Goal: Task Accomplishment & Management: Manage account settings

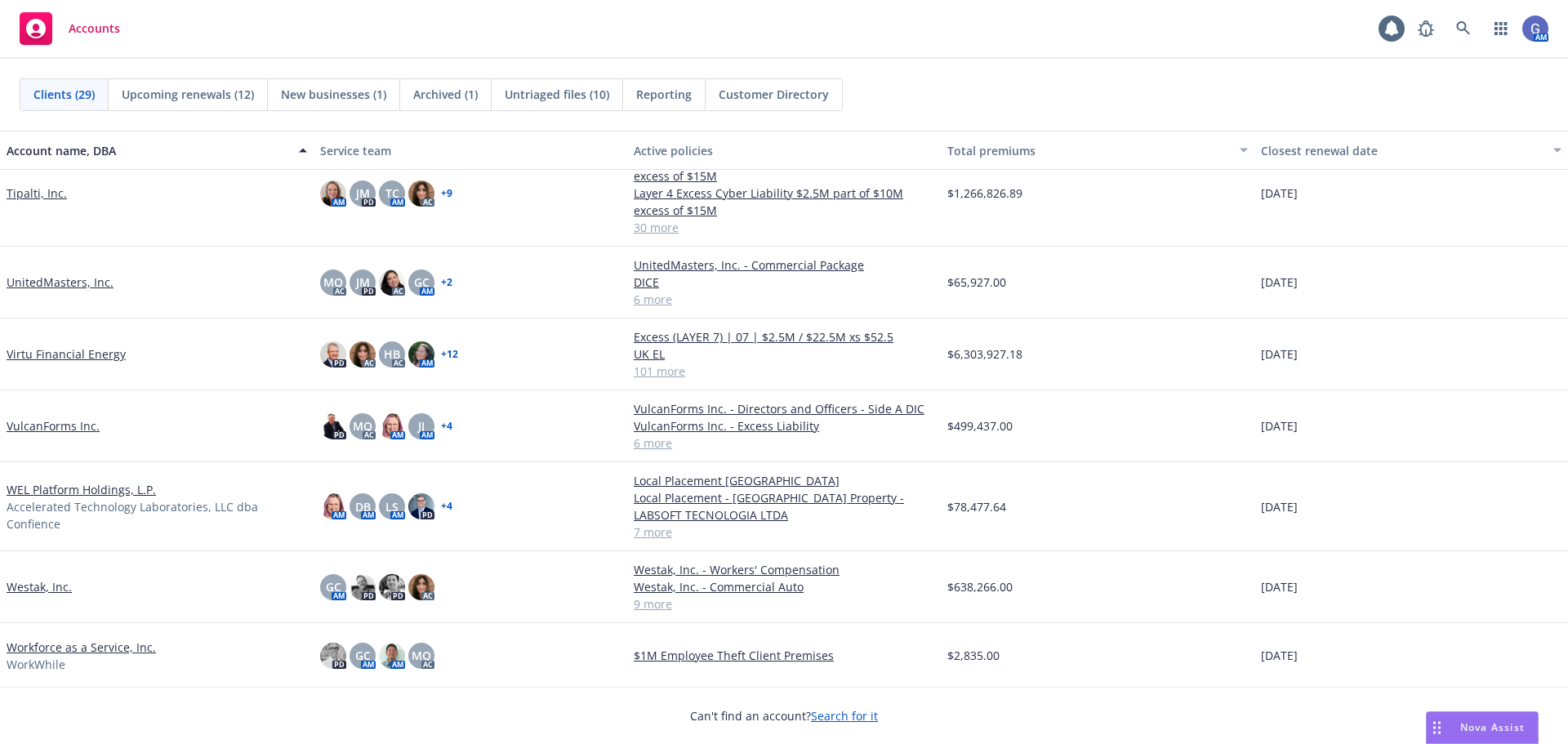
scroll to position [1469, 0]
click at [31, 422] on link "VulcanForms Inc." at bounding box center [53, 424] width 93 height 17
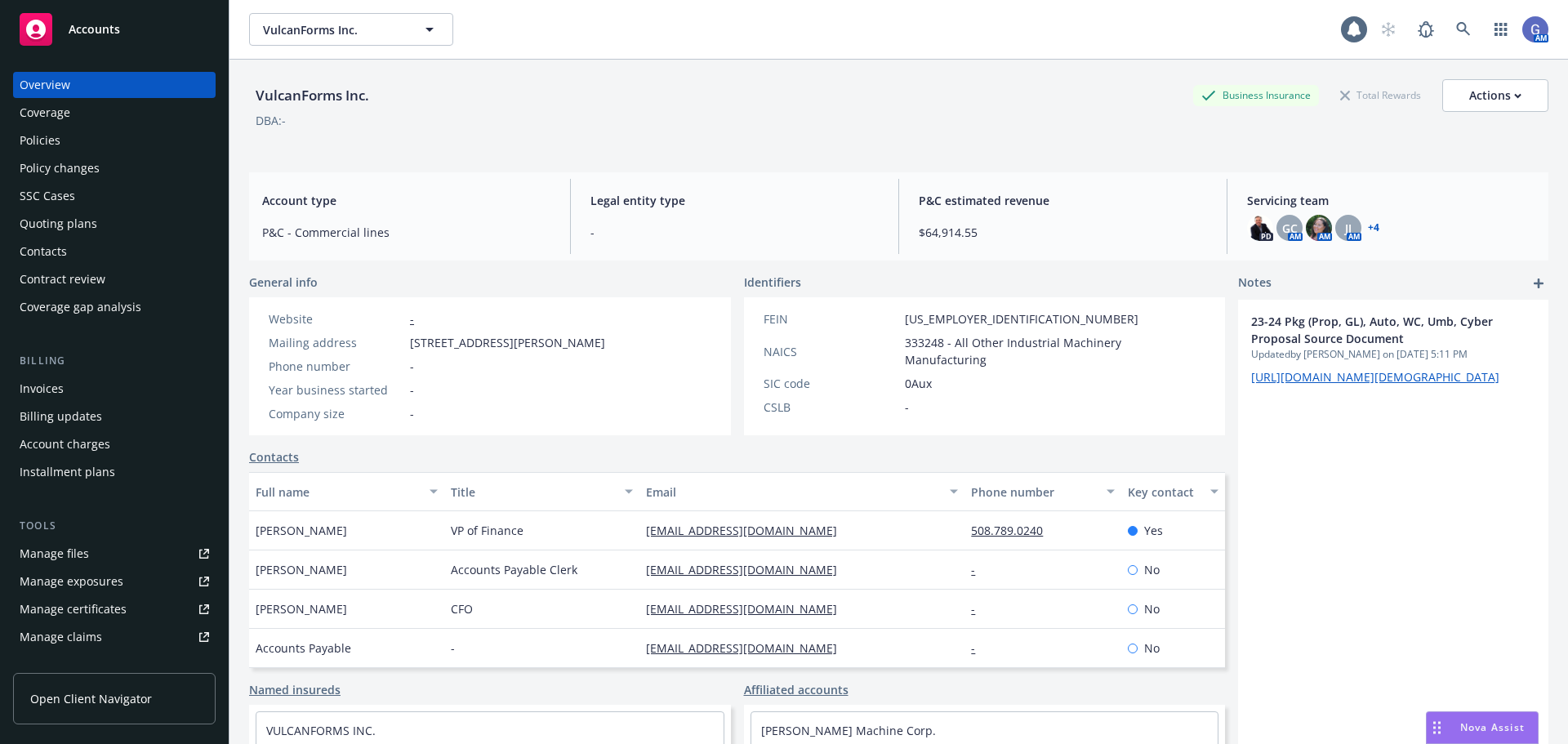
click at [50, 214] on div "Quoting plans" at bounding box center [57, 223] width 78 height 26
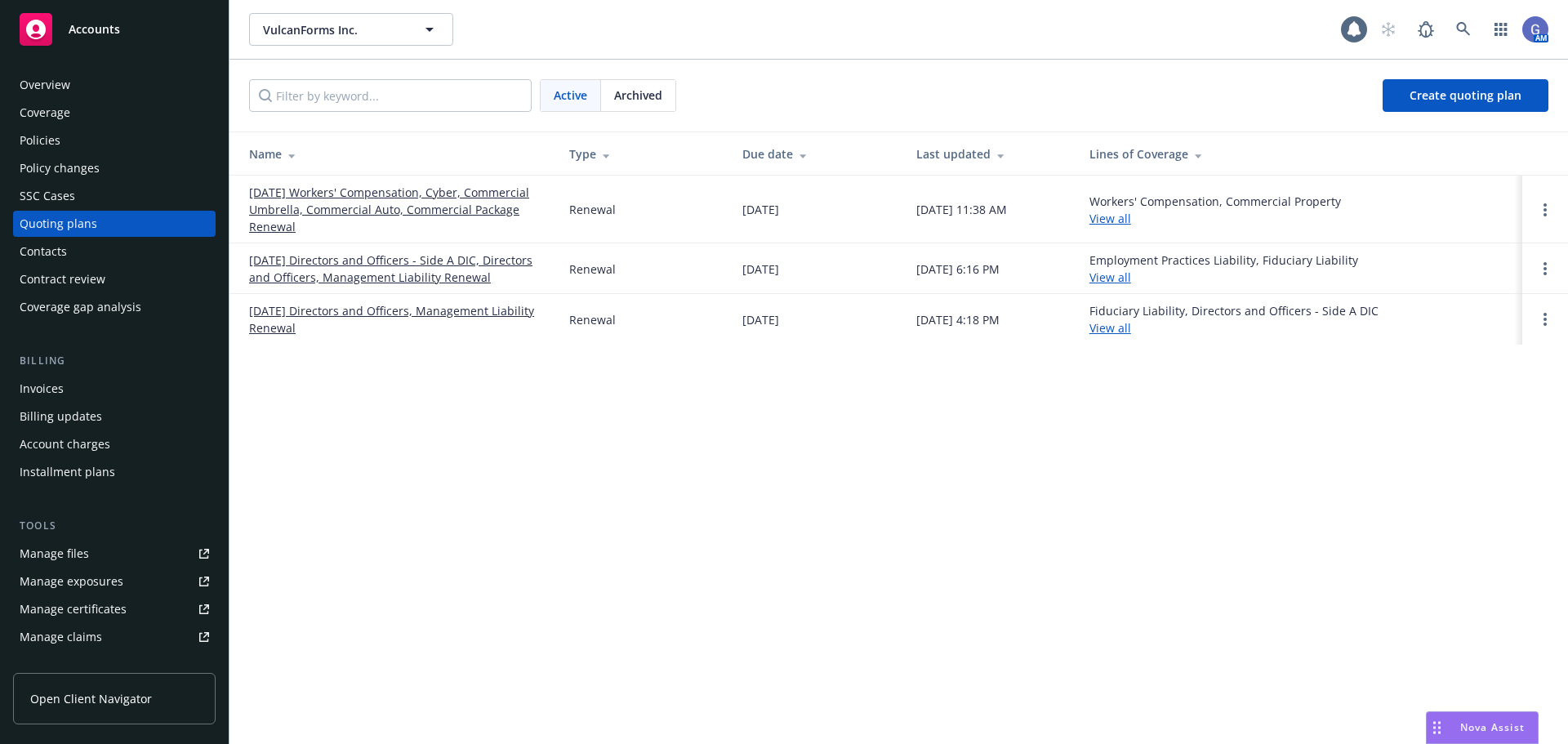
click at [414, 206] on link "[DATE] Workers' Compensation, Cyber, Commercial Umbrella, Commercial Auto, Comm…" at bounding box center [395, 210] width 294 height 52
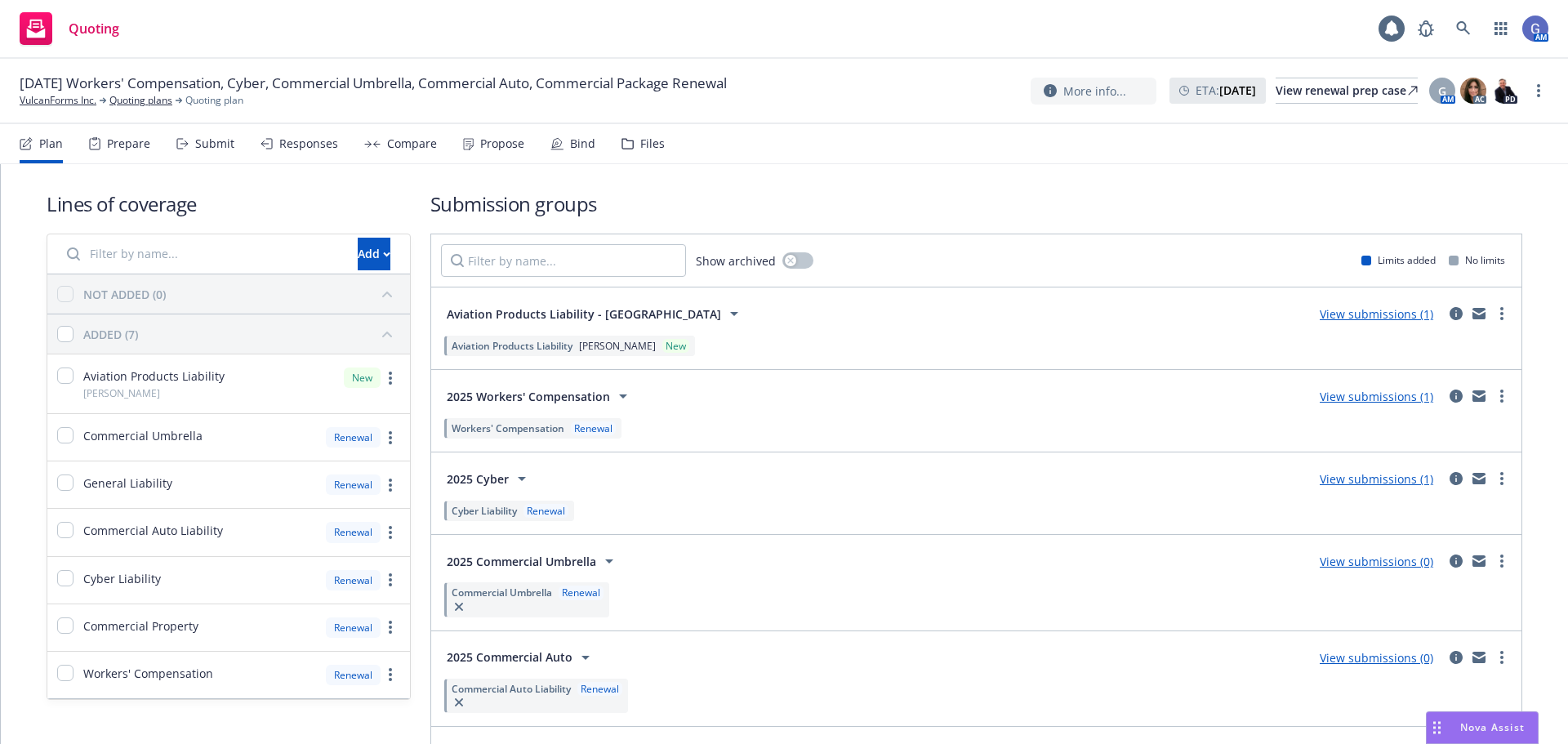
click at [1352, 396] on link "View submissions (1)" at bounding box center [1377, 396] width 114 height 15
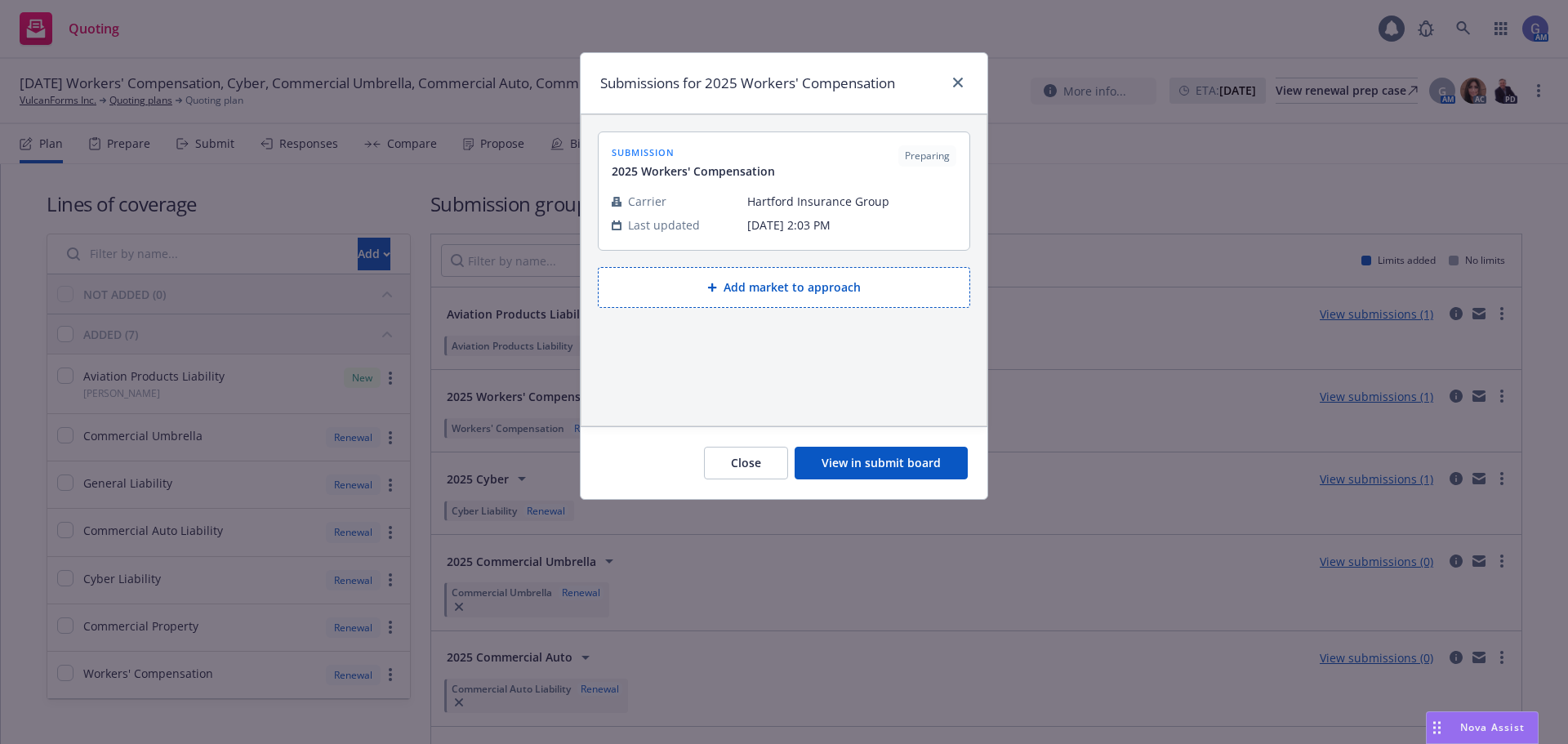
click at [886, 468] on button "View in submit board" at bounding box center [881, 463] width 173 height 33
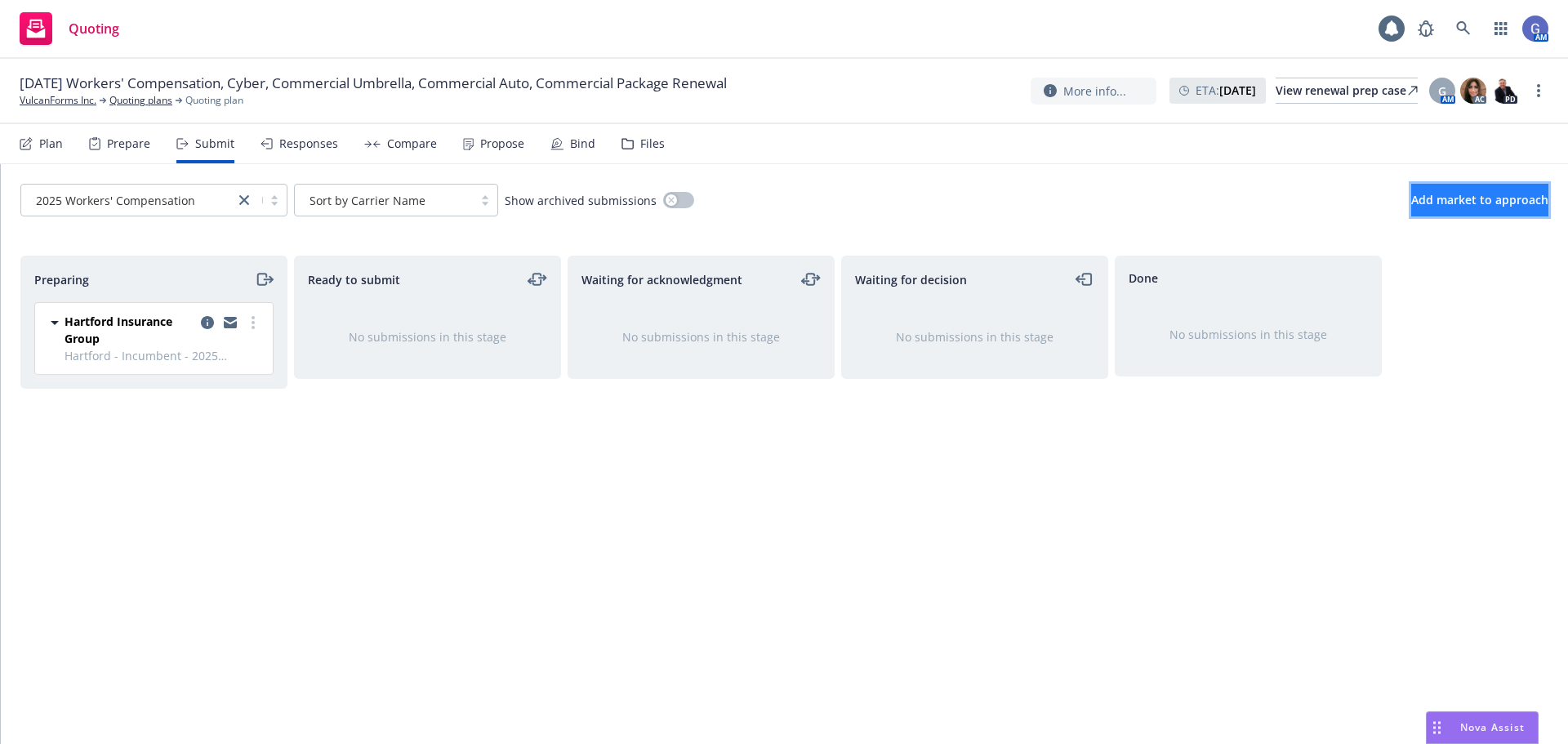
click at [1412, 198] on span "Add market to approach" at bounding box center [1480, 200] width 137 height 15
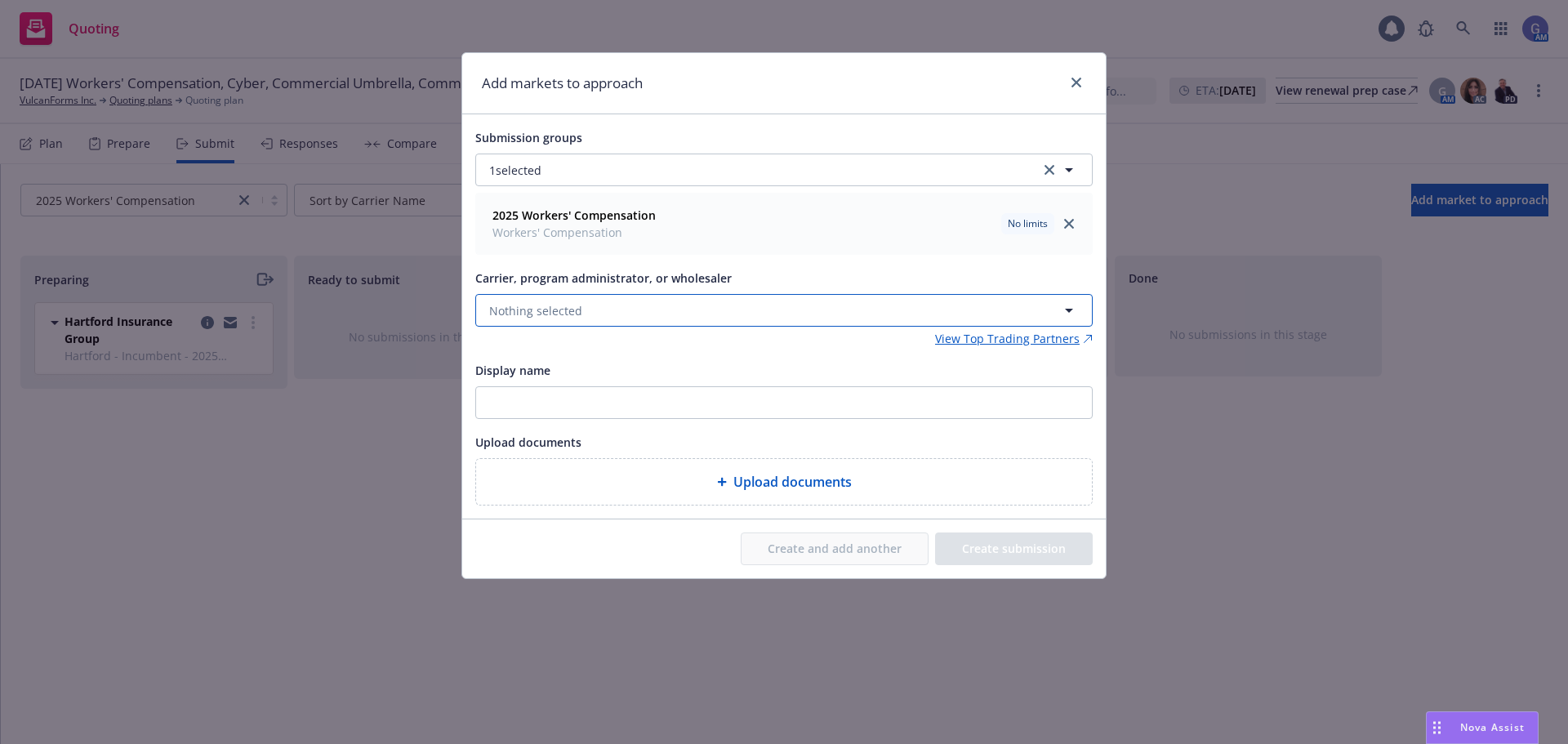
click at [580, 305] on button "Nothing selected" at bounding box center [784, 310] width 617 height 33
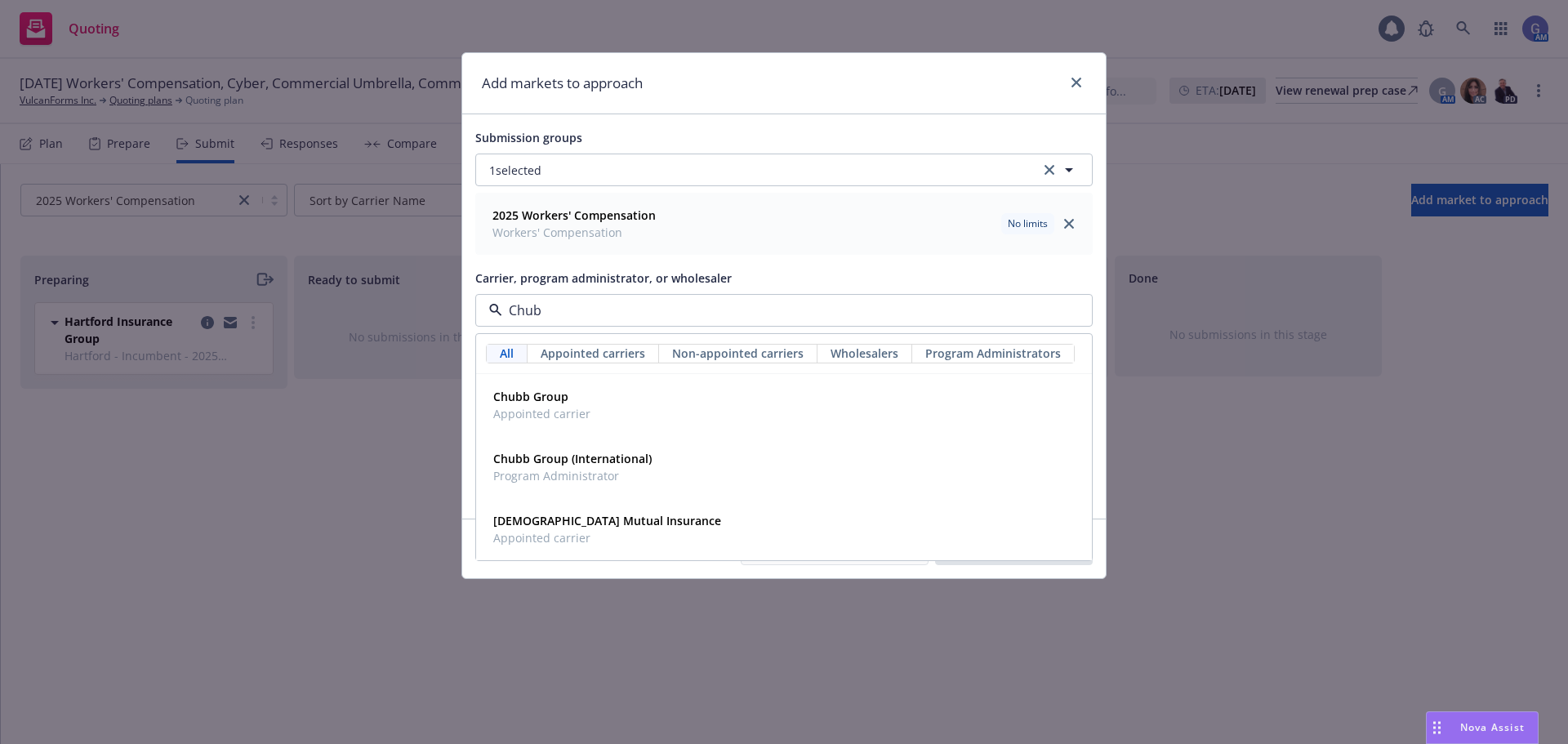
type input "Chubb"
click at [577, 407] on span "Appointed carrier" at bounding box center [542, 414] width 98 height 17
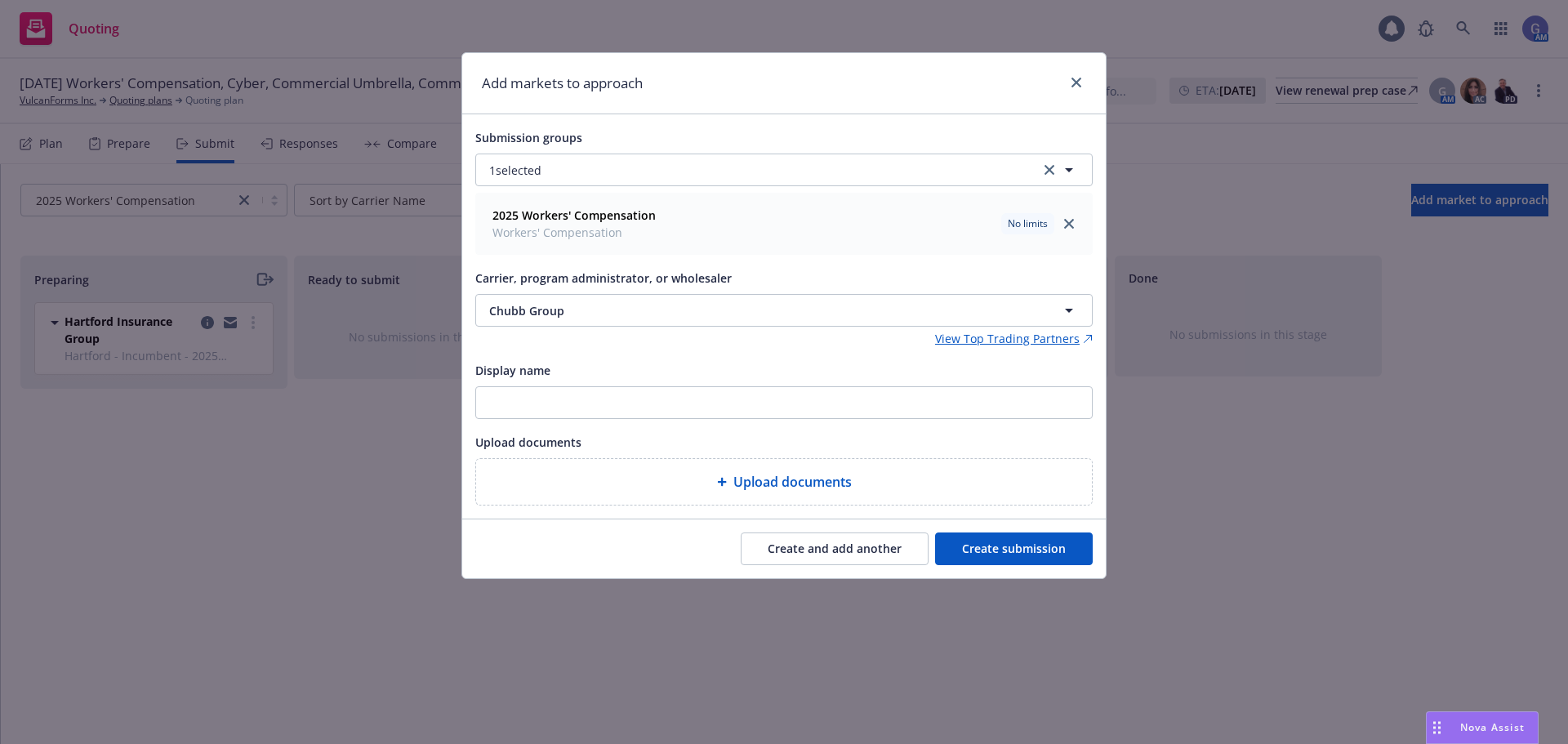
click at [983, 548] on button "Create submission" at bounding box center [1014, 549] width 158 height 33
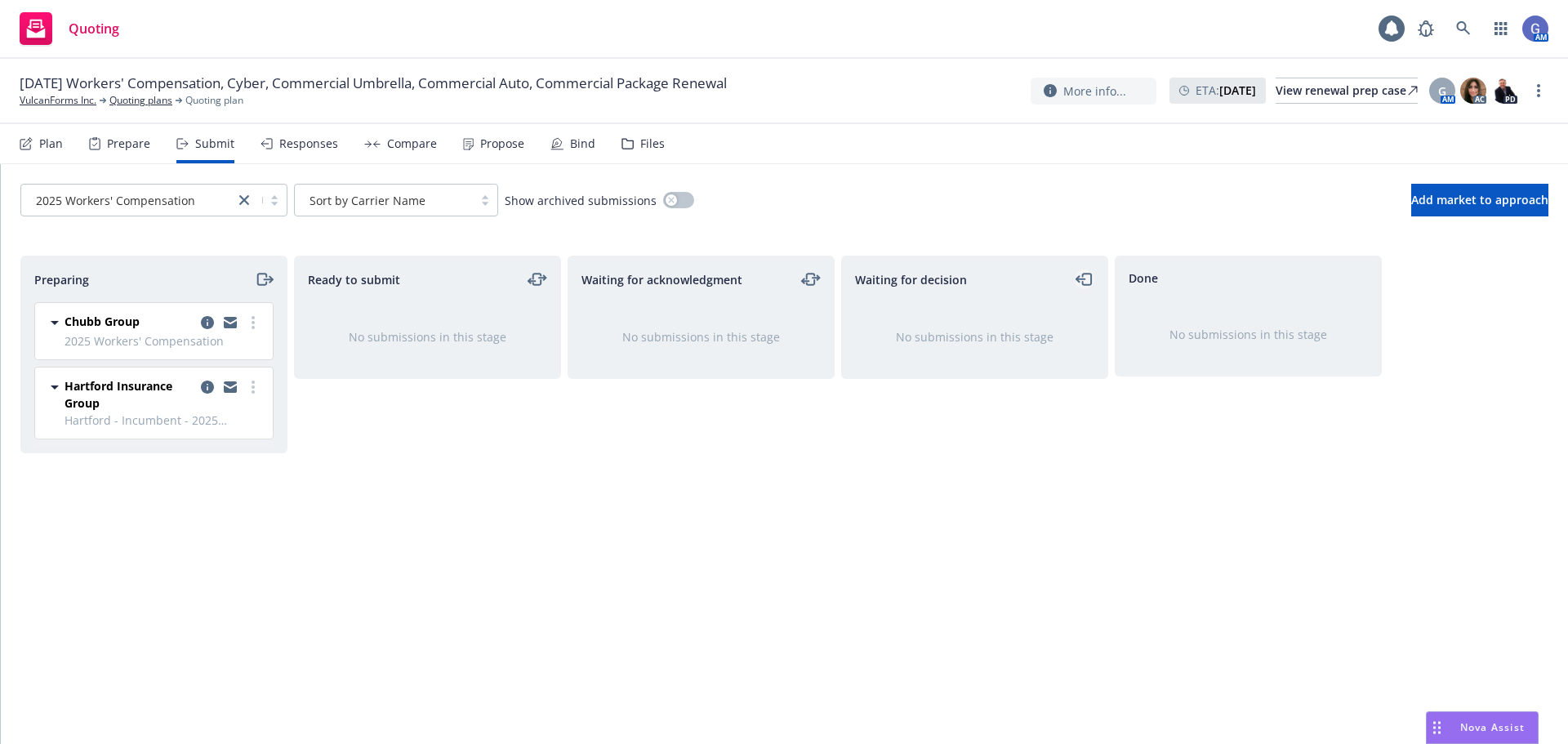
click at [1083, 280] on icon "moveLeft" at bounding box center [1081, 280] width 9 height 0
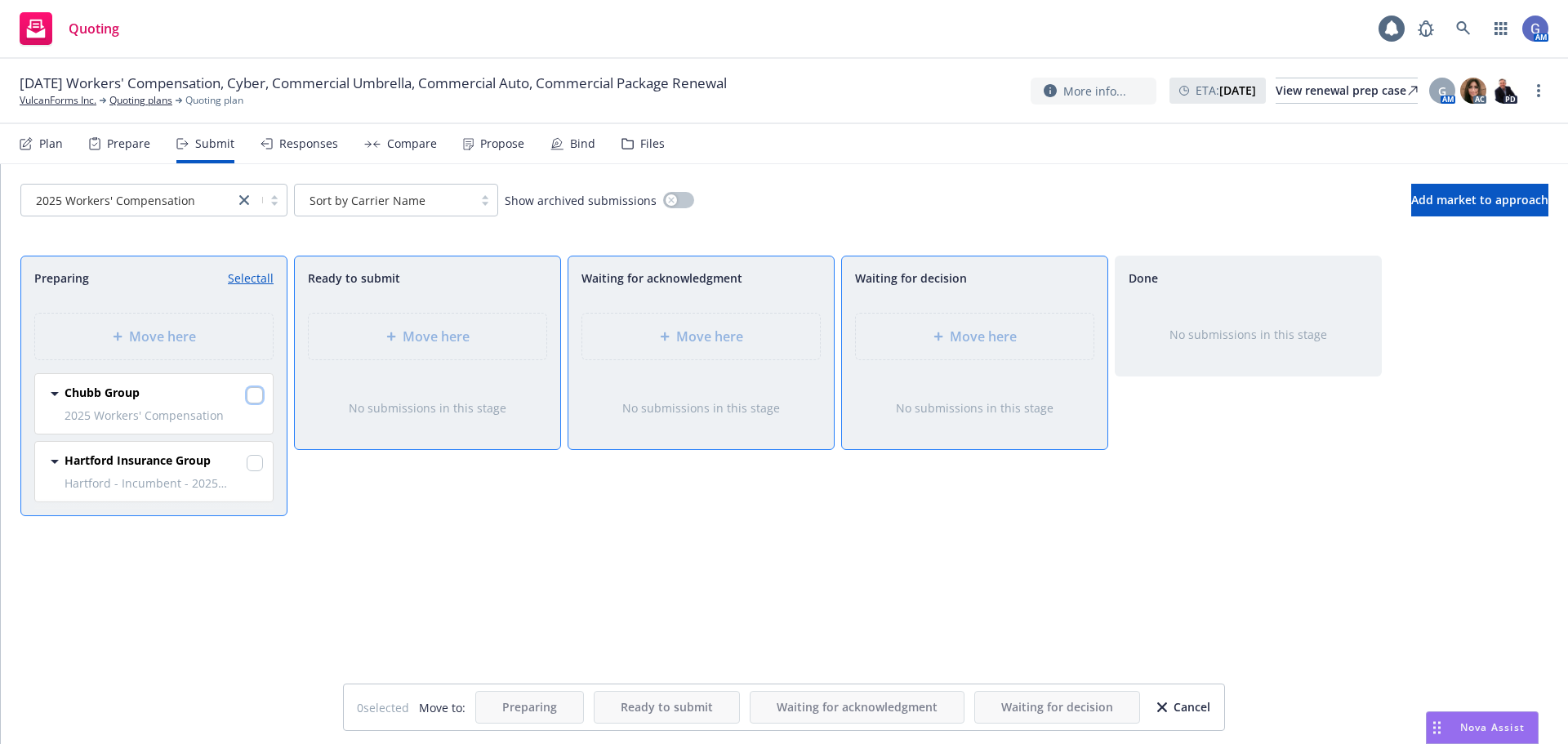
click at [257, 397] on input "checkbox" at bounding box center [255, 395] width 16 height 16
checkbox input "true"
click at [254, 464] on input "checkbox" at bounding box center [255, 462] width 16 height 16
checkbox input "true"
click at [998, 342] on span "Move here" at bounding box center [983, 336] width 67 height 19
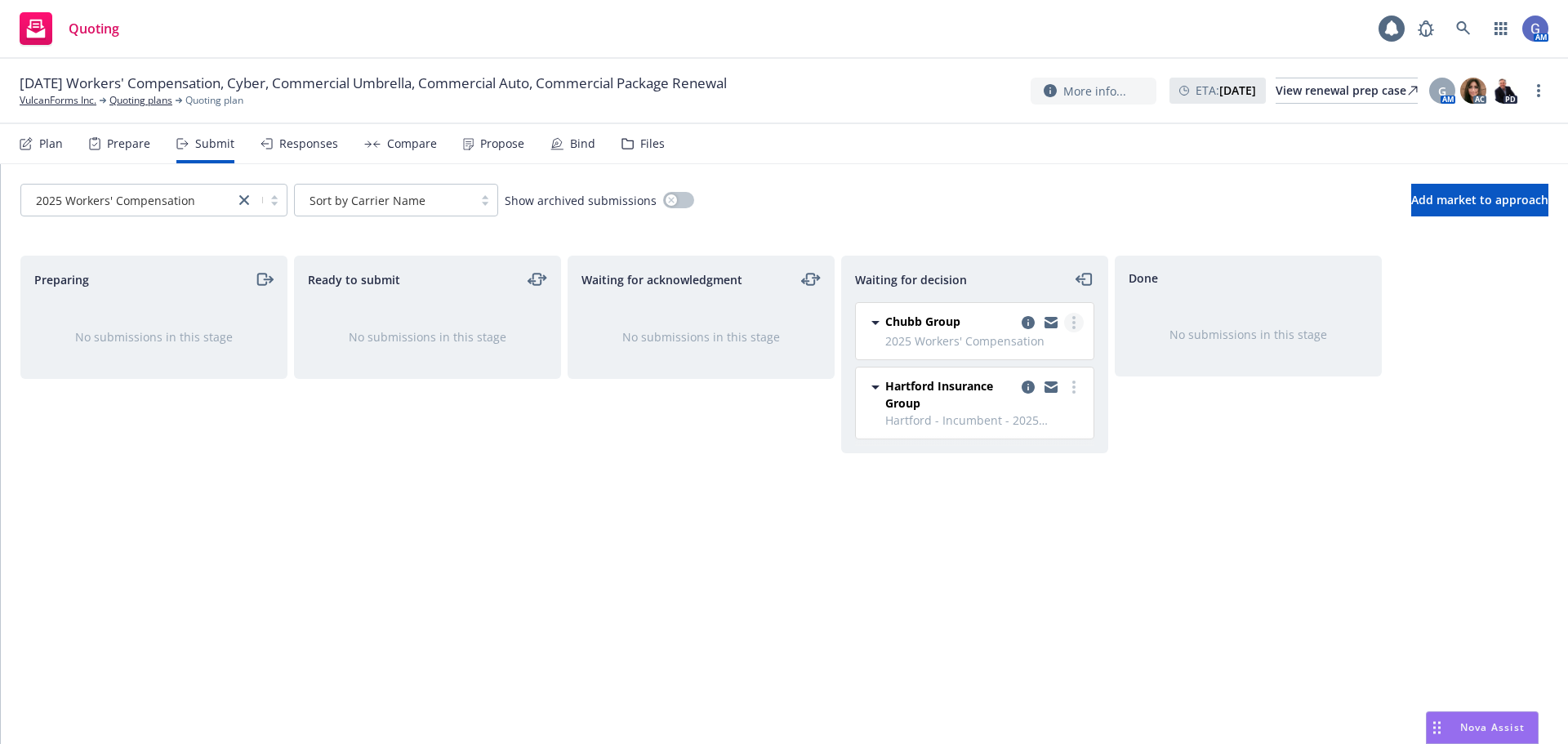
click at [1076, 321] on link "more" at bounding box center [1074, 323] width 19 height 19
click at [1048, 420] on span "Add accepted decision" at bounding box center [1001, 421] width 164 height 15
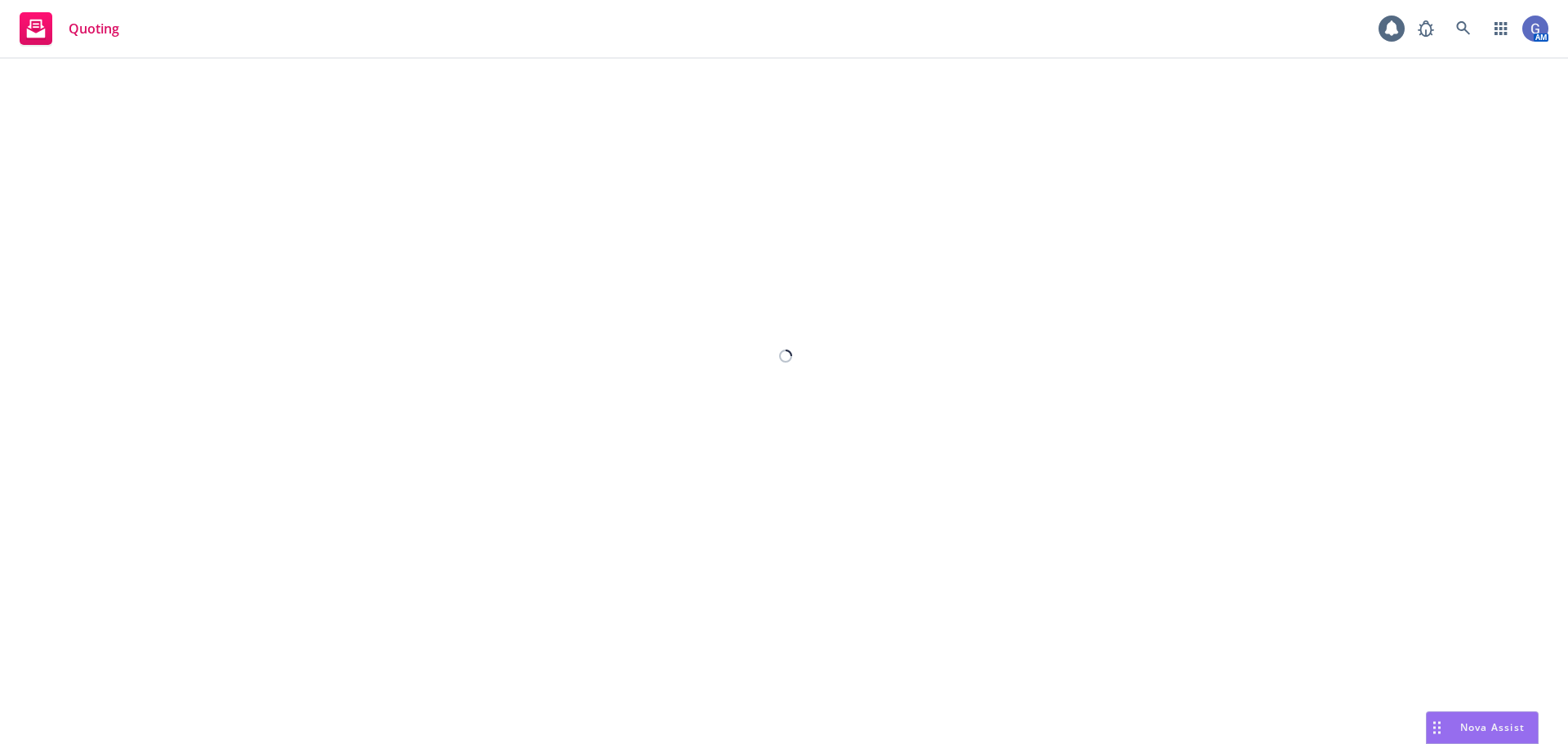
select select "12"
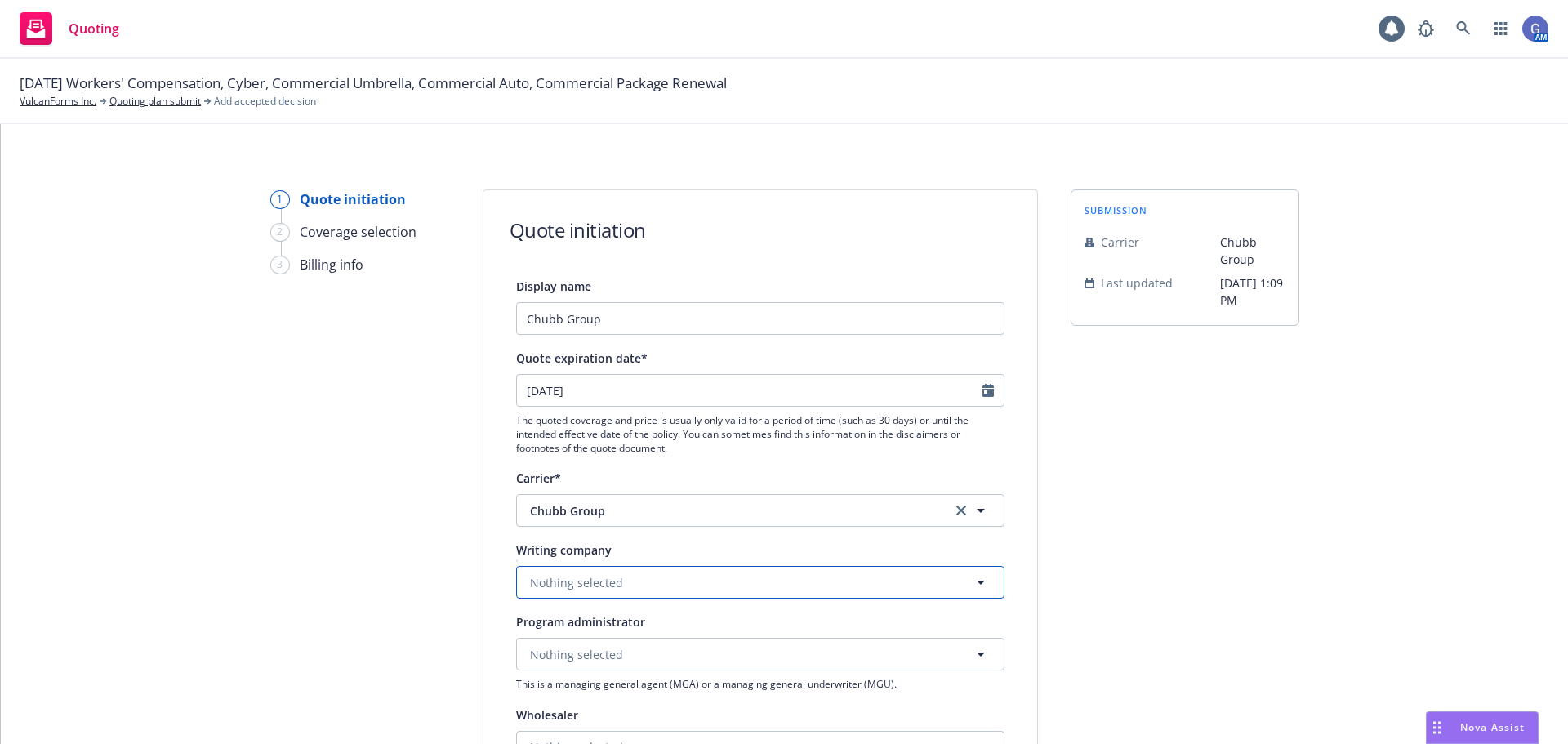
click at [732, 576] on button "Nothing selected" at bounding box center [760, 582] width 488 height 33
click at [684, 582] on button "Nothing selected" at bounding box center [760, 582] width 488 height 33
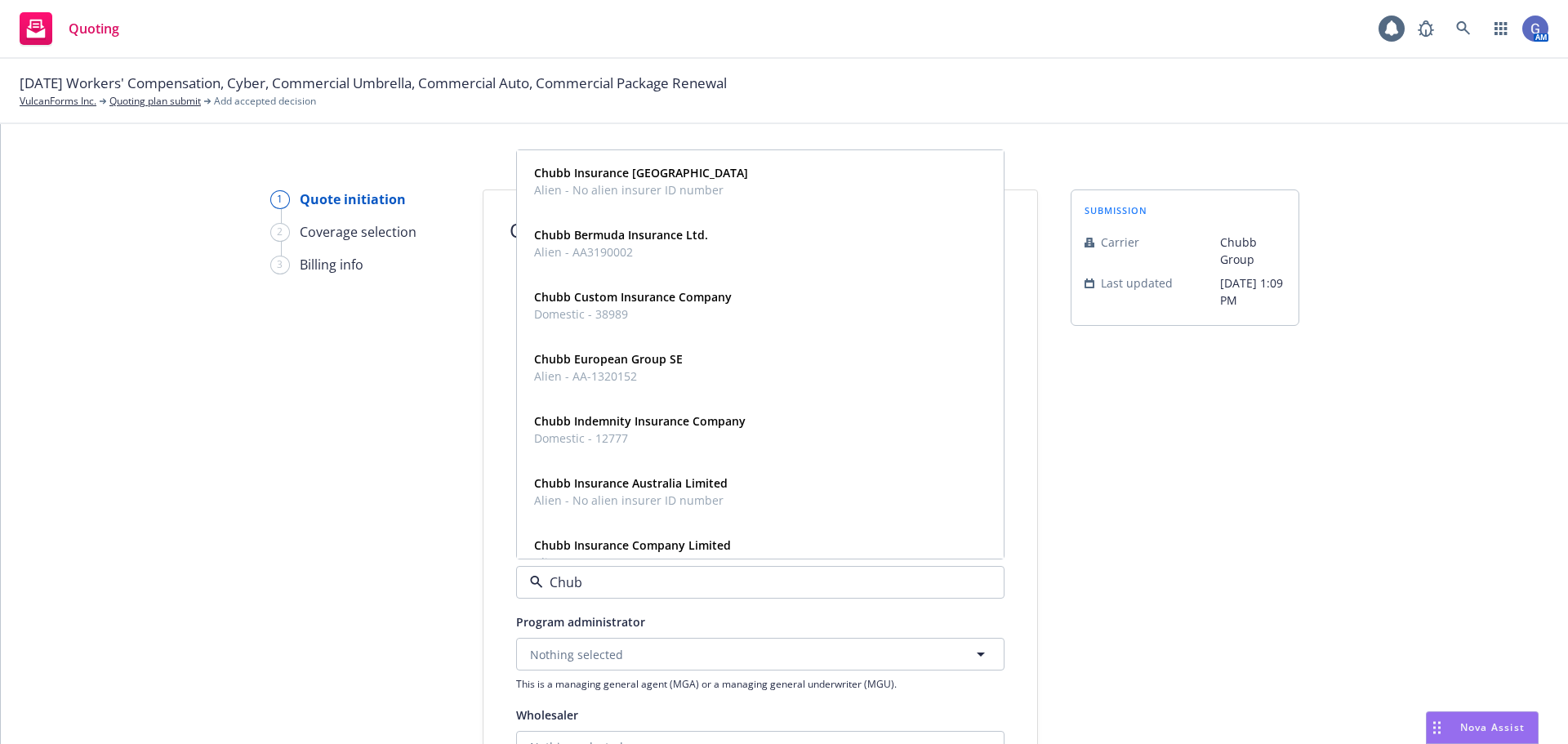
type input "Chubb"
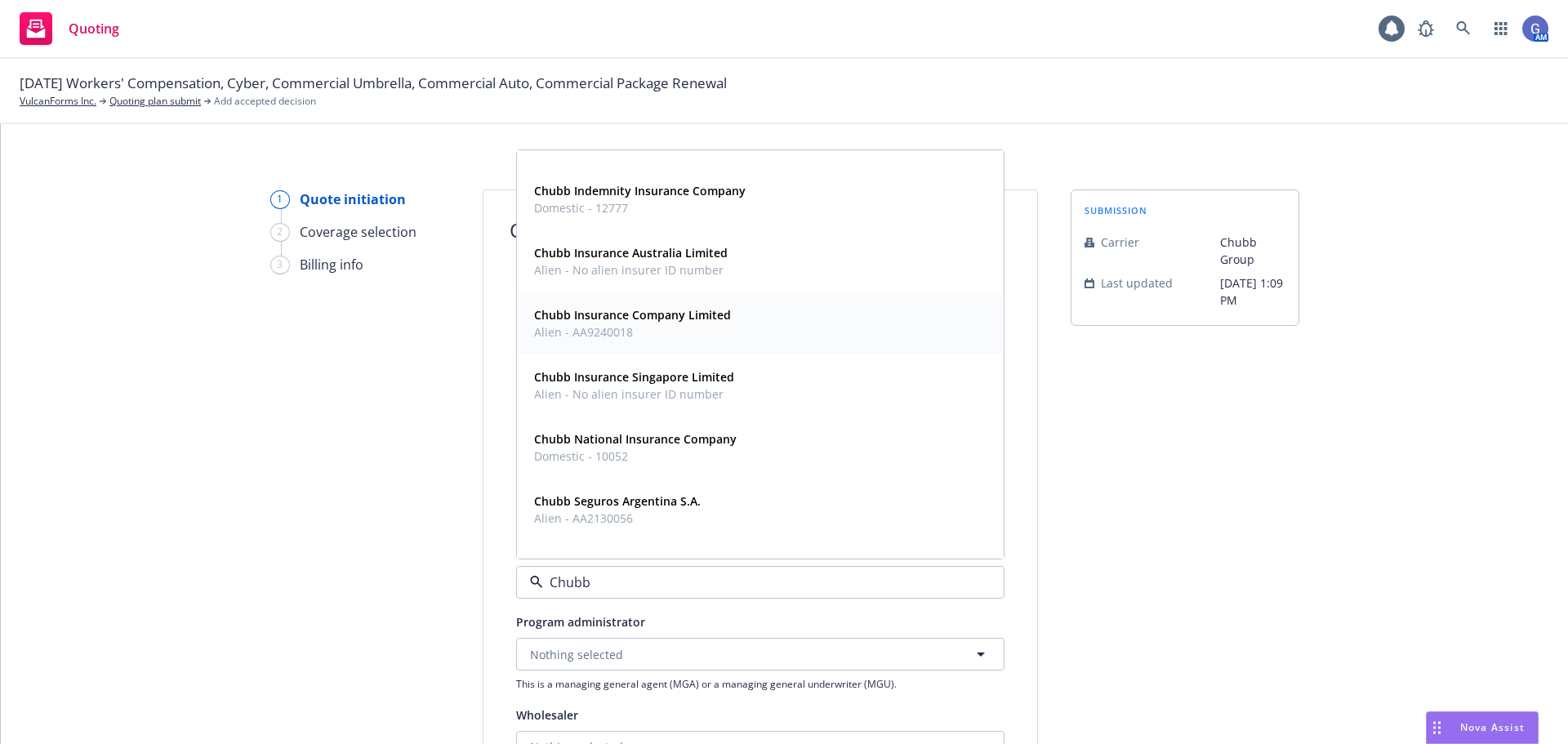
scroll to position [327, 0]
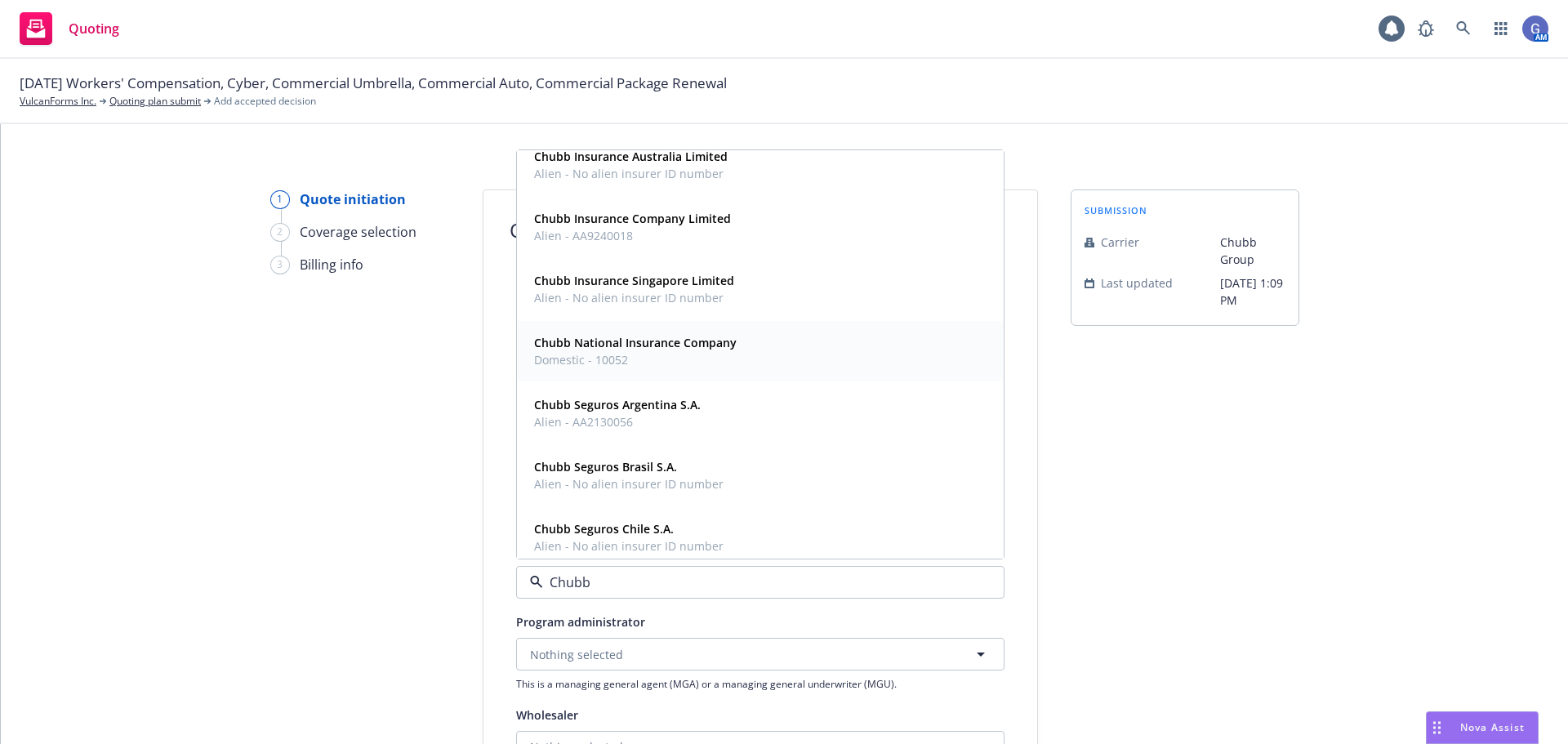
click at [649, 351] on span "Chubb National Insurance Company" at bounding box center [636, 343] width 203 height 17
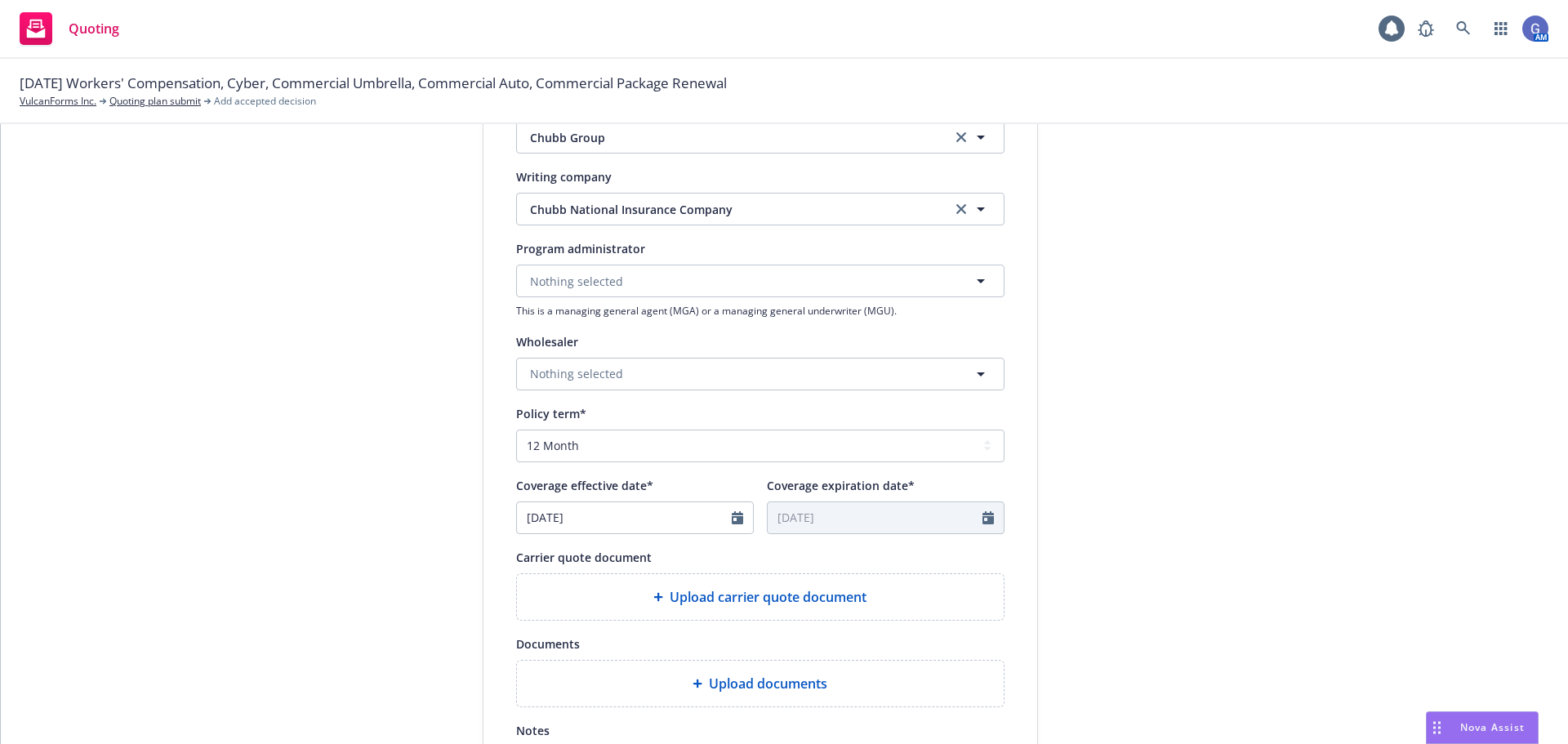
scroll to position [409, 0]
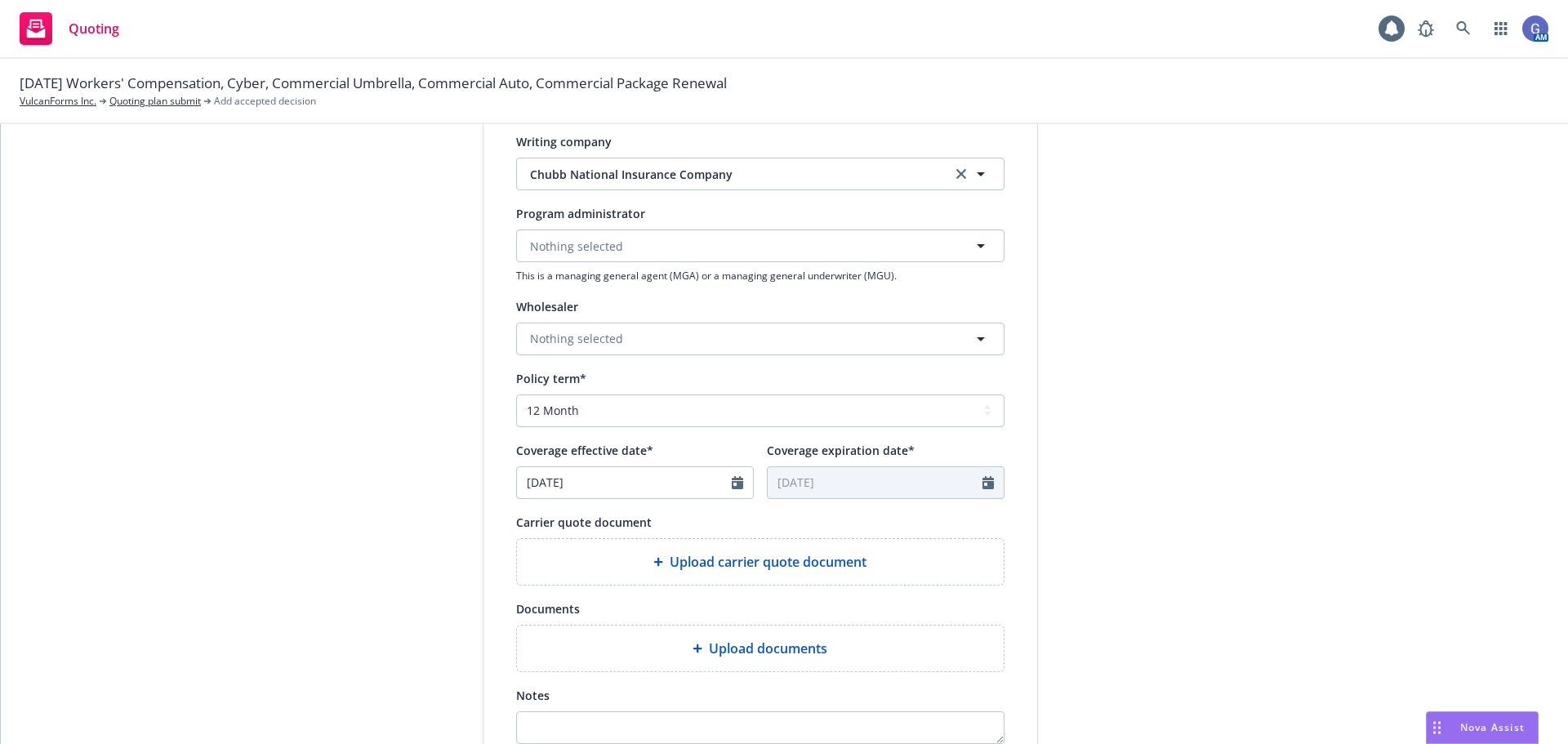
click at [795, 566] on span "Upload carrier quote document" at bounding box center [769, 562] width 197 height 19
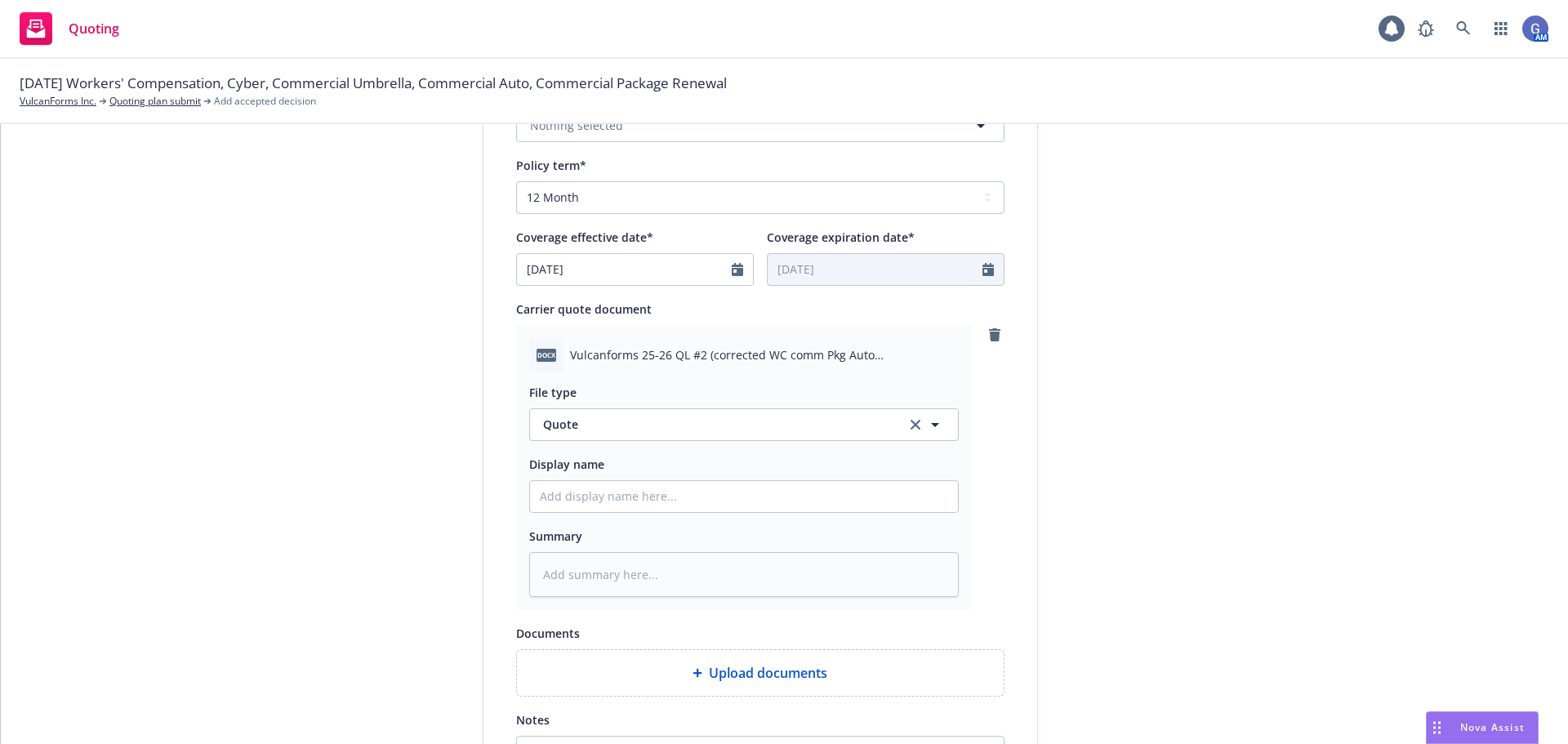
scroll to position [654, 0]
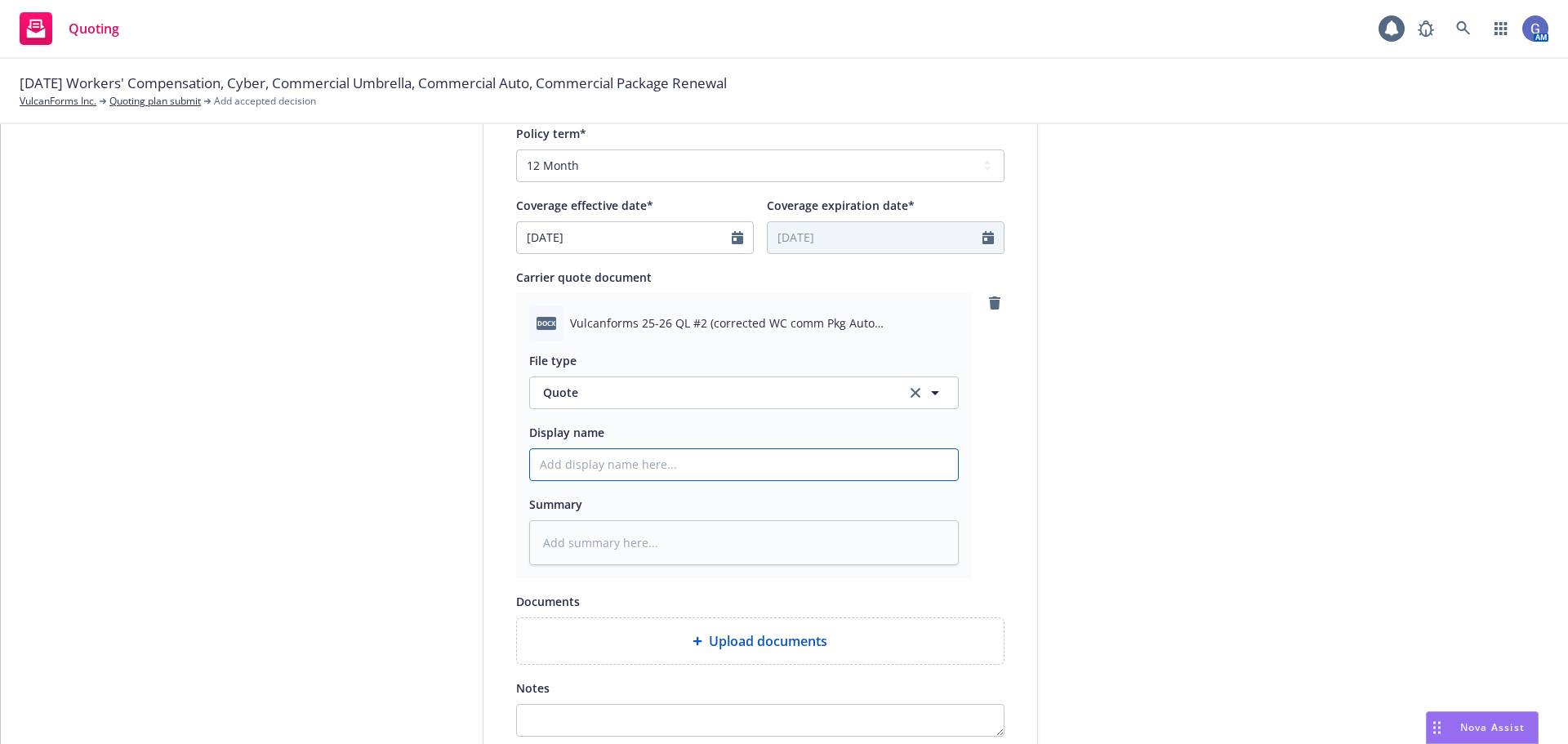
click at [572, 462] on input "Display name" at bounding box center [744, 464] width 428 height 31
type textarea "x"
type input "C"
type textarea "x"
type input "Ch"
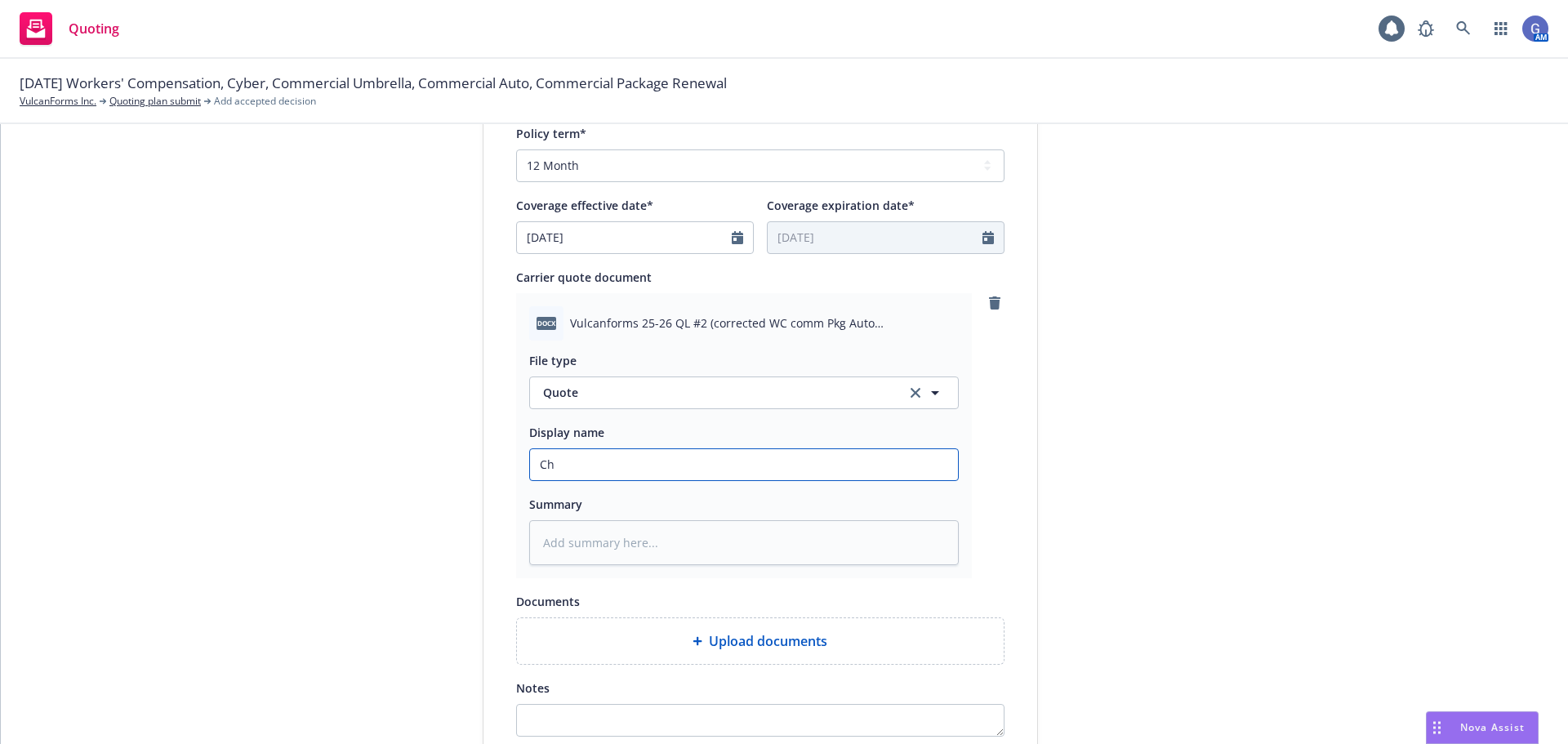
type textarea "x"
type input "Chu"
type textarea "x"
type input "Chub"
type textarea "x"
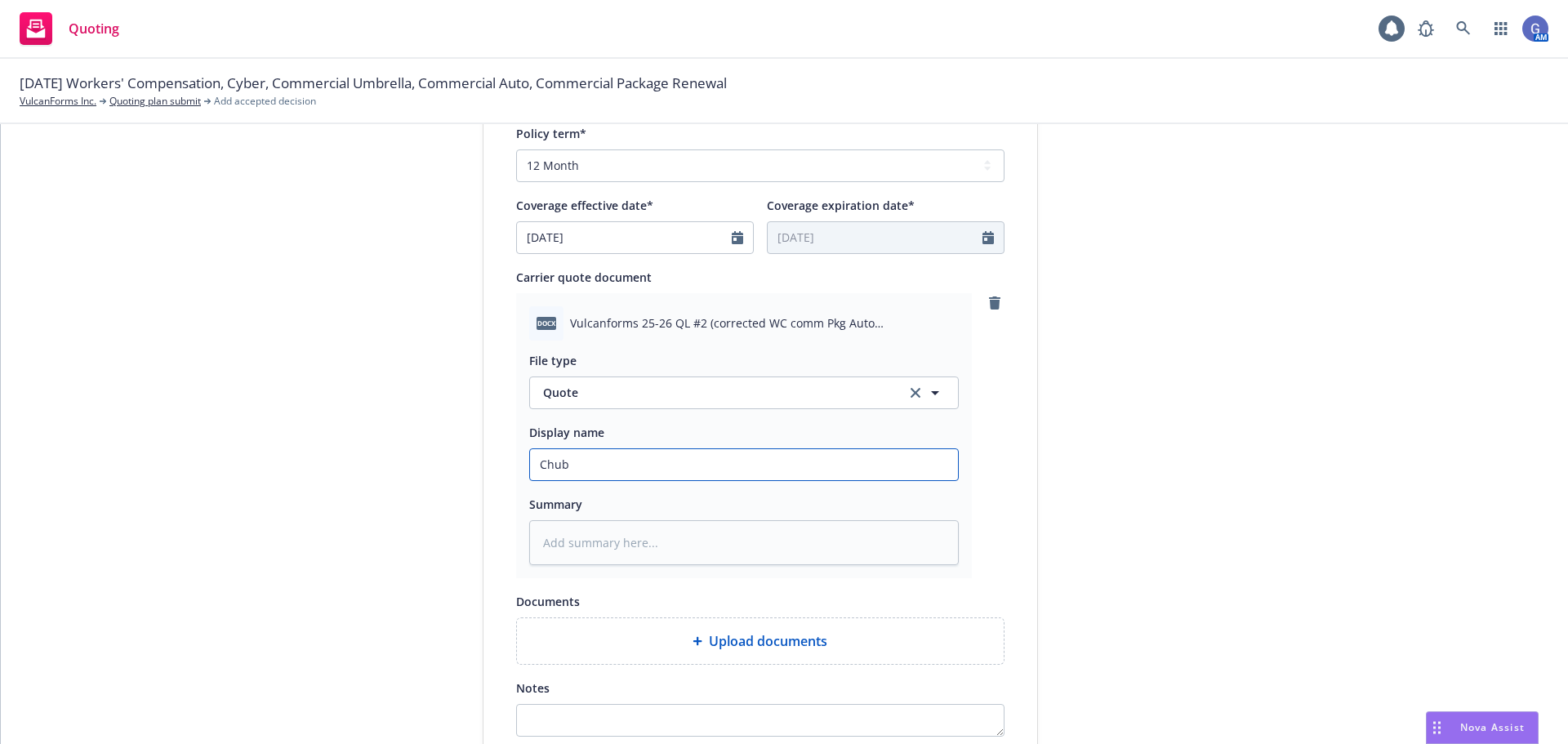
type input "Chubb"
type textarea "x"
type input "Chubb"
type textarea "x"
type input "Chubb N"
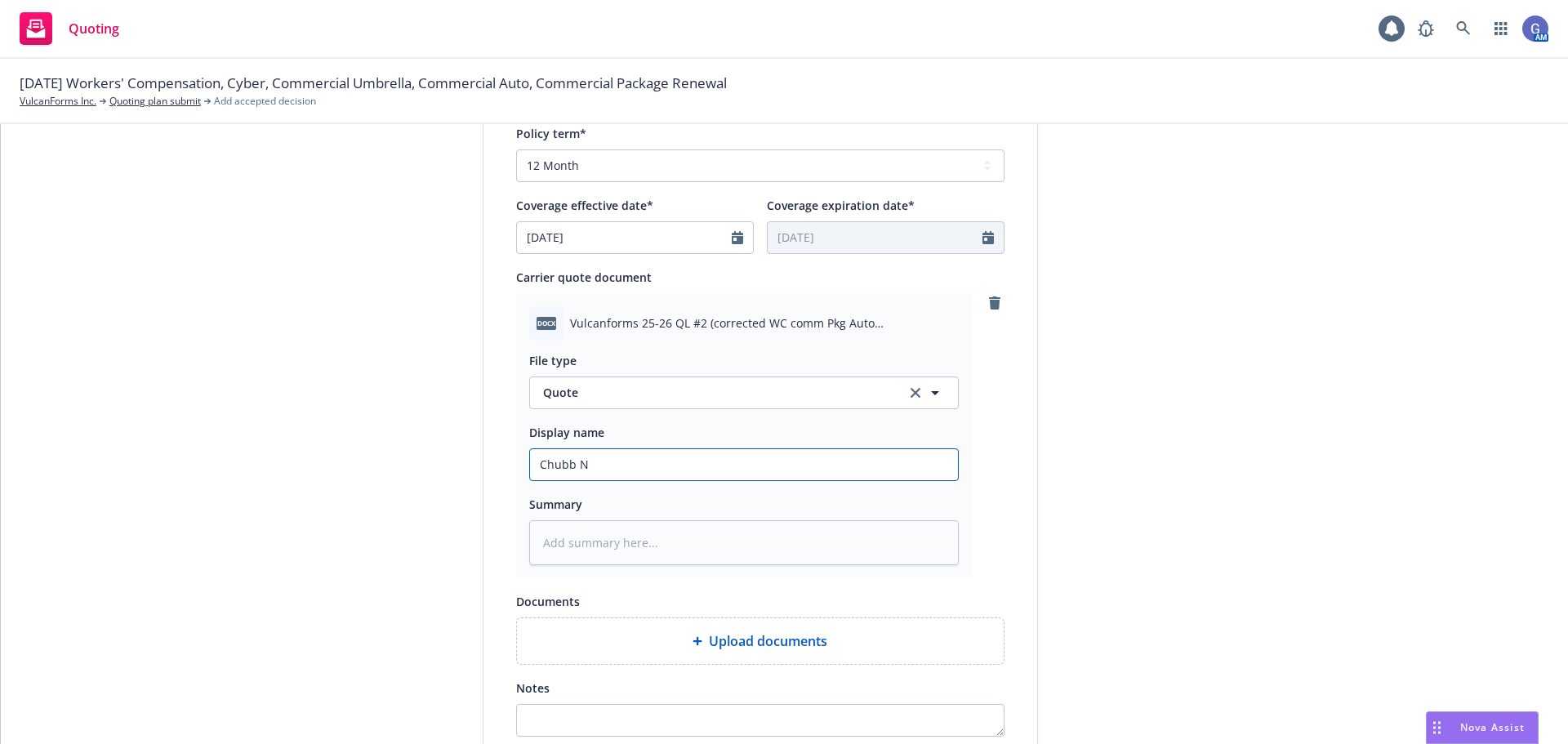
type textarea "x"
type input "Chubb NE"
type textarea "x"
type input "Chubb NEW"
type textarea "x"
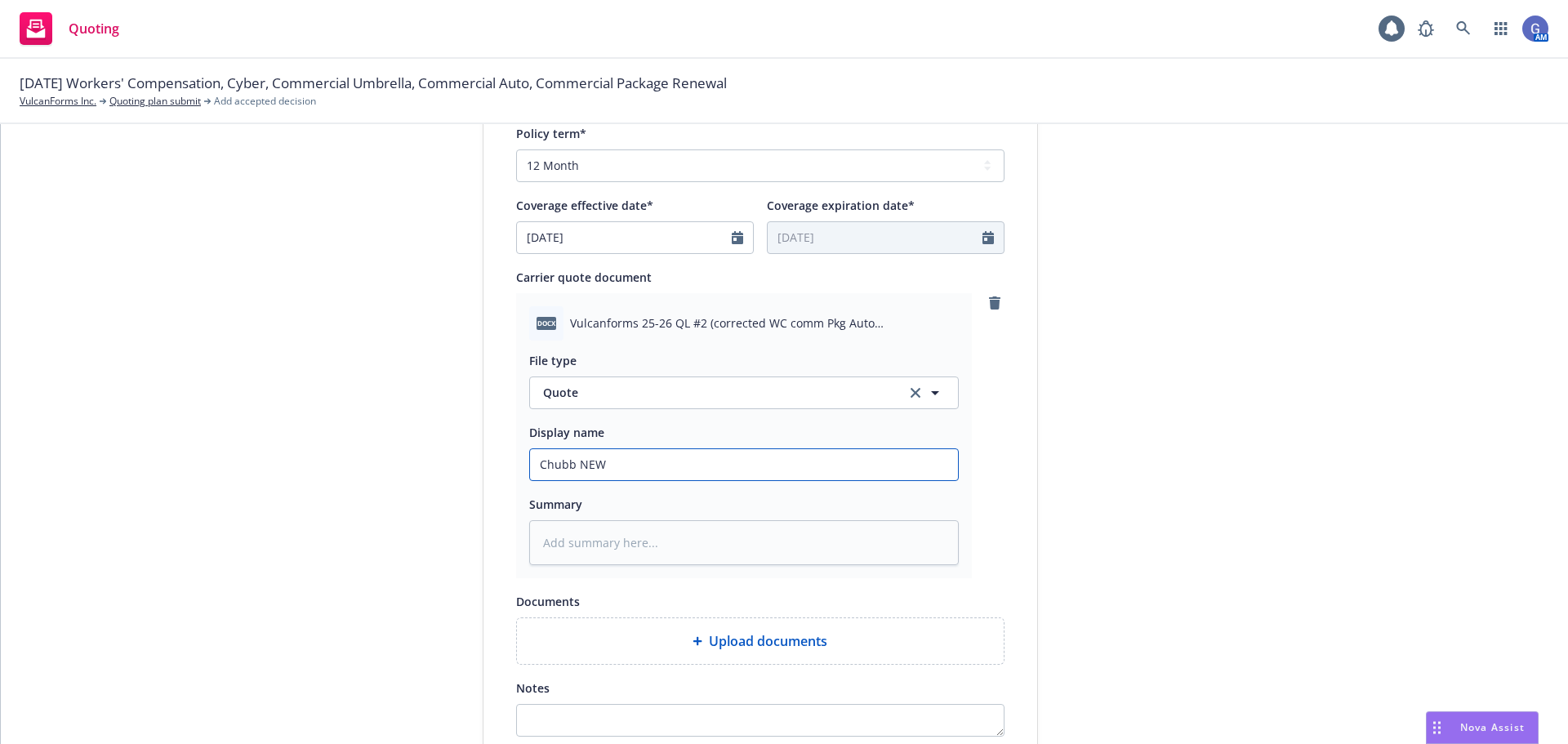
type input "Chubb NEW"
type textarea "x"
type input "Chubb NEW L"
type textarea "x"
type input "Chubb NEW LI"
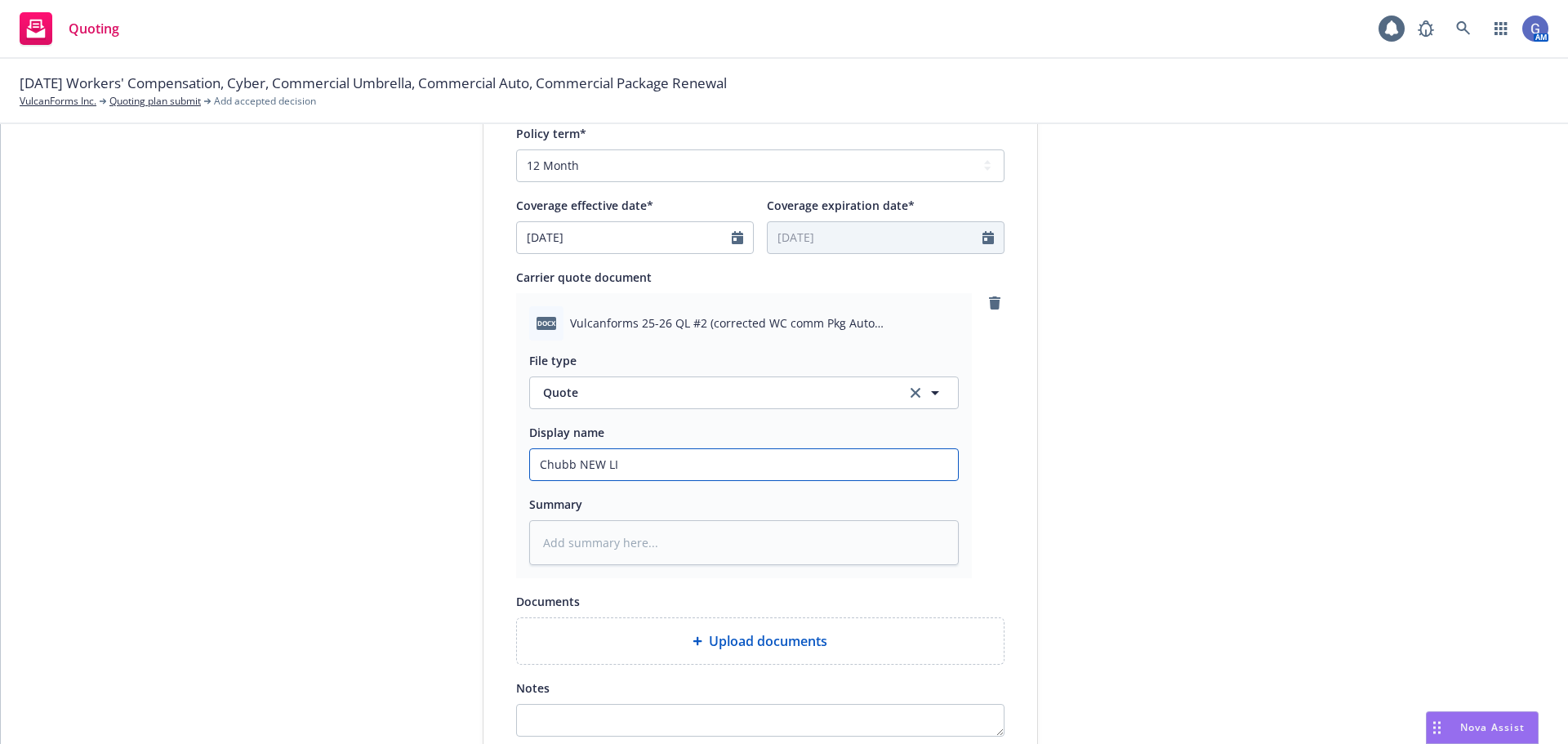
type textarea "x"
type input "Chubb NEW LIN"
type textarea "x"
type input "Chubb NEW LINE"
type textarea "x"
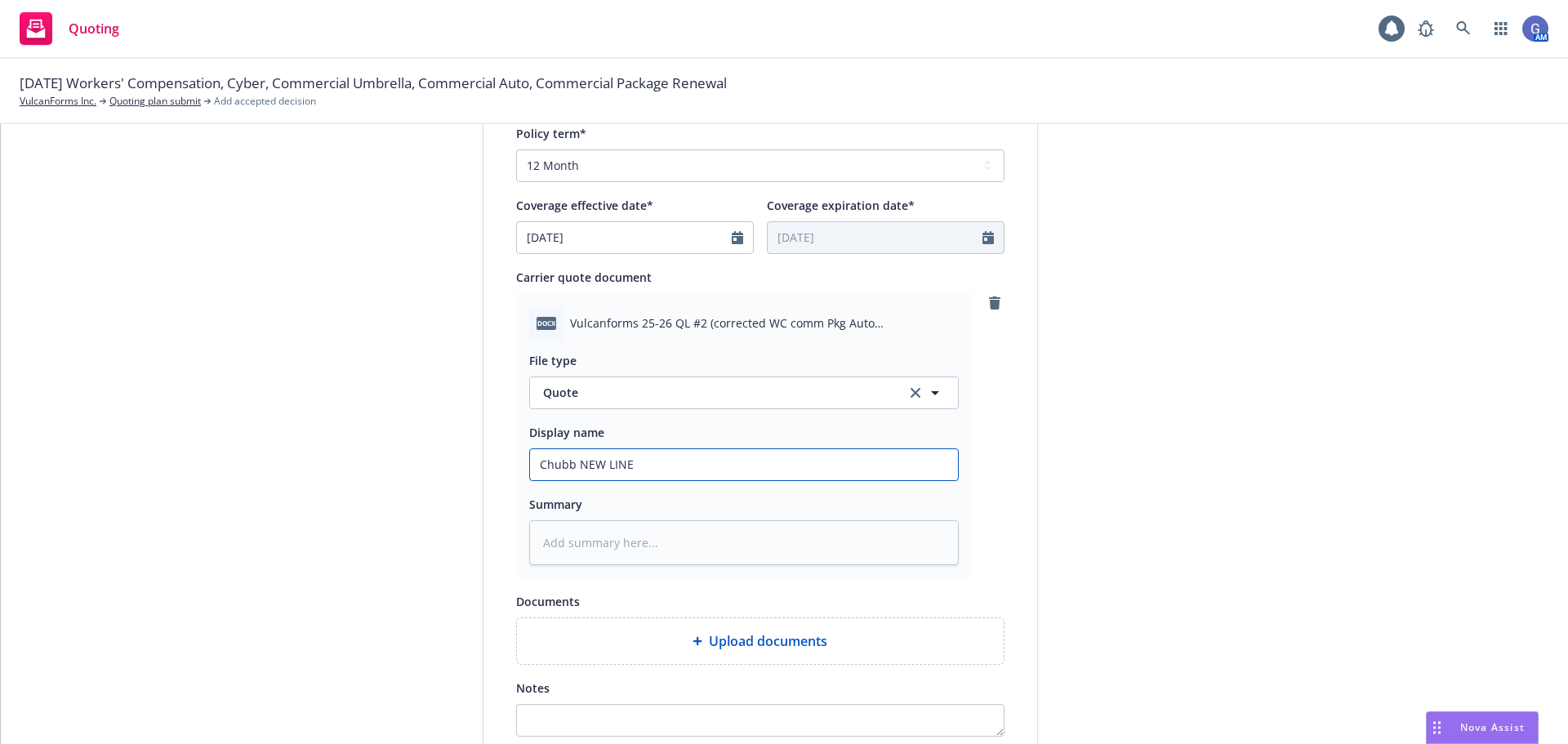
type input "Chubb NEW LINE"
type textarea "x"
type input "Chubb NEW LINE W"
type textarea "x"
type input "Chubb NEW LINE WC"
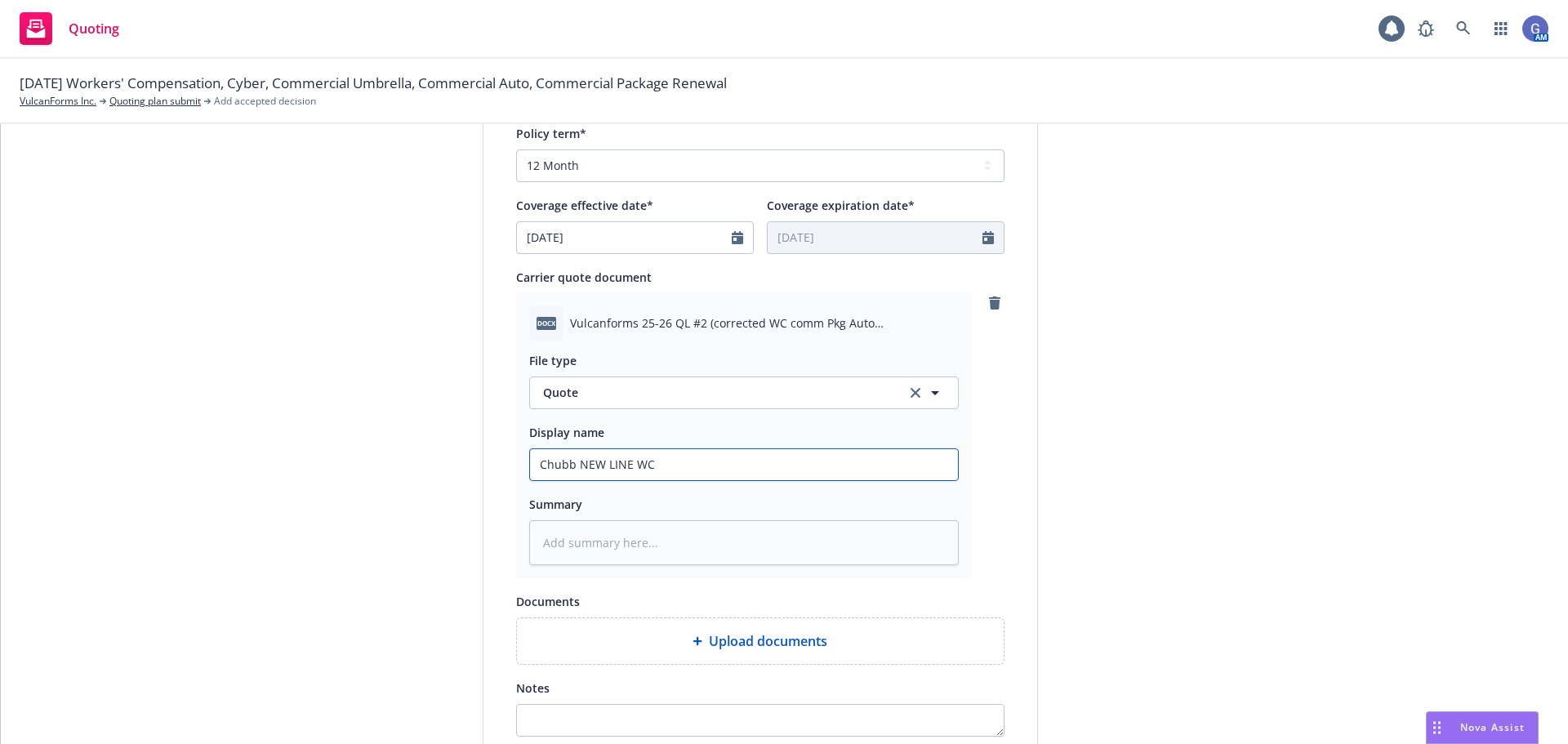
type textarea "x"
type input "Chubb NEW LINE WC"
type textarea "x"
type input "Chubb NEW LINE WC q"
type textarea "x"
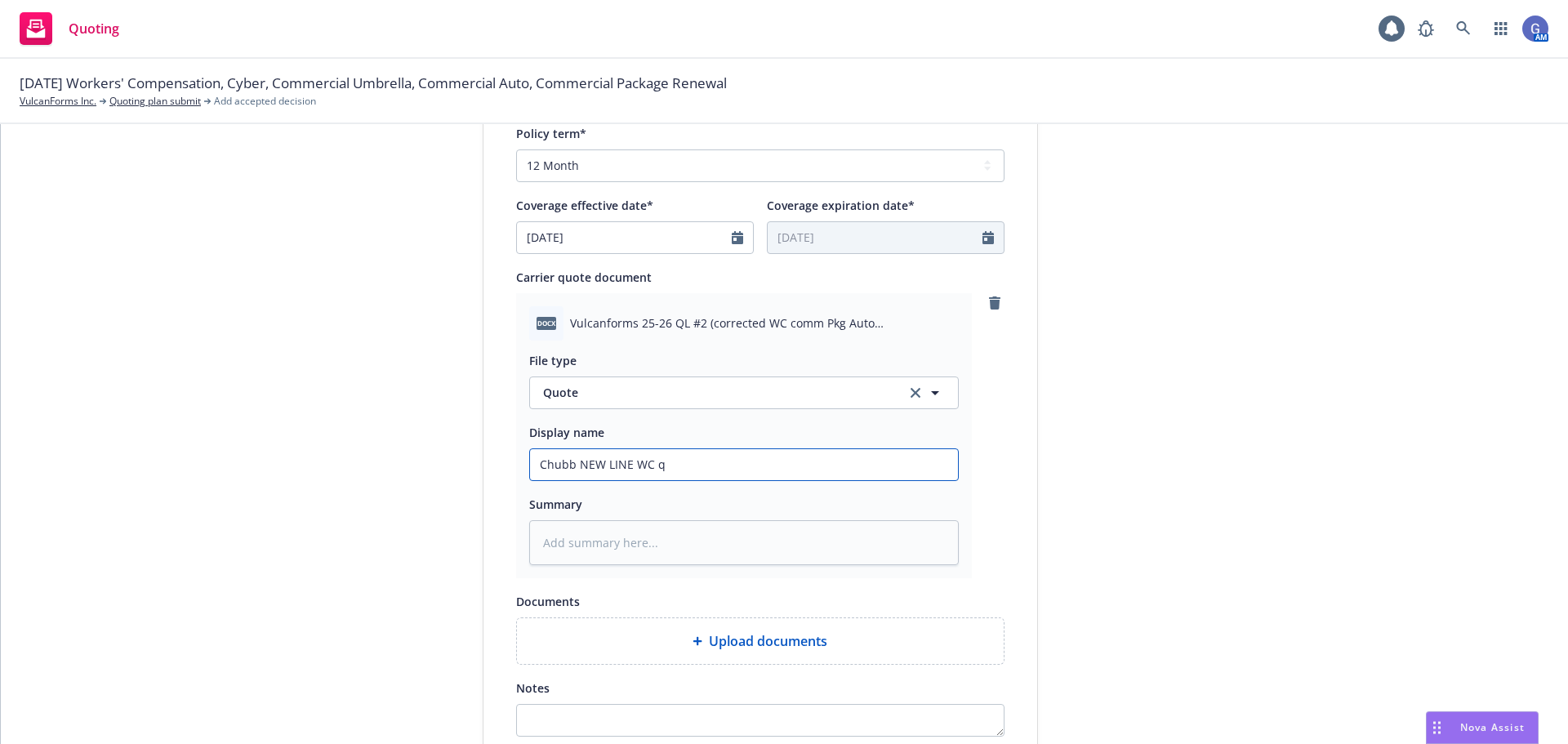
type input "Chubb NEW LINE WC qu"
type textarea "x"
type input "Chubb NEW LINE WC quo"
type textarea "x"
type input "Chubb NEW LINE WC quot"
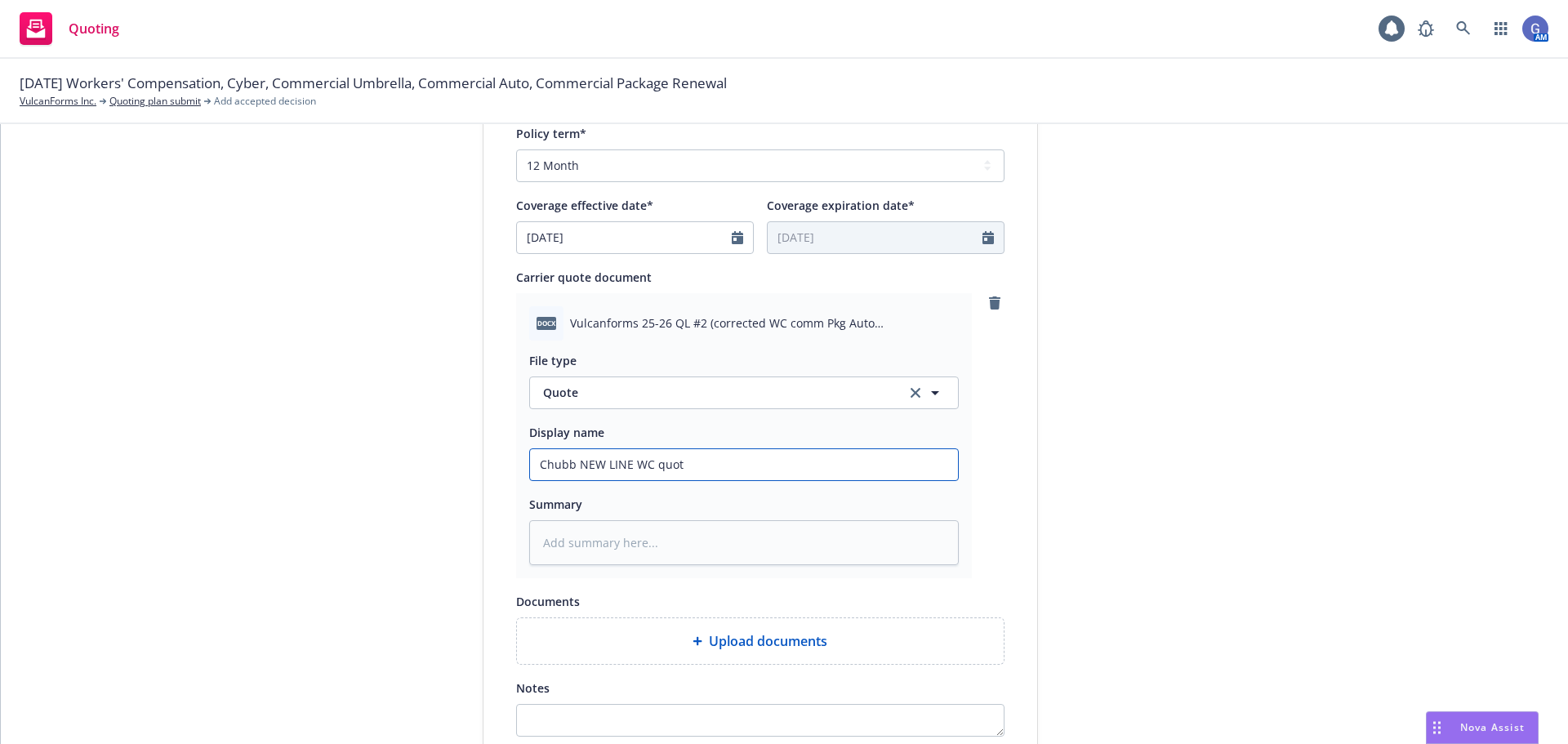
type textarea "x"
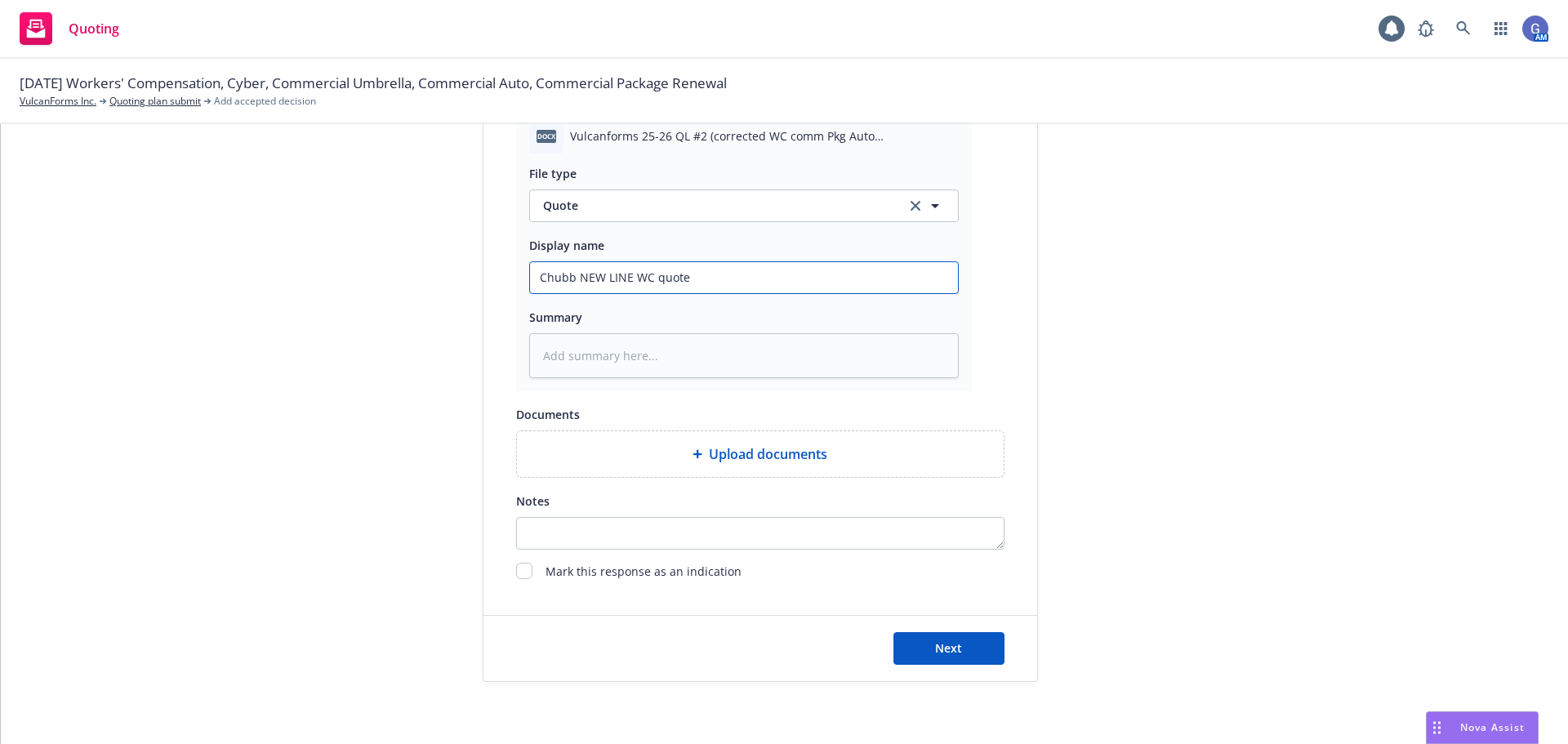
scroll to position [844, 0]
type input "Chubb NEW LINE WC quote"
click at [960, 649] on button "Next" at bounding box center [950, 645] width 111 height 33
type textarea "x"
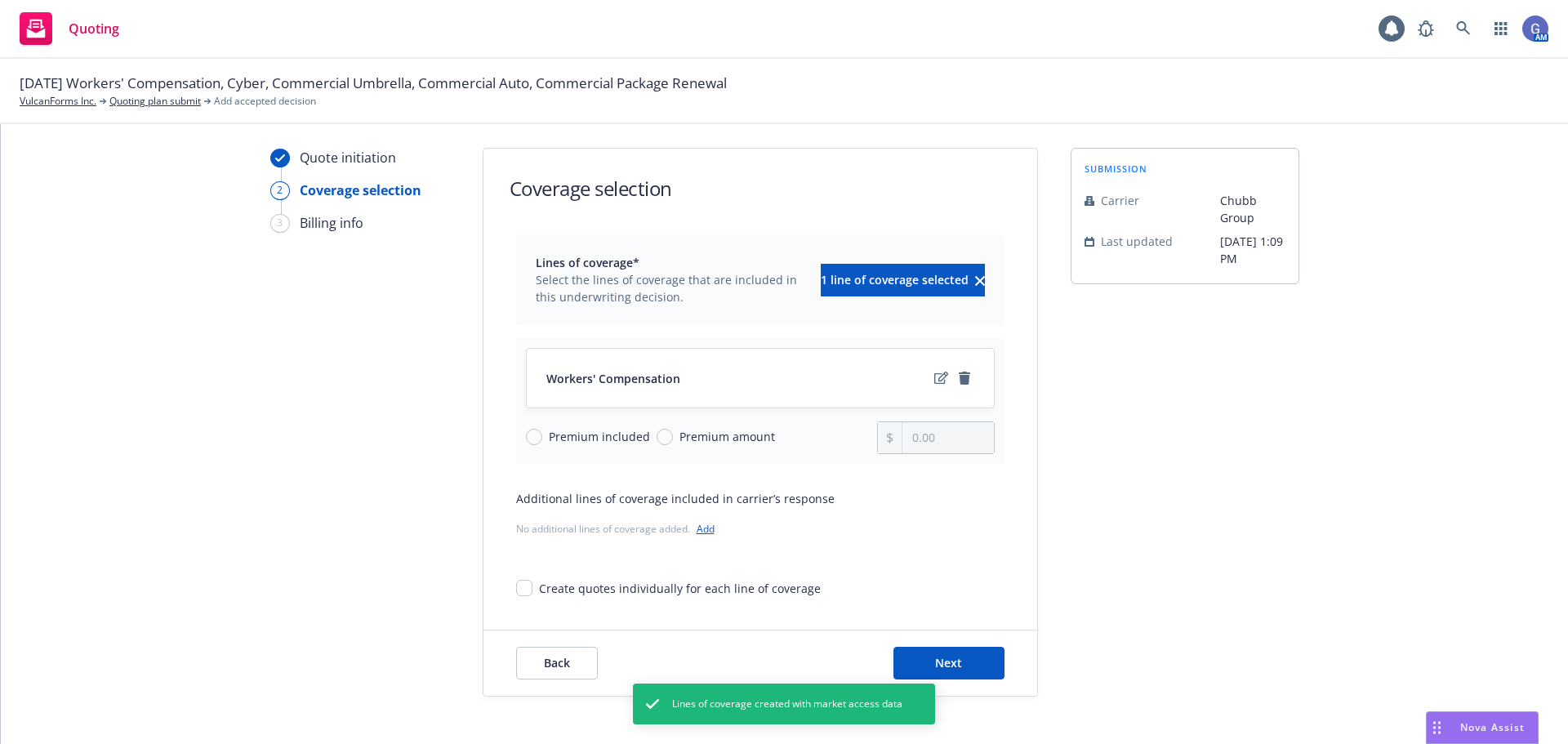
scroll to position [59, 0]
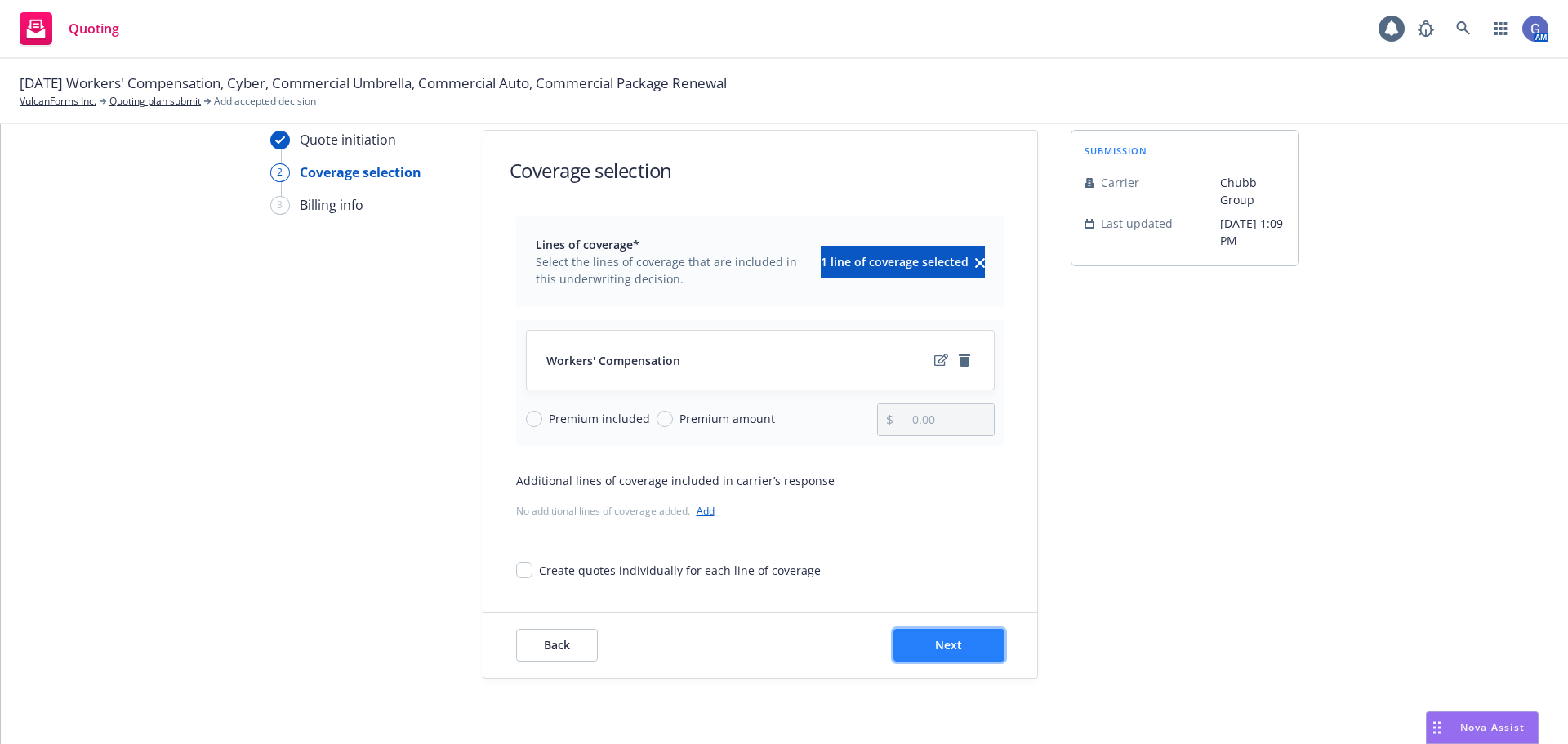
click at [945, 647] on span "Next" at bounding box center [949, 645] width 27 height 15
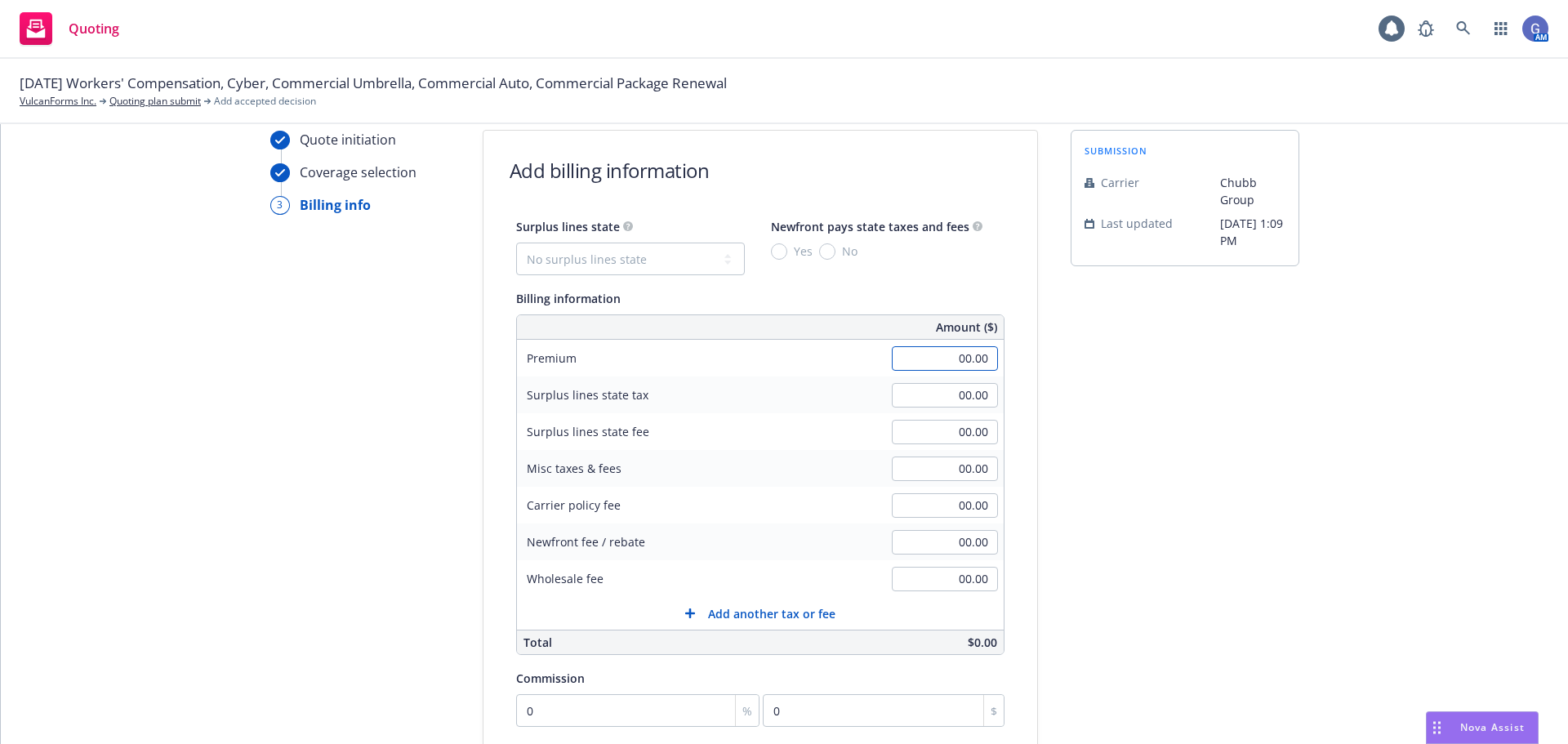
click at [954, 358] on input "00.00" at bounding box center [945, 359] width 106 height 25
type input "194,060.00"
click at [943, 467] on input "00.00" at bounding box center [945, 469] width 106 height 25
type input "12,084.00"
click at [1016, 515] on div "Surplus lines state No surplus lines state Alaska Alabama Arkansas Arizona Cali…" at bounding box center [760, 541] width 554 height 649
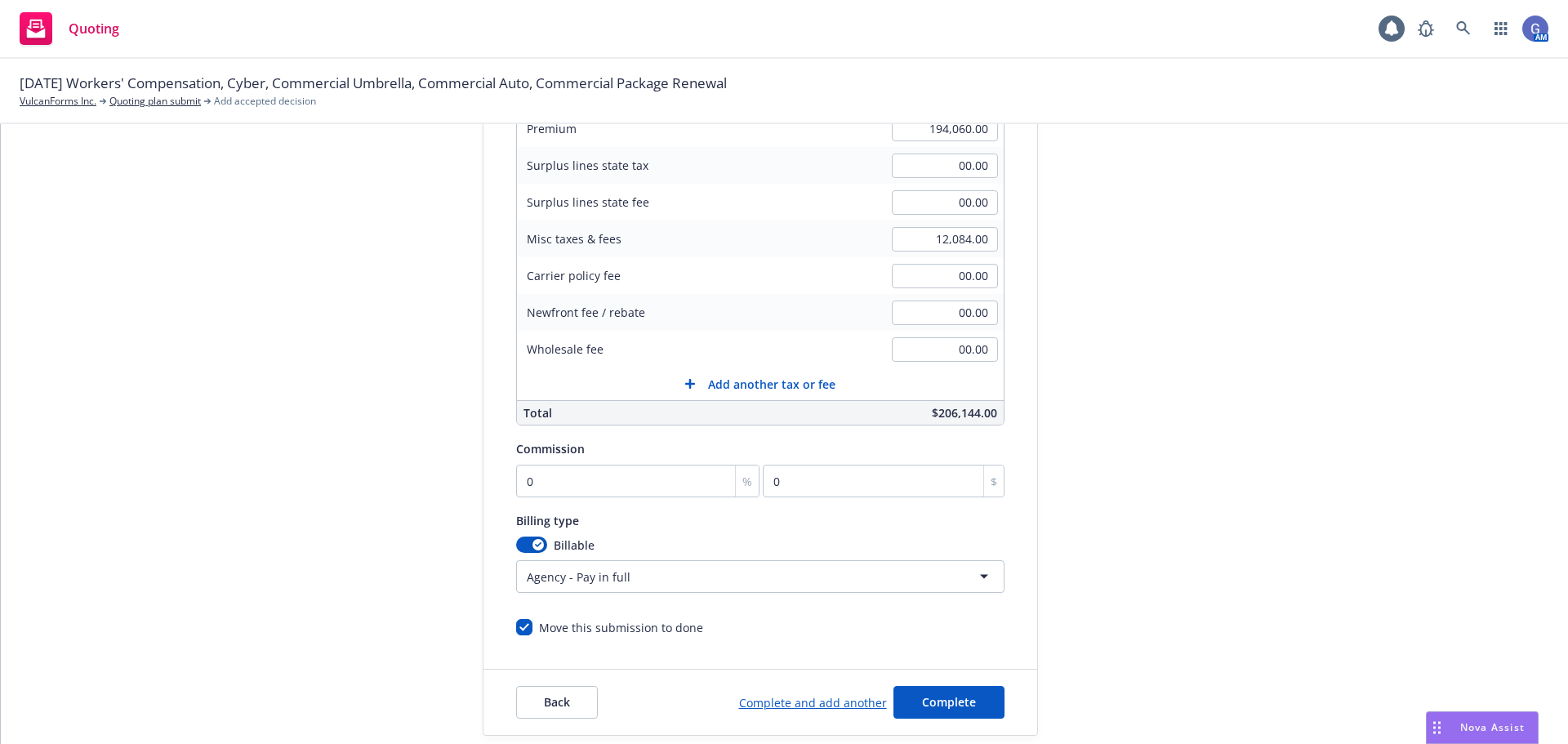
scroll to position [304, 0]
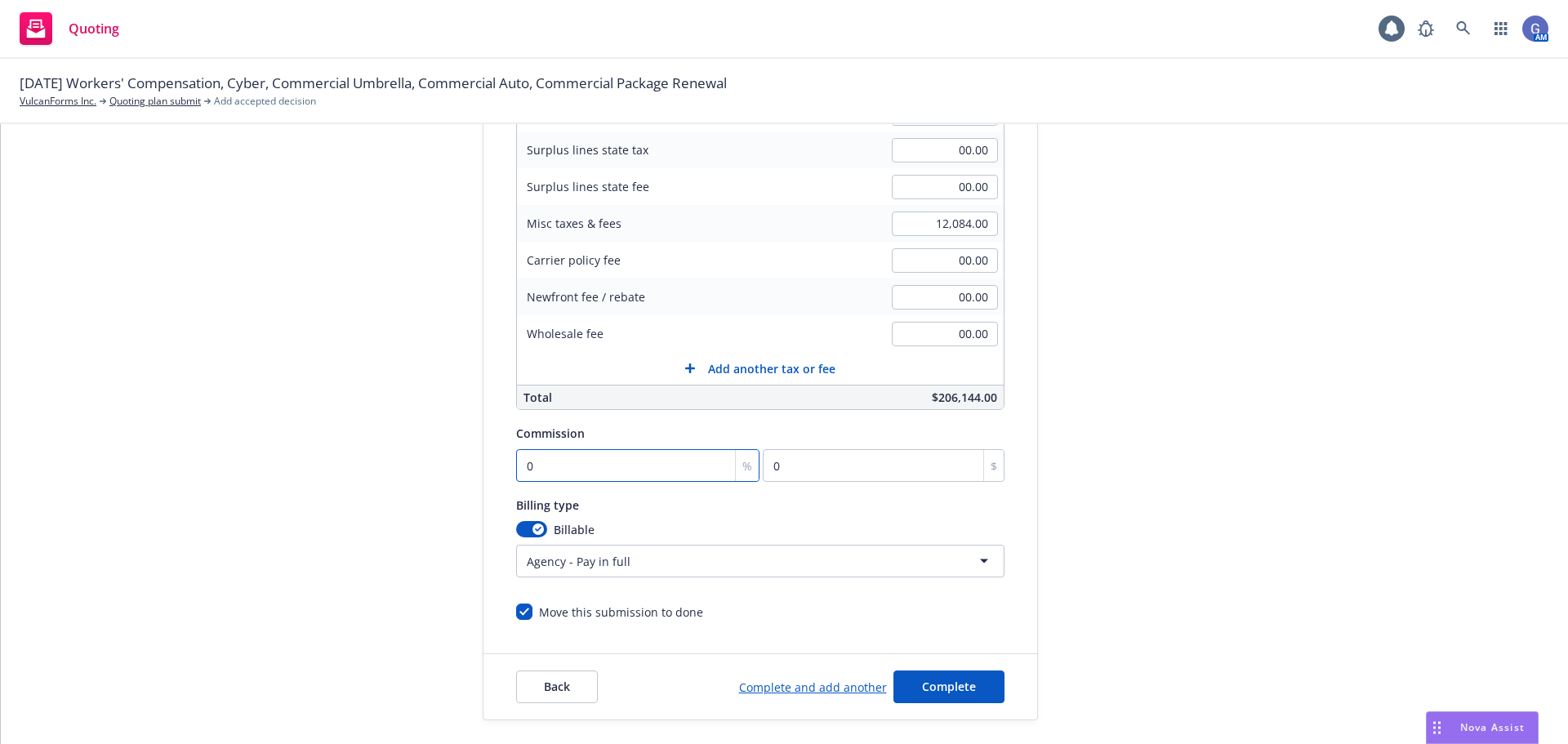
click at [606, 465] on input "0" at bounding box center [638, 465] width 244 height 33
type input "1"
type input "1940.6"
type input "10"
type input "19406"
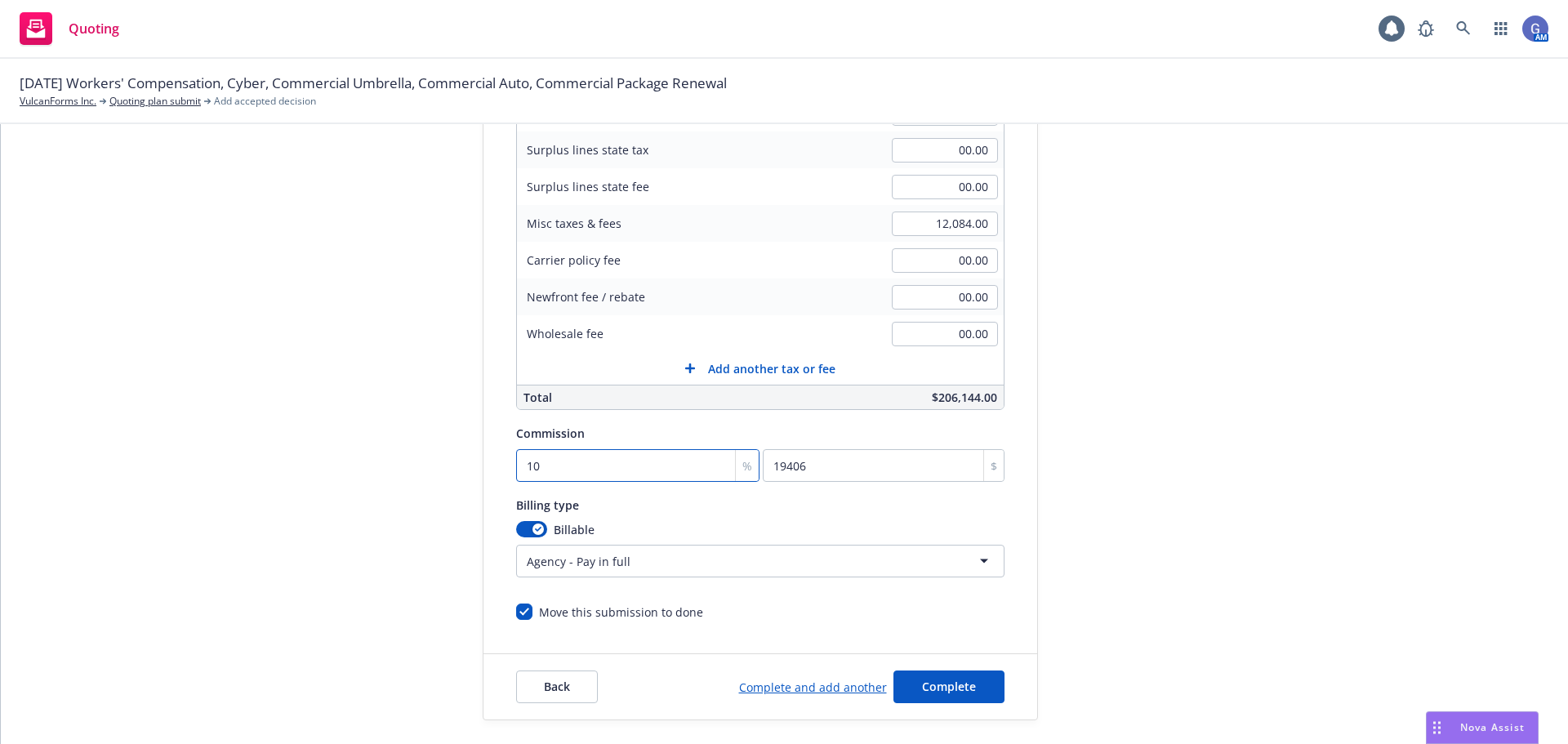
type input "10"
click at [1133, 697] on div "submission Carrier Chubb Group Last updated 8/27, 1:09 PM" at bounding box center [1185, 303] width 229 height 836
click at [929, 688] on span "Complete" at bounding box center [949, 687] width 54 height 15
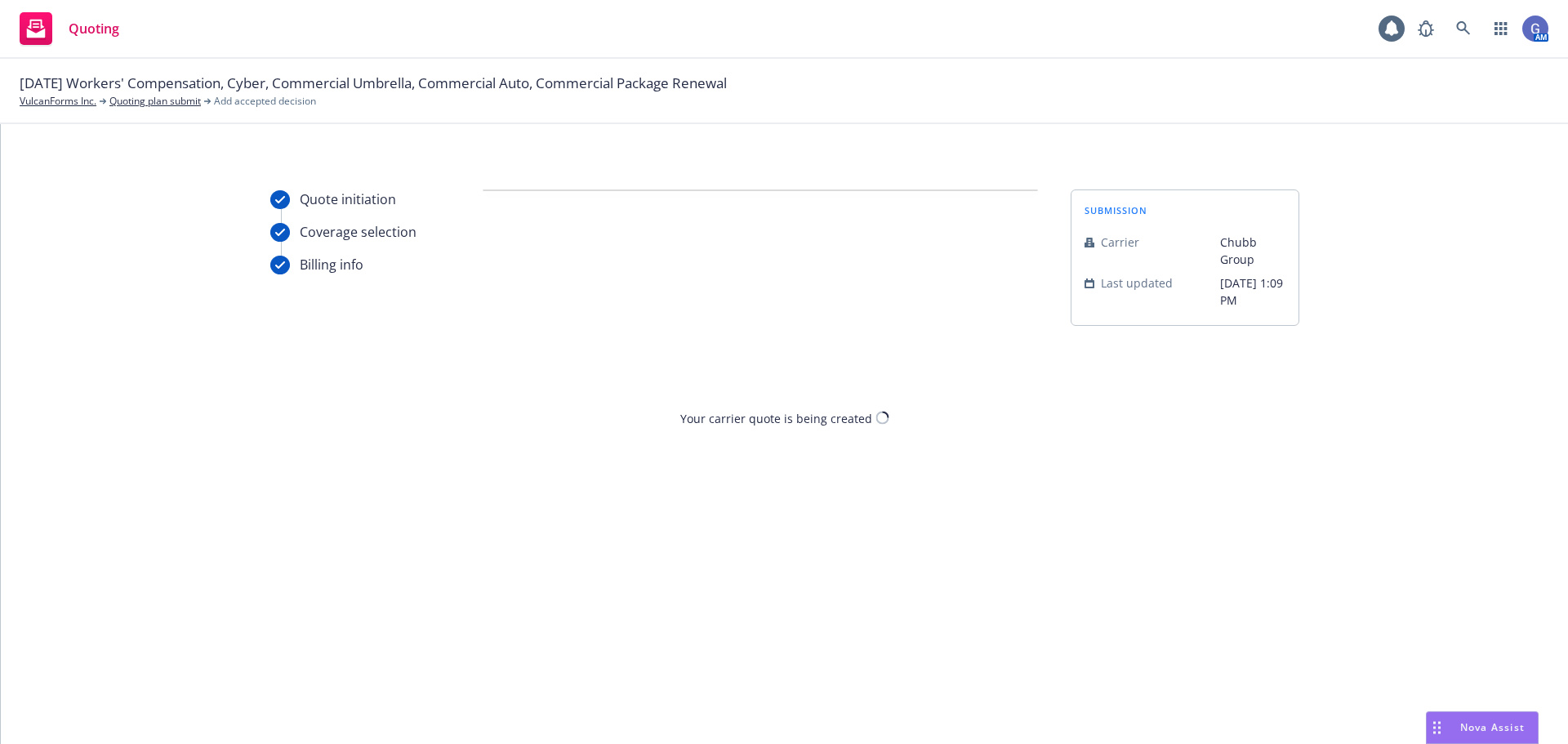
scroll to position [0, 0]
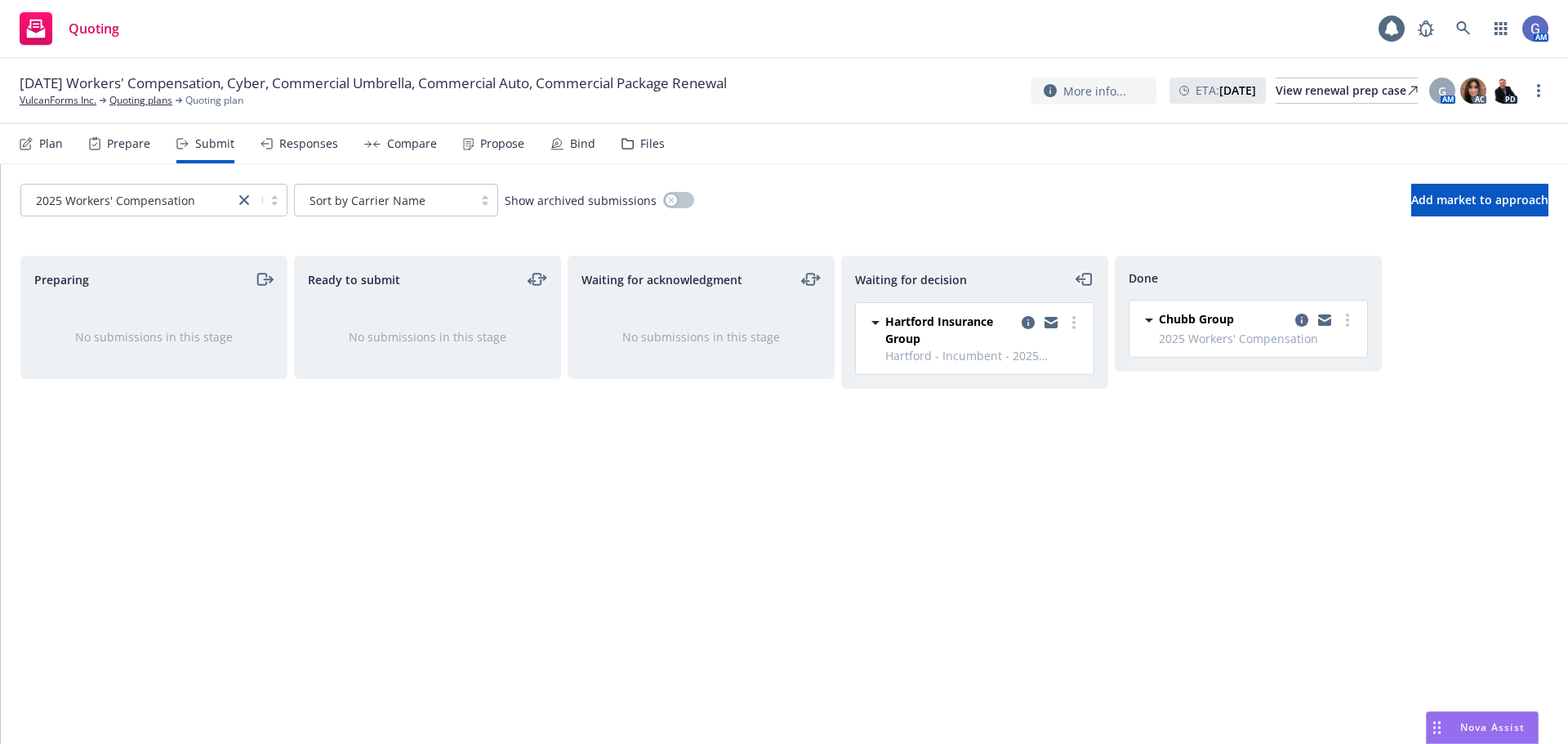
click at [1086, 276] on icon "moveLeft" at bounding box center [1086, 280] width 19 height 19
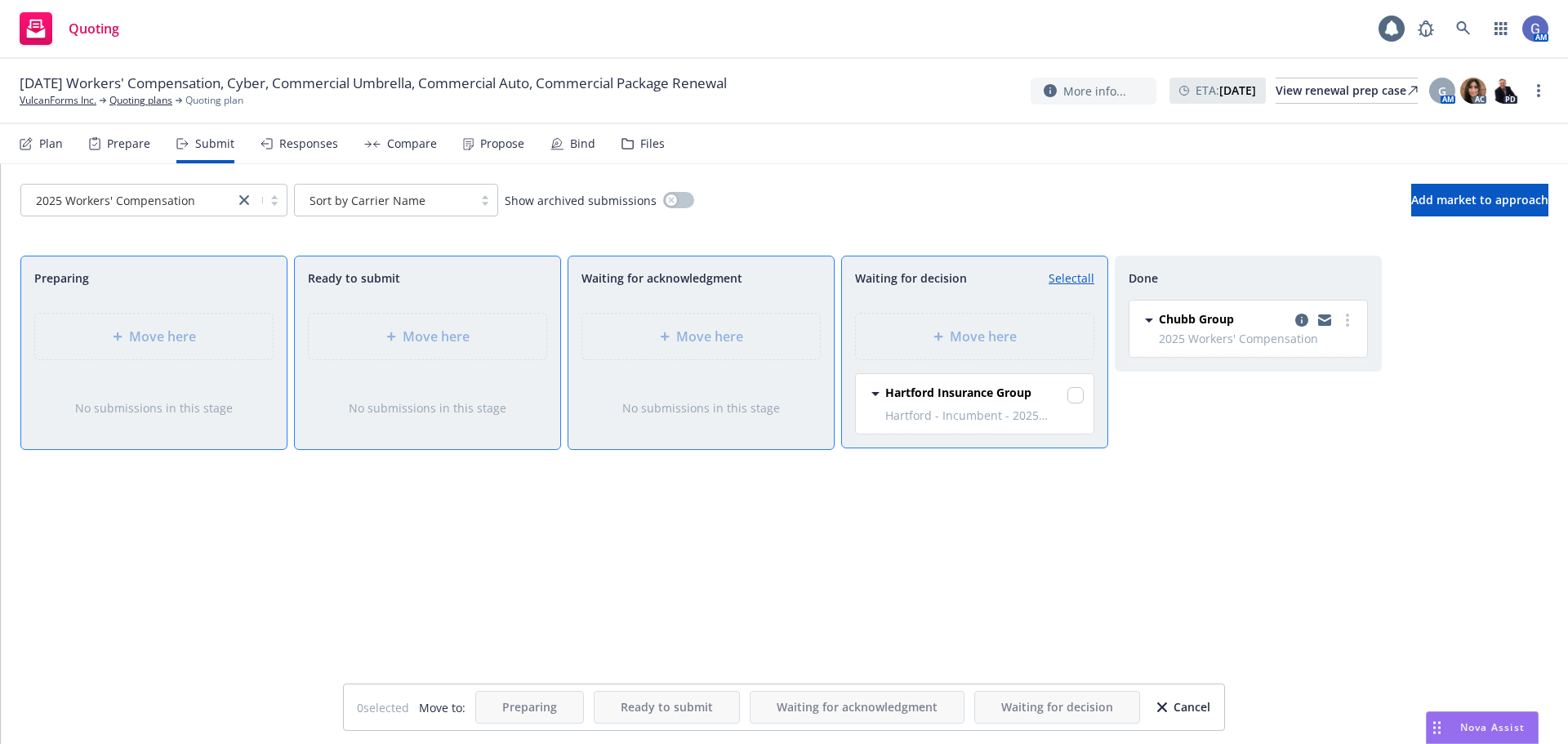
click at [894, 309] on div "Move here" at bounding box center [974, 336] width 265 height 74
click at [1078, 398] on input "checkbox" at bounding box center [1075, 395] width 16 height 16
click at [1048, 274] on link "Unselect all" at bounding box center [1064, 279] width 60 height 17
checkbox input "false"
click at [761, 382] on div "No submissions in this stage" at bounding box center [701, 408] width 265 height 70
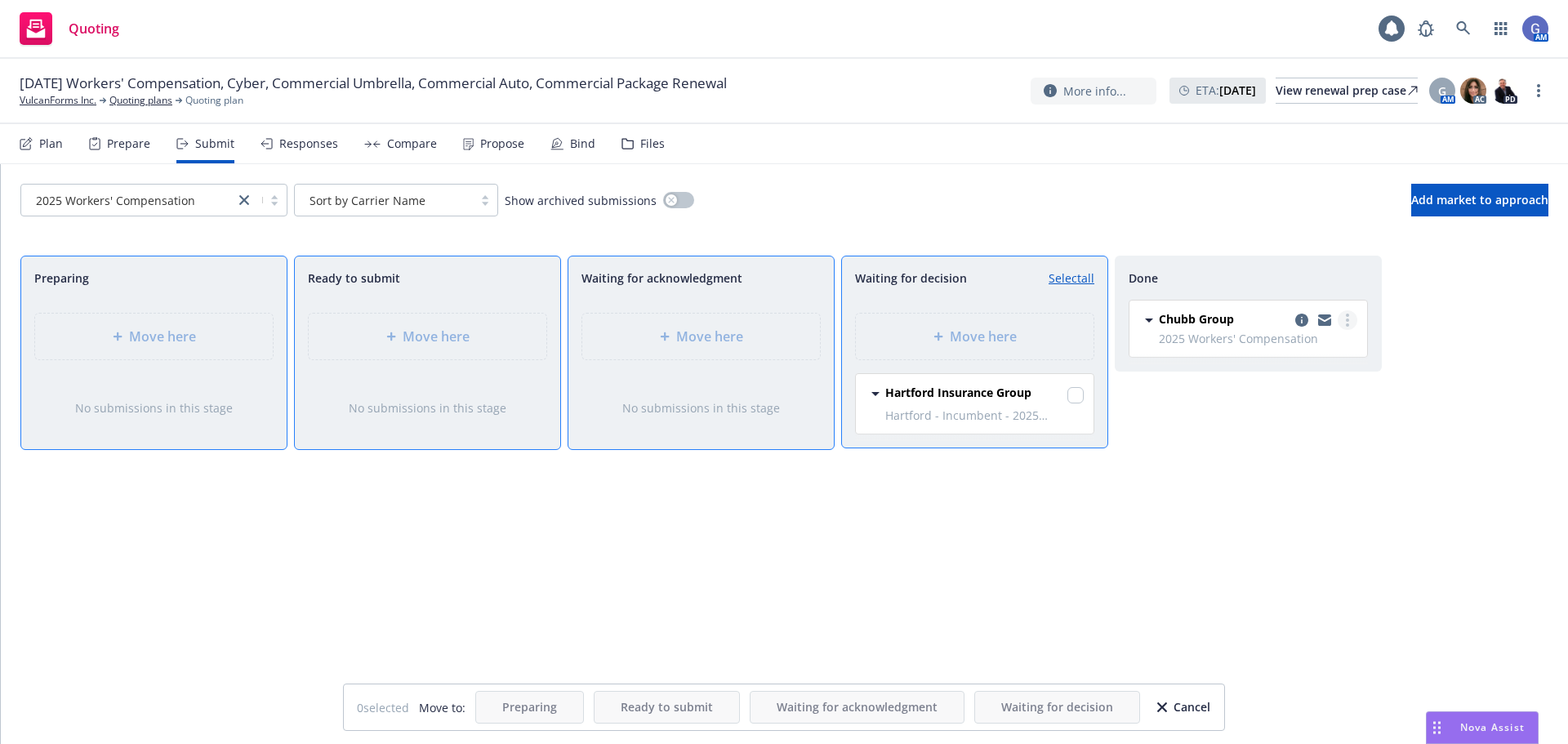
click at [1352, 322] on link "more" at bounding box center [1348, 320] width 19 height 19
click at [1310, 381] on span "Add accepted decision" at bounding box center [1275, 386] width 164 height 15
select select "12"
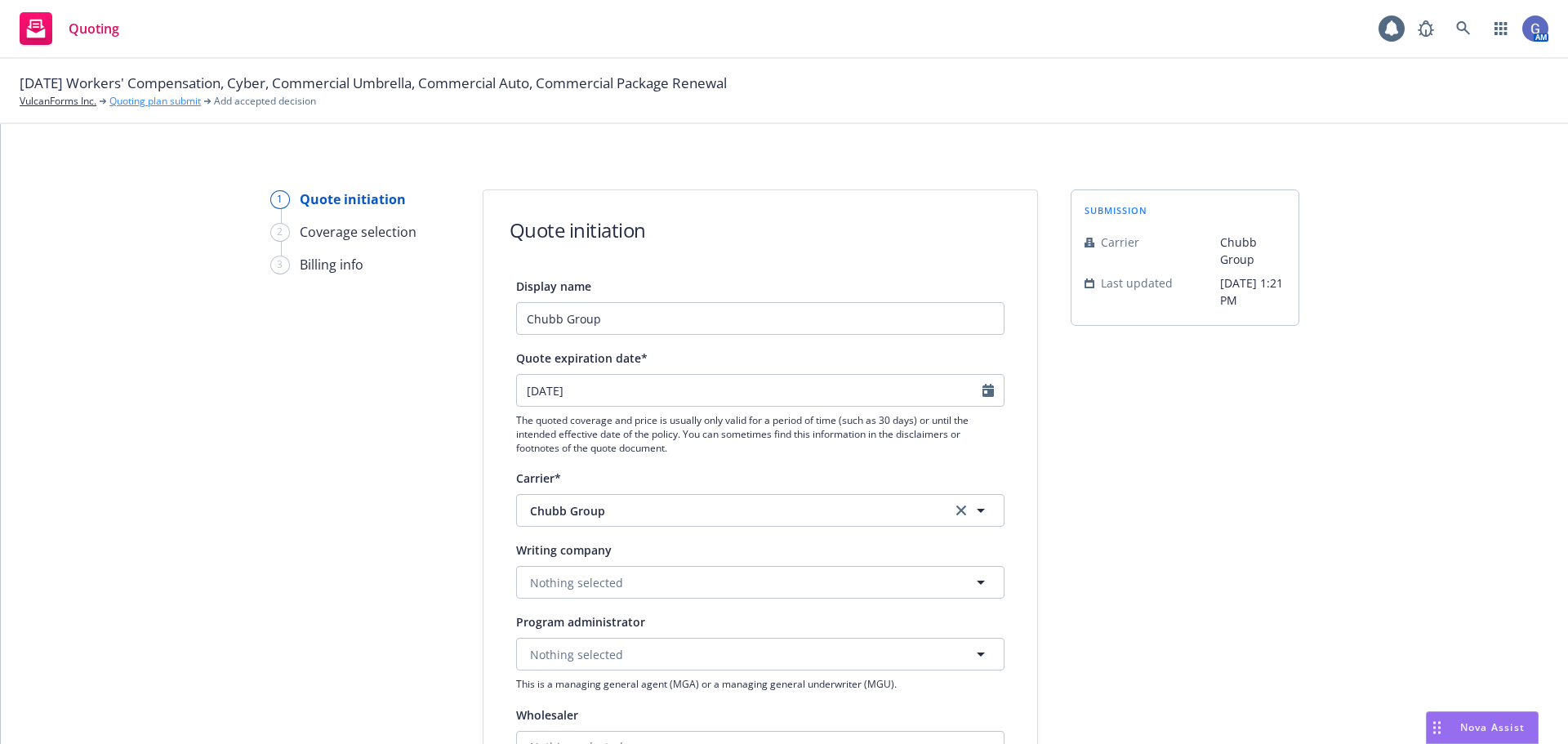
click at [148, 103] on link "Quoting plan submit" at bounding box center [155, 101] width 92 height 14
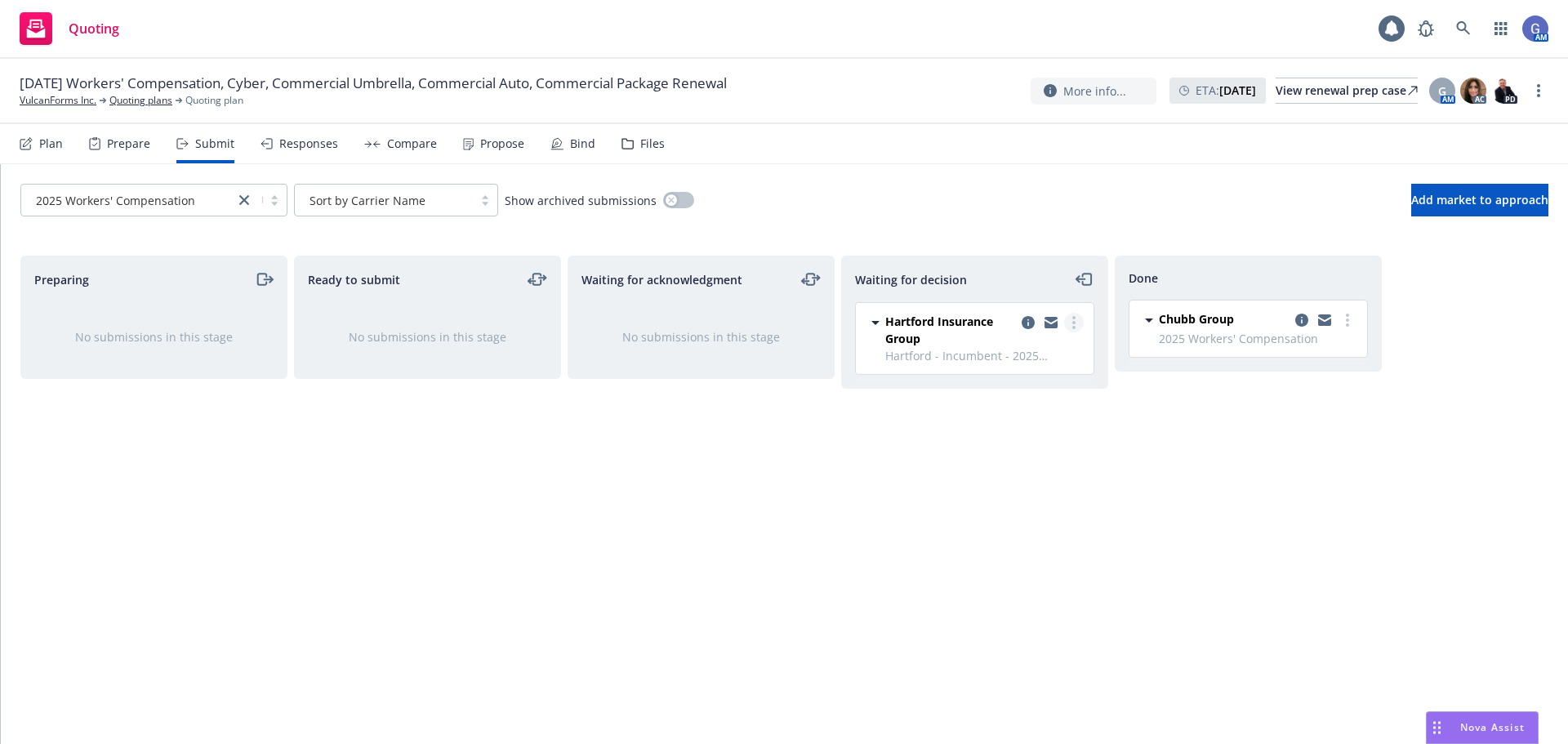
click at [1070, 321] on link "more" at bounding box center [1074, 323] width 19 height 19
click at [1039, 423] on span "Add accepted decision" at bounding box center [1001, 421] width 164 height 15
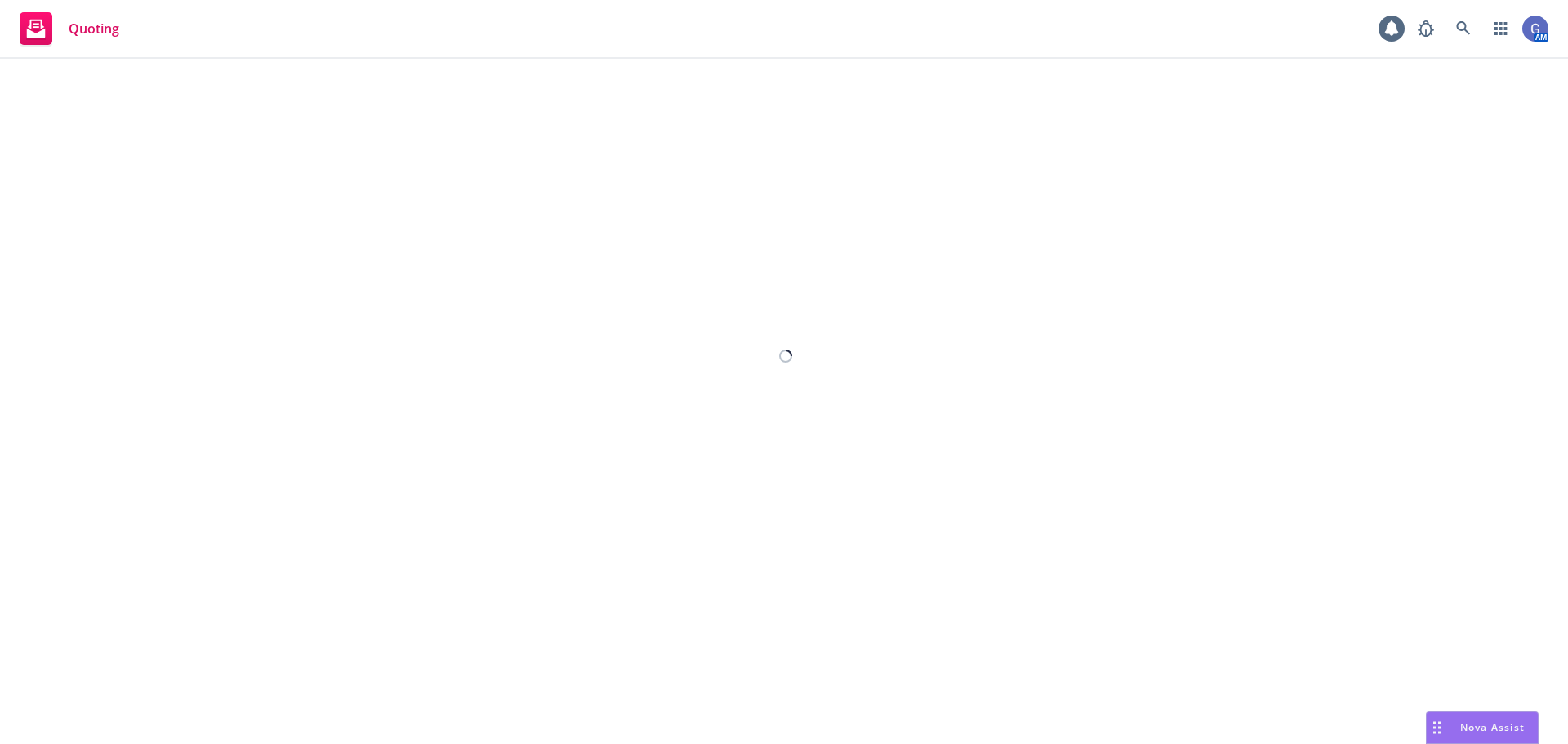
select select "12"
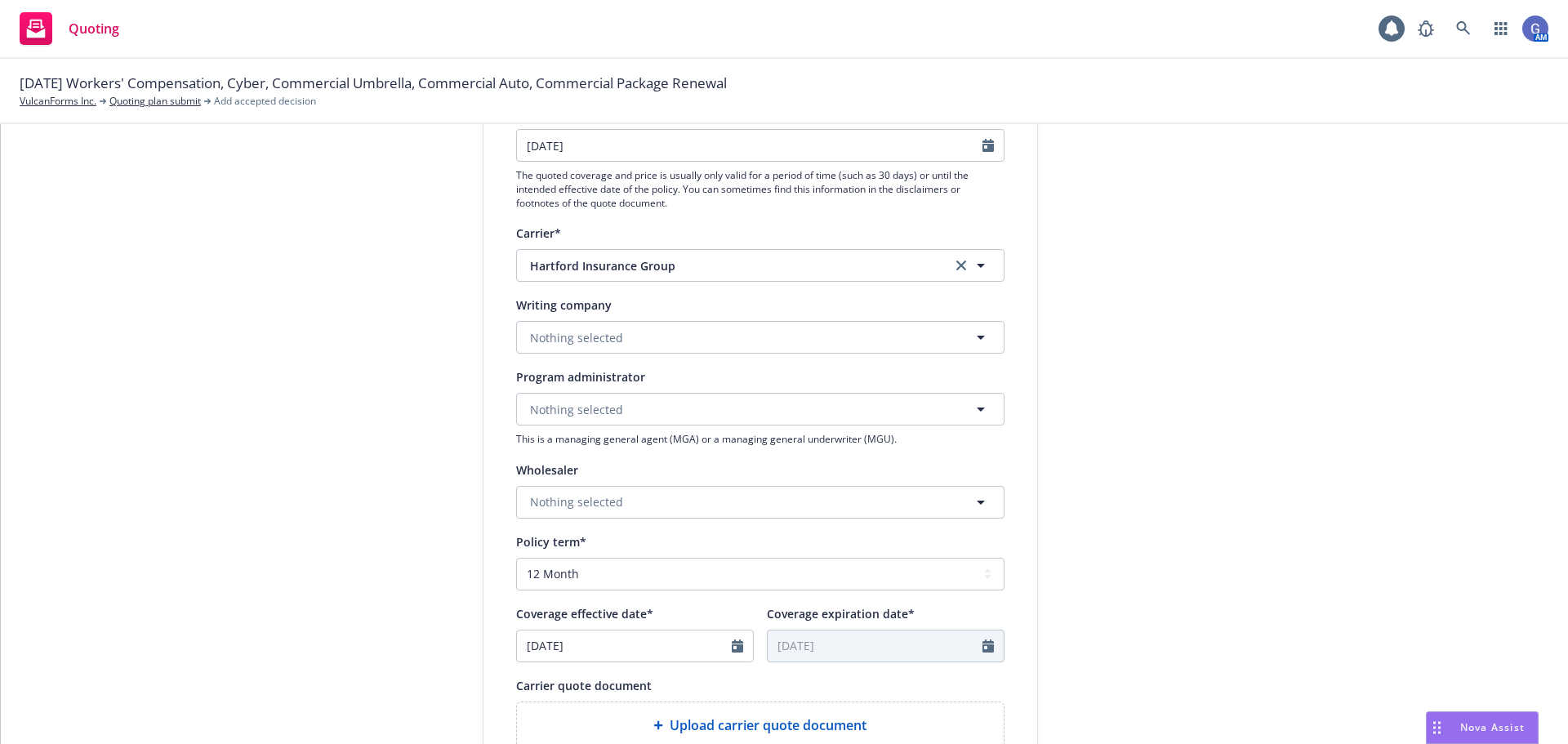
scroll to position [409, 0]
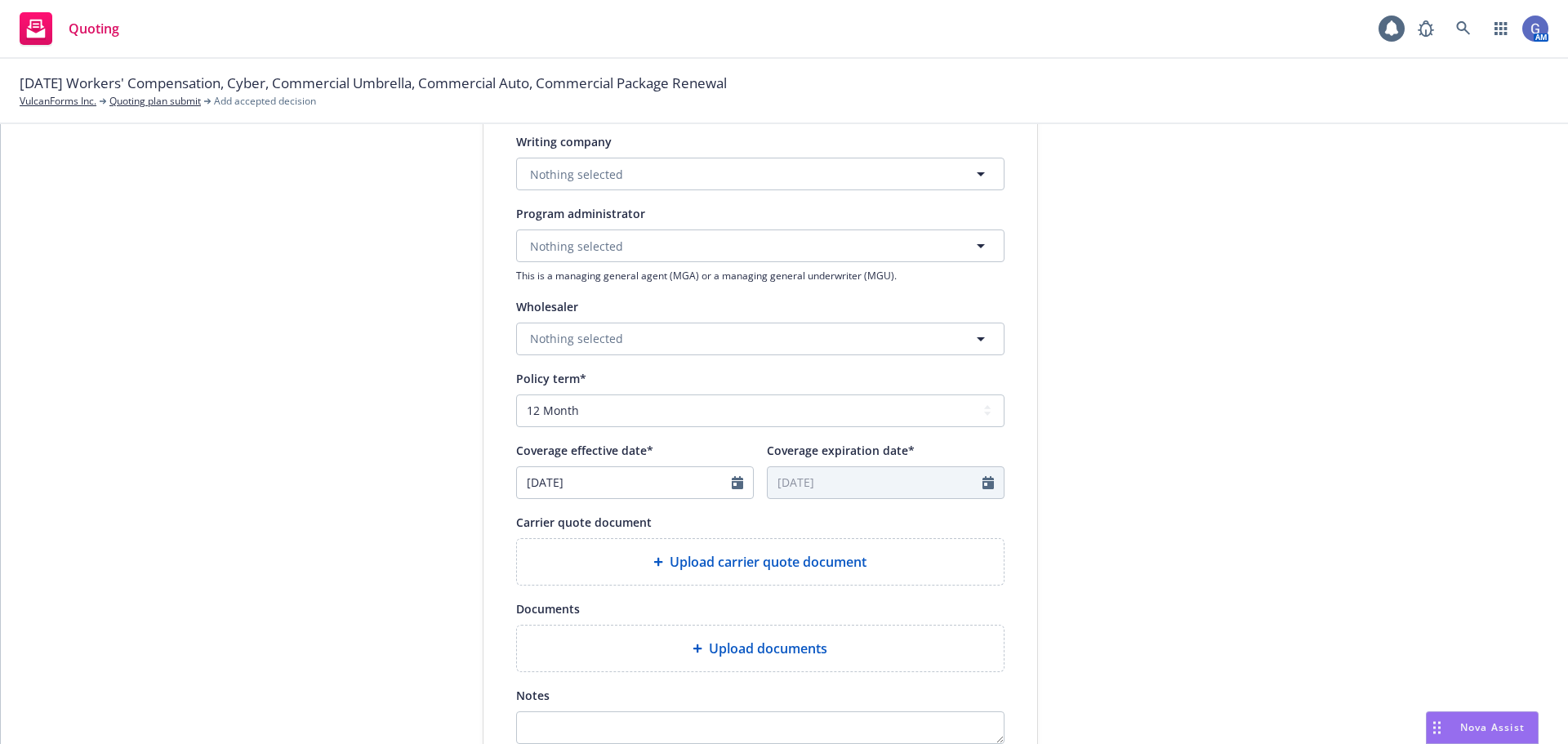
click at [829, 555] on span "Upload carrier quote document" at bounding box center [769, 562] width 197 height 19
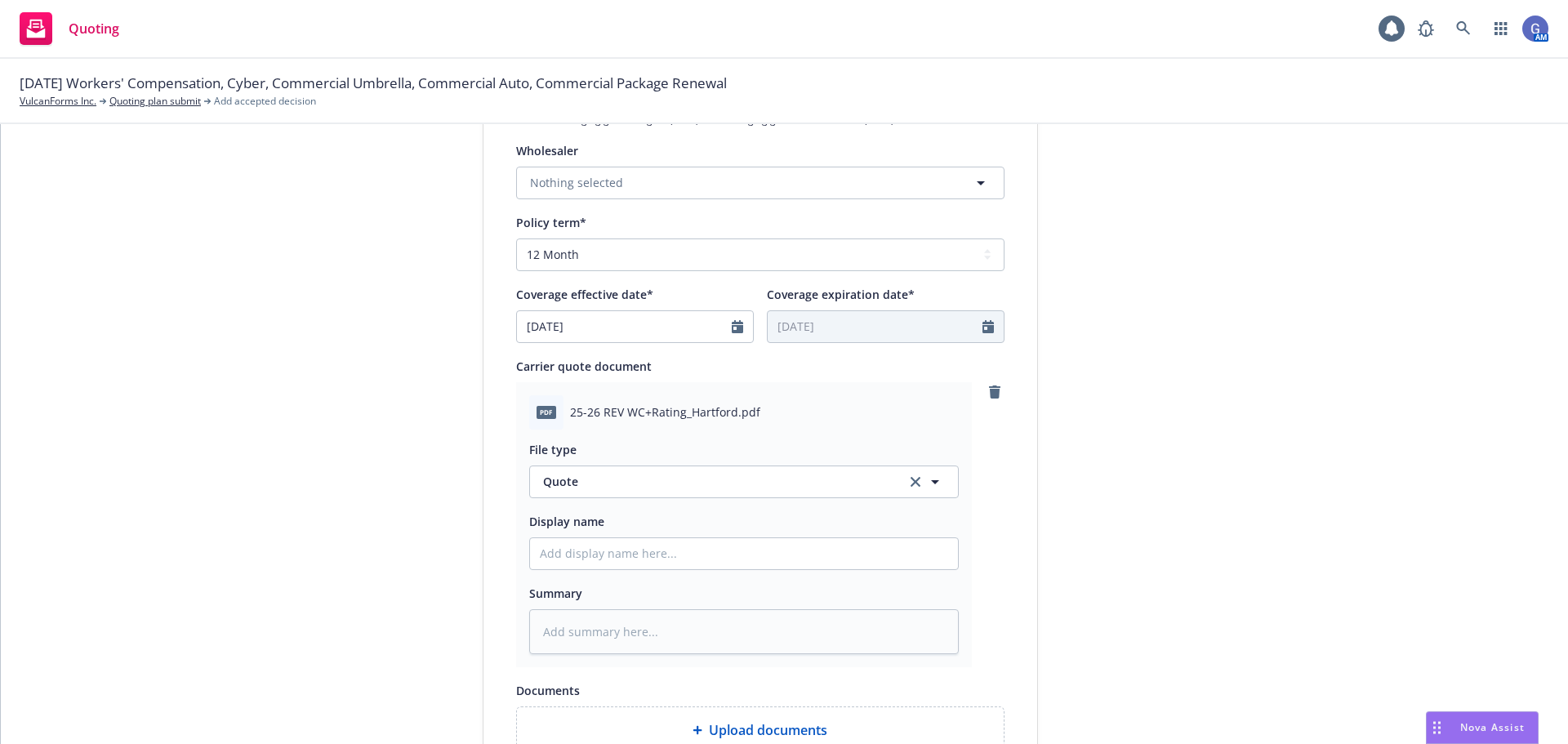
scroll to position [572, 0]
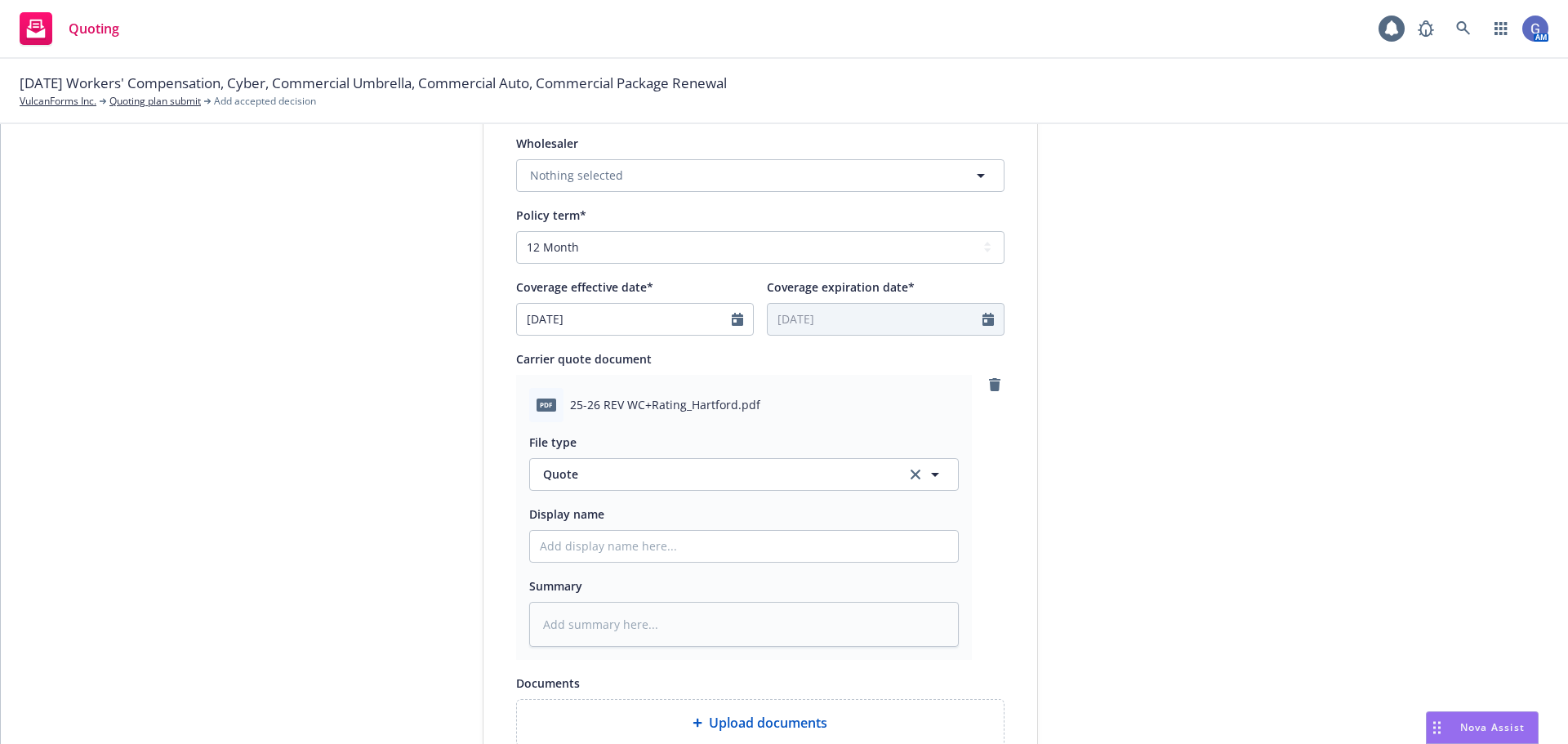
click at [368, 576] on div "1 Quote initiation 2 Coverage selection 3 Billing info" at bounding box center [360, 284] width 180 height 1334
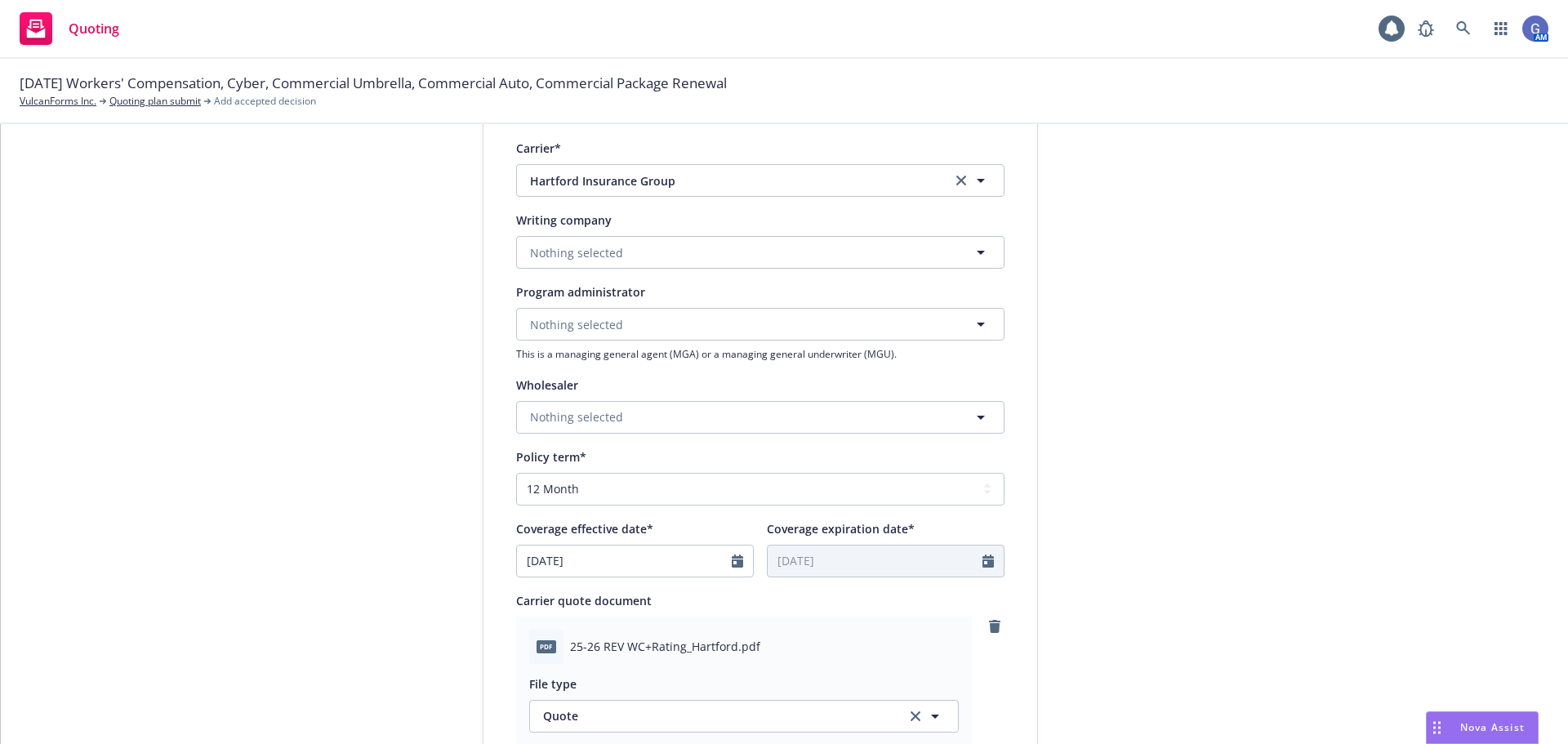
scroll to position [327, 0]
click at [606, 250] on span "Nothing selected" at bounding box center [576, 257] width 93 height 17
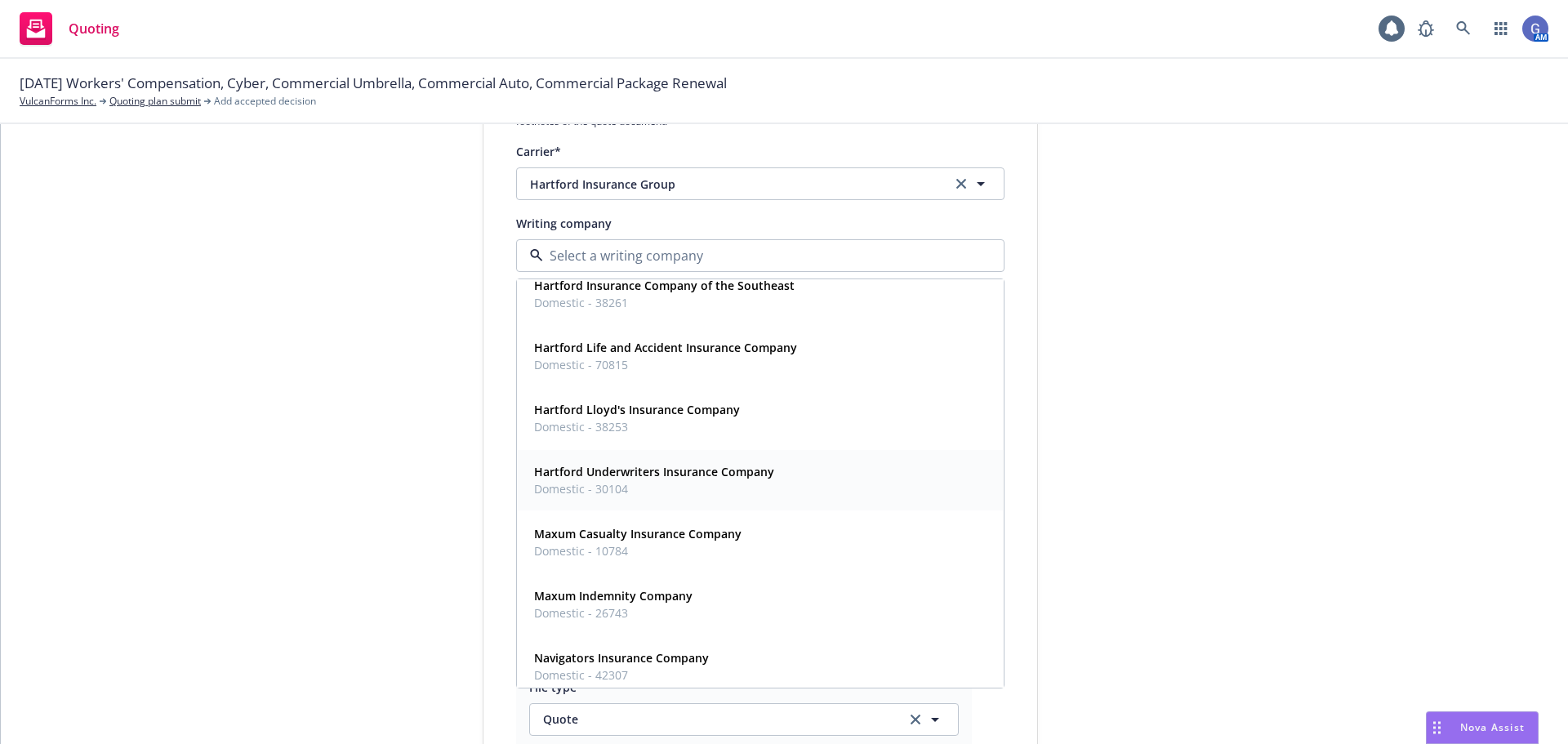
click at [714, 474] on strong "Hartford Underwriters Insurance Company" at bounding box center [654, 472] width 240 height 15
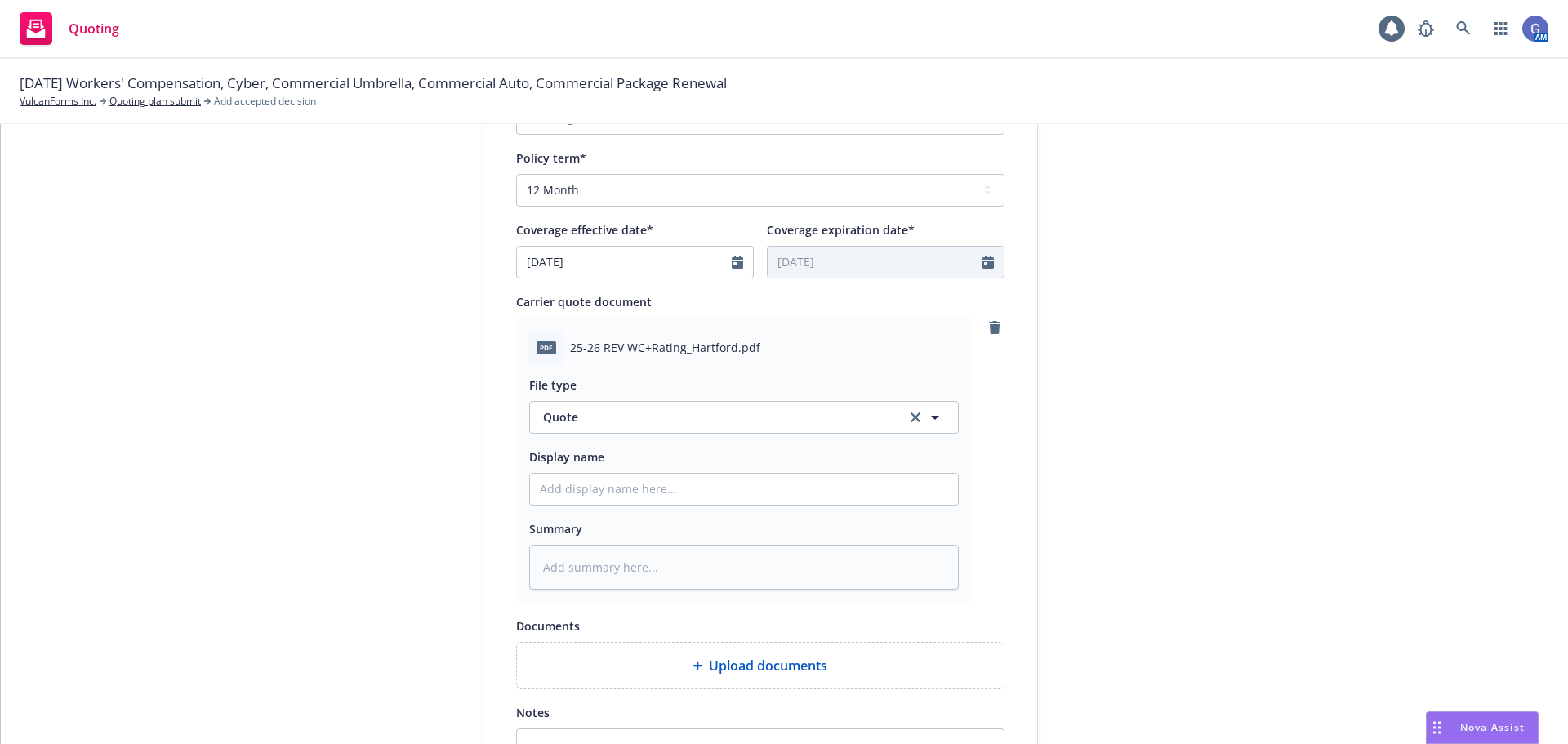
scroll to position [654, 0]
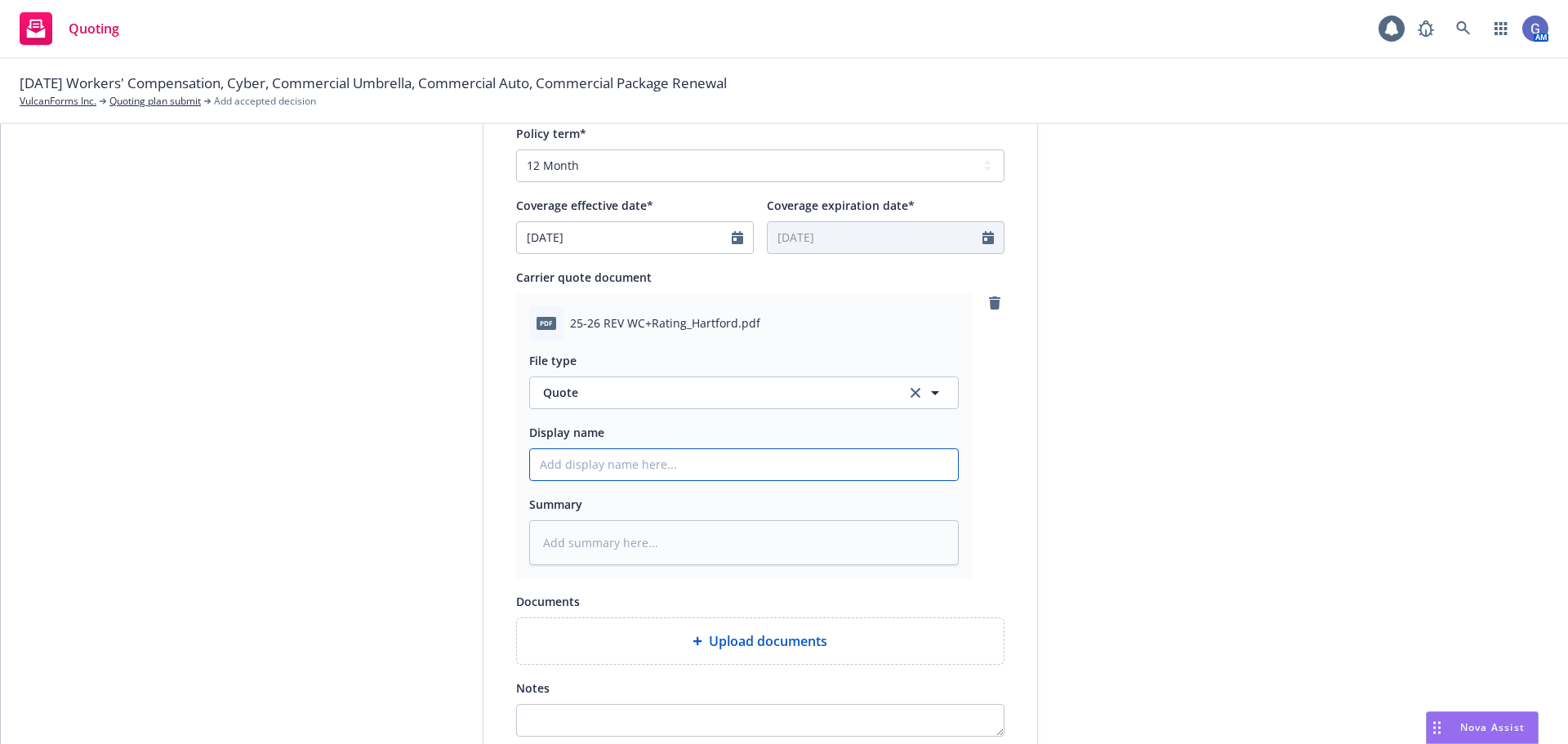
click at [582, 460] on input "Display name" at bounding box center [744, 464] width 428 height 31
type textarea "x"
type input "H"
type textarea "x"
type input "Ha"
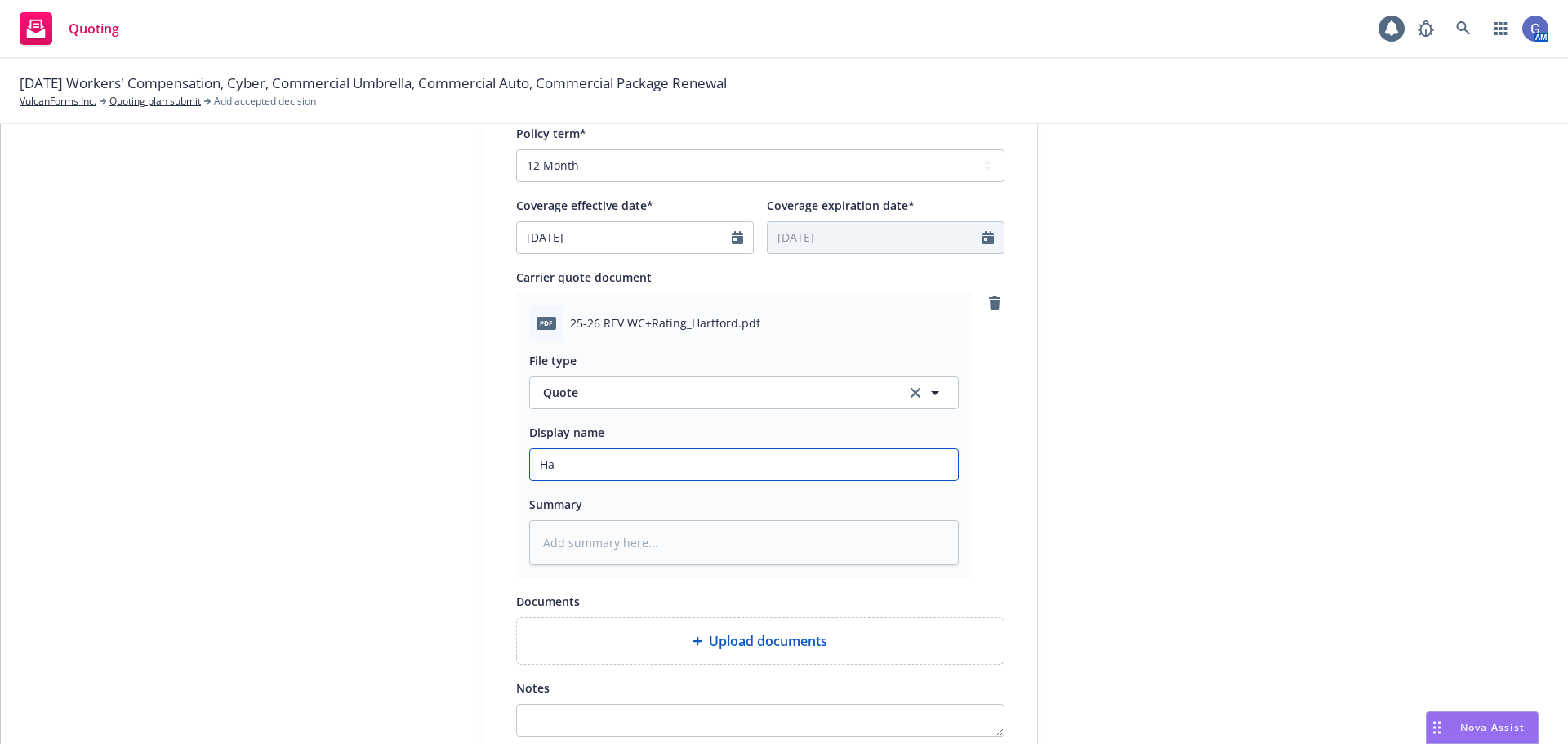
type textarea "x"
type input "Haf"
type textarea "x"
type input "Ha"
type textarea "x"
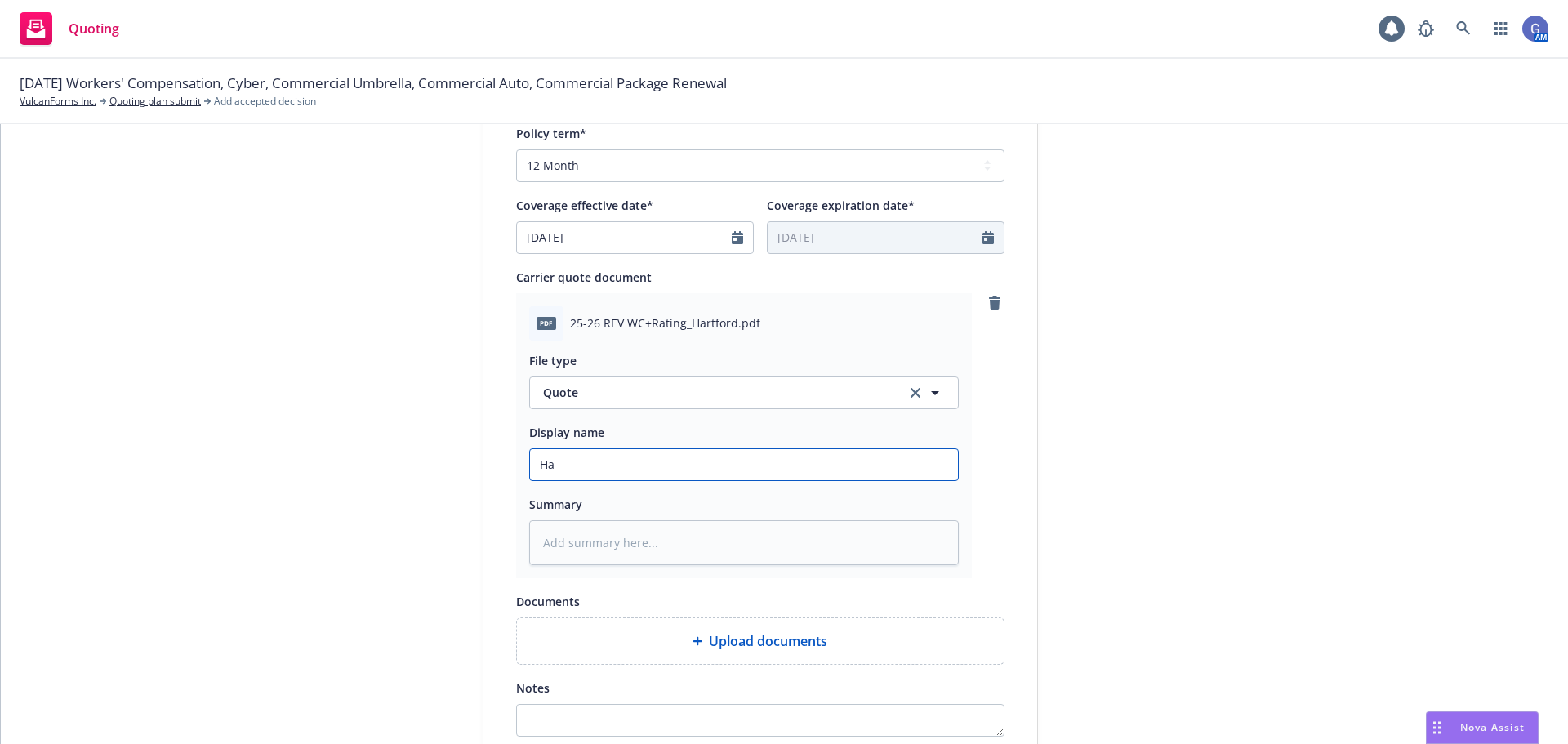
type input "Har"
type textarea "x"
type input "Hart"
type textarea "x"
type input "Hartf"
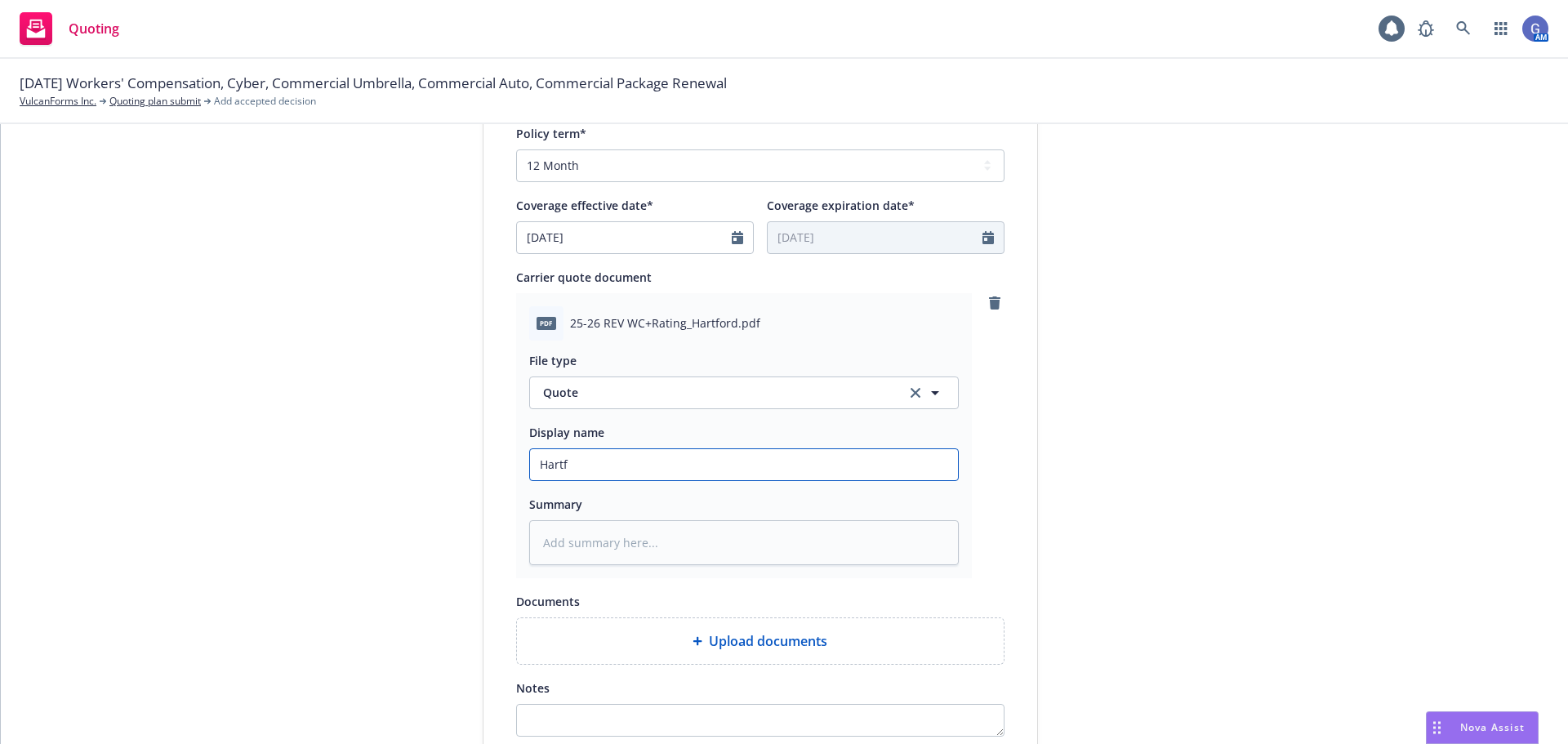
type textarea "x"
type input "Hartfo"
type textarea "x"
type input "Hartfor"
type textarea "x"
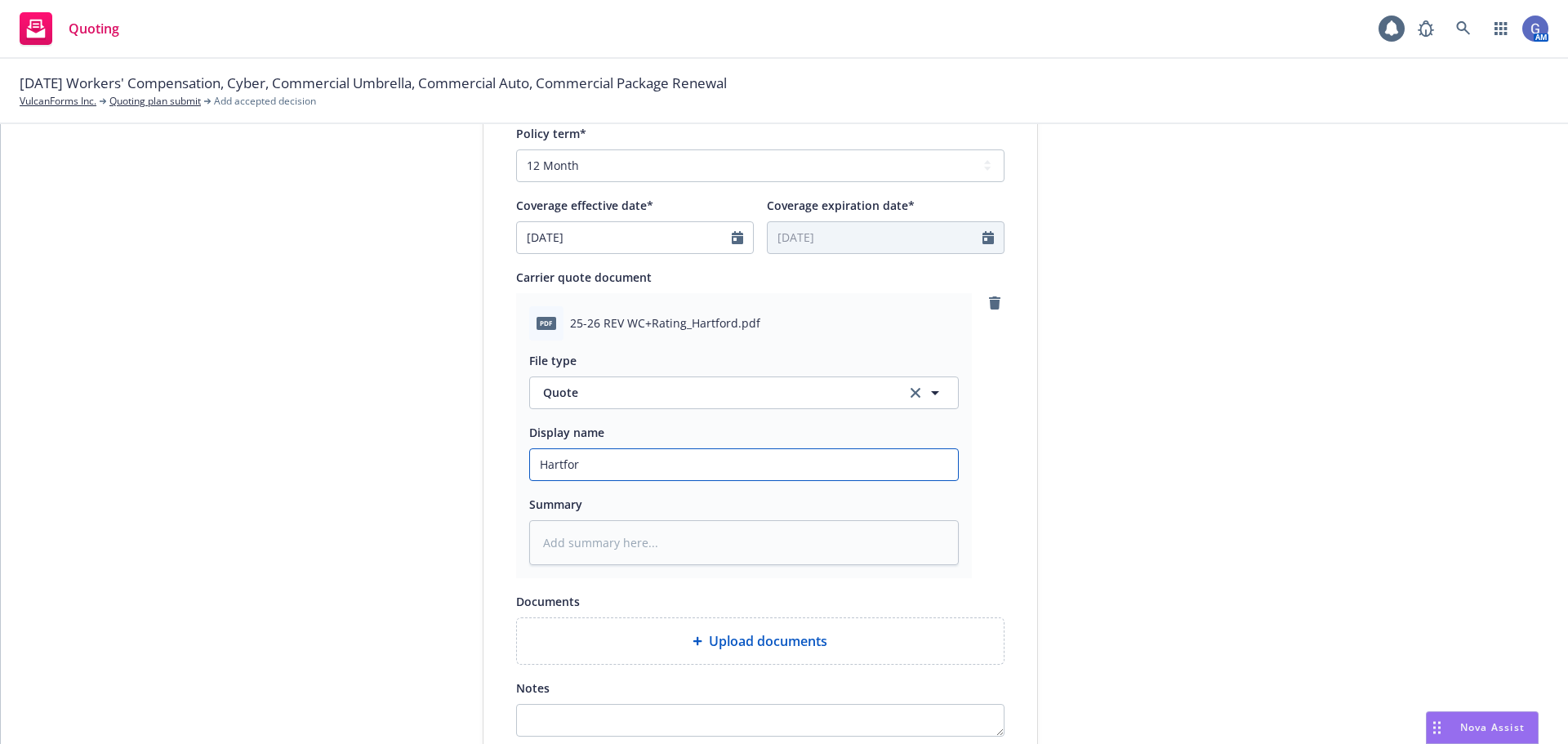
type input "Hartford"
type textarea "x"
type input "Hartford"
type textarea "x"
type input "Hartford -"
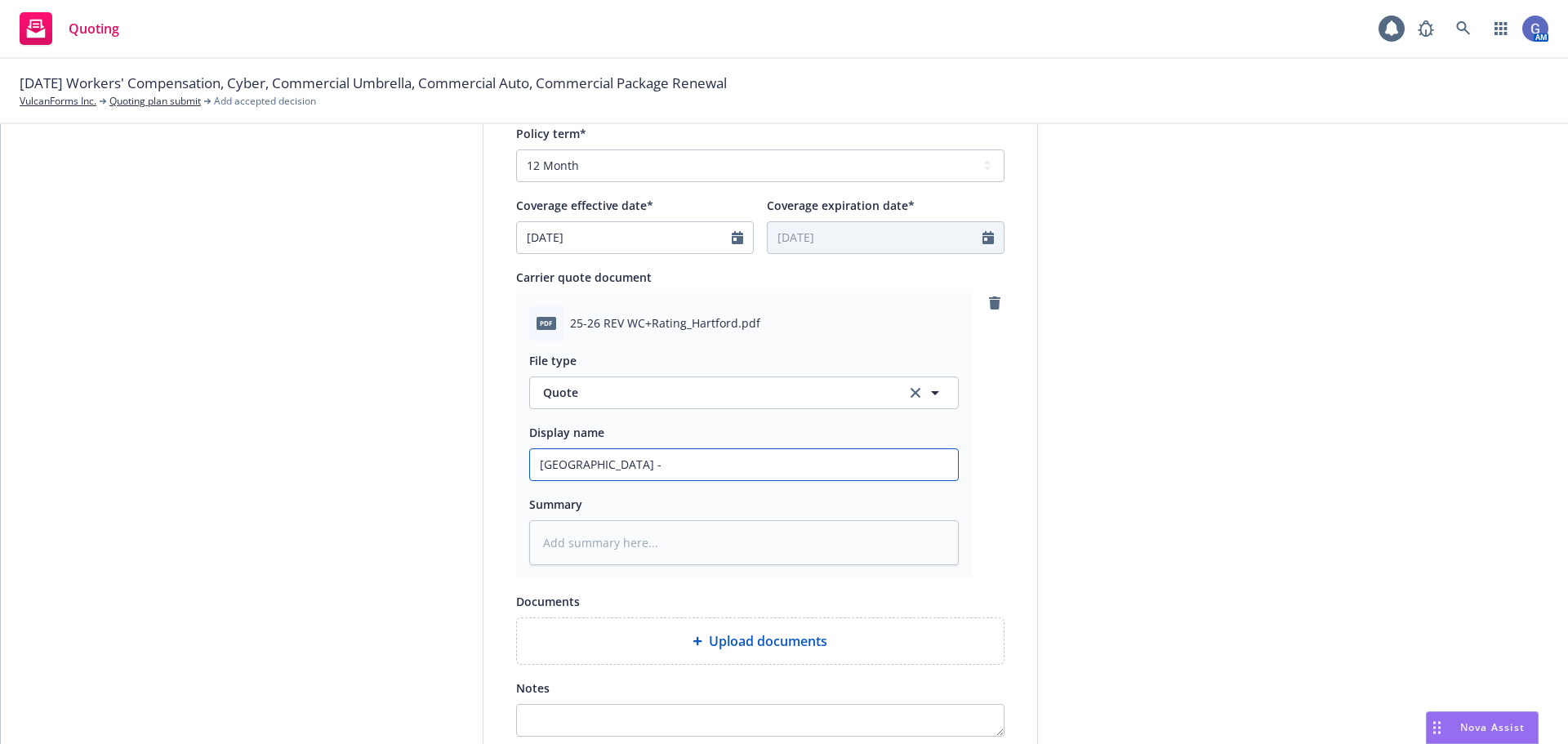
type textarea "x"
type input "Hartford -"
type textarea "x"
type input "Hartford - W"
type textarea "x"
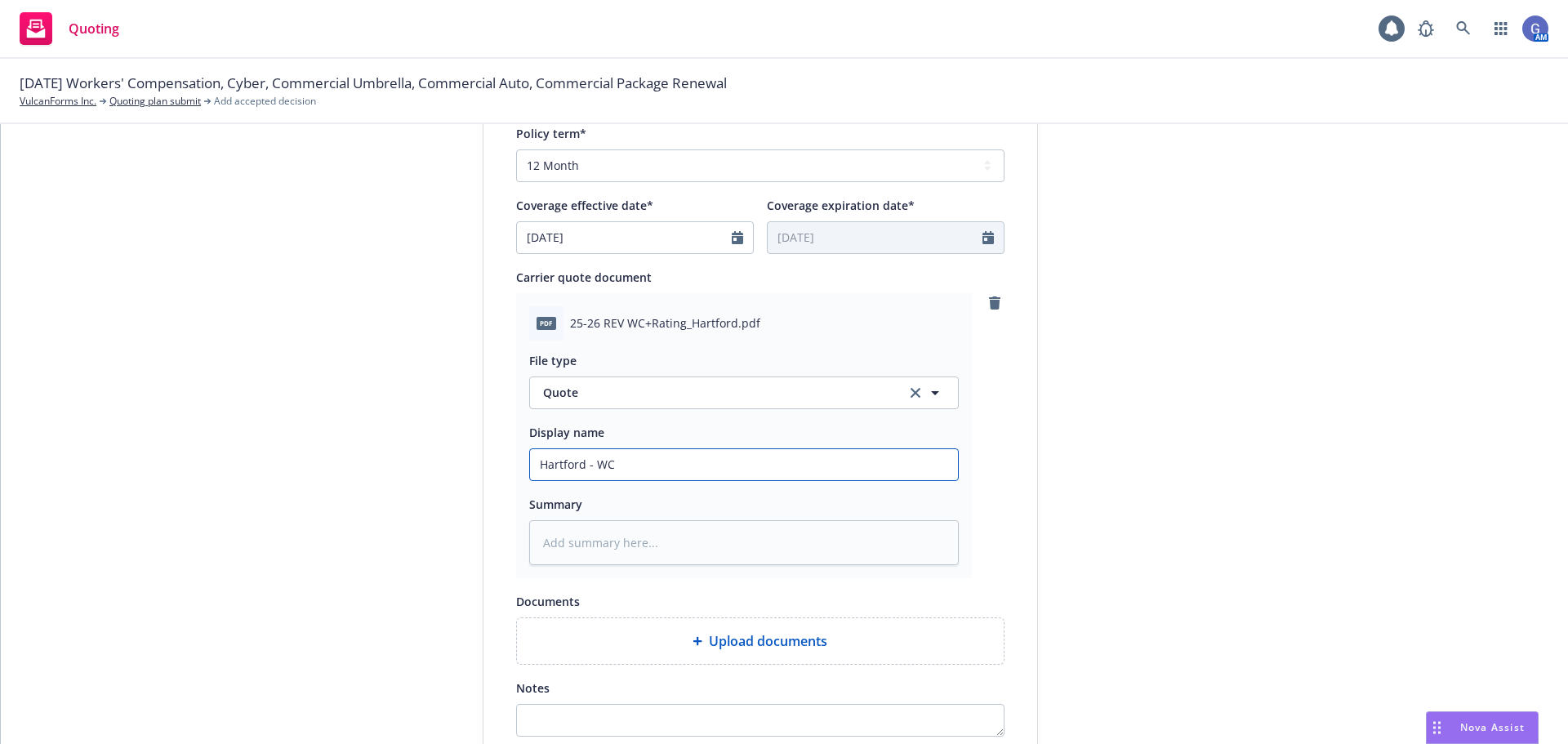
type input "Hartford - WC"
type textarea "x"
type input "Hartford - WC i"
type textarea "x"
type input "Hartford - WC in"
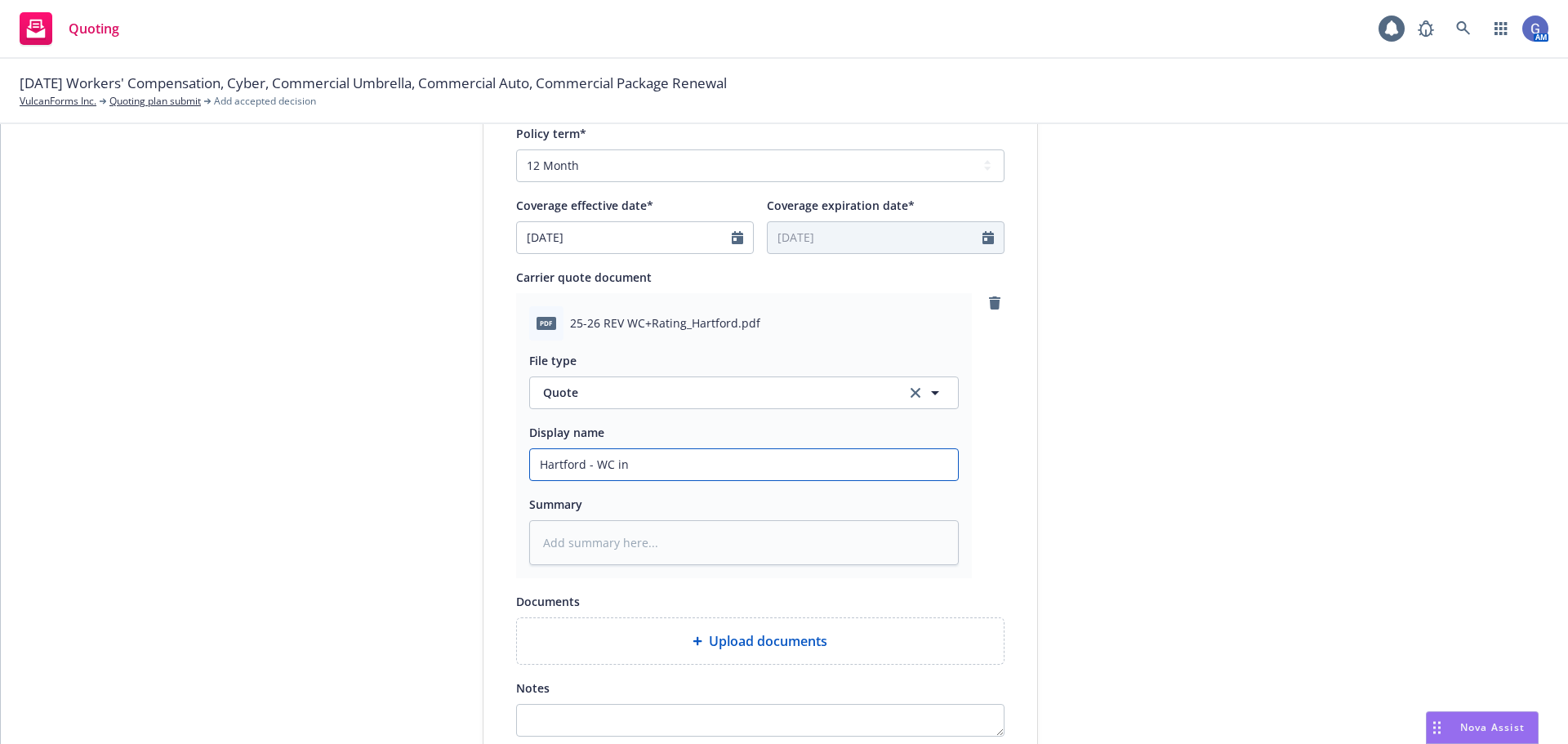
type textarea "x"
type input "Hartford - WC inc"
type textarea "x"
type input "Hartford - WC ince"
type textarea "x"
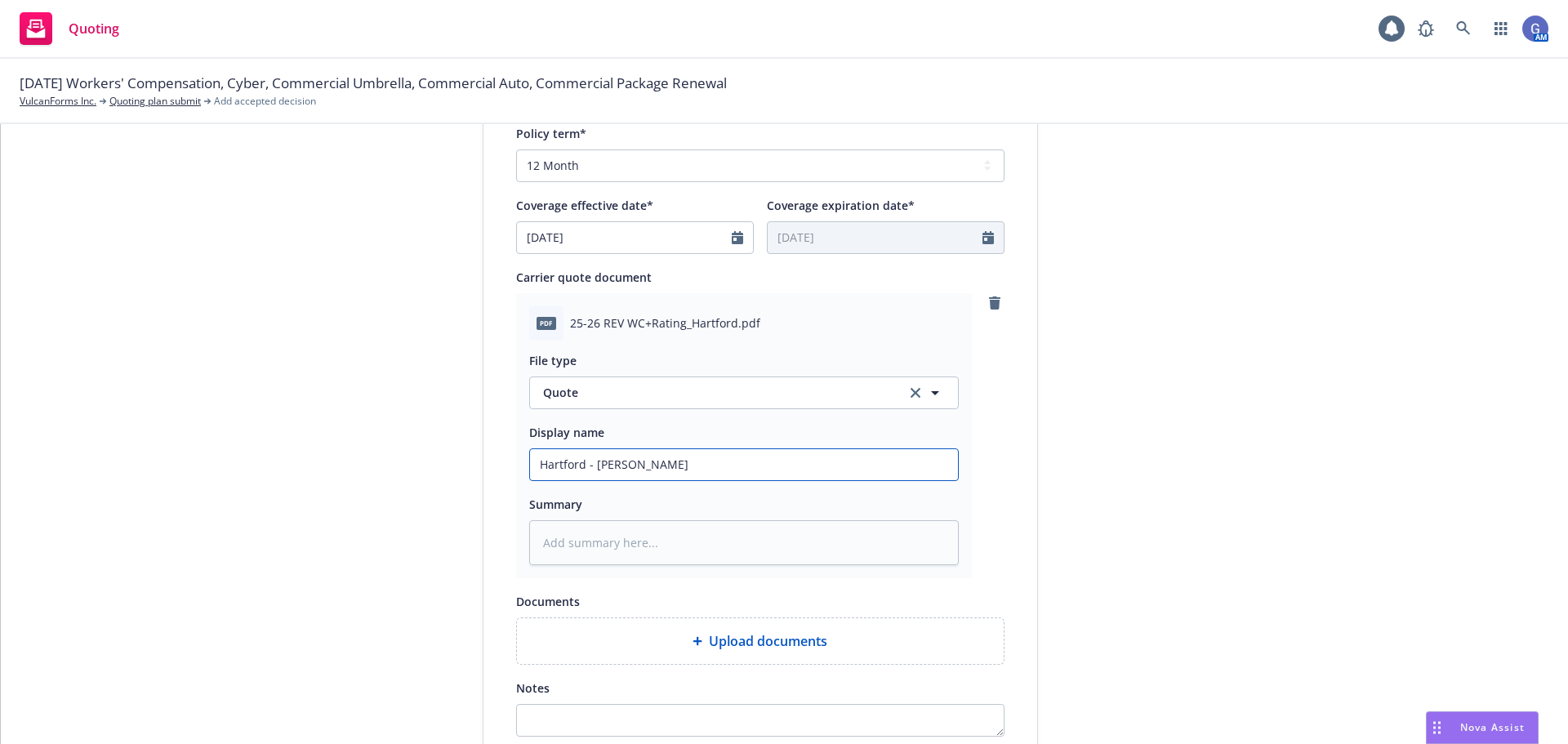
type input "Hartford - WC incem"
type textarea "x"
type input "Hartford - WC incemb"
type textarea "x"
type input "Hartford - WC incembe"
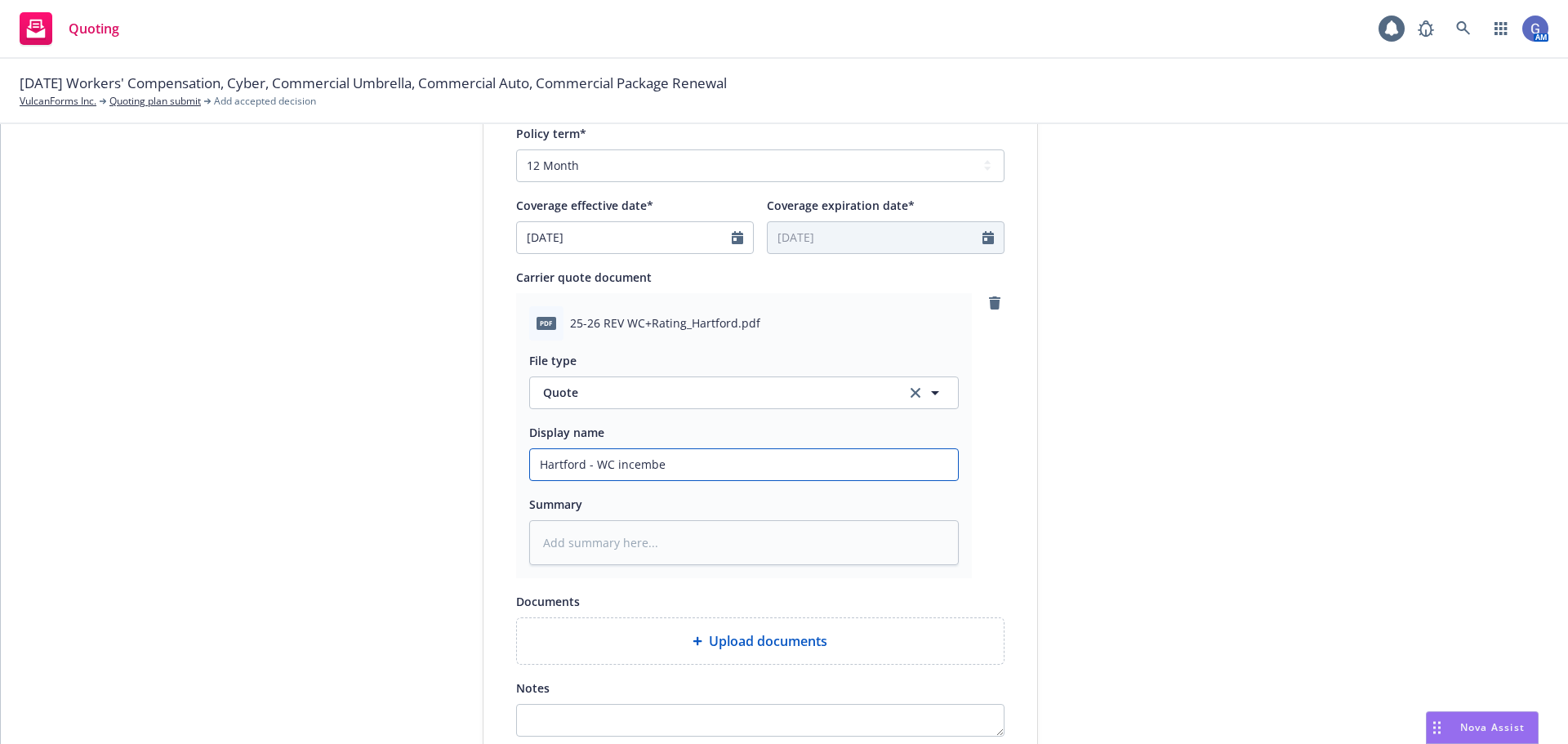
type textarea "x"
type input "Hartford - WC incemben"
type textarea "x"
type input "Hartford - WC incembent"
type textarea "x"
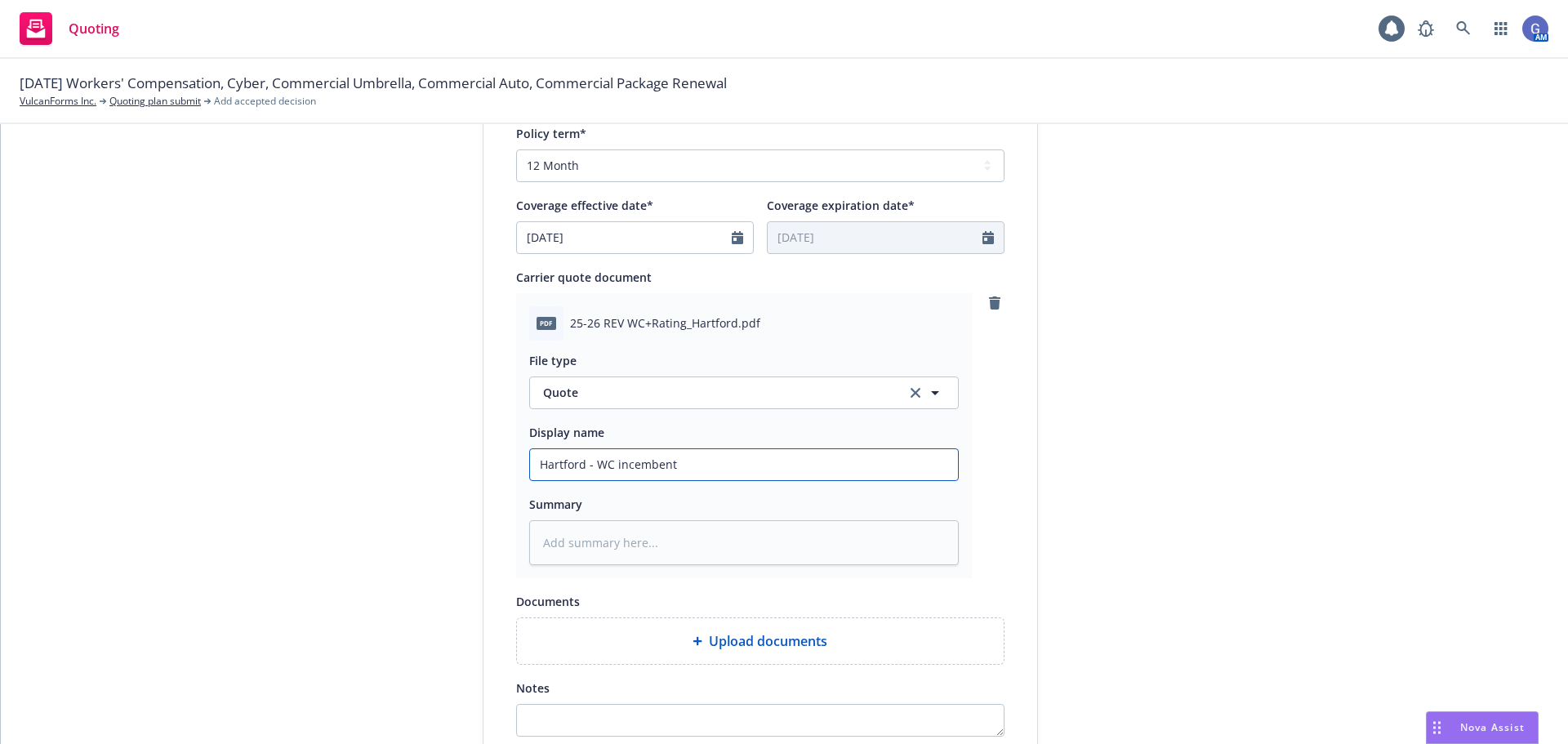
type input "Hartford - WC incemben"
type textarea "x"
type input "Hartford - WC incembe"
type textarea "x"
type input "Hartford - WC incemb"
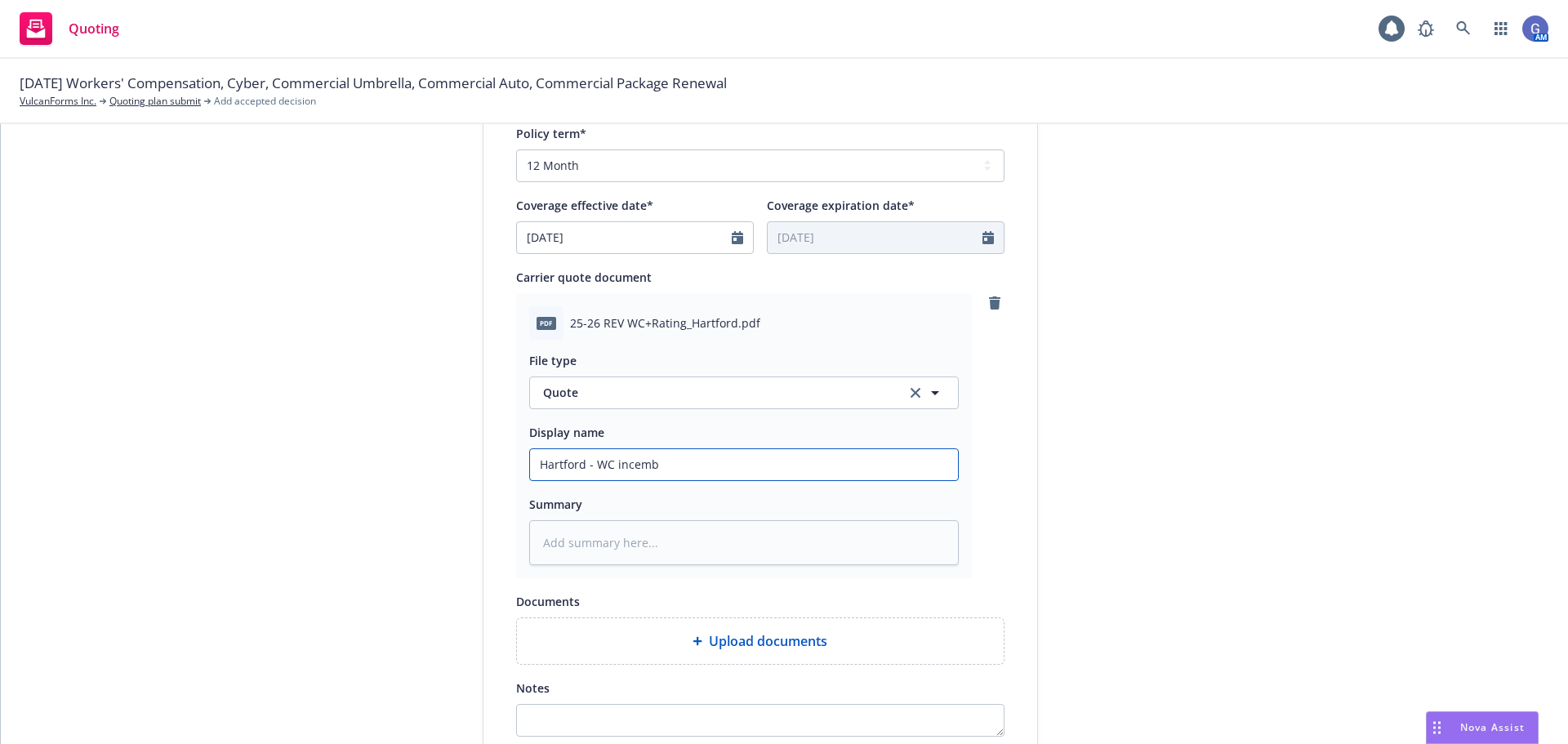
type textarea "x"
type input "Hartford - WC incem"
type textarea "x"
type input "Hartford - WC ince"
type textarea "x"
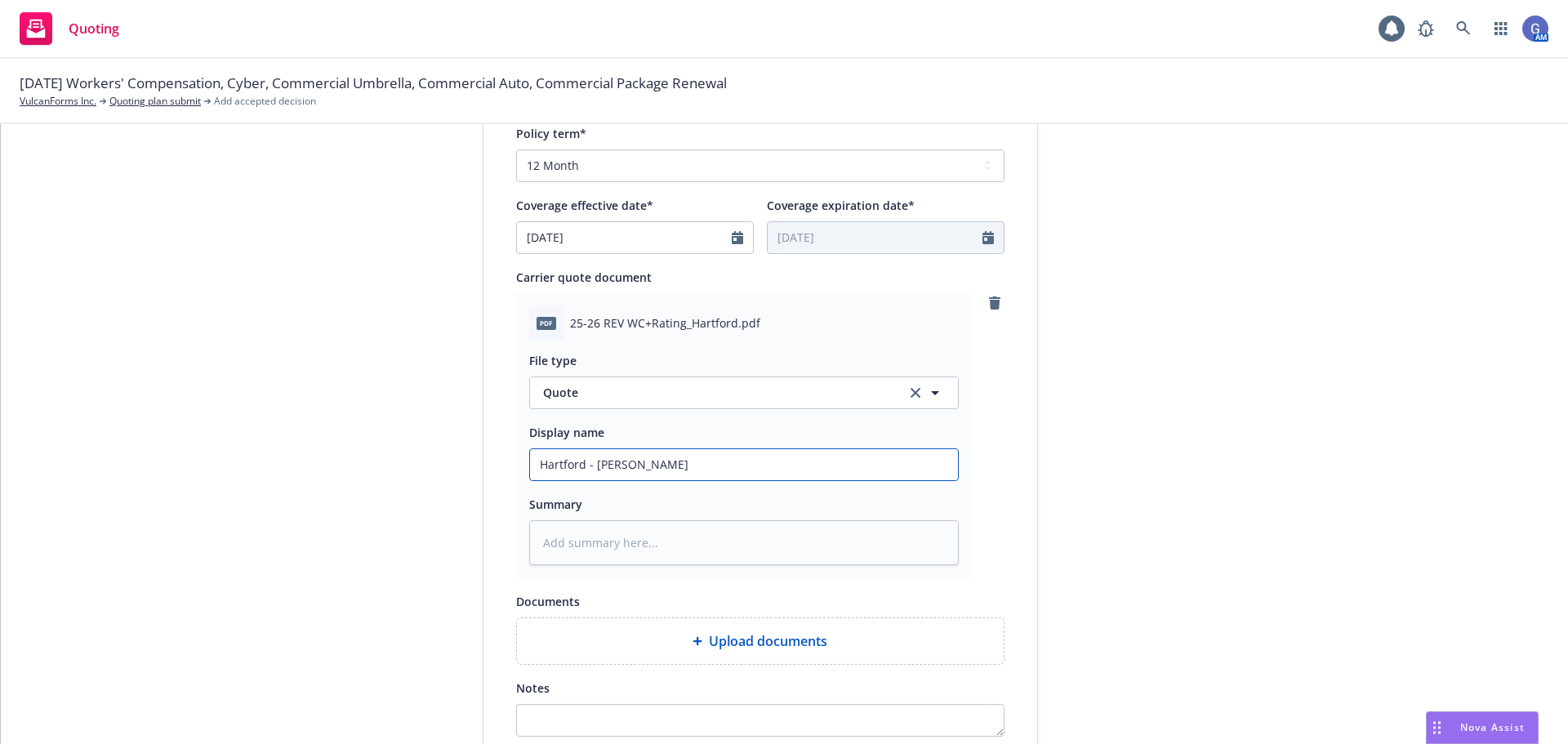
type input "Hartford - WC inc"
type textarea "x"
type input "Hartford - WC incu"
type textarea "x"
type input "Hartford - WC incum"
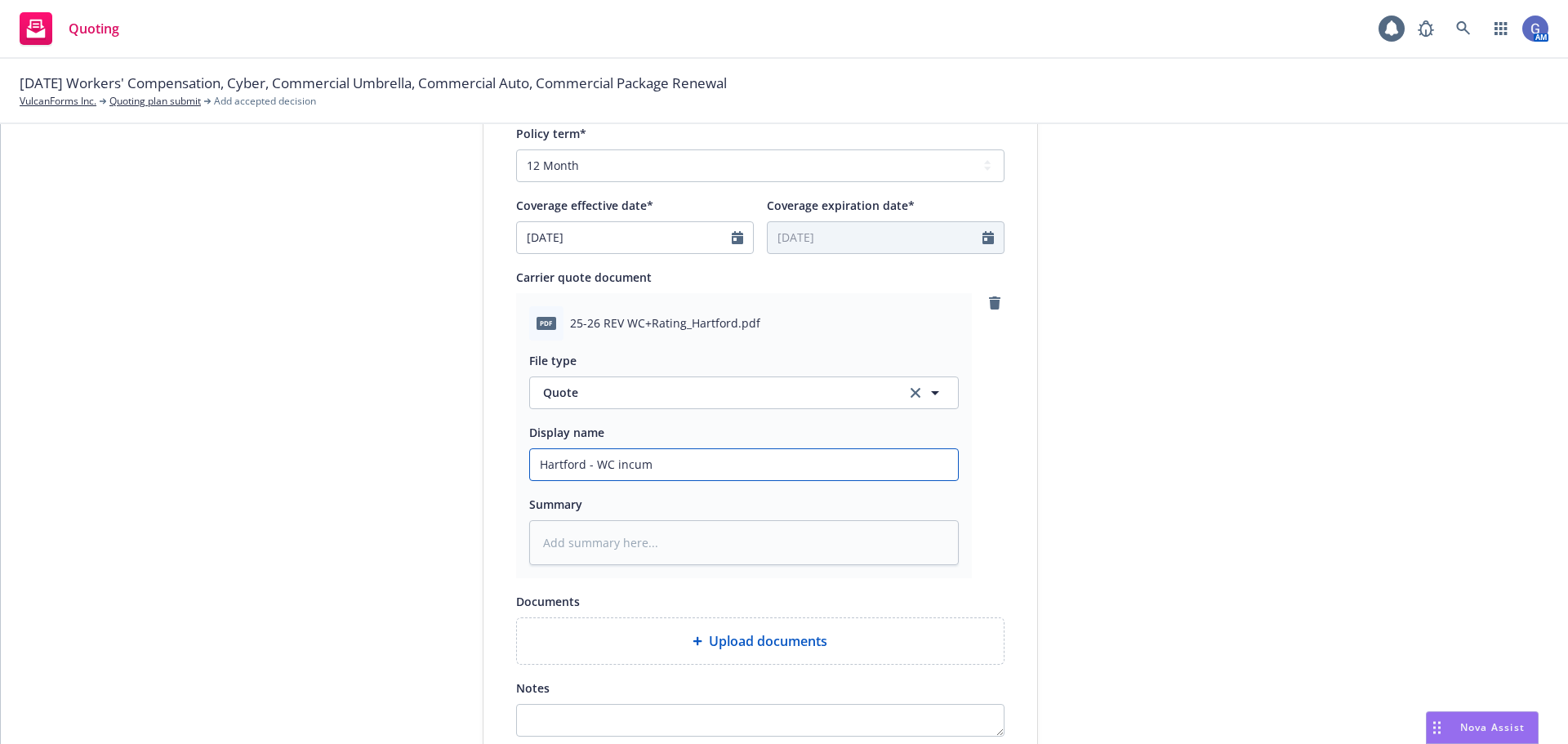
type textarea "x"
type input "Hartford - WC incumb"
type textarea "x"
type input "Hartford - WC incumbe"
type textarea "x"
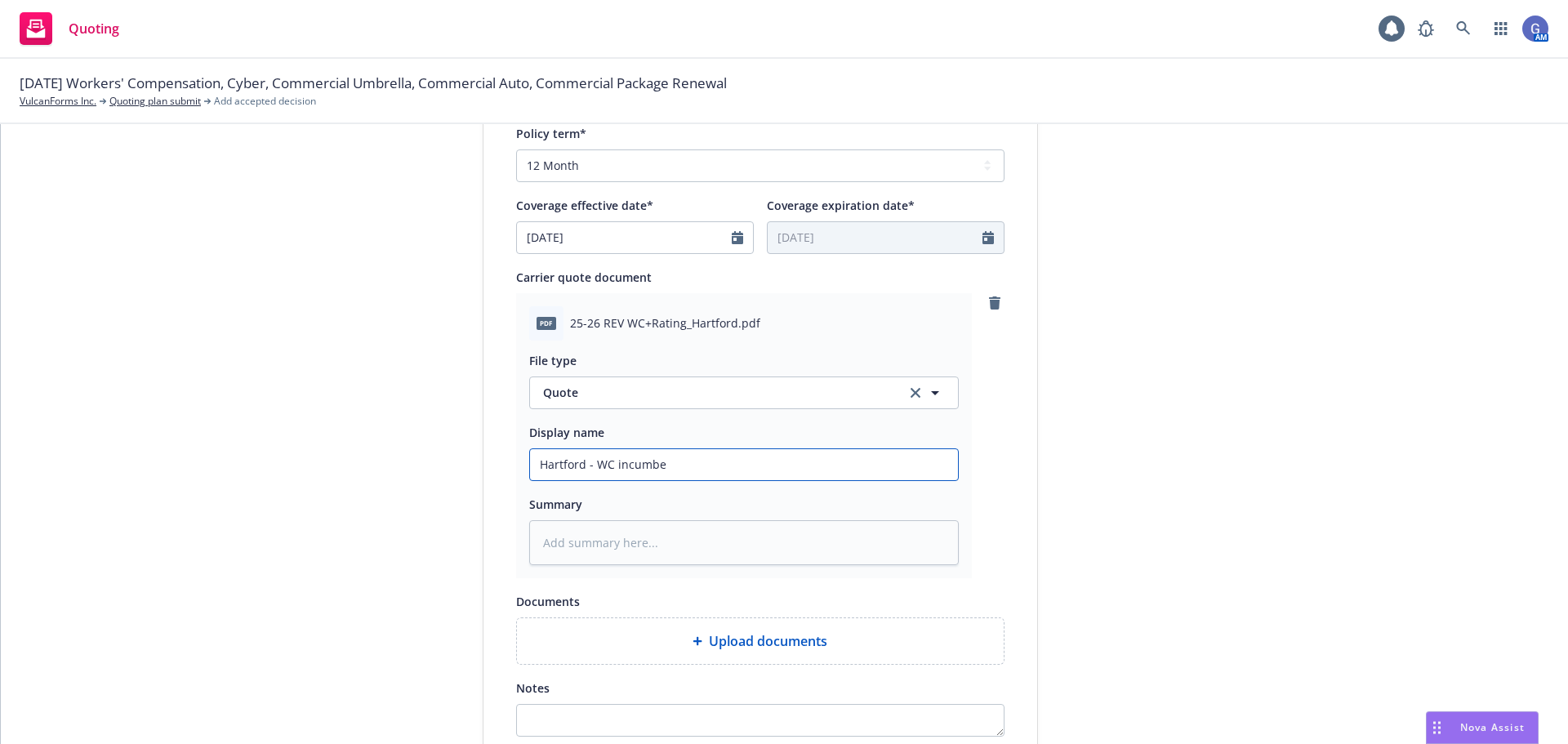
type input "Hartford - WC incumben"
type textarea "x"
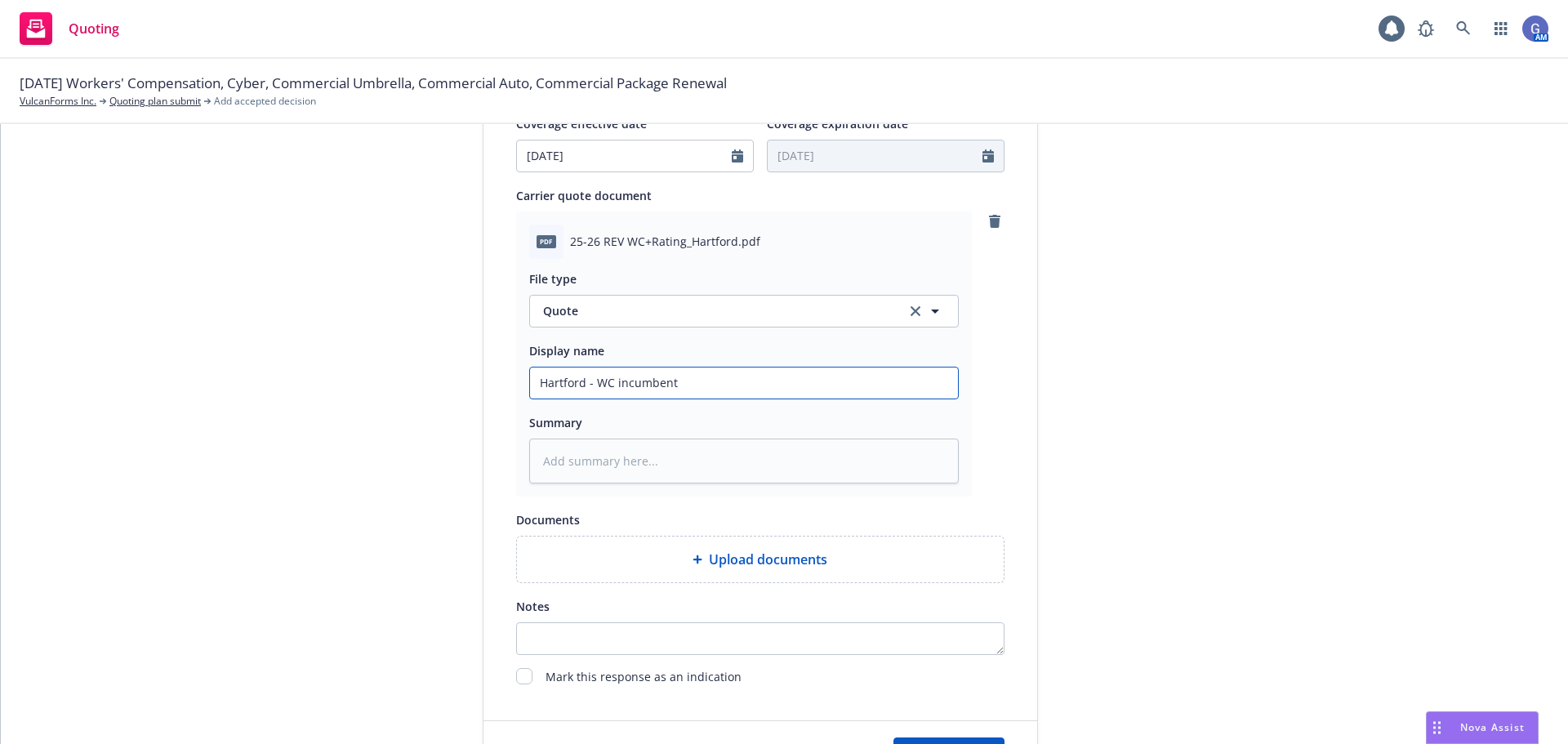
scroll to position [844, 0]
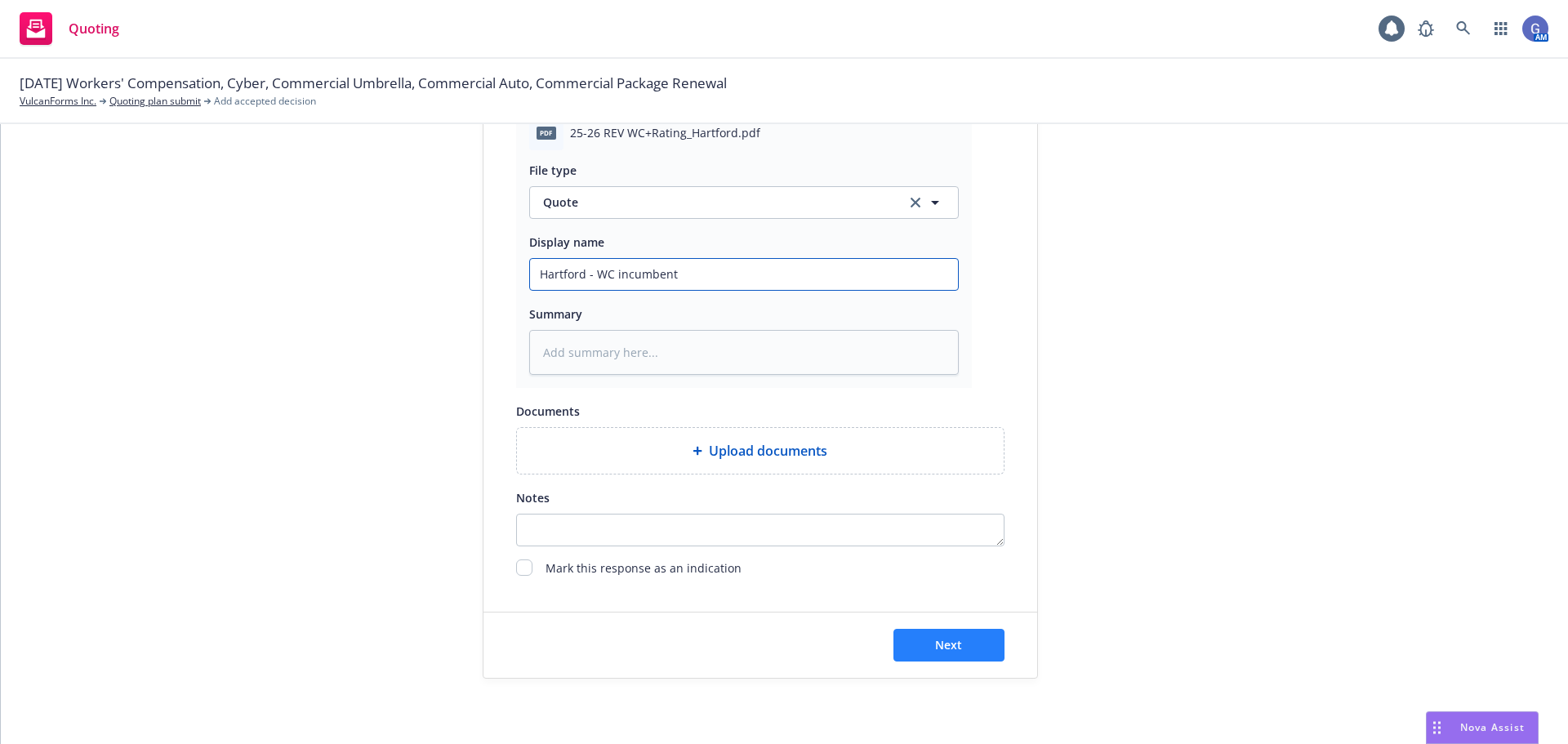
type input "Hartford - WC incumbent"
click at [966, 643] on button "Next" at bounding box center [950, 645] width 111 height 33
type textarea "x"
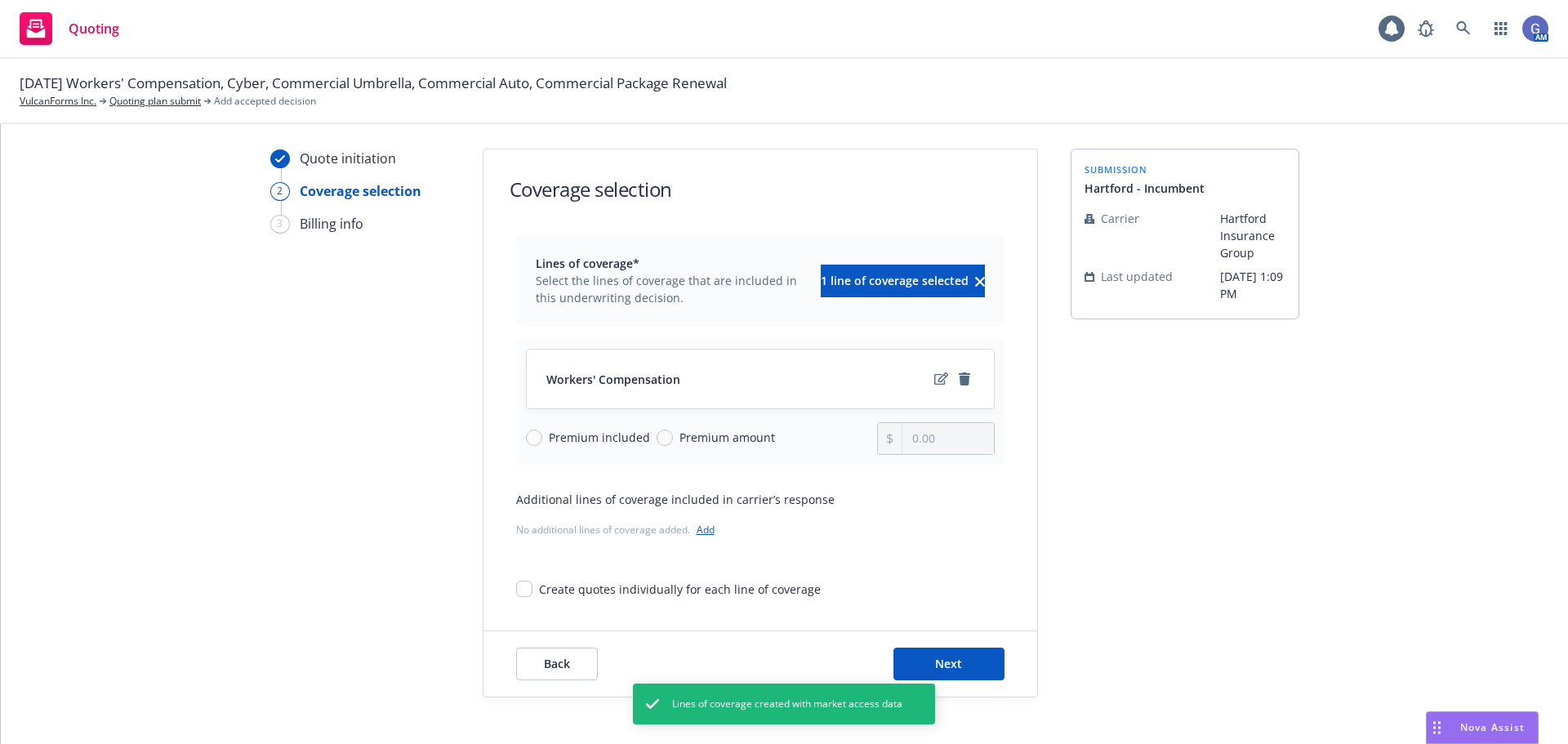
scroll to position [59, 0]
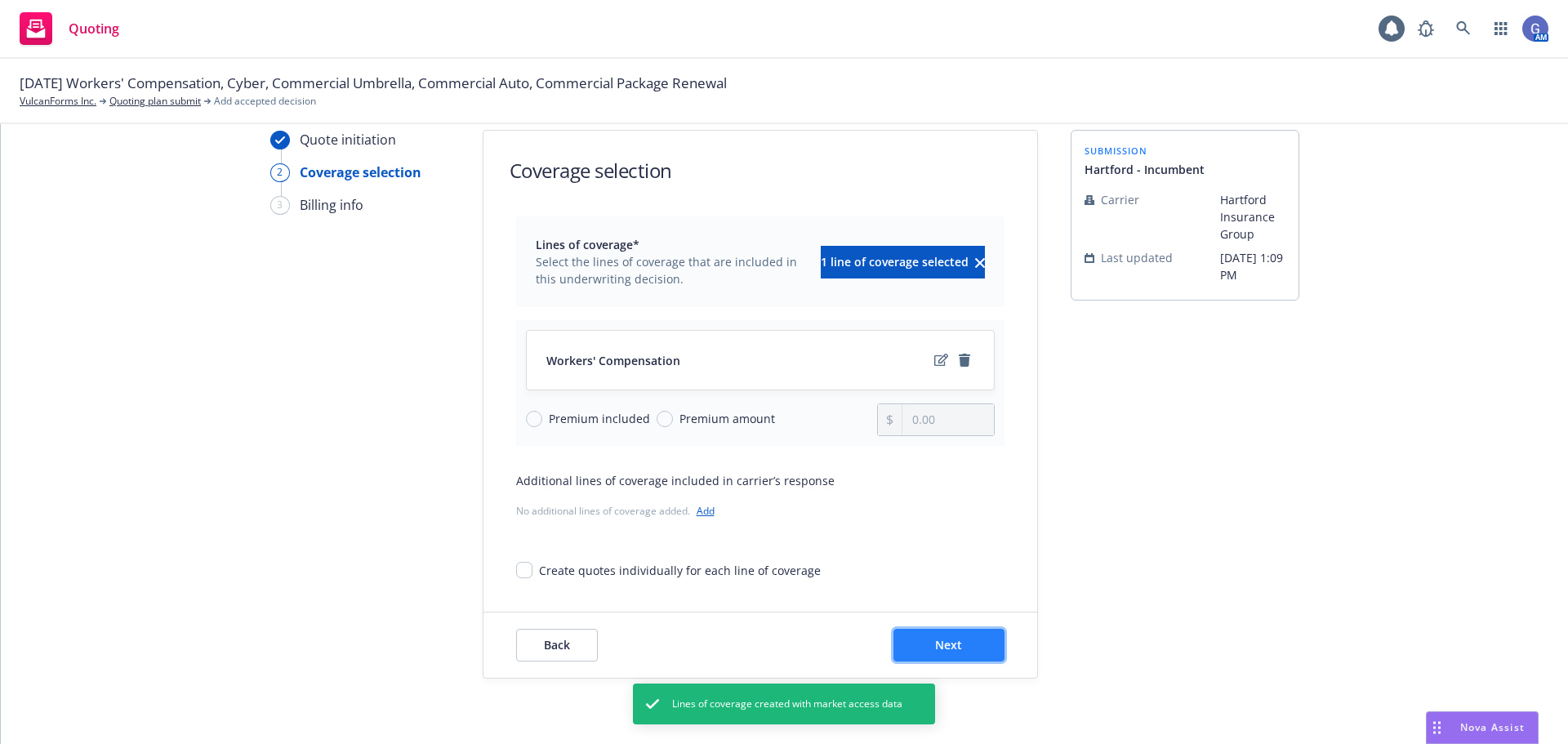
click at [966, 643] on button "Next" at bounding box center [950, 645] width 111 height 33
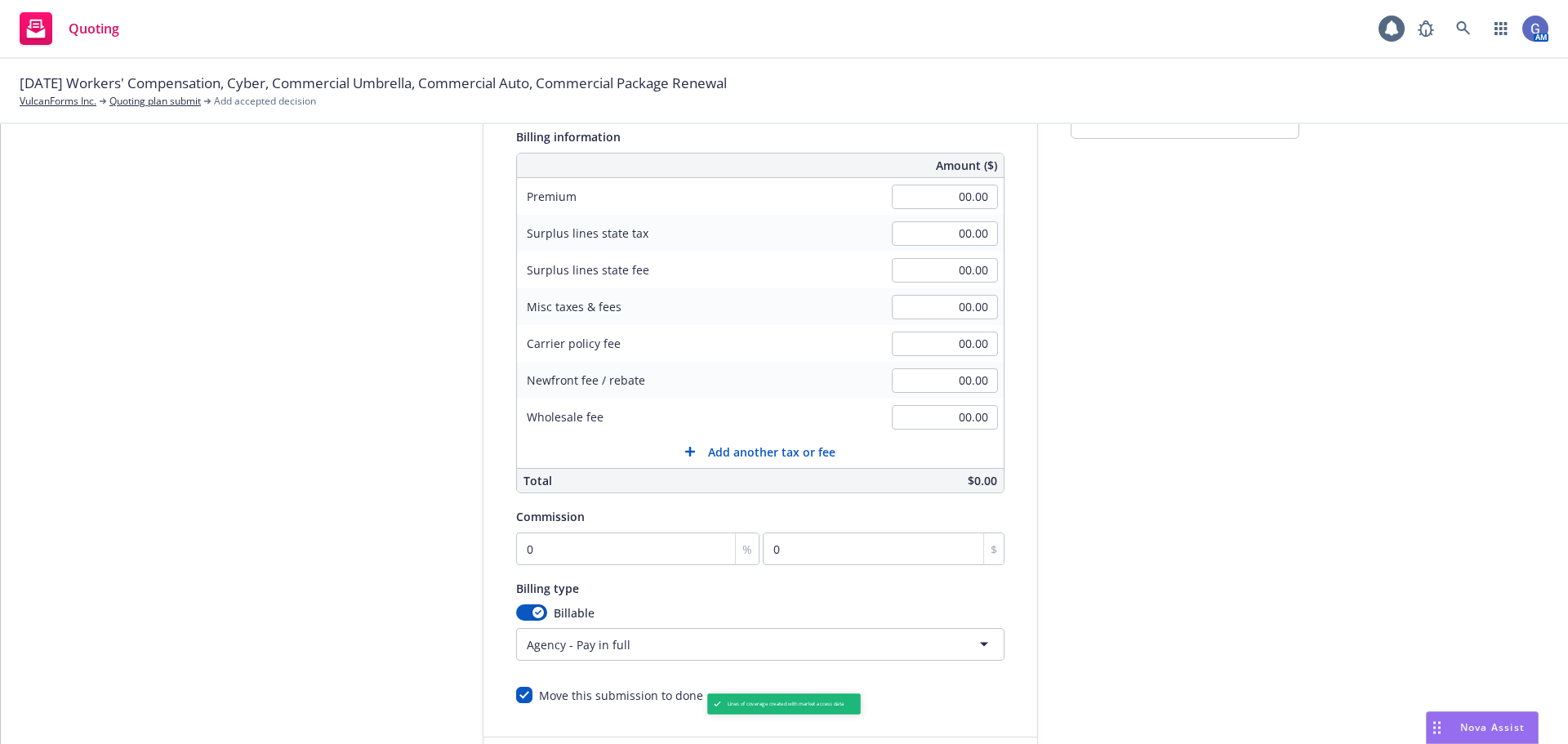
scroll to position [223, 0]
click at [542, 550] on input "0" at bounding box center [638, 548] width 244 height 33
type input "0"
click at [938, 192] on input "00.00" at bounding box center [945, 195] width 106 height 25
click at [966, 194] on input "00.00" at bounding box center [945, 195] width 106 height 25
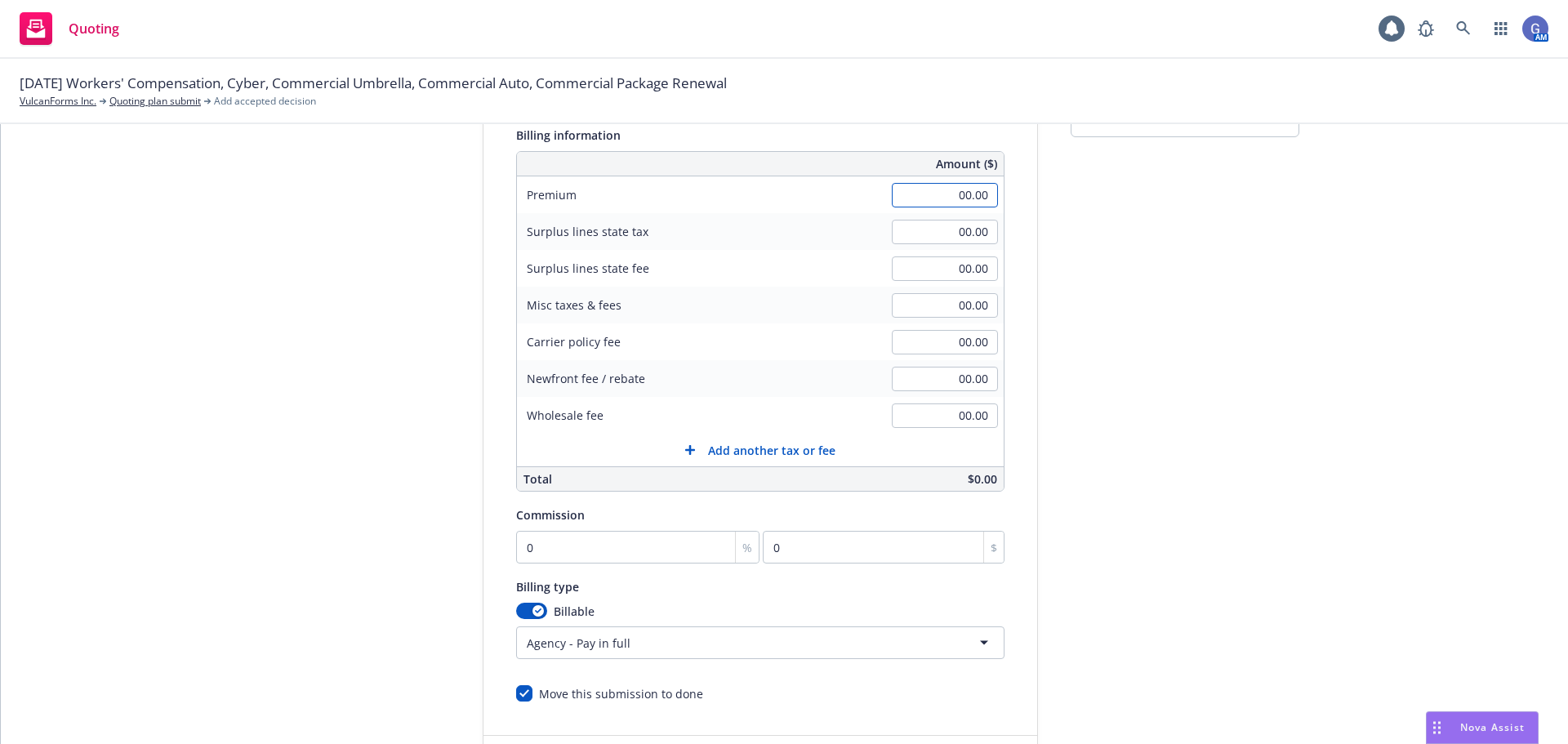
drag, startPoint x: 974, startPoint y: 194, endPoint x: 915, endPoint y: 201, distance: 59.4
click at [915, 201] on input "00.00" at bounding box center [945, 195] width 106 height 25
type input "222,307.00"
click at [920, 309] on input "00.00" at bounding box center [945, 305] width 106 height 25
type input "12,926.00"
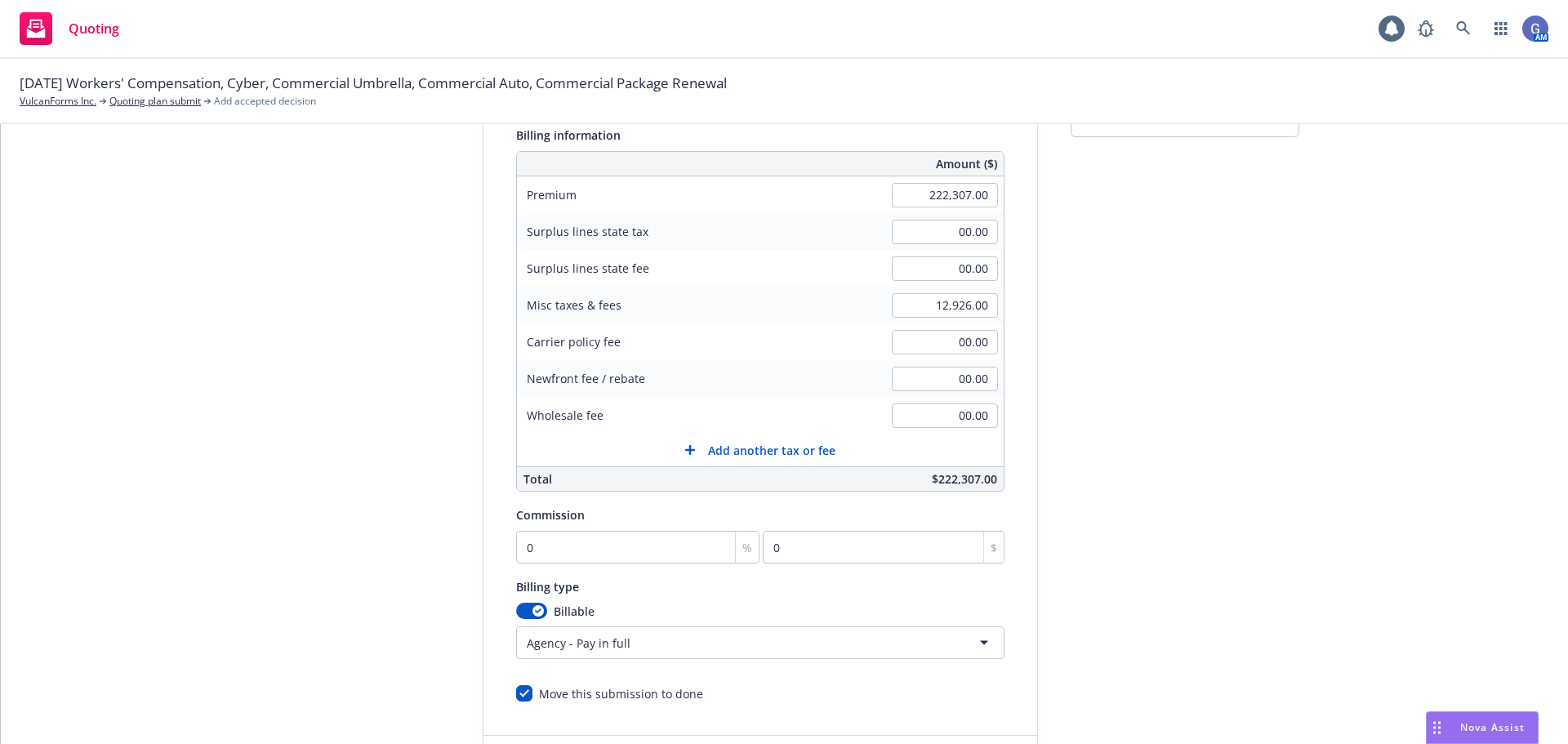
click at [1082, 426] on div "submission Hartford - Incumbent Carrier Hartford Insurance Group Last updated 8…" at bounding box center [1185, 384] width 229 height 836
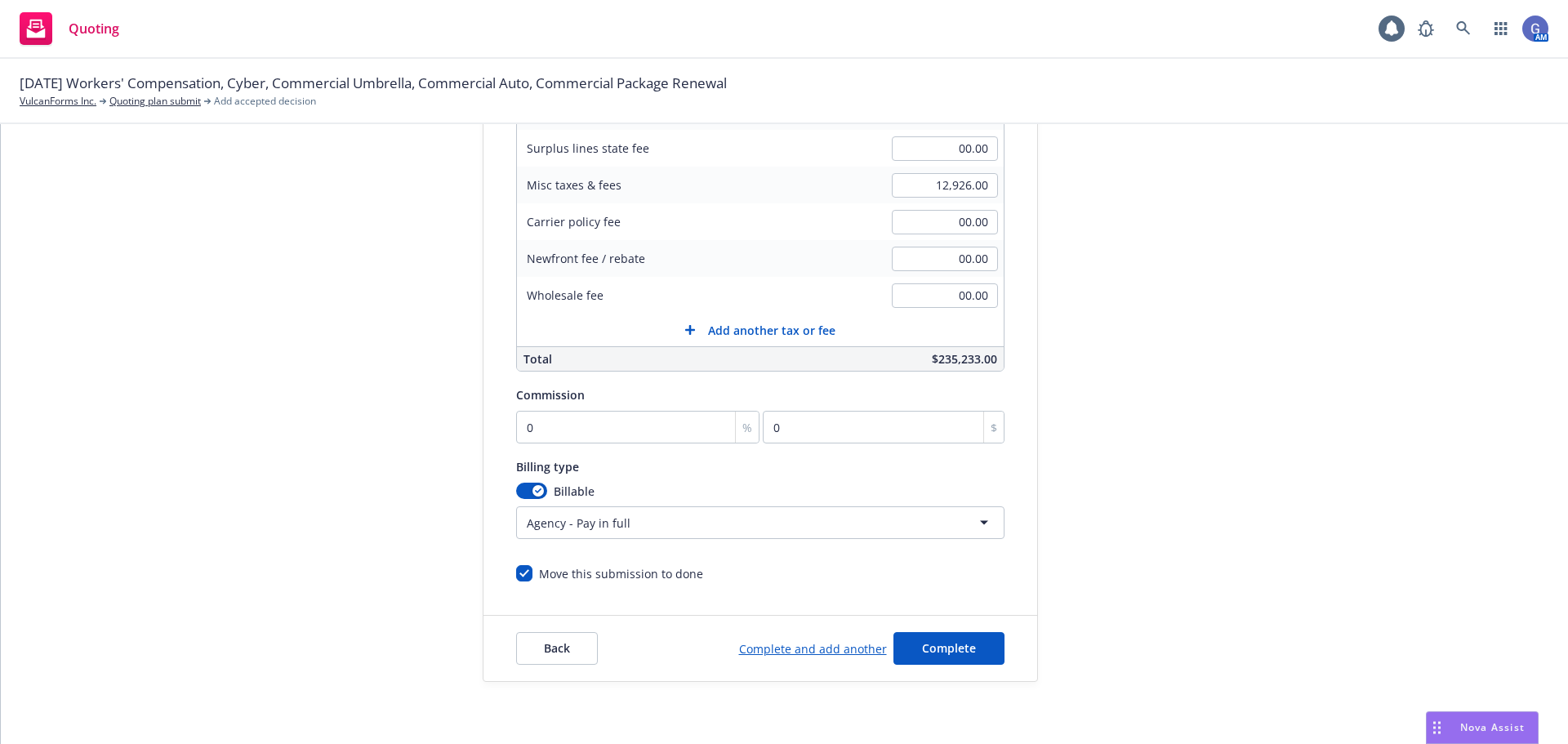
scroll to position [347, 0]
click at [951, 646] on span "Complete" at bounding box center [949, 645] width 54 height 15
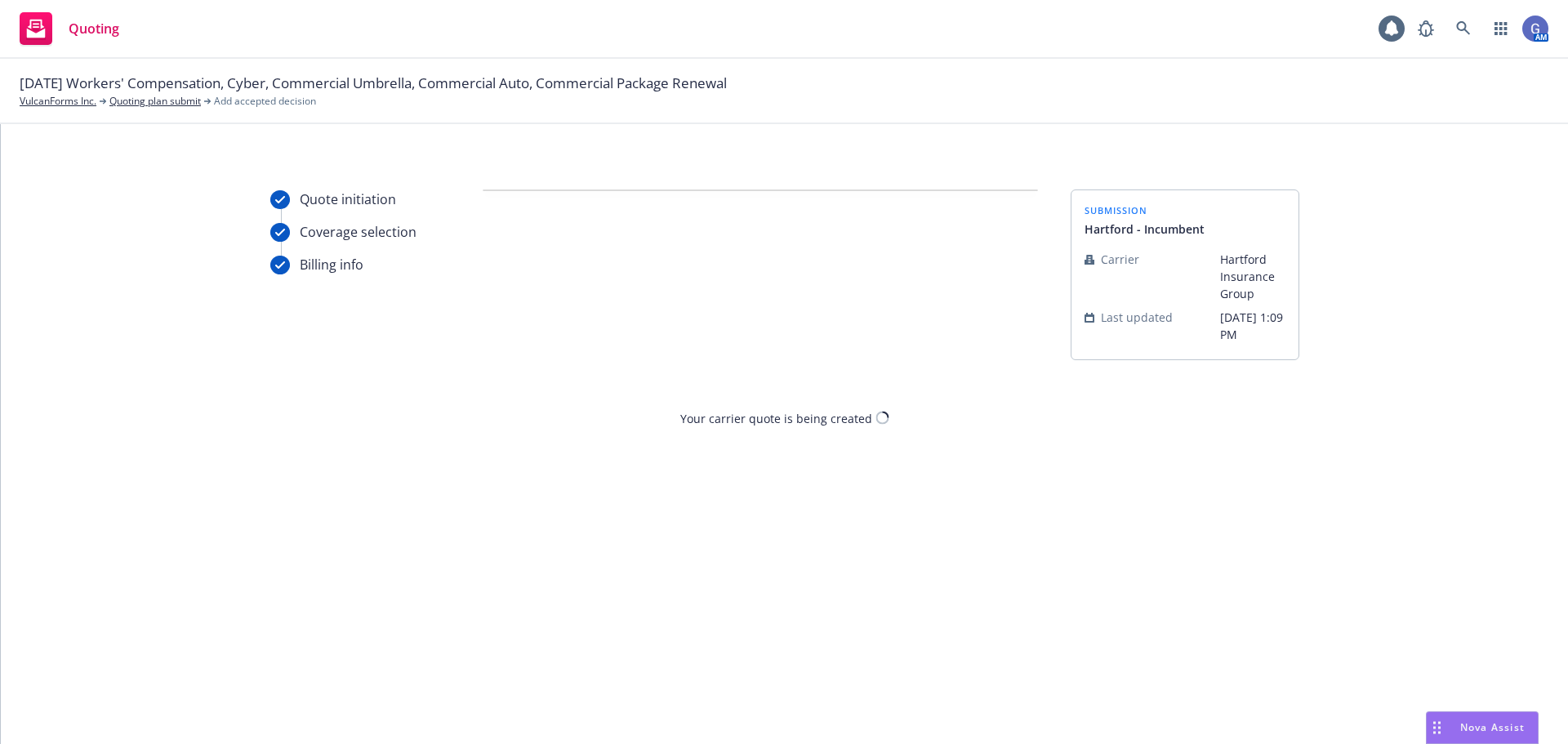
scroll to position [0, 0]
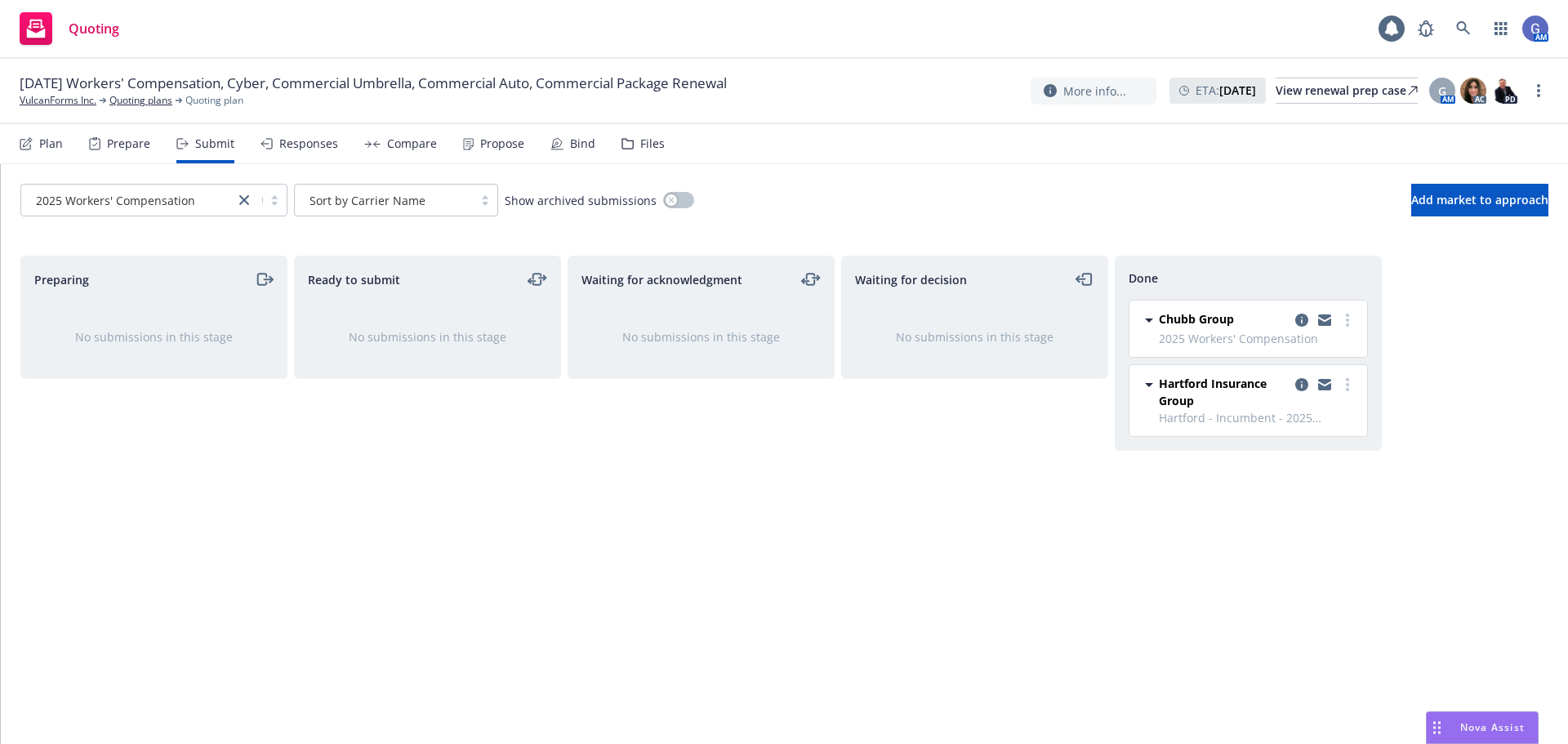
click at [299, 142] on div "Responses" at bounding box center [308, 144] width 58 height 13
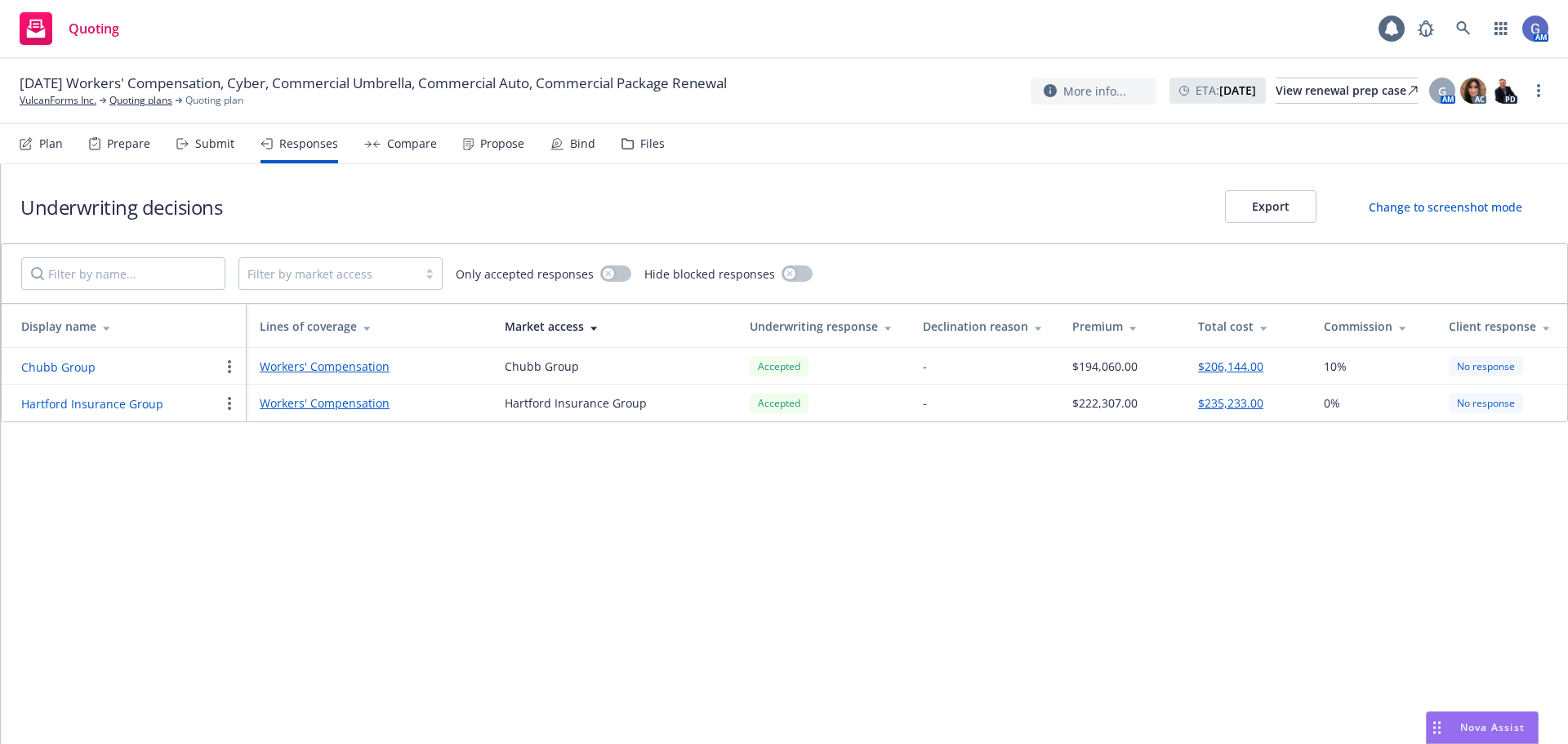
click at [359, 404] on link "Workers' Compensation" at bounding box center [369, 403] width 219 height 17
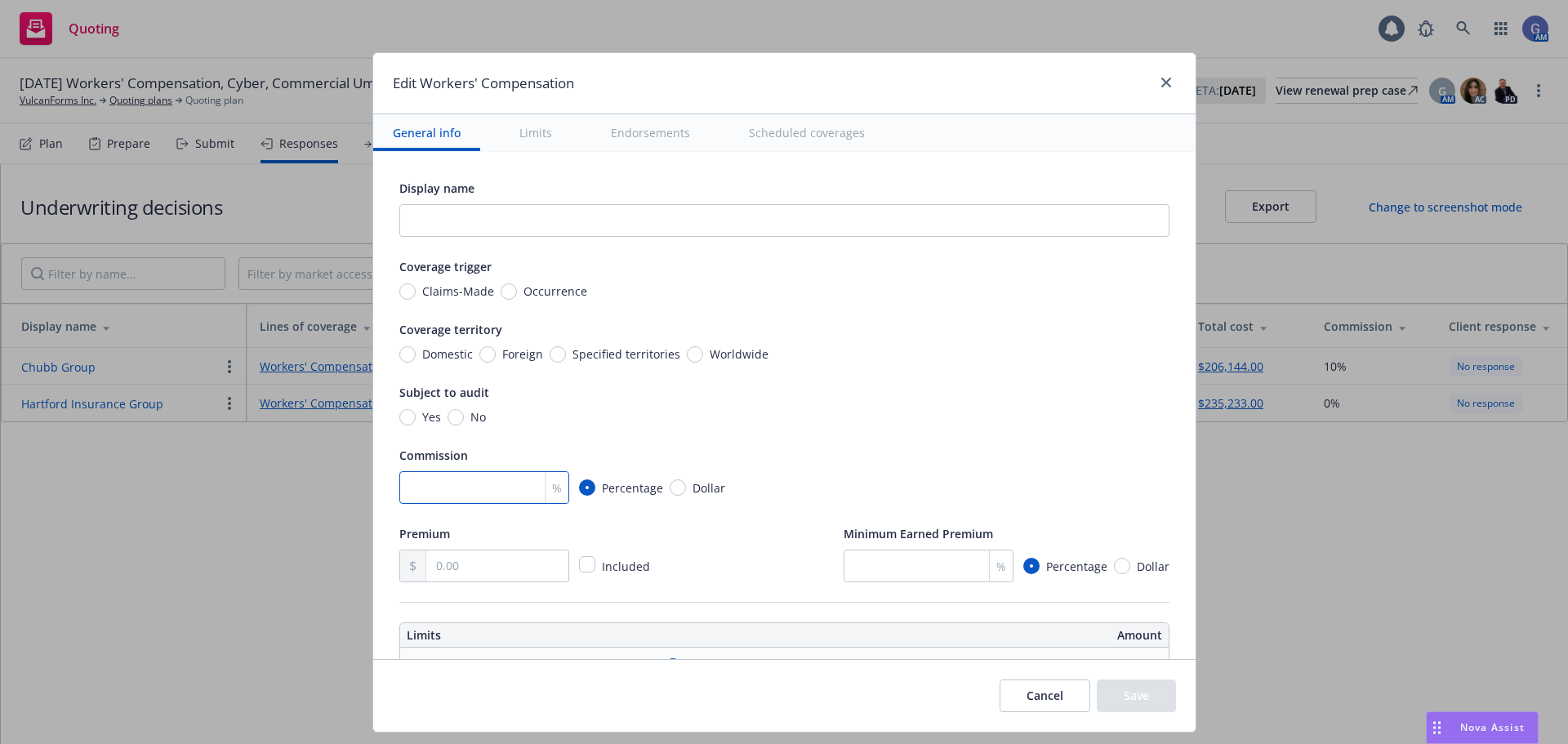
click at [447, 498] on input "number" at bounding box center [483, 487] width 169 height 33
type input "10"
click at [399, 415] on input "Yes" at bounding box center [407, 417] width 16 height 16
radio input "true"
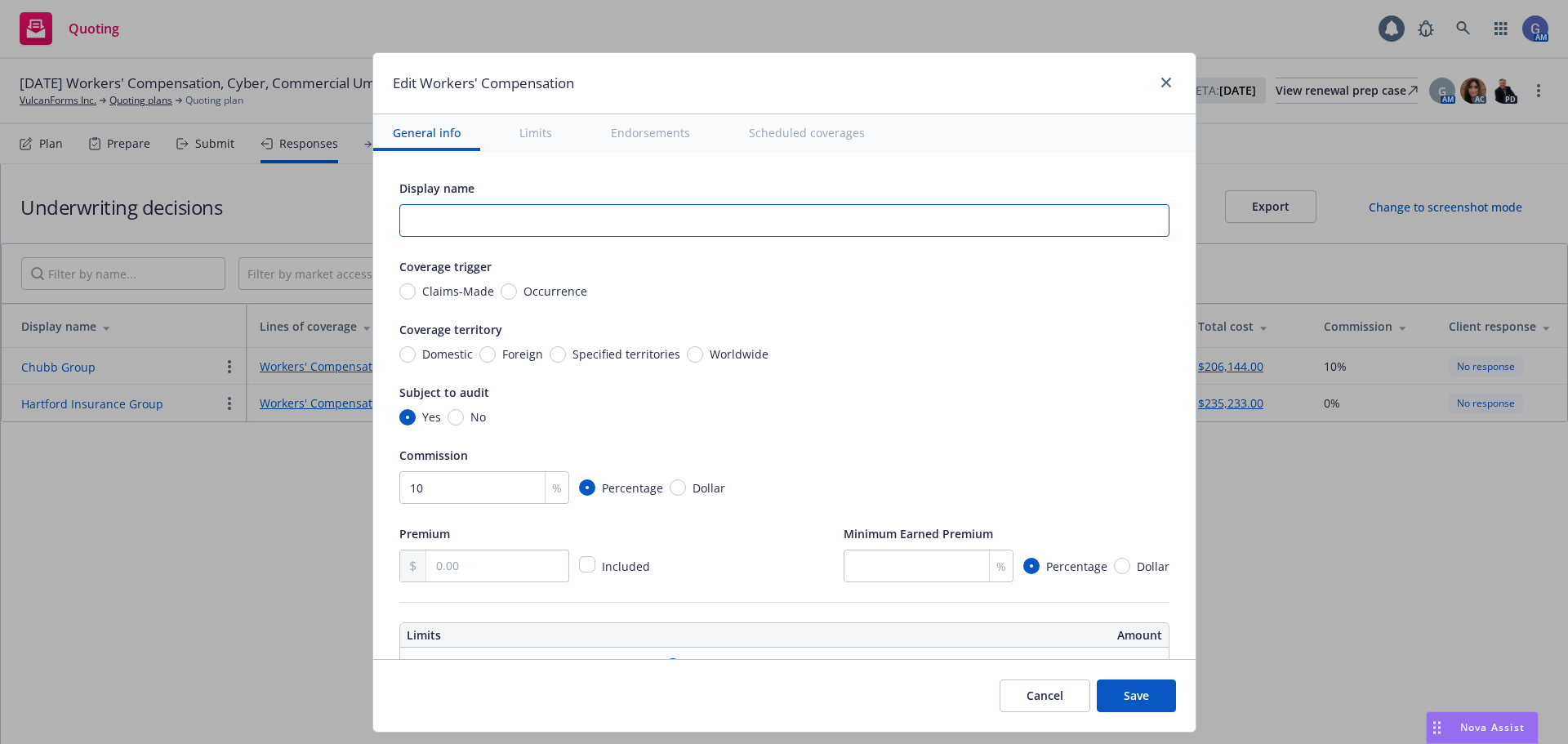
click at [539, 220] on input "text" at bounding box center [784, 220] width 771 height 33
click at [1128, 696] on button "Save" at bounding box center [1136, 696] width 79 height 33
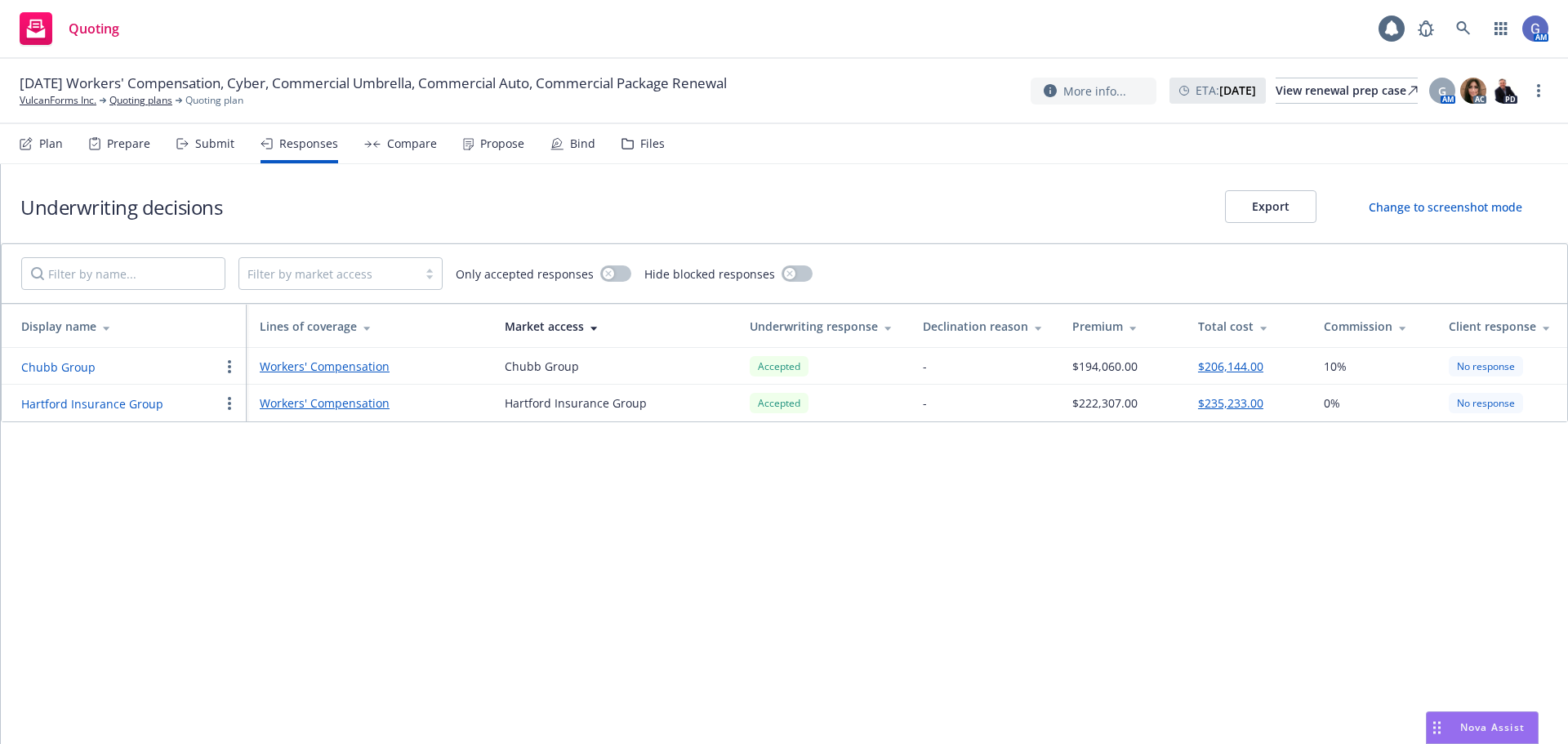
click at [1237, 403] on button "$235,233.00" at bounding box center [1231, 403] width 65 height 17
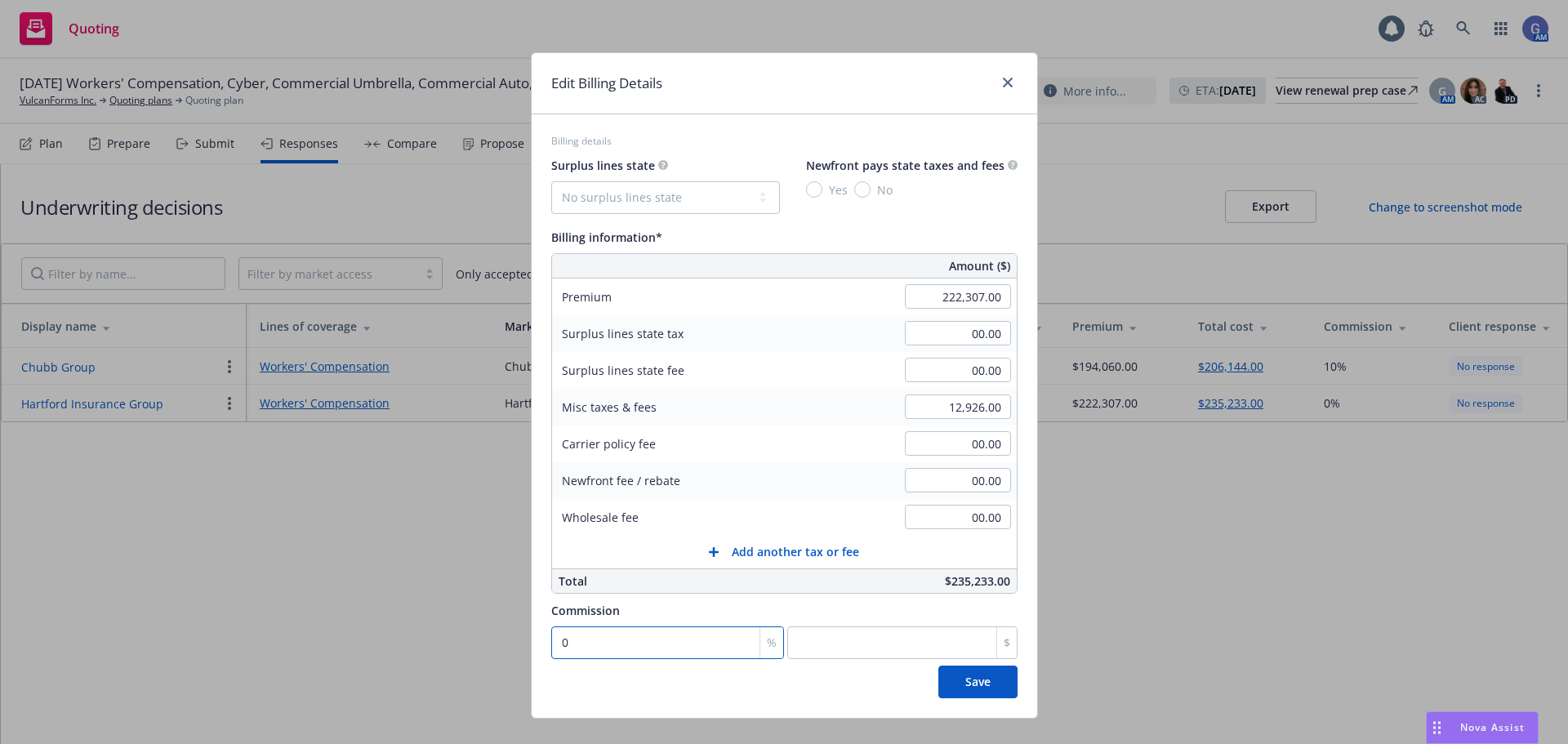
click at [621, 643] on input "0" at bounding box center [667, 643] width 233 height 33
type input "1"
type input "2223.07"
type input "10"
type input "22230.7"
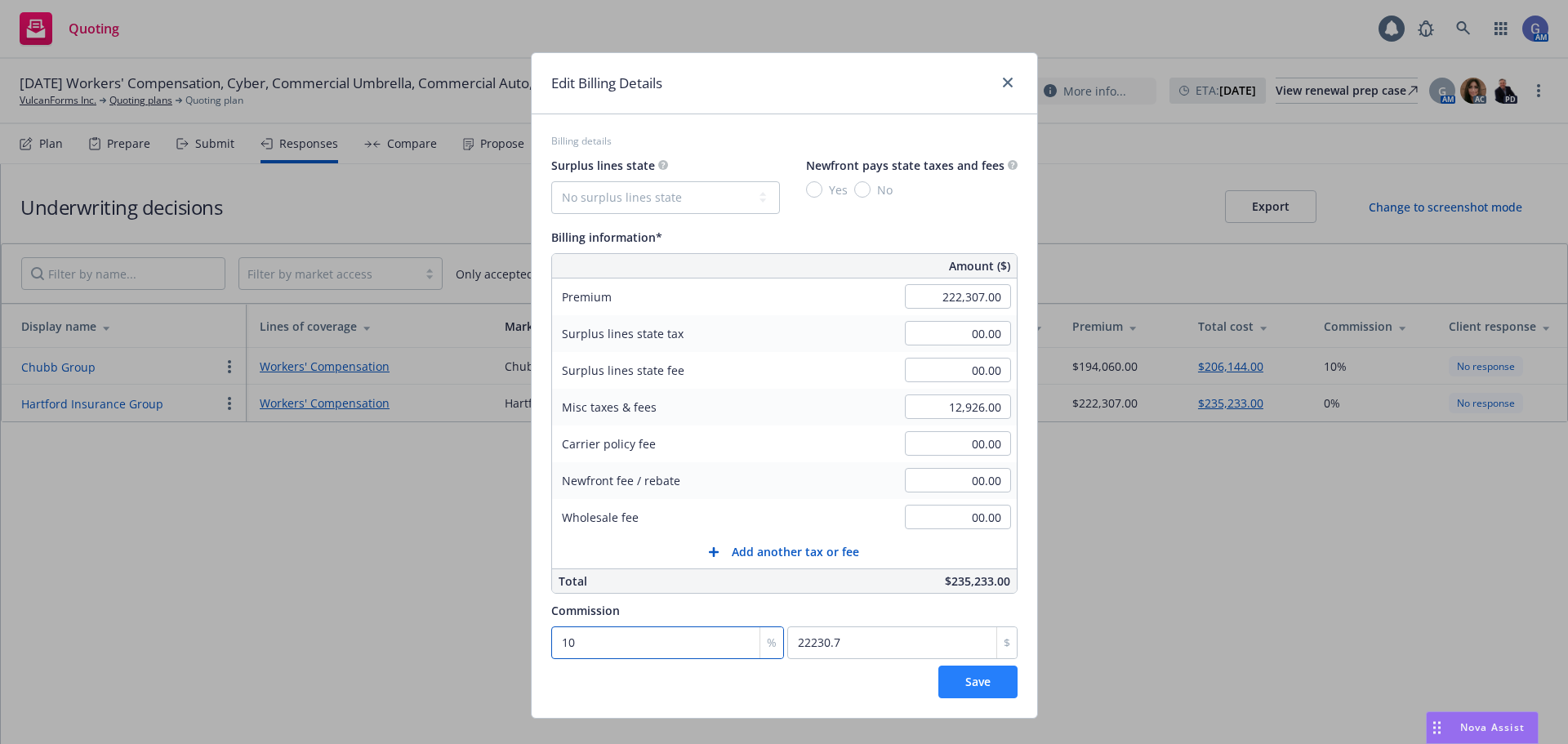
type input "10"
click at [966, 686] on span "Save" at bounding box center [978, 682] width 25 height 15
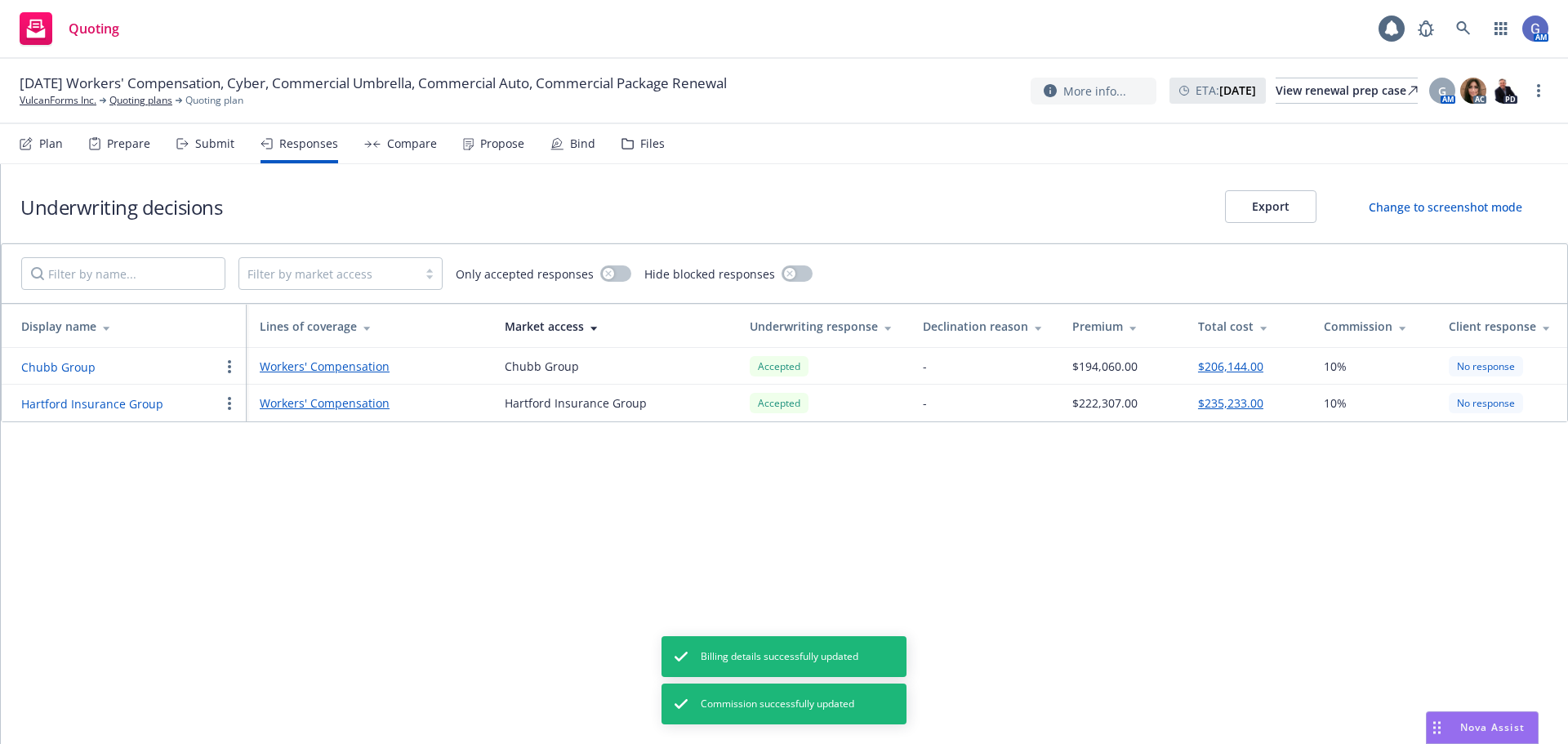
click at [1513, 327] on div "Client response" at bounding box center [1502, 327] width 105 height 17
click at [1492, 366] on div "No response" at bounding box center [1487, 366] width 75 height 20
click at [1547, 327] on icon at bounding box center [1547, 327] width 9 height 12
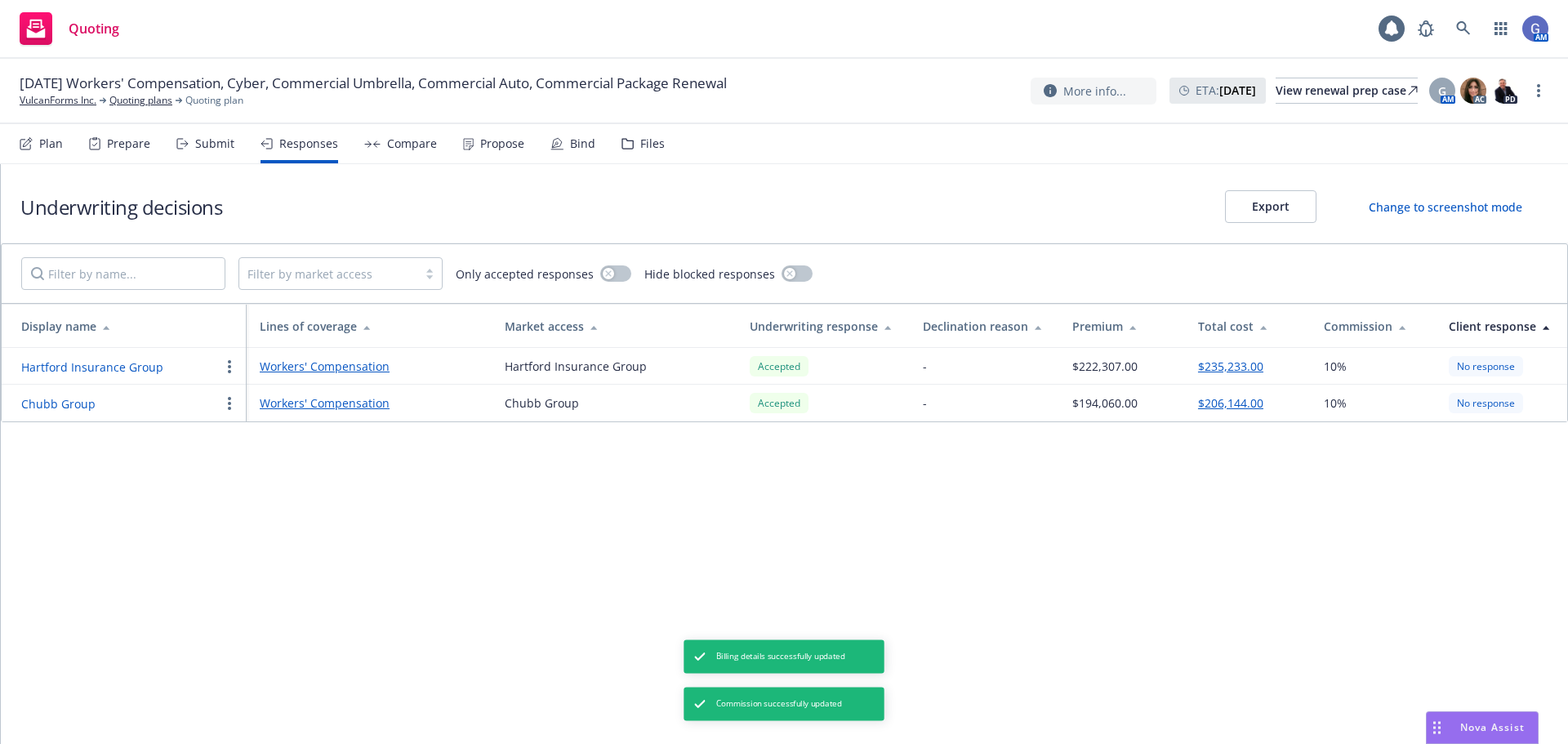
click at [1547, 327] on icon at bounding box center [1547, 327] width 9 height 12
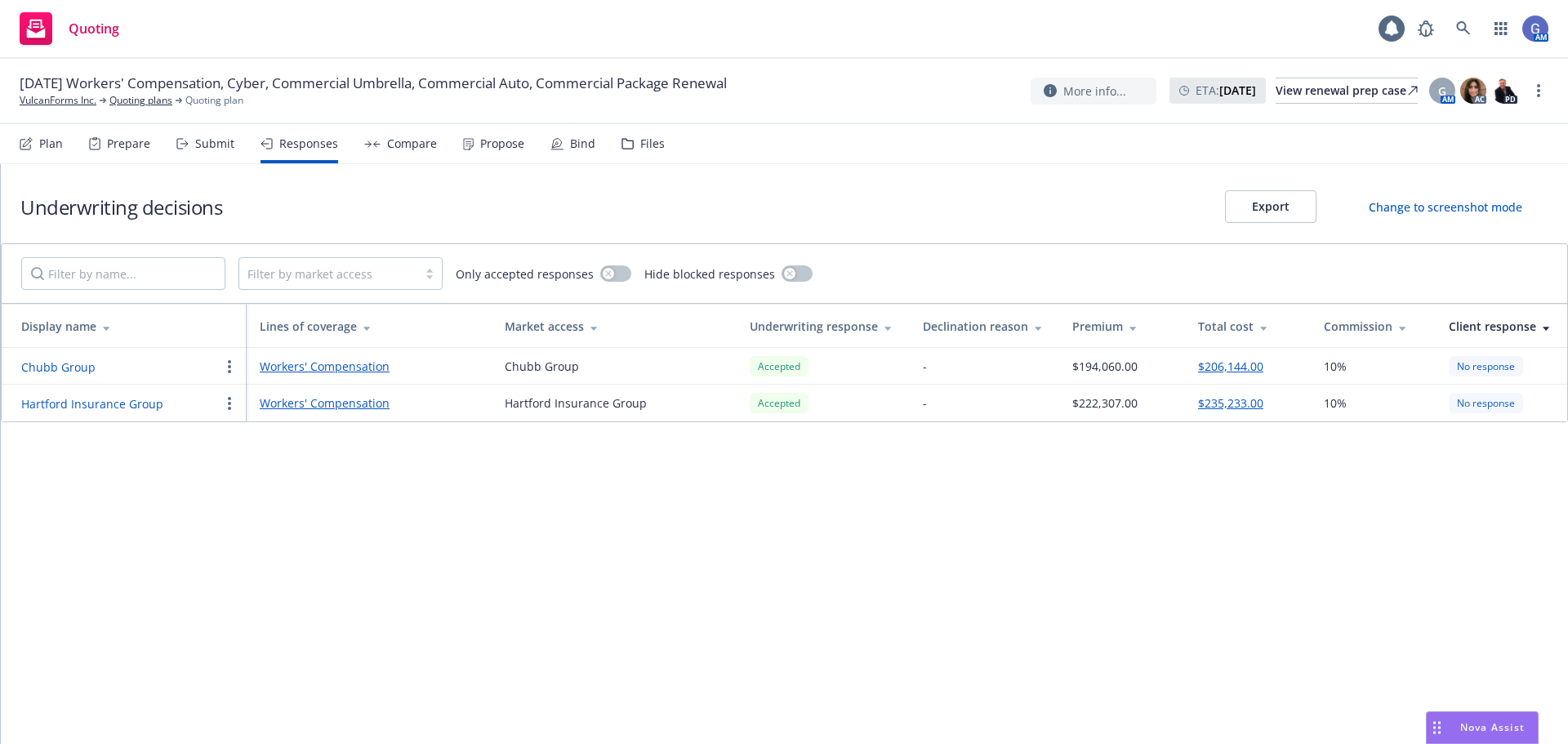
click at [395, 138] on div "Compare" at bounding box center [412, 144] width 50 height 13
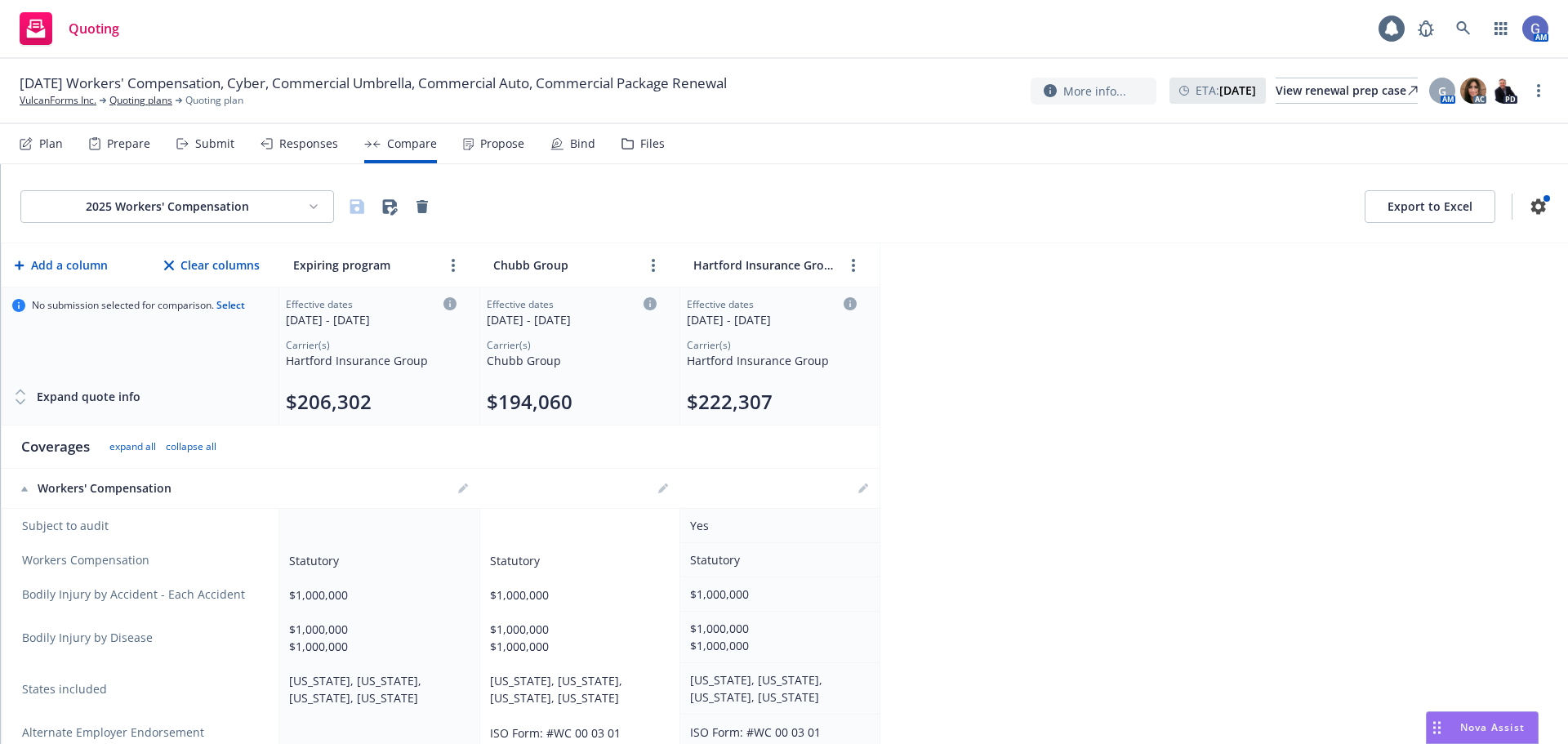
click at [504, 153] on div "Propose" at bounding box center [494, 144] width 61 height 39
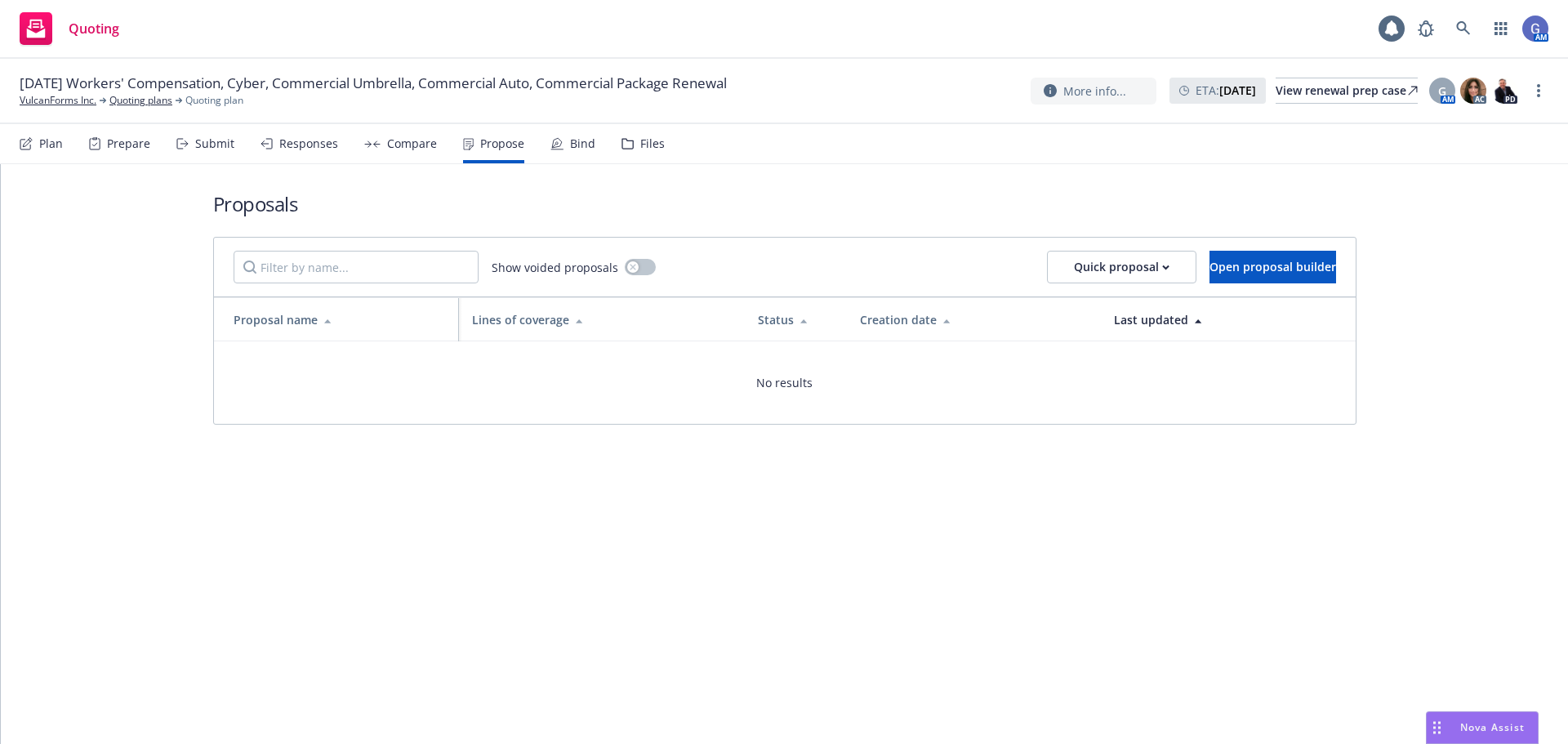
click at [581, 149] on div "Bind" at bounding box center [583, 144] width 25 height 13
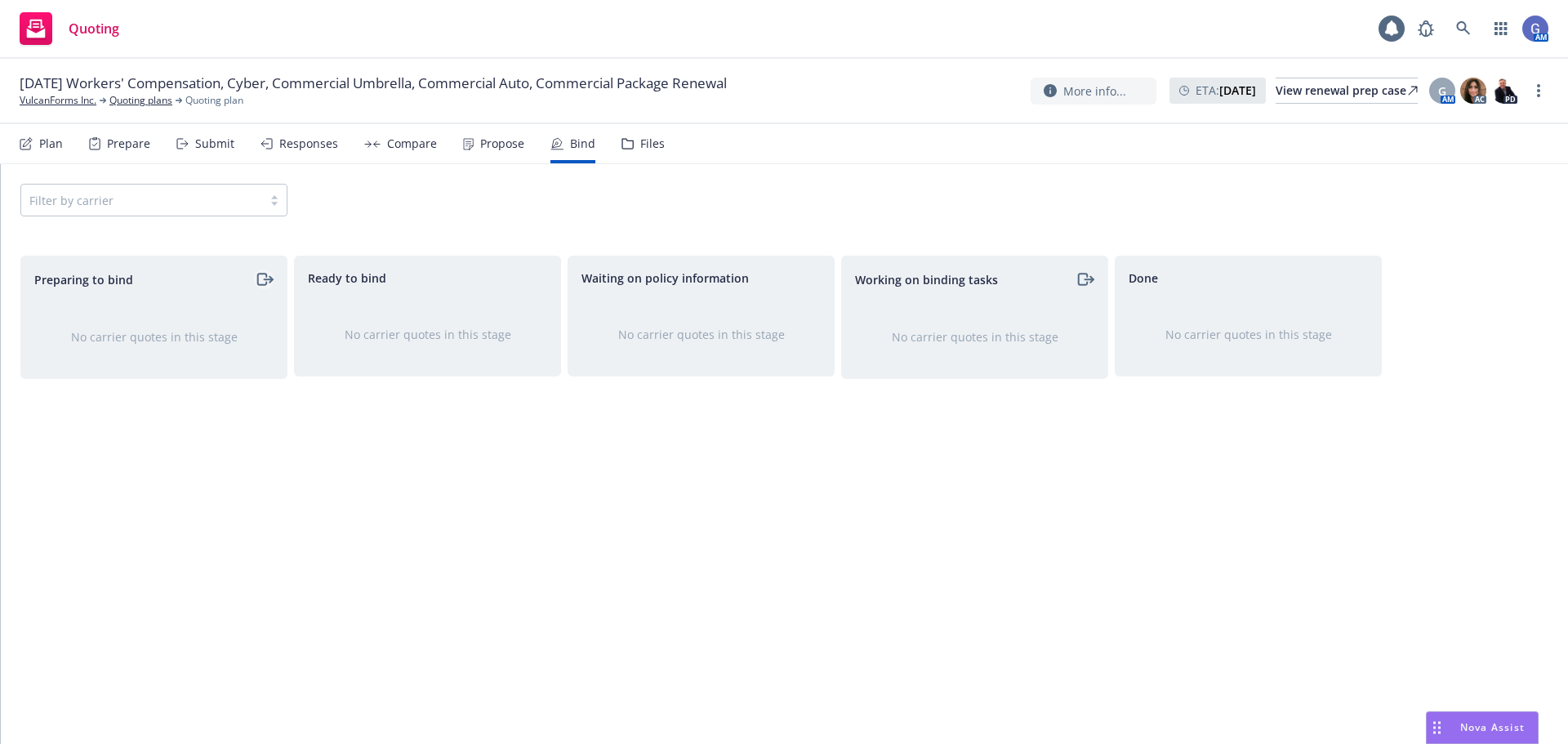
click at [261, 275] on icon "moveRight" at bounding box center [261, 280] width 9 height 11
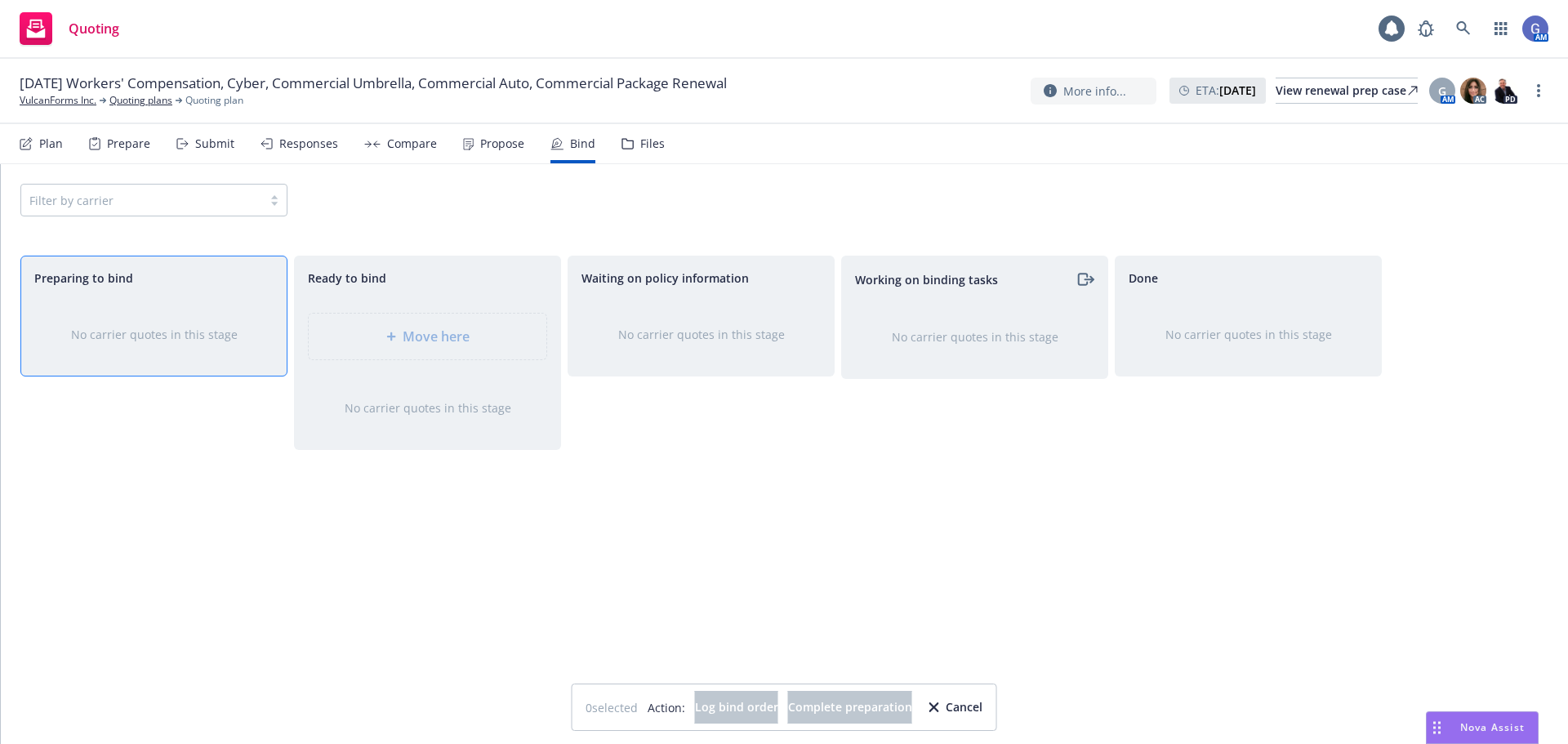
click at [493, 145] on div "Propose" at bounding box center [503, 144] width 44 height 13
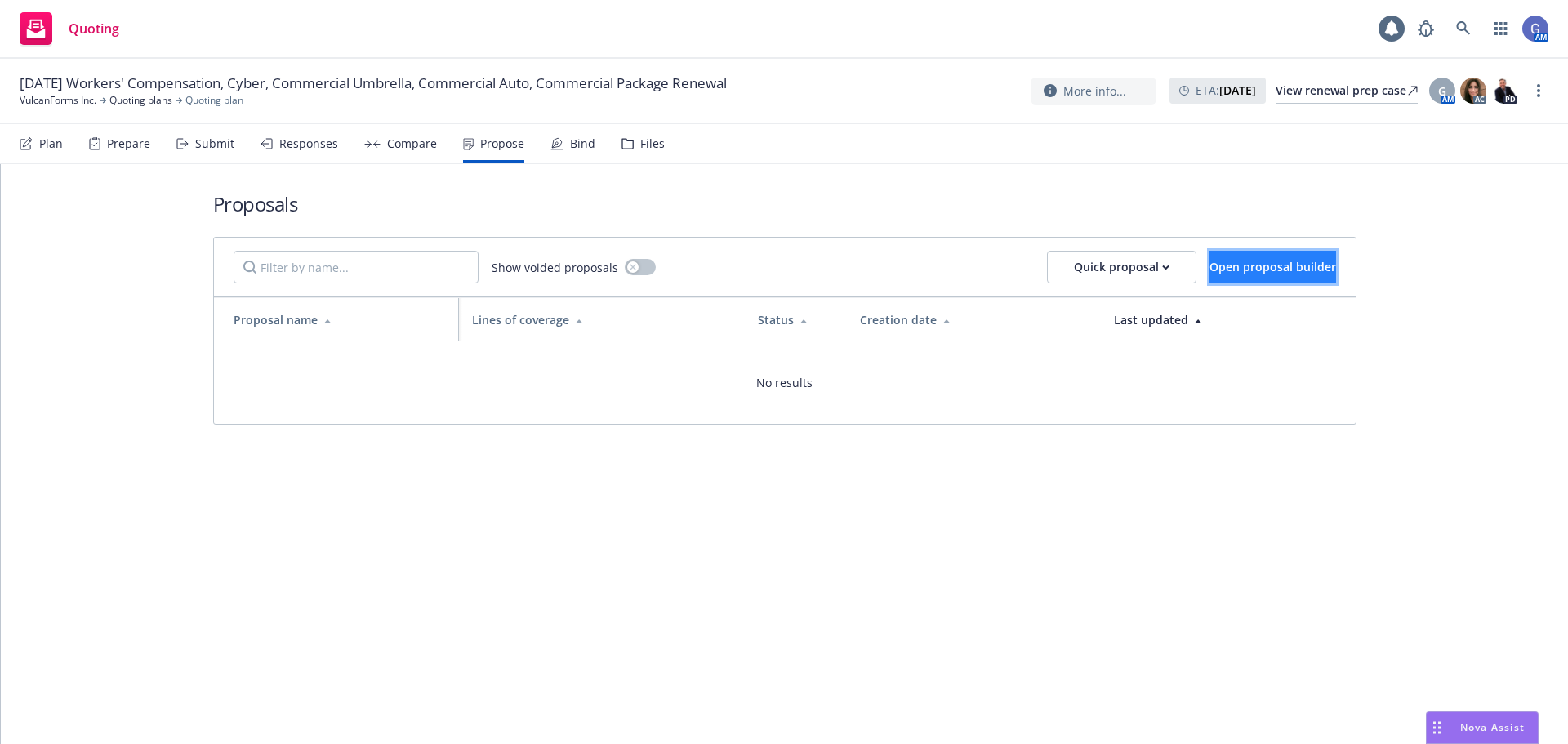
click at [1240, 265] on span "Open proposal builder" at bounding box center [1273, 267] width 126 height 15
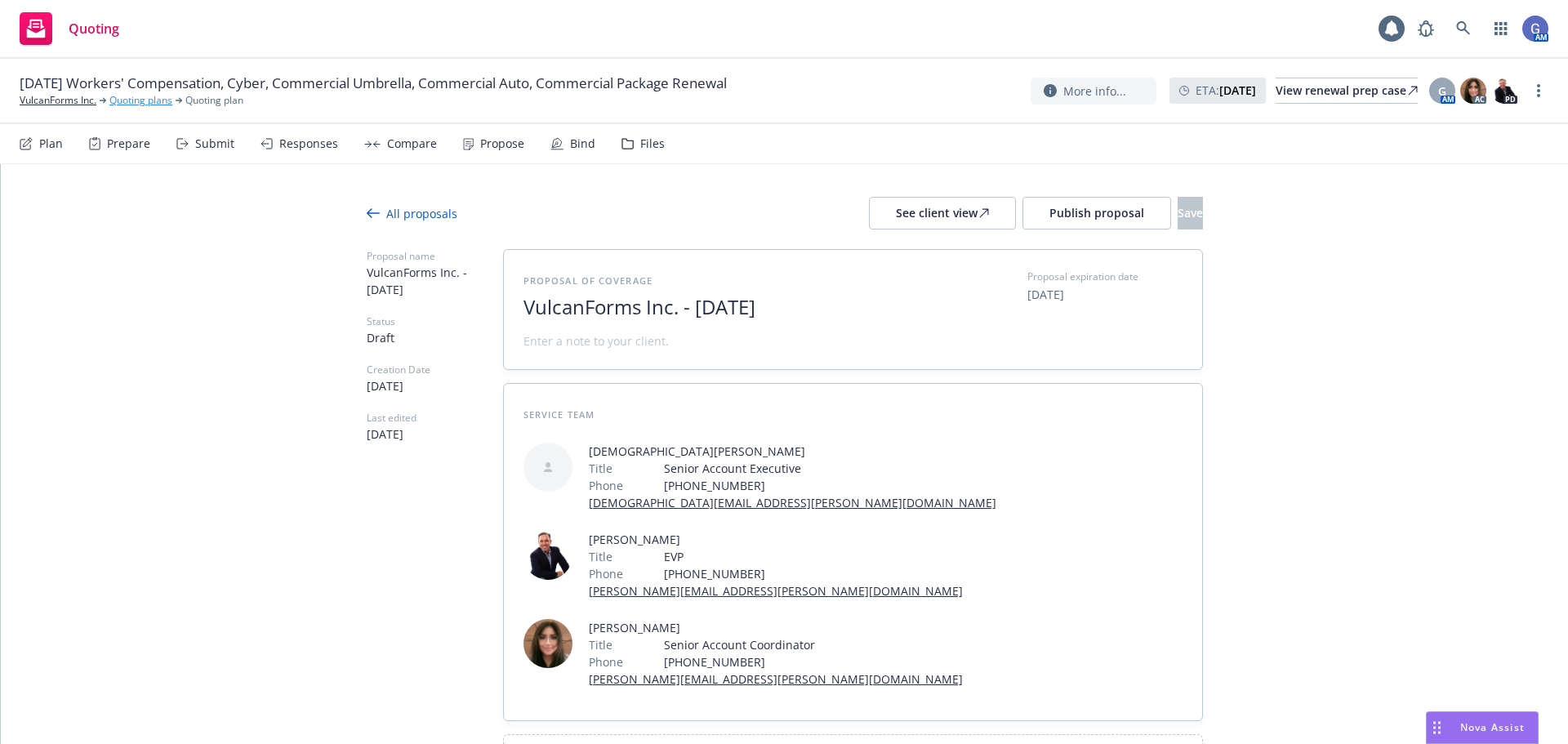
click at [158, 100] on link "Quoting plans" at bounding box center [141, 100] width 63 height 14
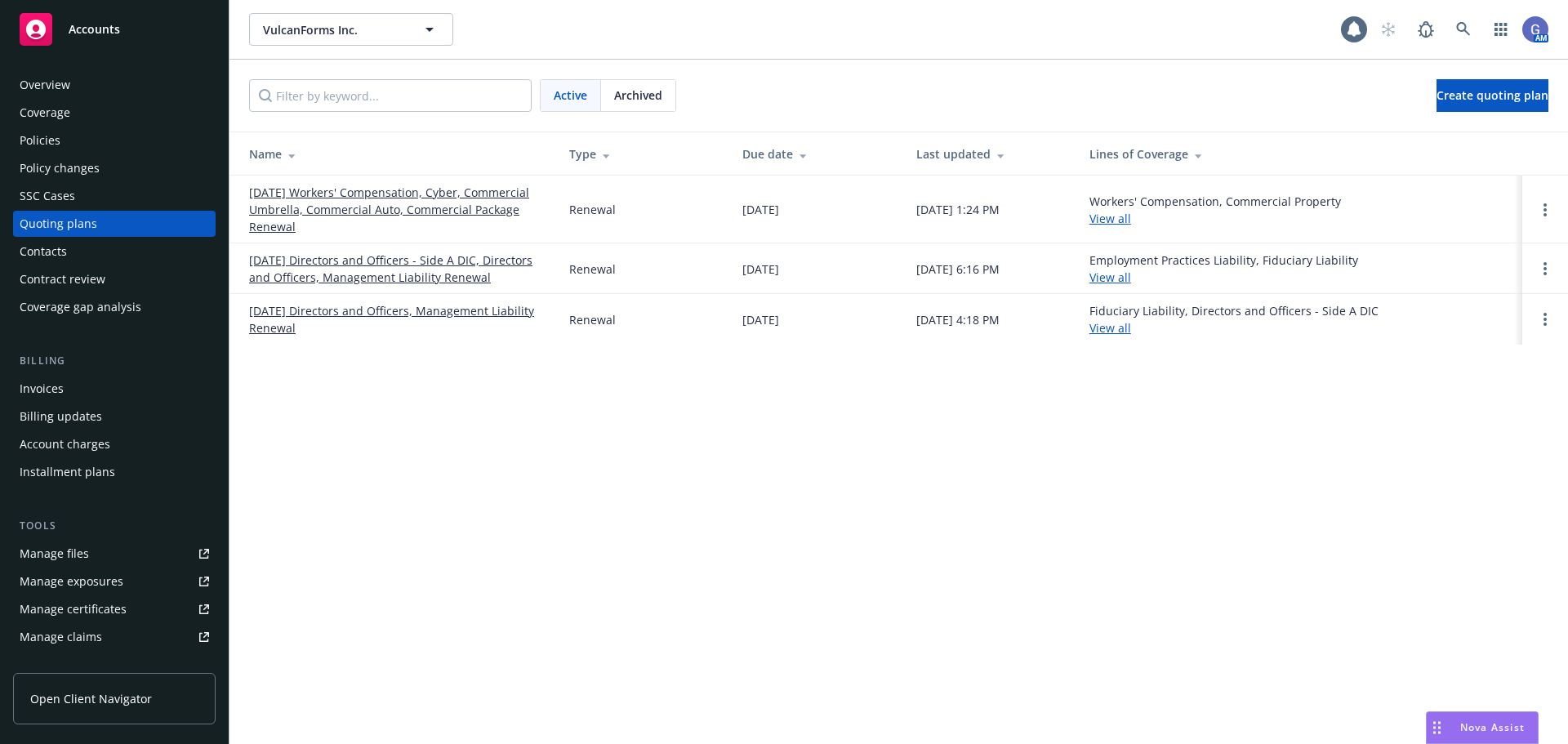
click at [420, 194] on link "[DATE] Workers' Compensation, Cyber, Commercial Umbrella, Commercial Auto, Comm…" at bounding box center [395, 210] width 294 height 52
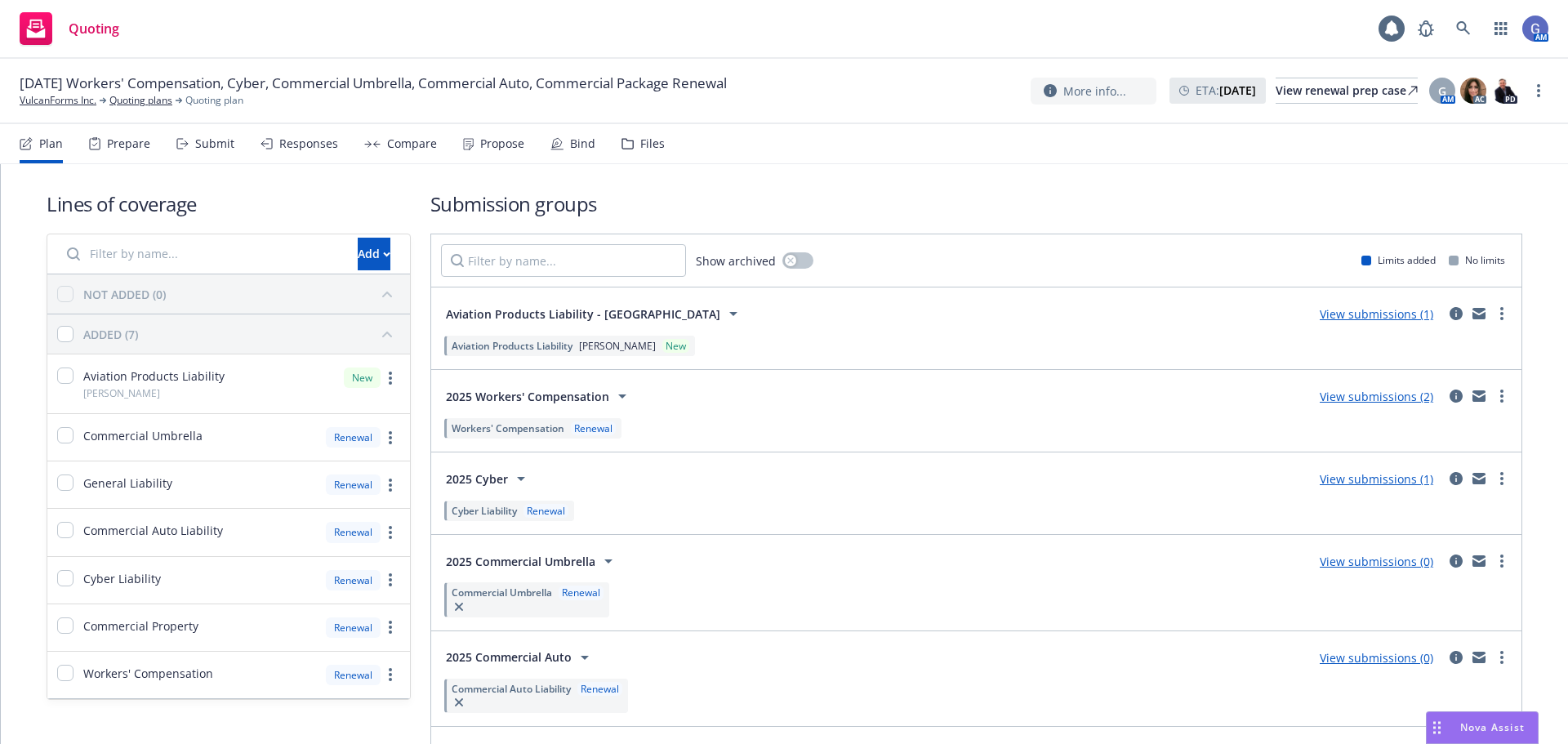
click at [1340, 396] on link "View submissions (2)" at bounding box center [1377, 396] width 114 height 15
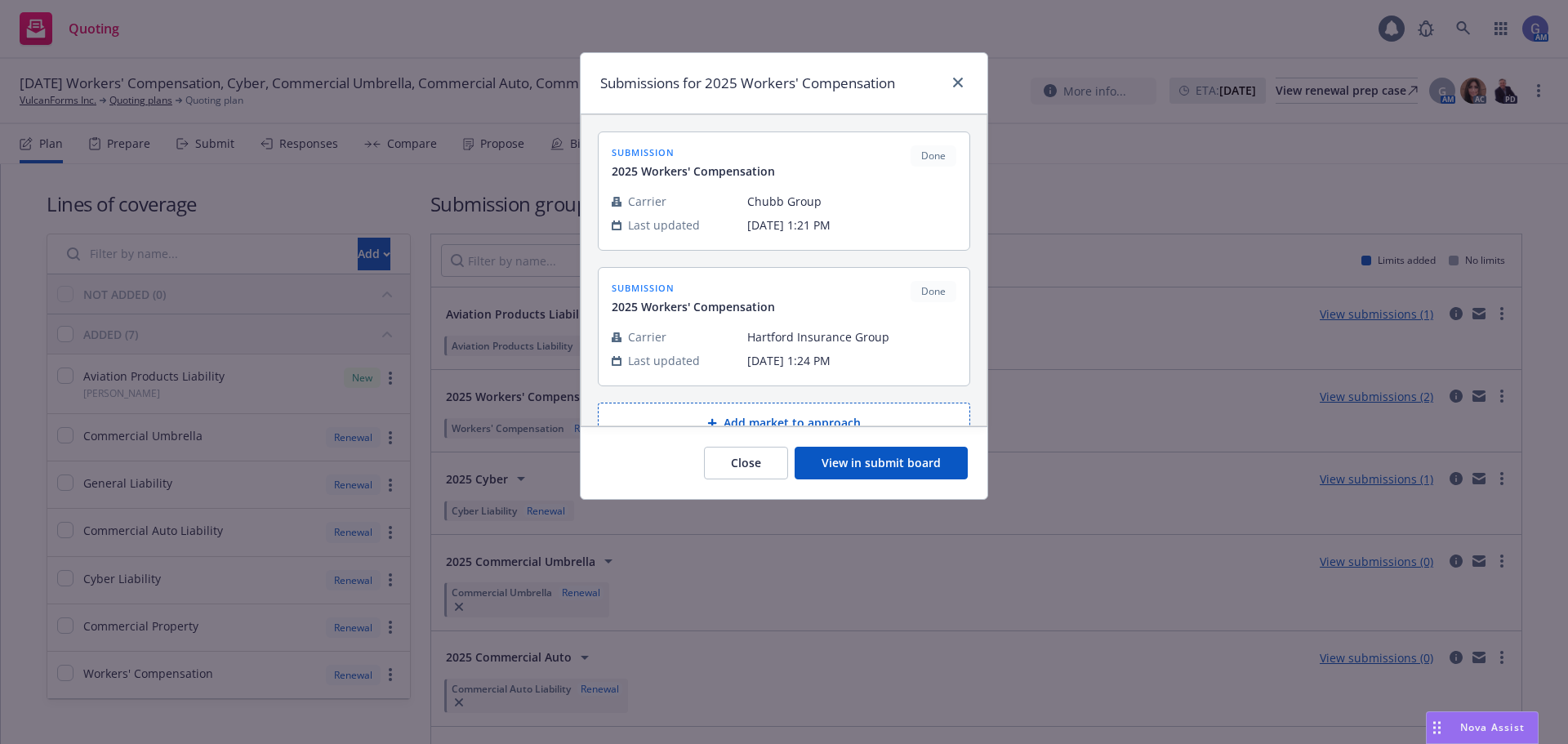
click at [944, 461] on button "View in submit board" at bounding box center [881, 463] width 173 height 33
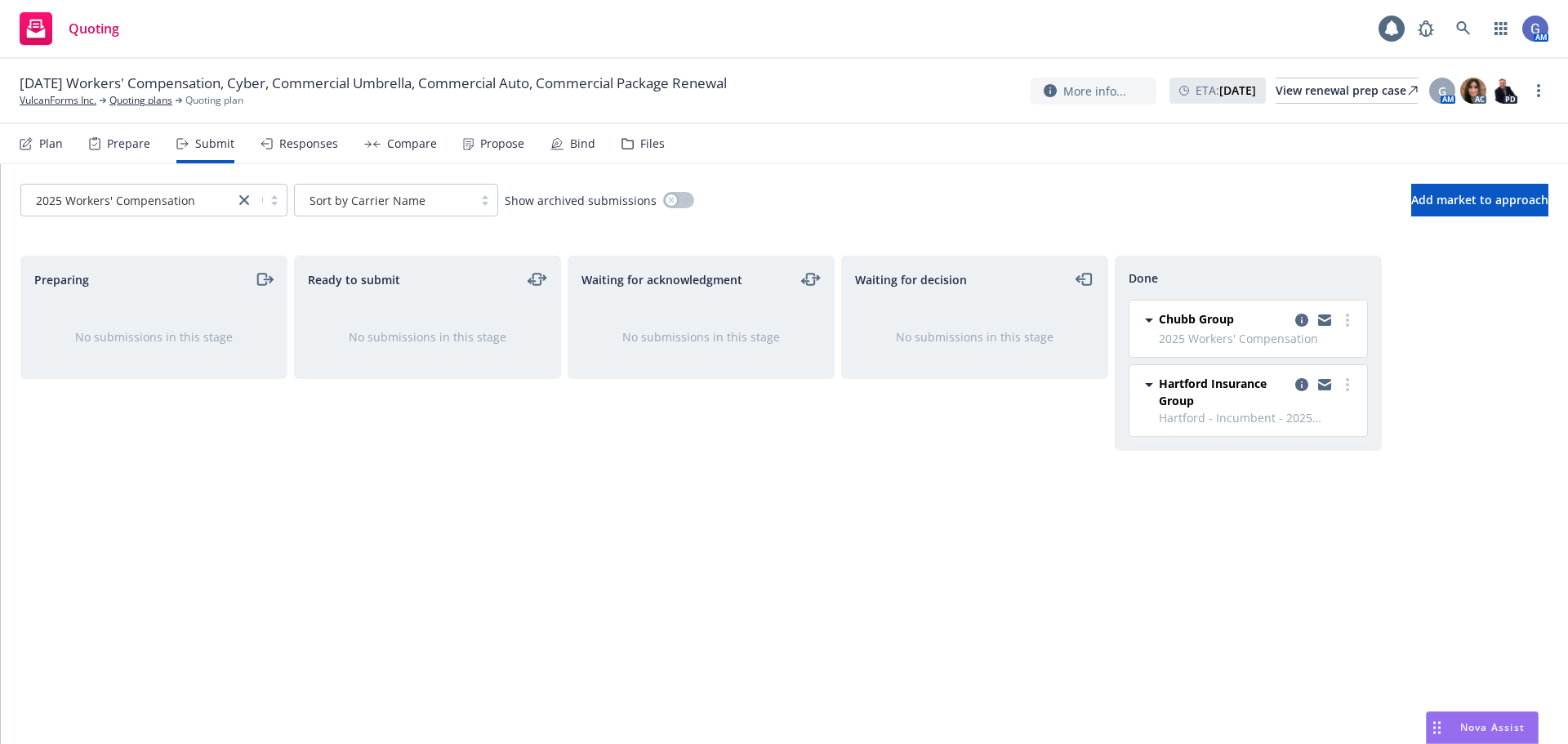
click at [392, 146] on div "Compare" at bounding box center [412, 144] width 50 height 13
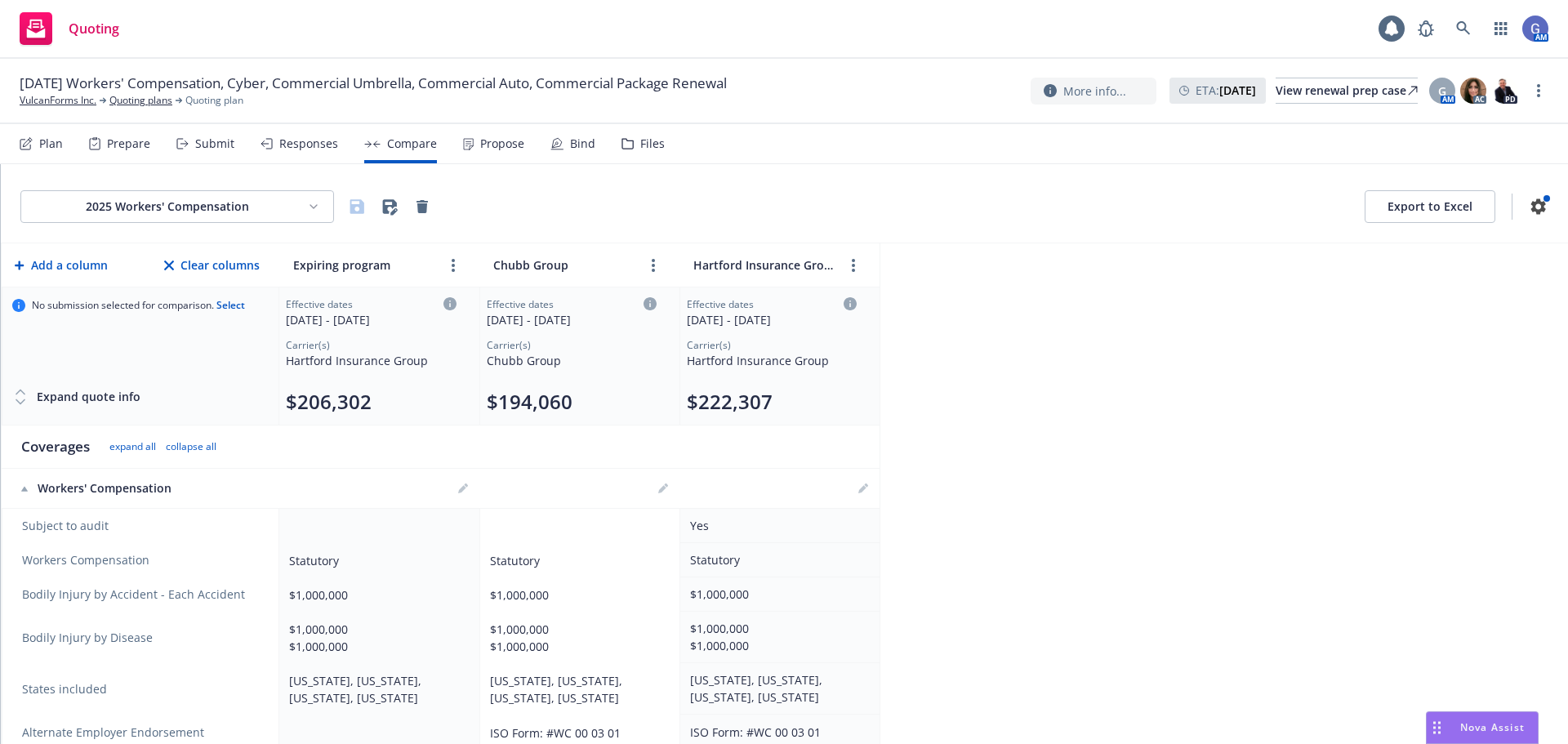
click at [495, 143] on div "Propose" at bounding box center [503, 144] width 44 height 13
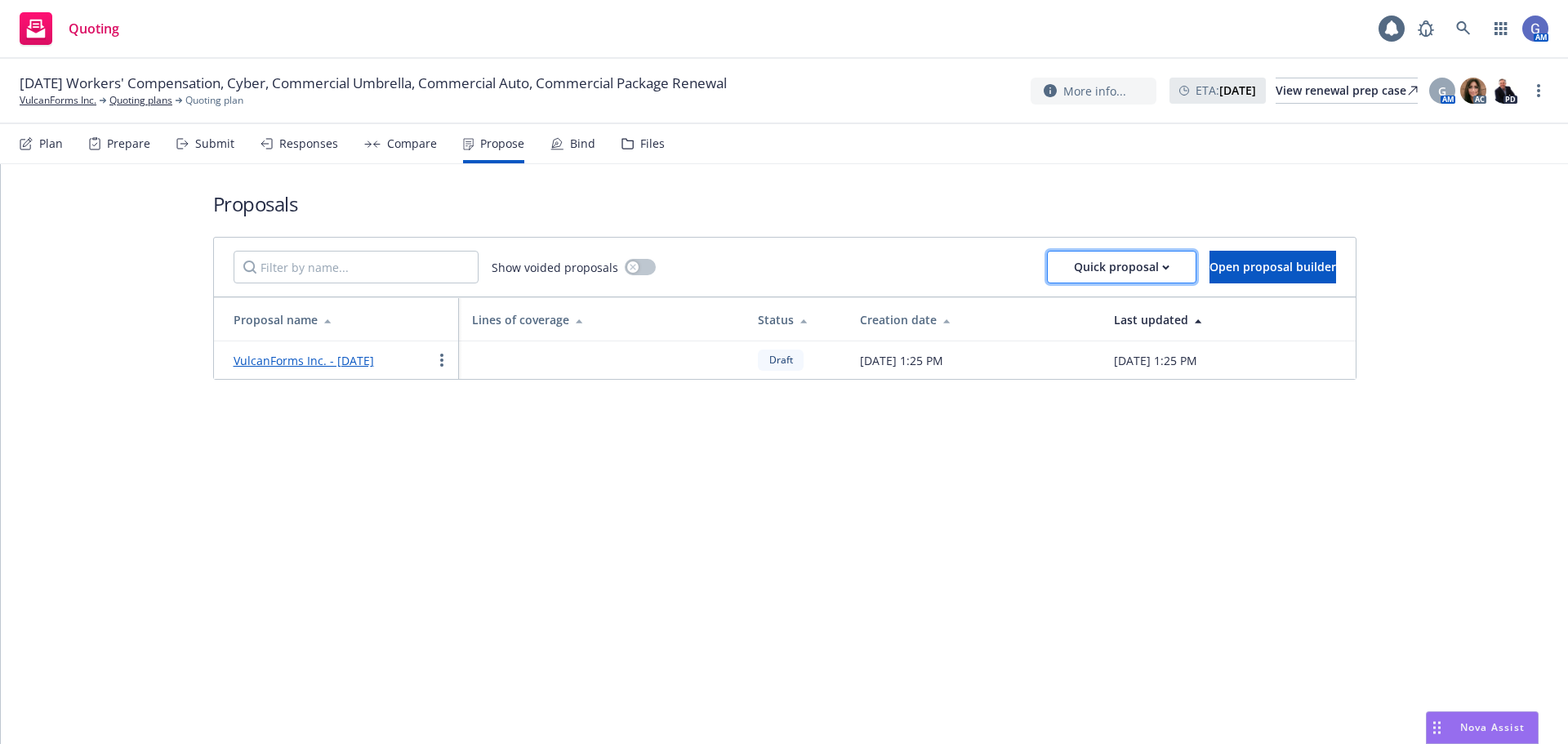
click at [1074, 264] on div "Quick proposal" at bounding box center [1122, 267] width 96 height 31
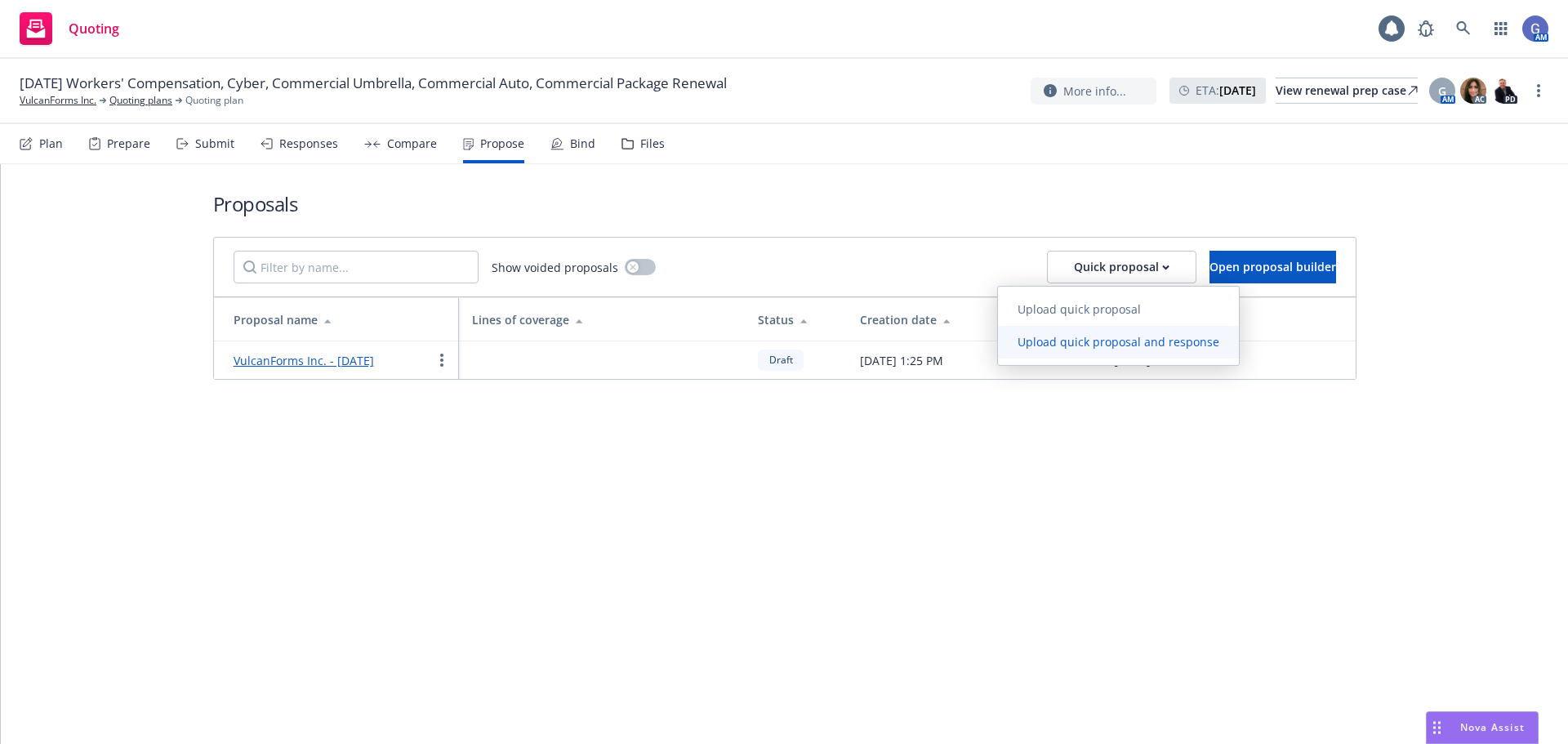
click at [1082, 346] on span "Upload quick proposal and response" at bounding box center [1119, 342] width 241 height 15
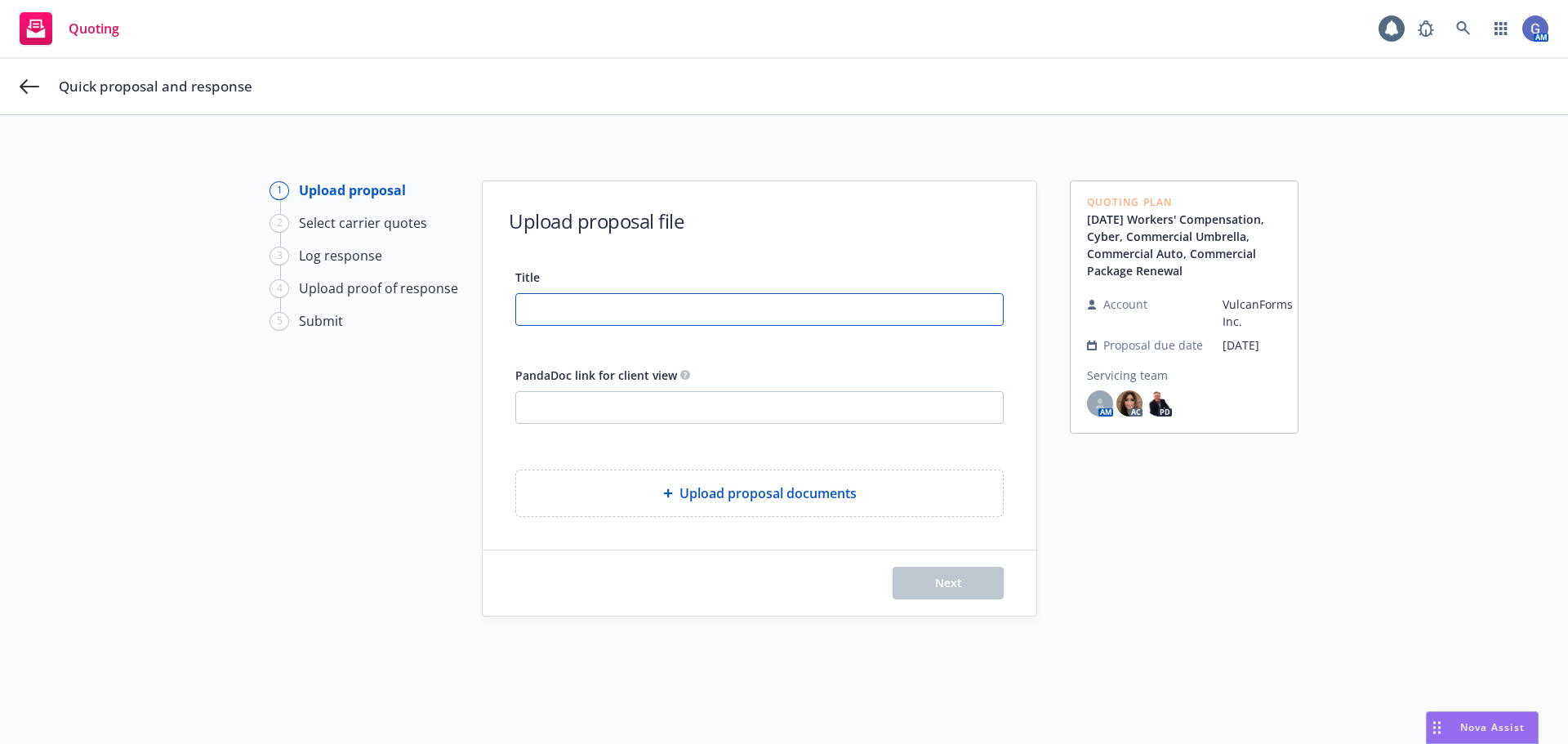
click at [532, 306] on input "Title" at bounding box center [759, 309] width 487 height 31
type input "WC - Proposal"
click at [736, 404] on input "PandaDoc link for client view" at bounding box center [759, 408] width 487 height 31
paste input "[URL][DOMAIN_NAME]"
type input "[URL][DOMAIN_NAME]"
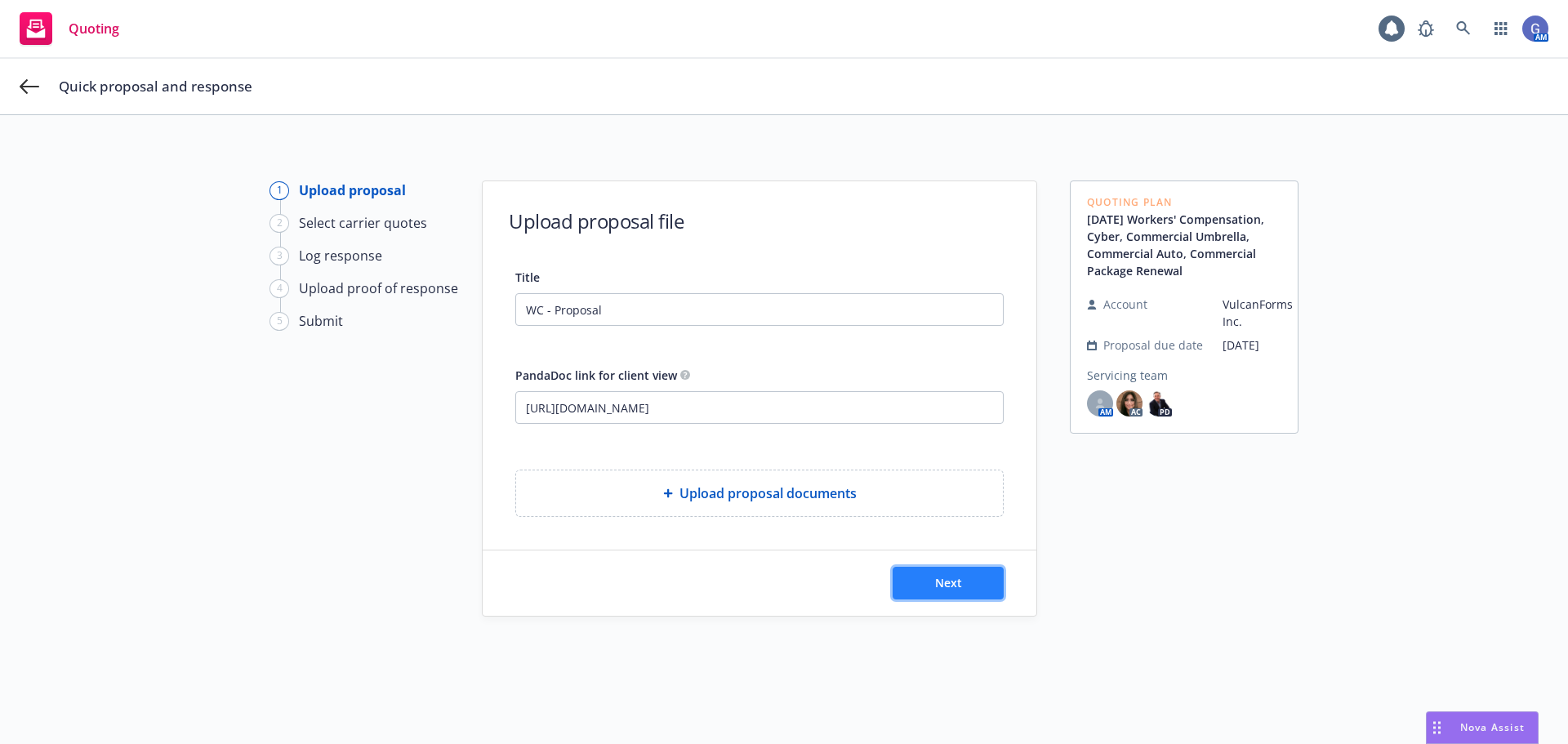
click at [944, 578] on span "Next" at bounding box center [949, 583] width 27 height 15
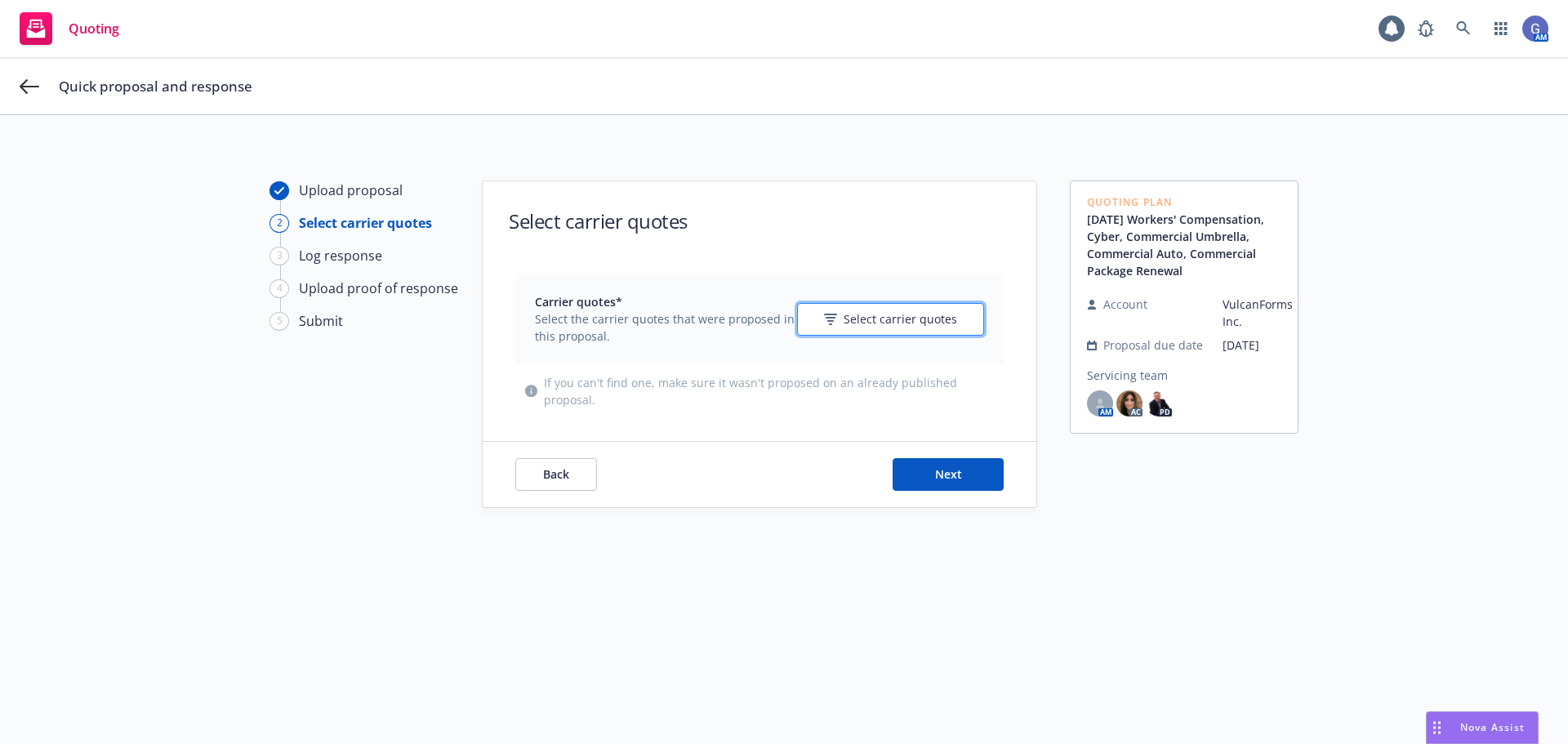
click at [898, 326] on span "Select carrier quotes" at bounding box center [900, 319] width 114 height 17
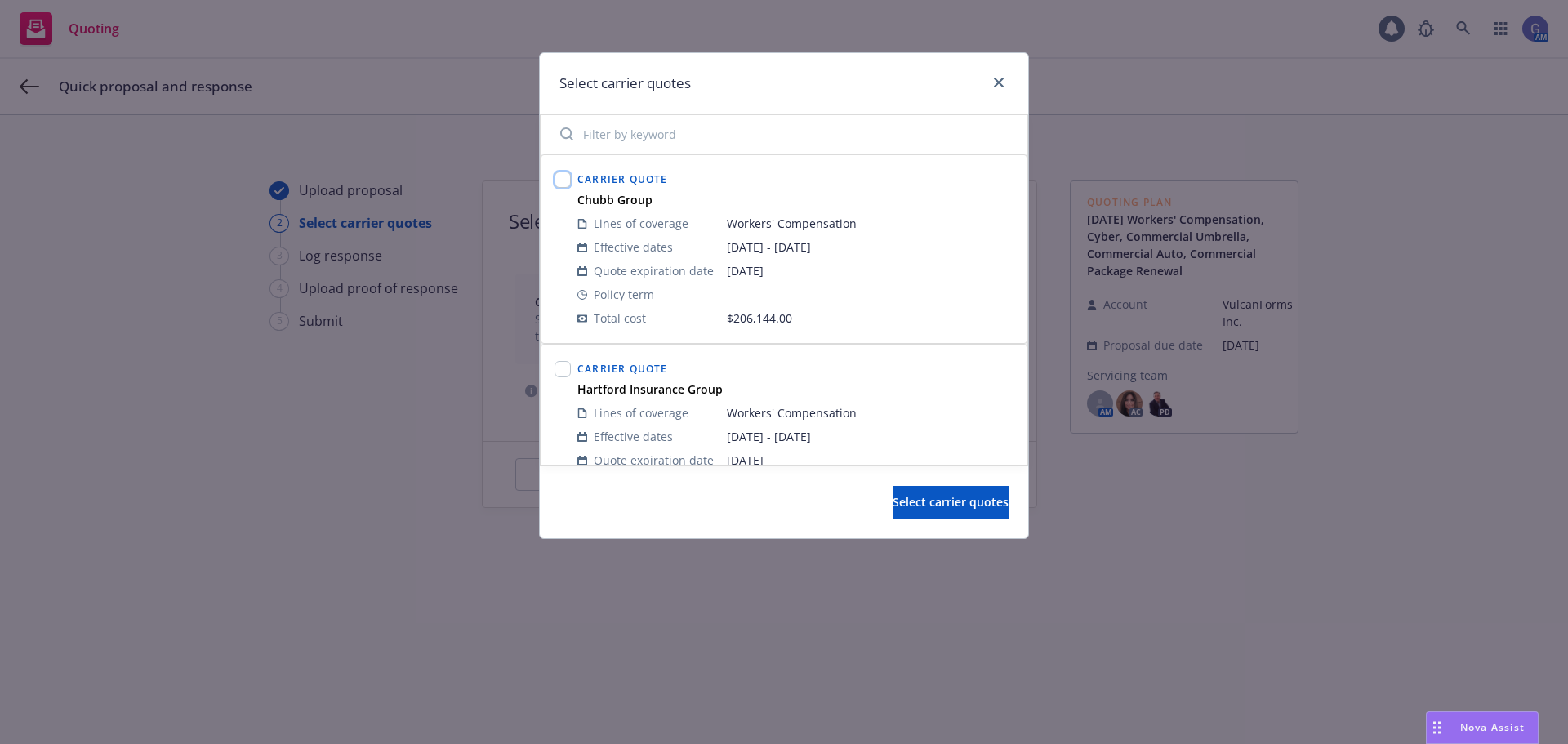
click at [565, 179] on input "checkbox" at bounding box center [562, 179] width 16 height 16
checkbox input "true"
click at [562, 373] on input "checkbox" at bounding box center [562, 369] width 16 height 16
checkbox input "true"
click at [935, 500] on span "Select carrier quotes" at bounding box center [951, 502] width 116 height 15
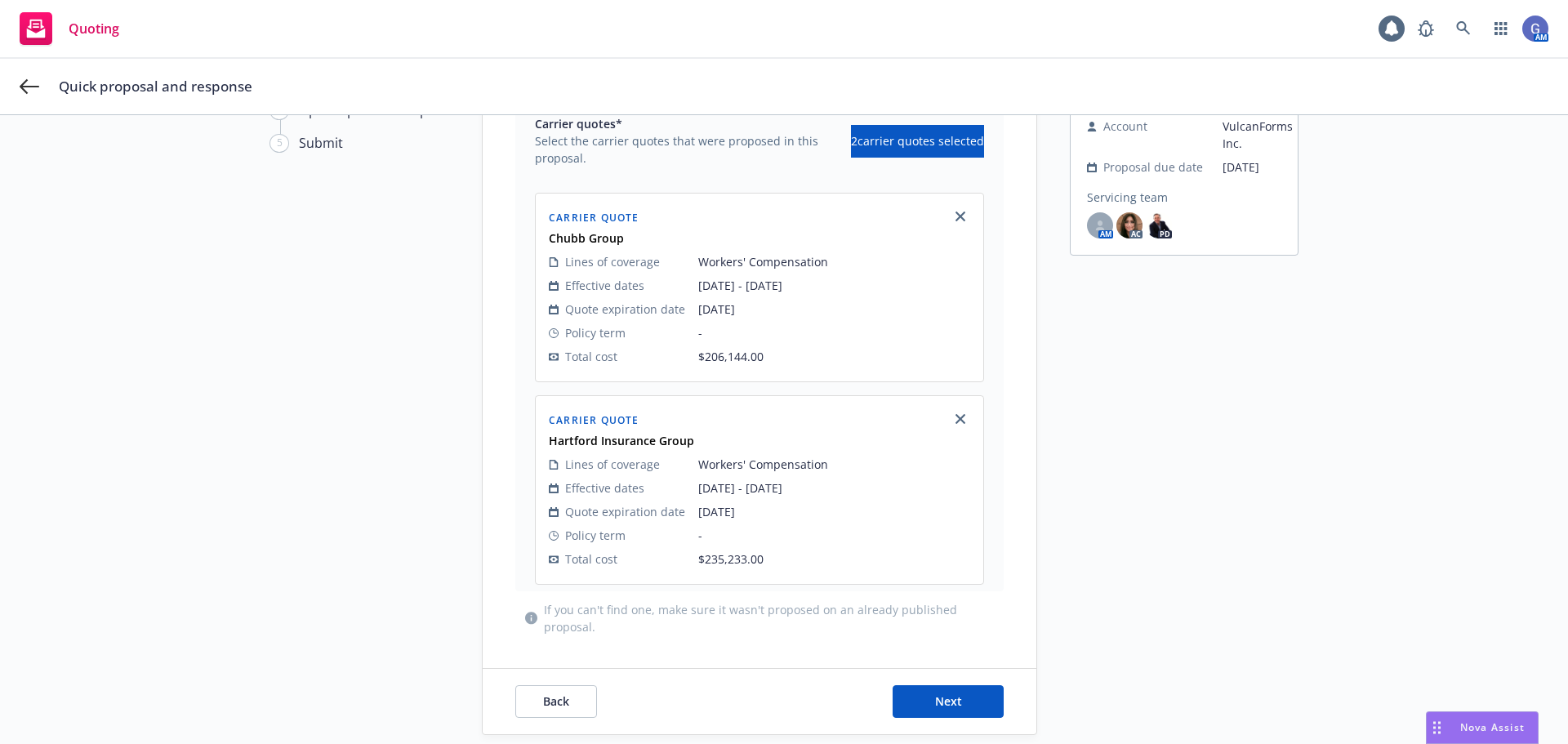
scroll to position [235, 0]
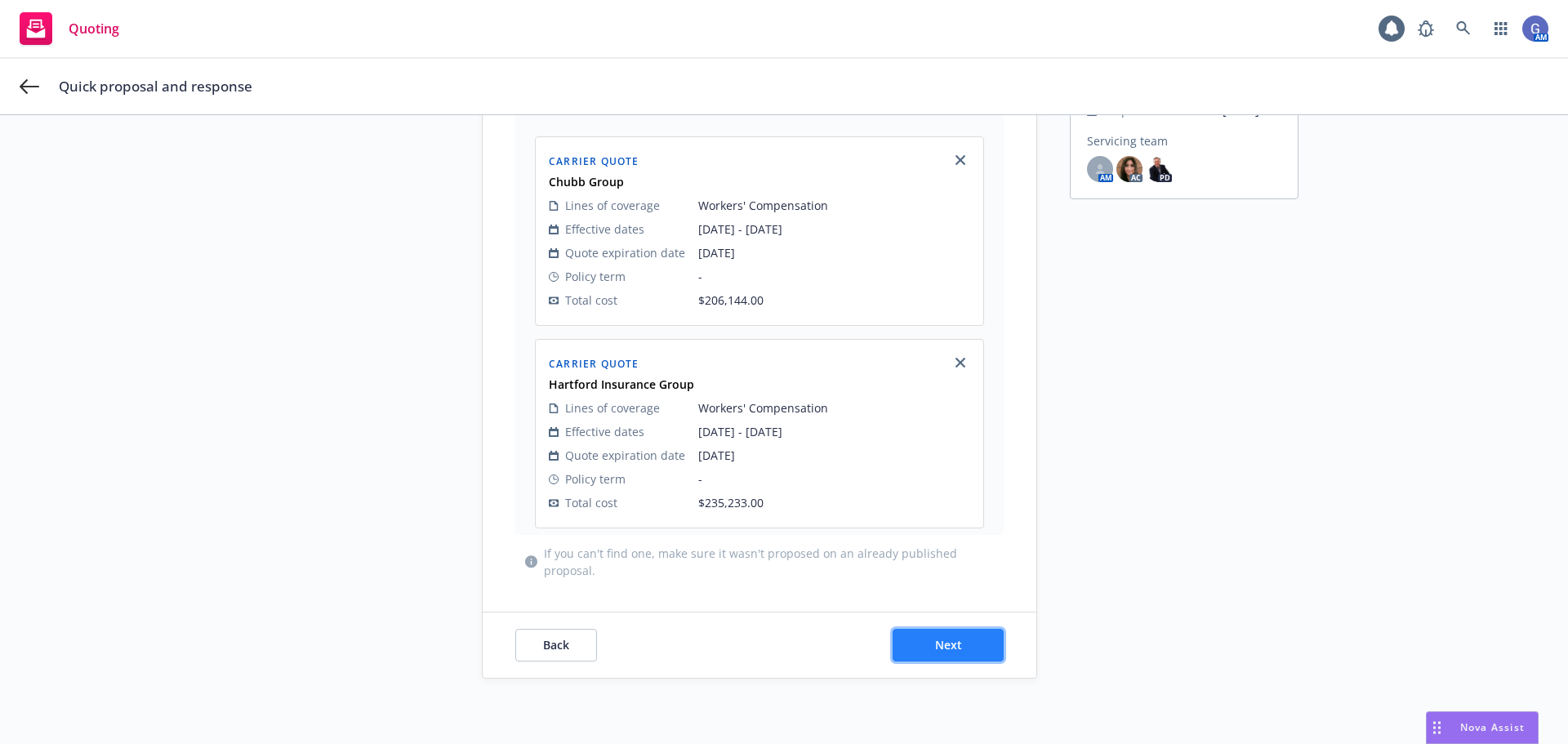
click at [950, 647] on span "Next" at bounding box center [949, 645] width 27 height 15
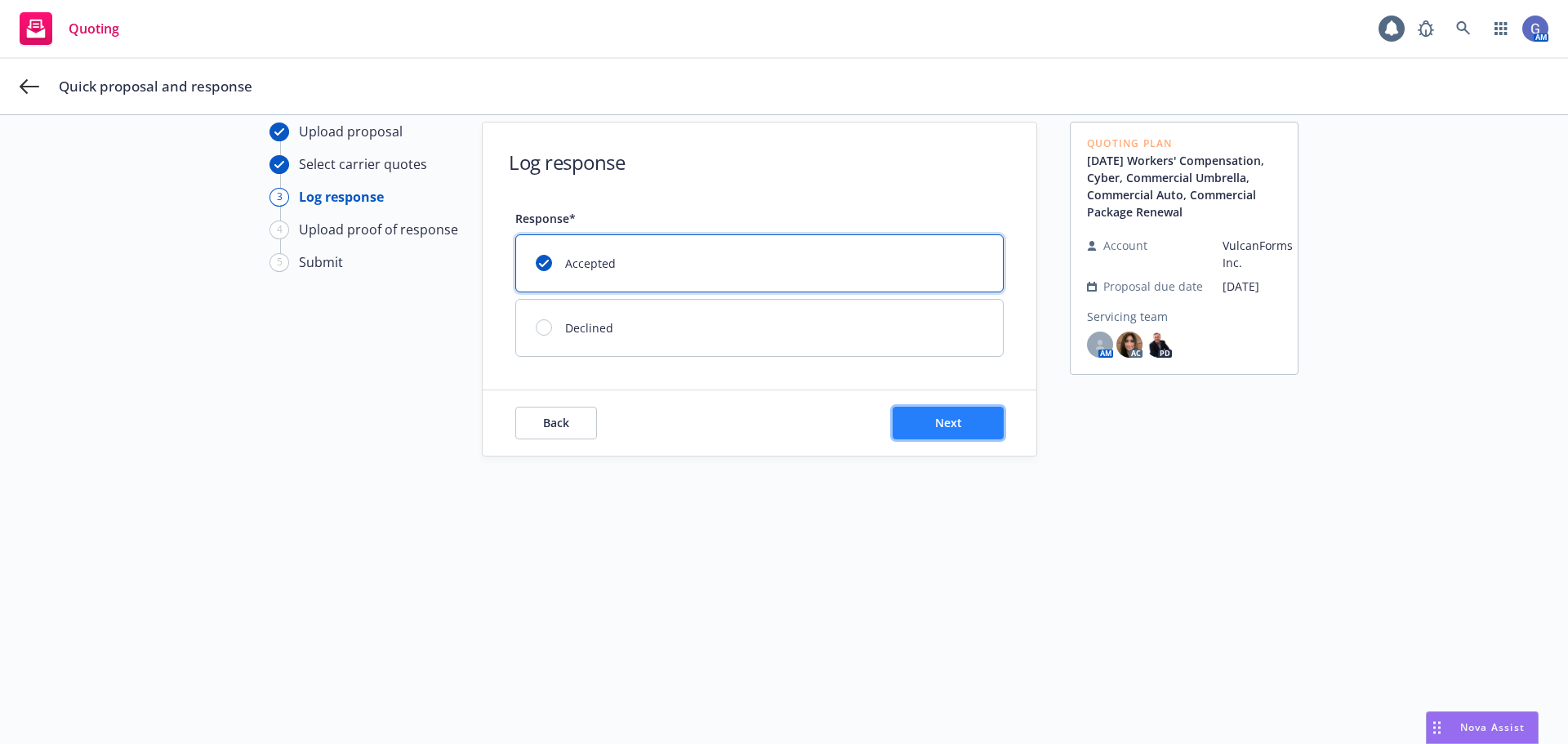
click at [938, 420] on span "Next" at bounding box center [949, 422] width 27 height 15
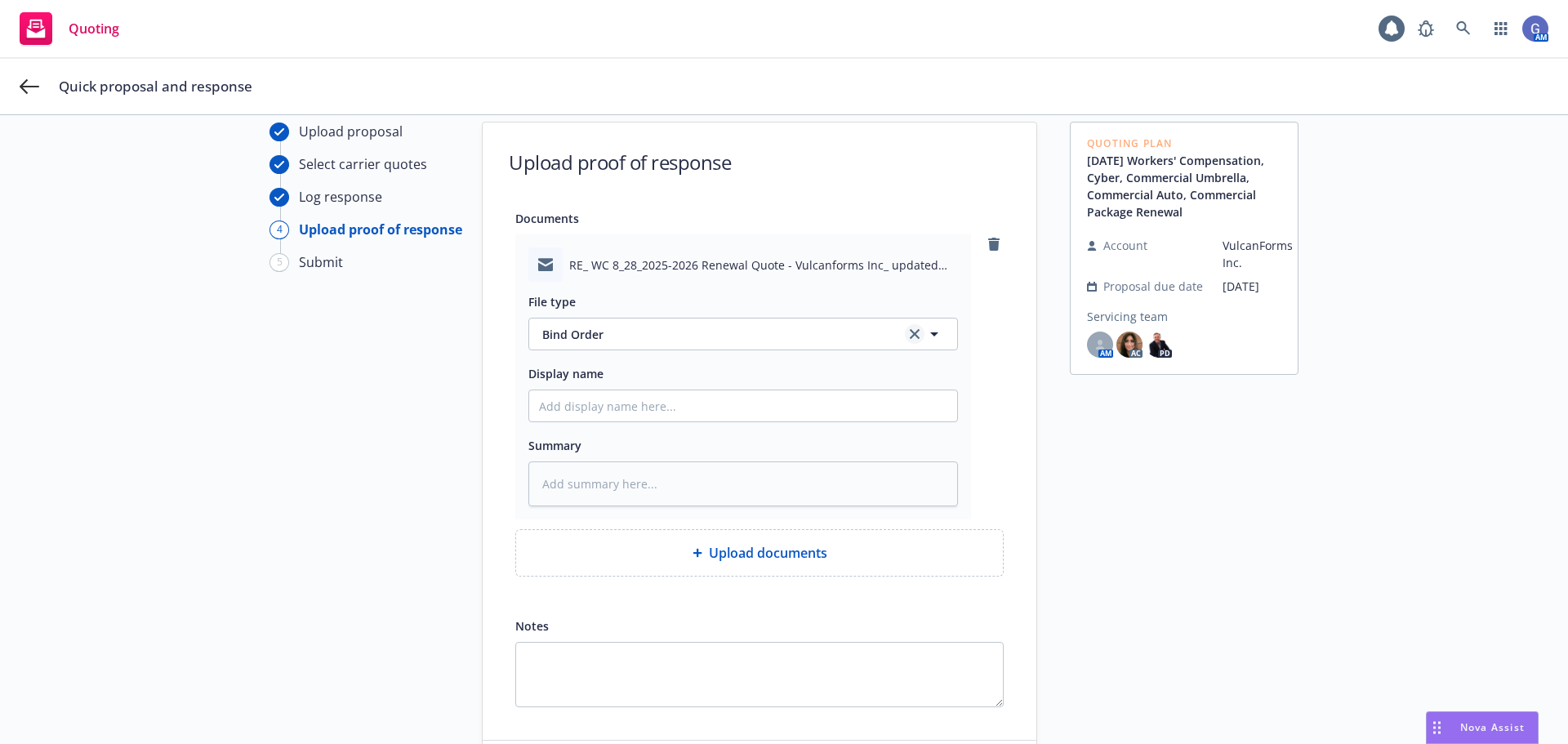
click at [910, 333] on icon "clear selection" at bounding box center [915, 334] width 10 height 10
type textarea "x"
click at [763, 345] on button "Select an option" at bounding box center [743, 334] width 430 height 33
click at [677, 432] on div "Email" at bounding box center [743, 422] width 409 height 24
click at [627, 406] on input "Display name" at bounding box center [743, 406] width 428 height 31
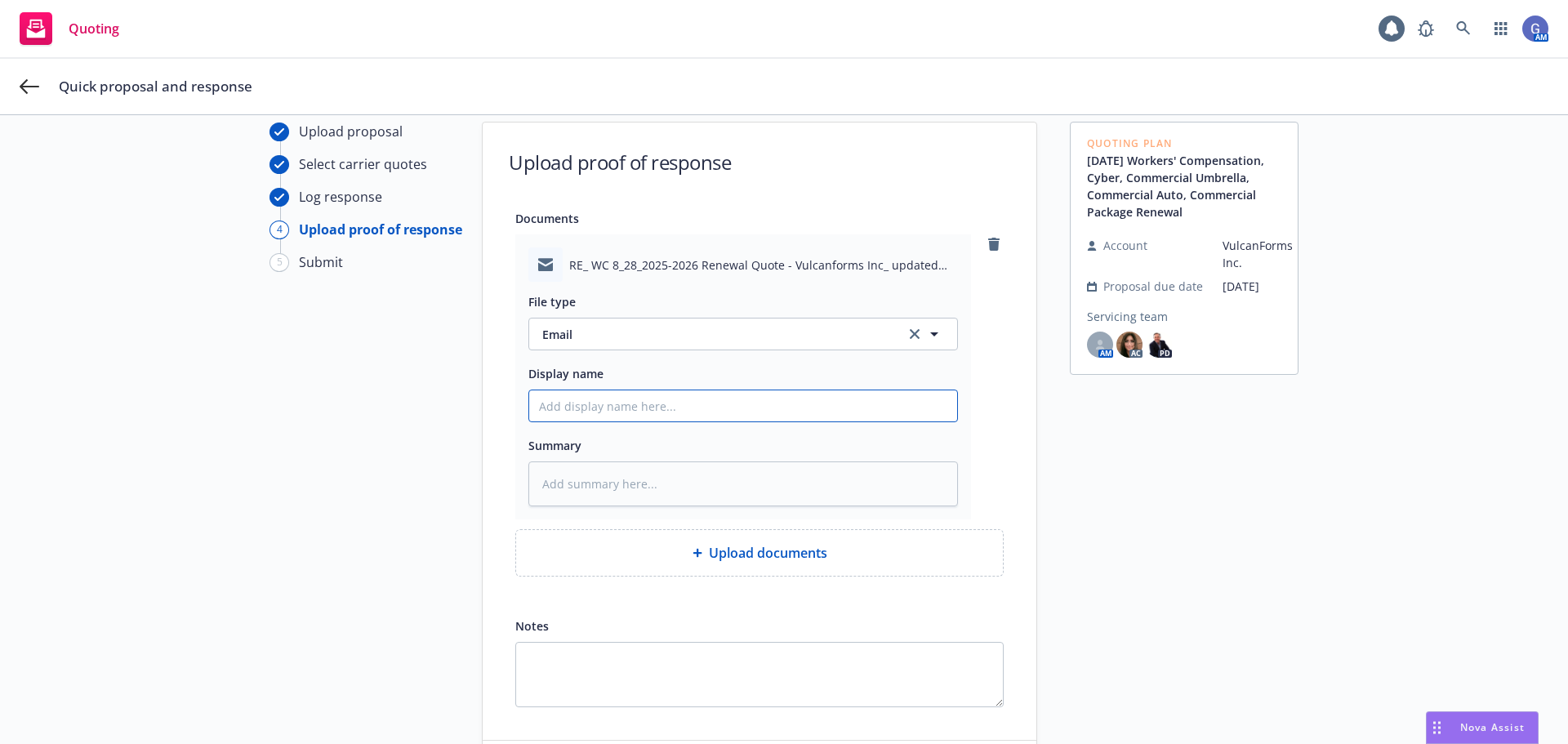
type textarea "x"
type input "D"
type textarea "x"
type input "De"
type textarea "x"
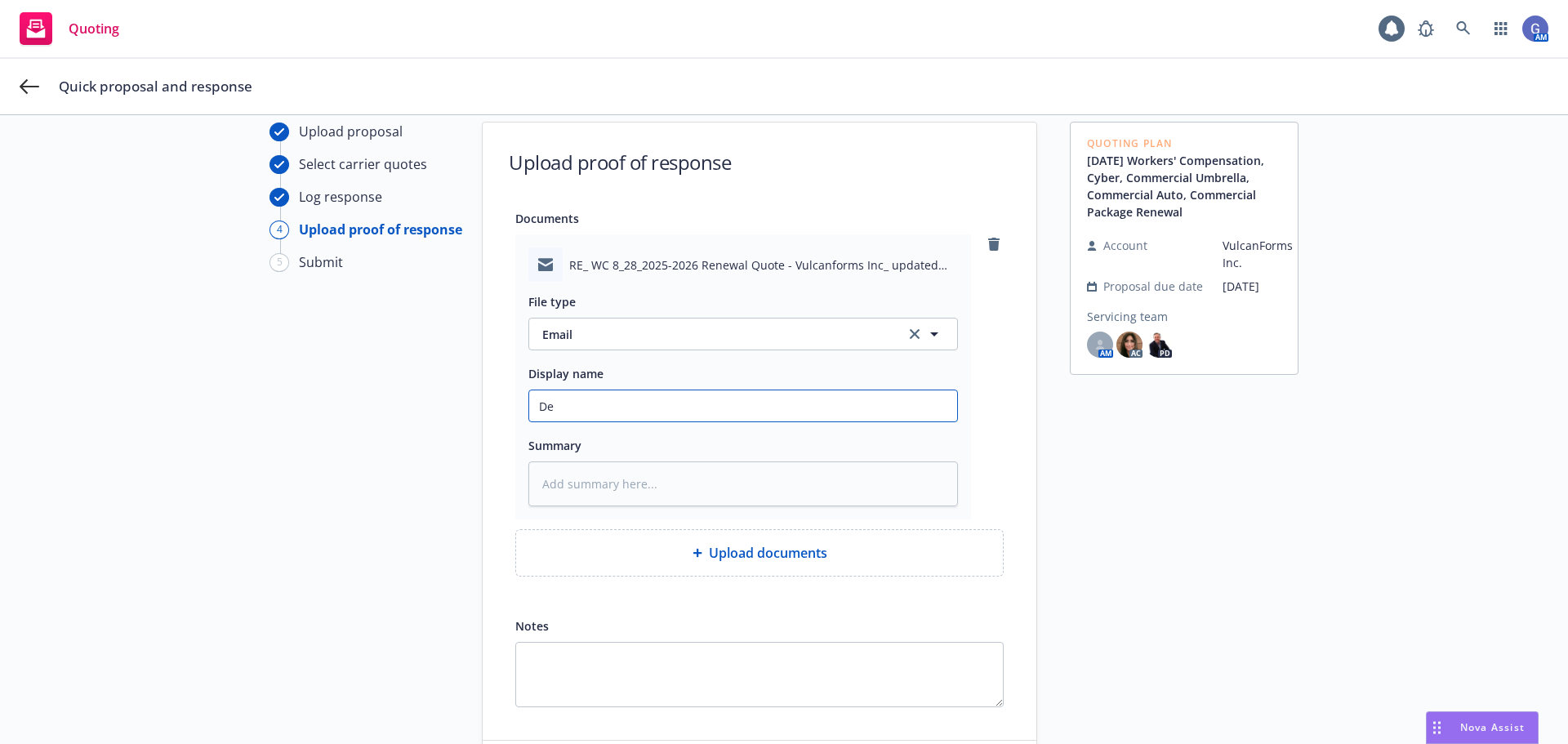
type input "Dec"
type textarea "x"
type input "Decl"
type textarea "x"
type input "Decle"
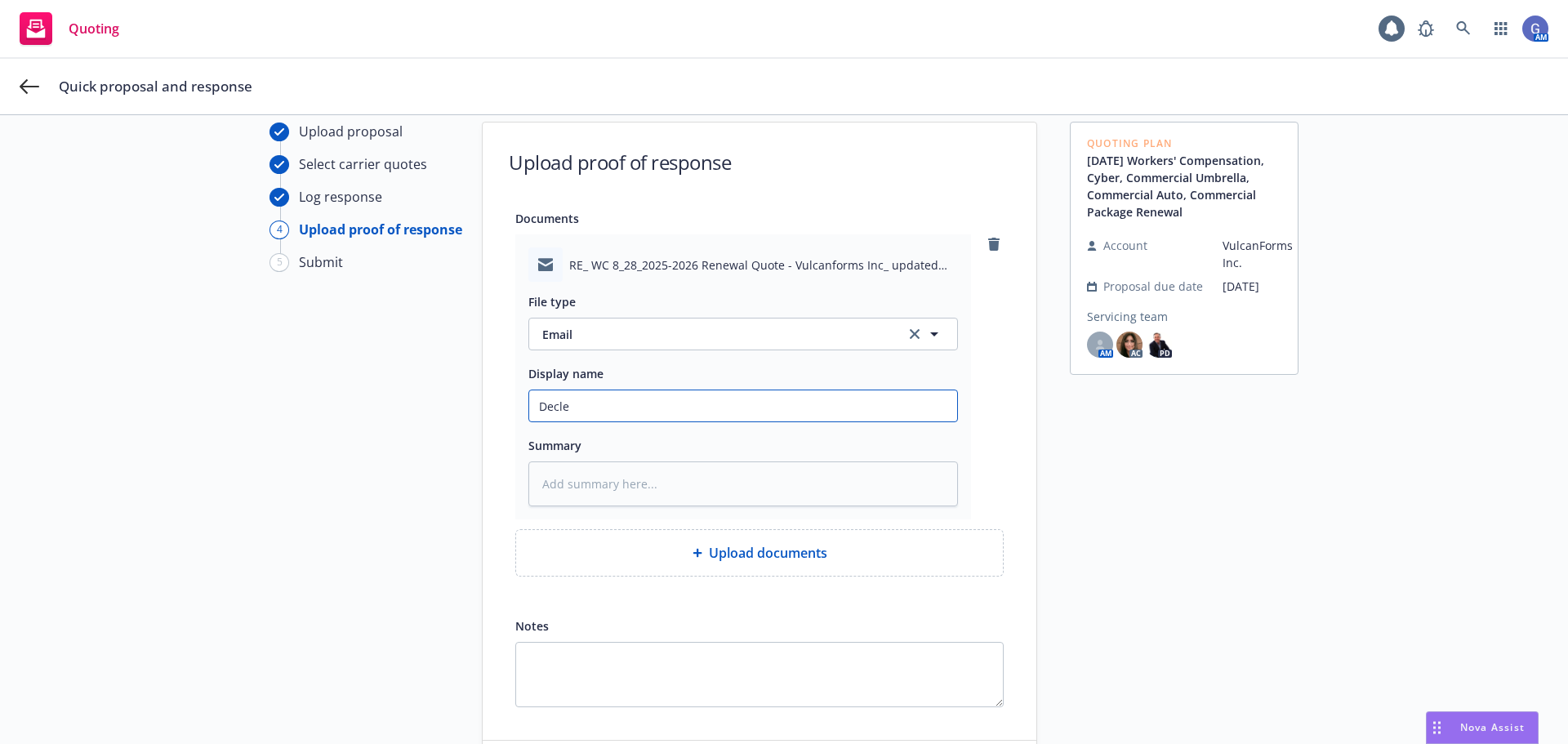
type textarea "x"
type input "Declei"
type textarea "x"
type input "Declein"
type textarea "x"
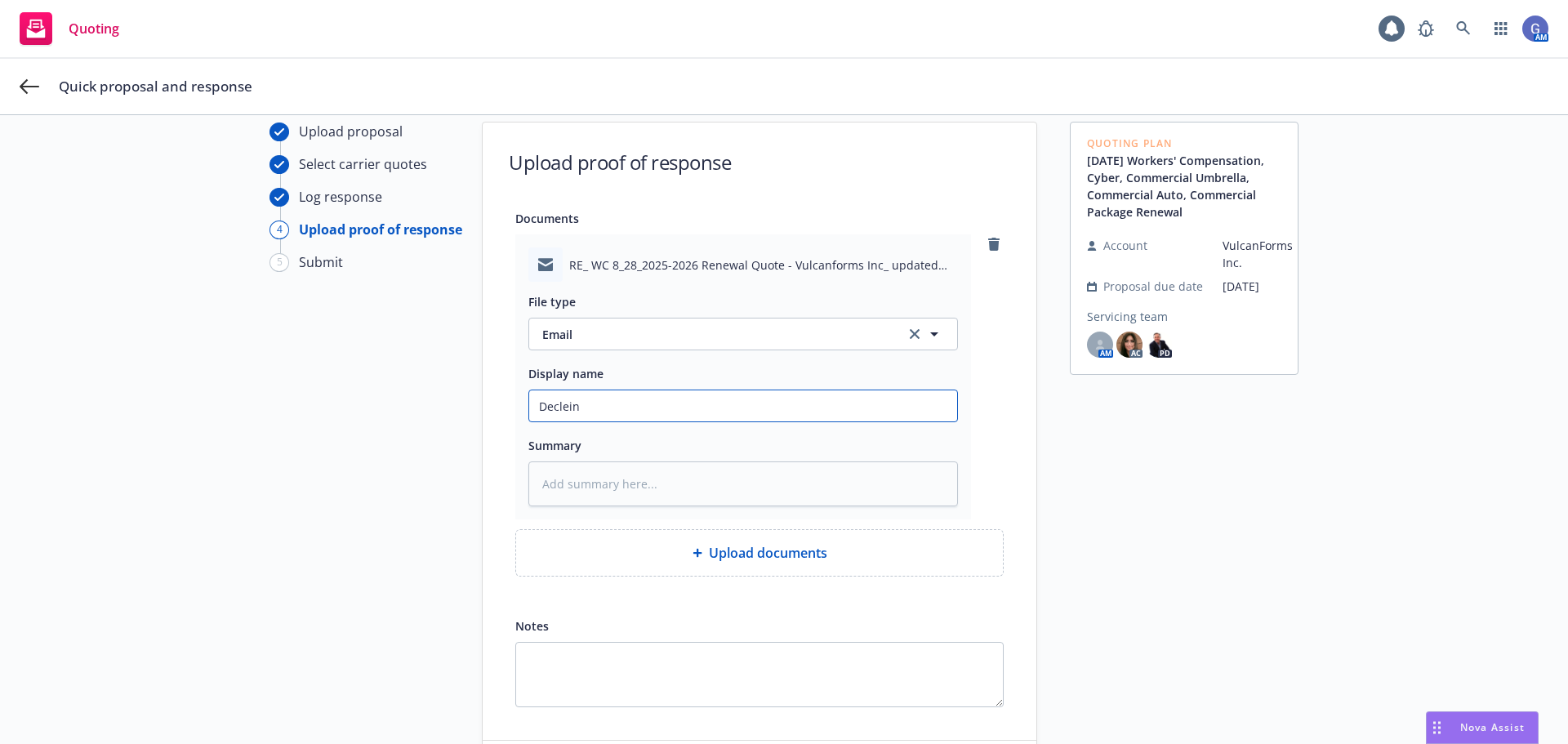
type input "Decleint"
type textarea "x"
type input "Declein"
type textarea "x"
type input "Declei"
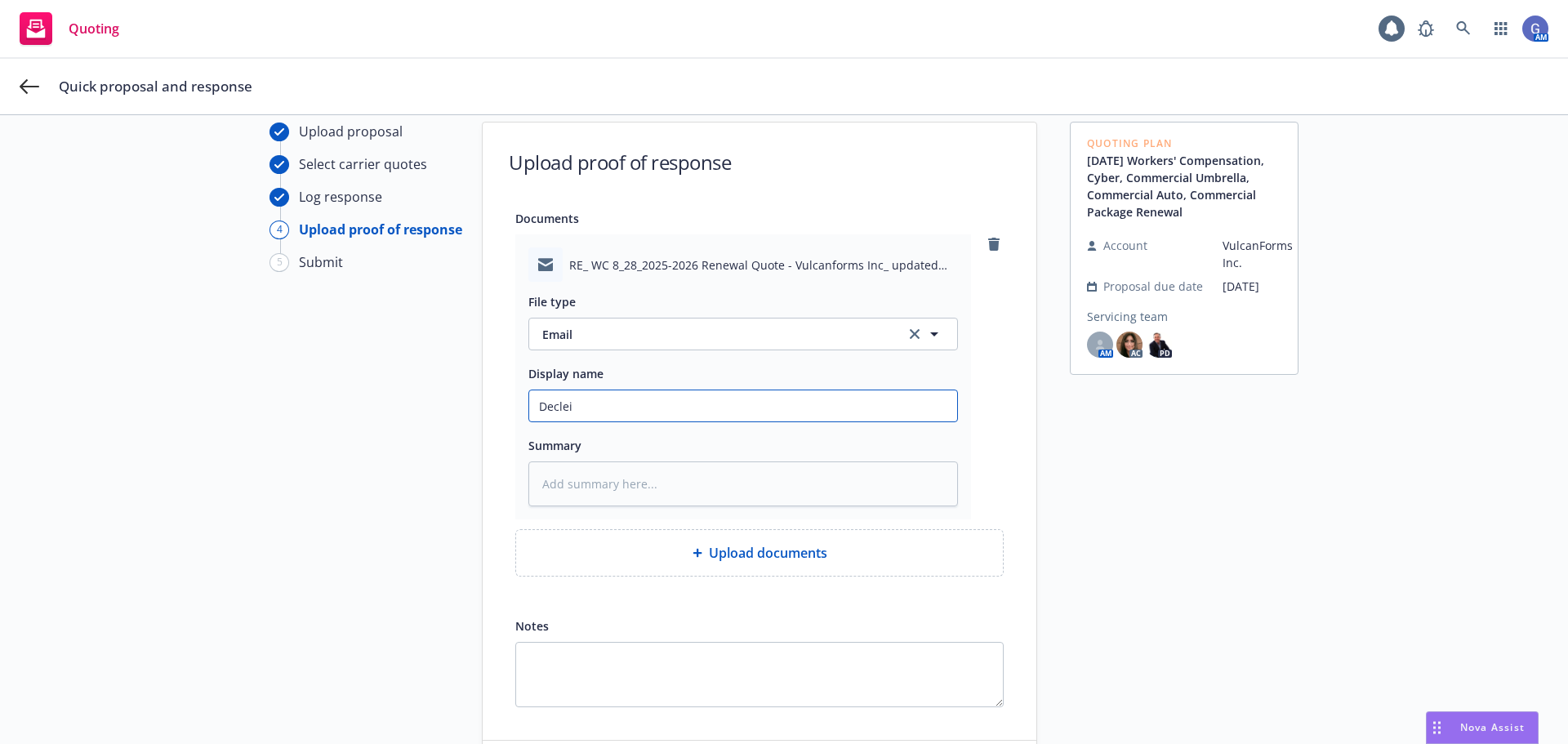
type textarea "x"
type input "Decle"
type textarea "x"
type input "Decl"
type textarea "x"
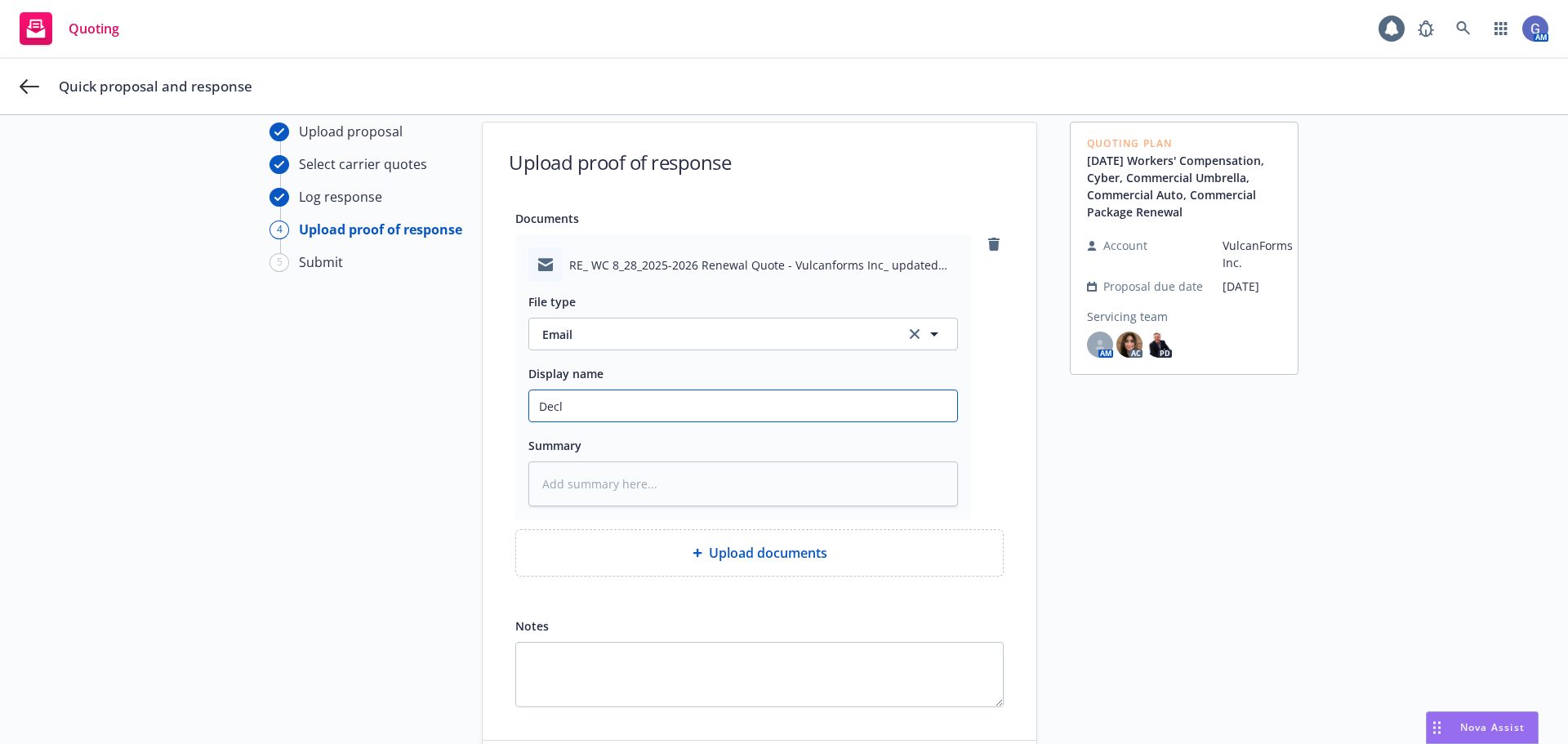
type input "Decli"
type textarea "x"
type input "Declin"
type textarea "x"
type input "Decline"
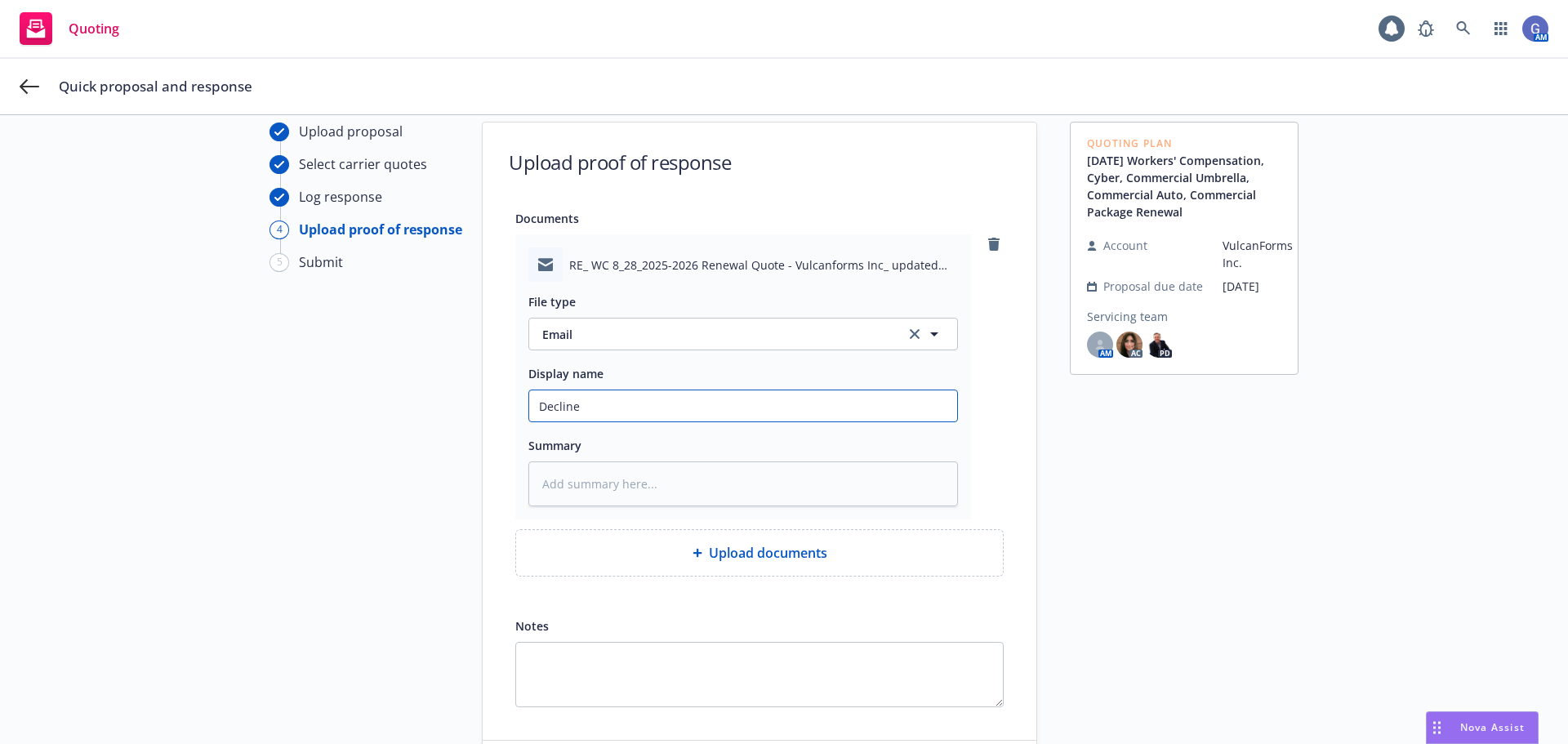
type textarea "x"
type input "Declined"
type textarea "x"
type input "Declined"
type textarea "x"
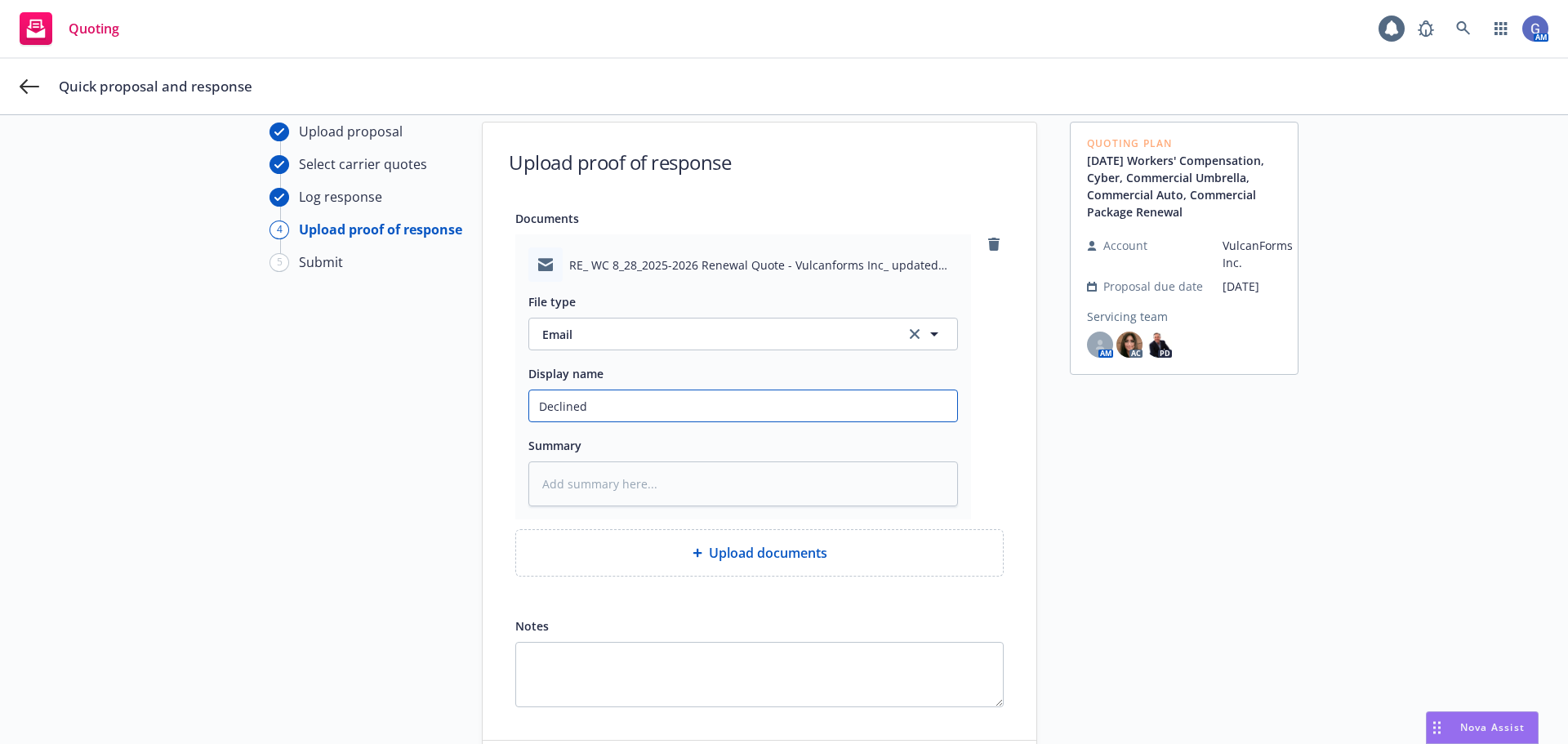
type input "Declined H"
type textarea "x"
type input "Declined Ha"
type textarea "x"
type input "Declined Har"
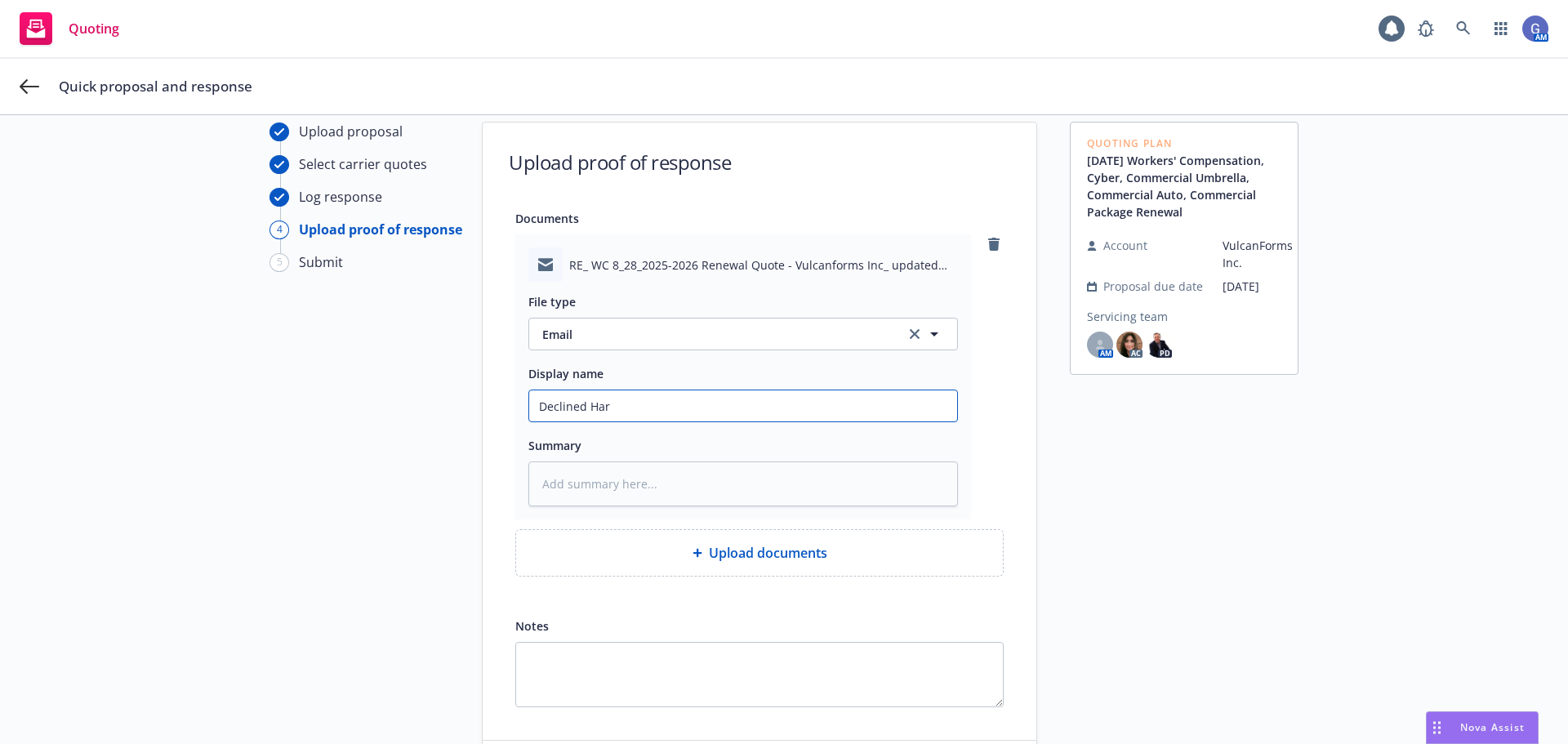
type textarea "x"
type input "Declined [PERSON_NAME]"
type textarea "x"
type input "Declined Hartf"
type textarea "x"
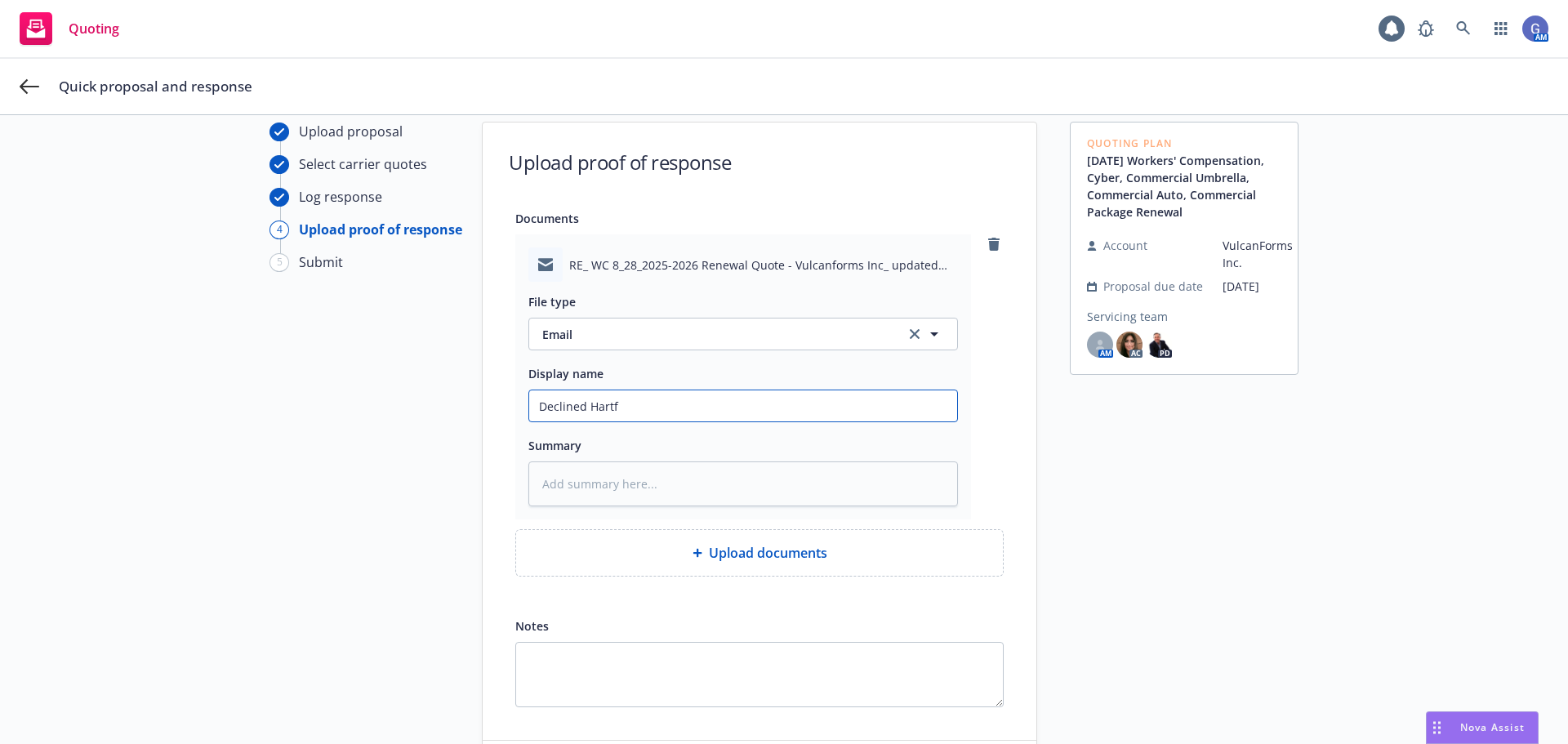
type input "Declined Hartfo"
type textarea "x"
type input "Declined Hartfor"
type textarea "x"
type input "Declined Hartford"
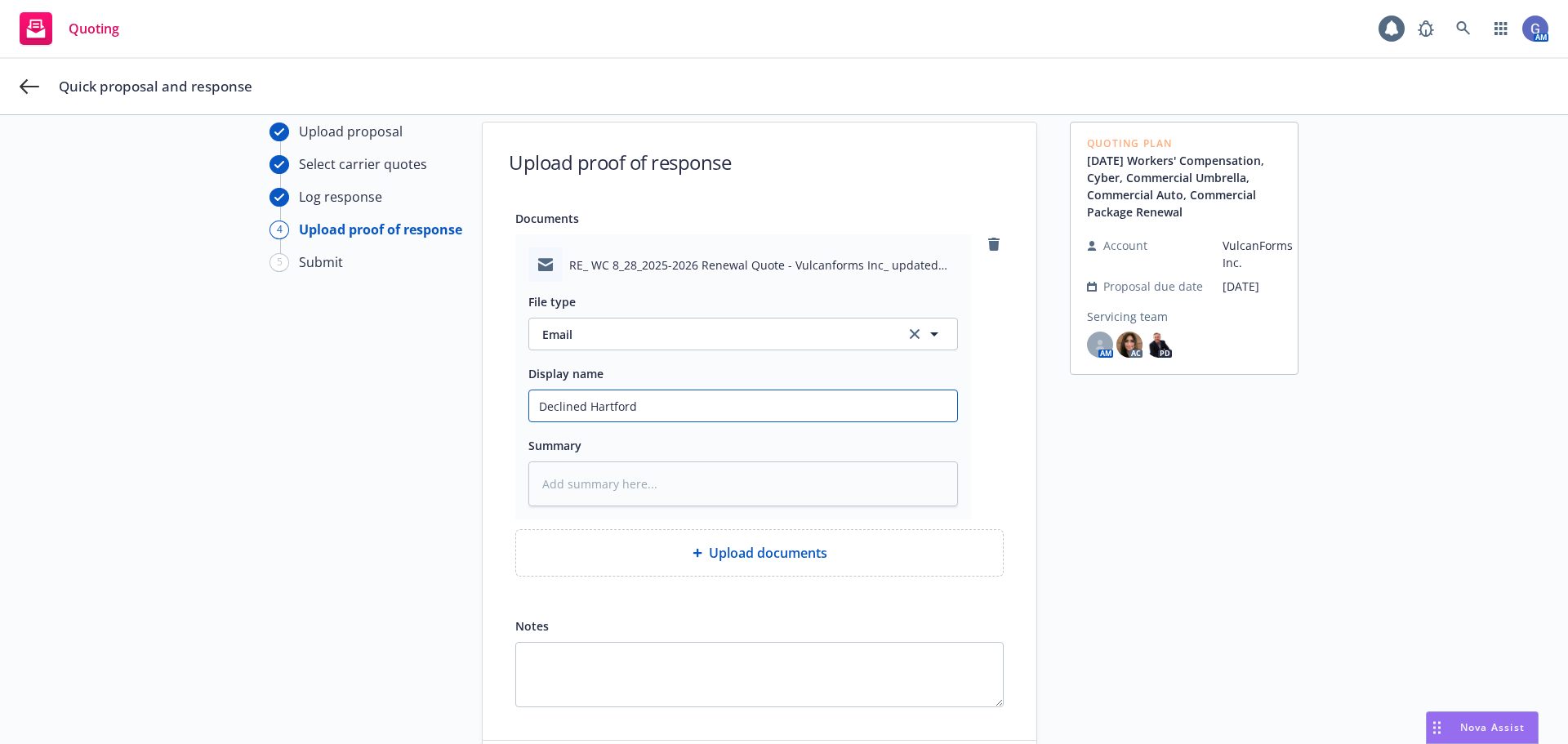
type textarea "x"
type input "Declined Hartford"
type textarea "x"
type input "Declined Hartford I"
type textarea "x"
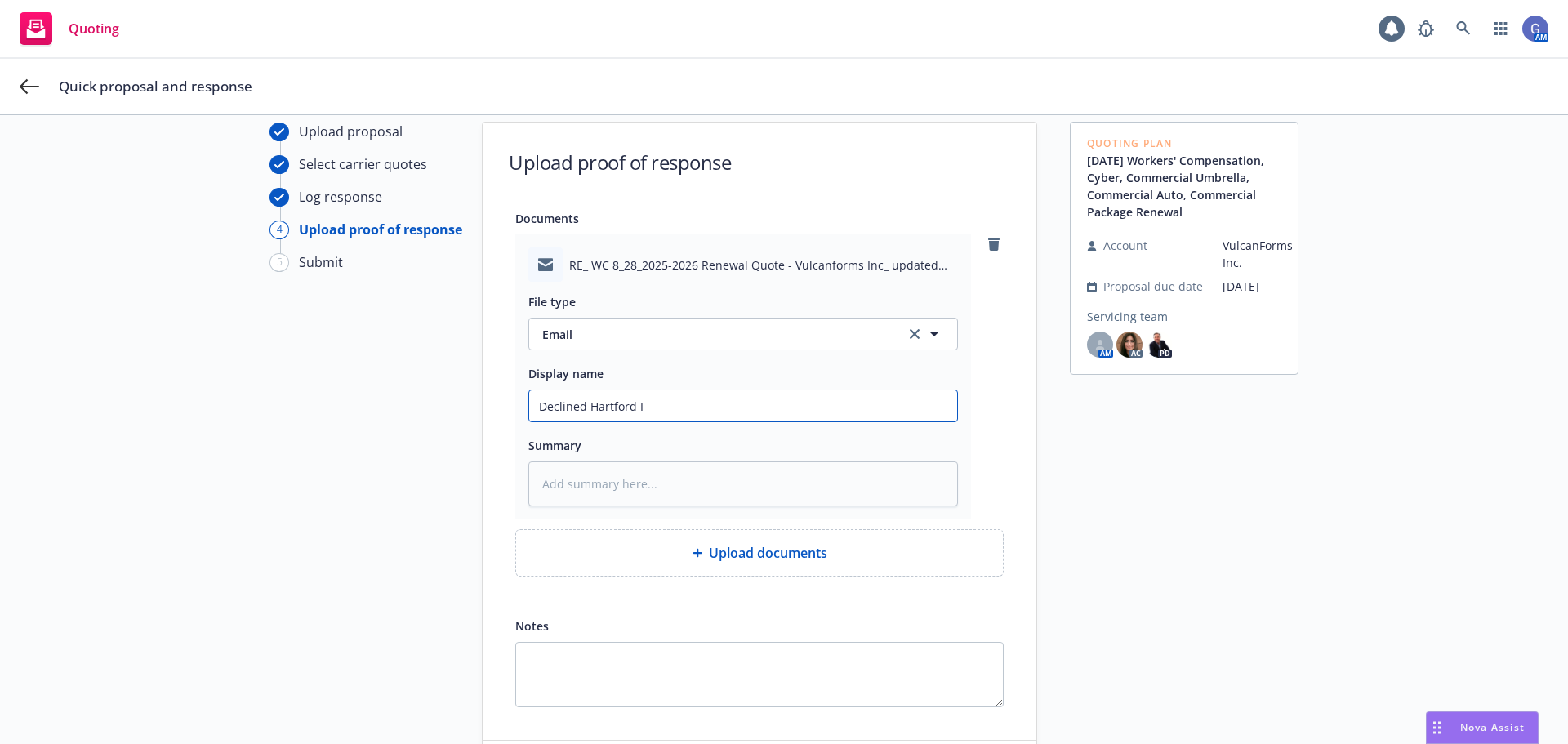
type input "Declined Hartford In"
type textarea "x"
type input "Declined Hartford Inc"
type textarea "x"
type input "Declined Hartford Incu"
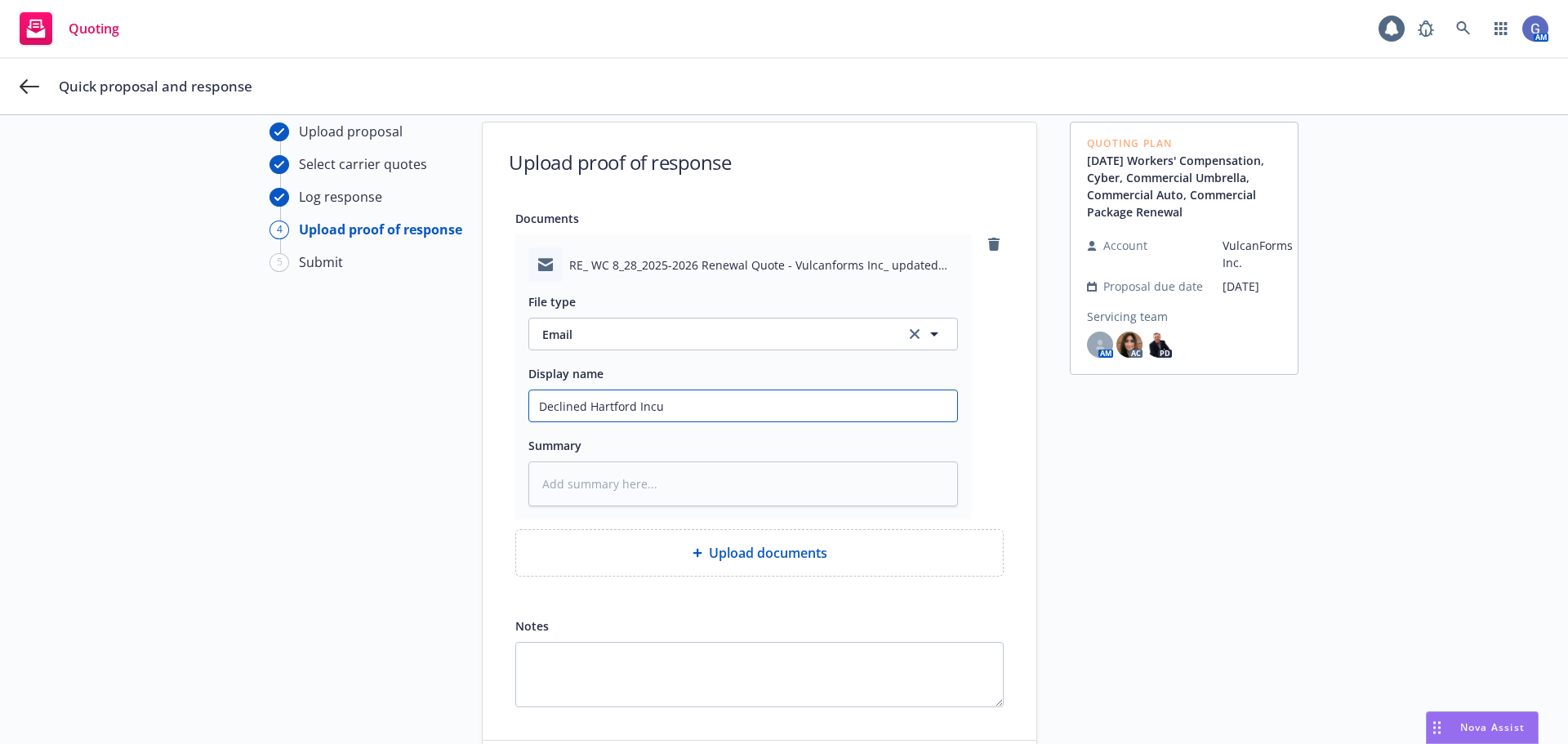
type textarea "x"
type input "Declined Hartford Incum"
type textarea "x"
type input "Declined Hartford Incumb"
type textarea "x"
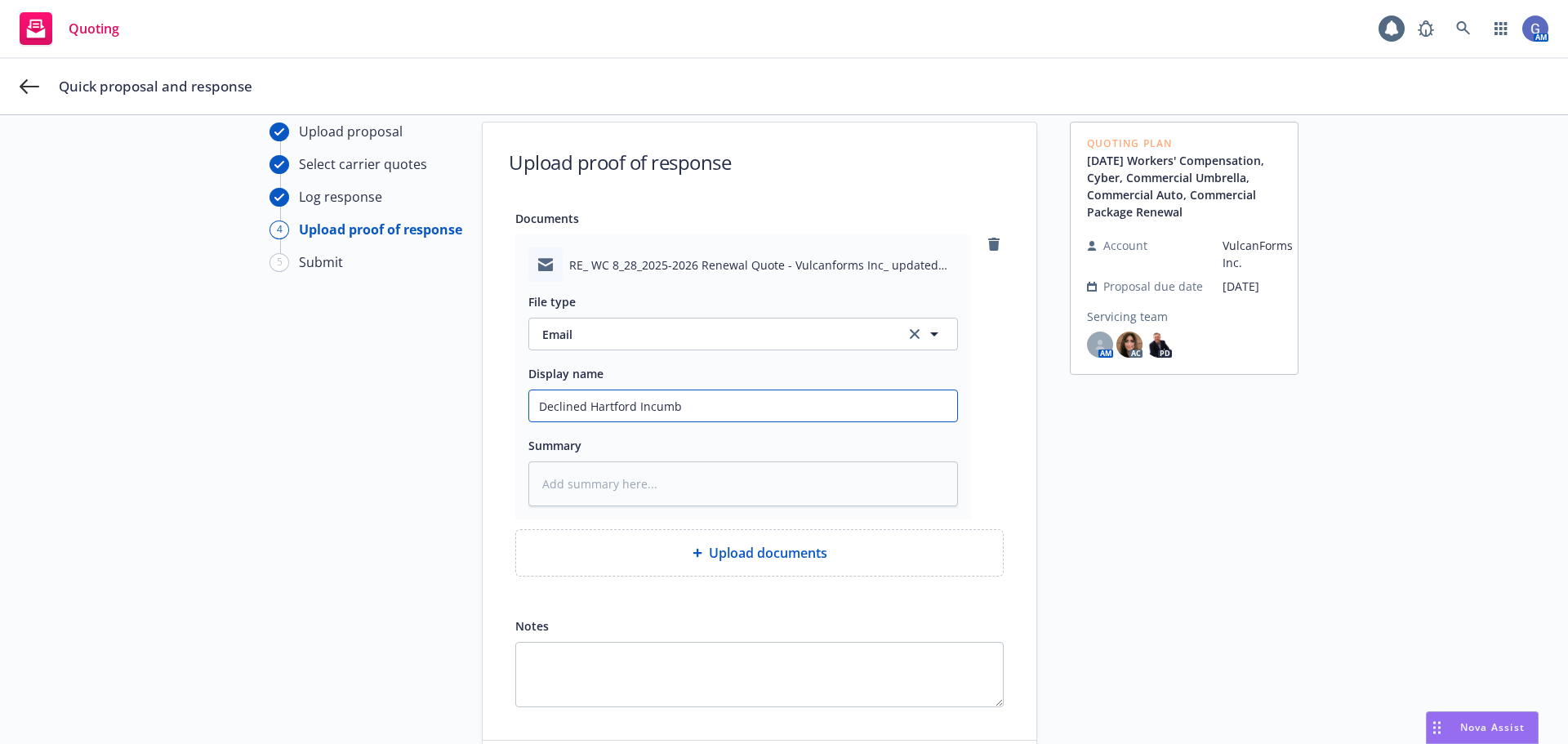
type input "Declined Hartford Incumbe"
type textarea "x"
type input "Declined Hartford Incumben"
type textarea "x"
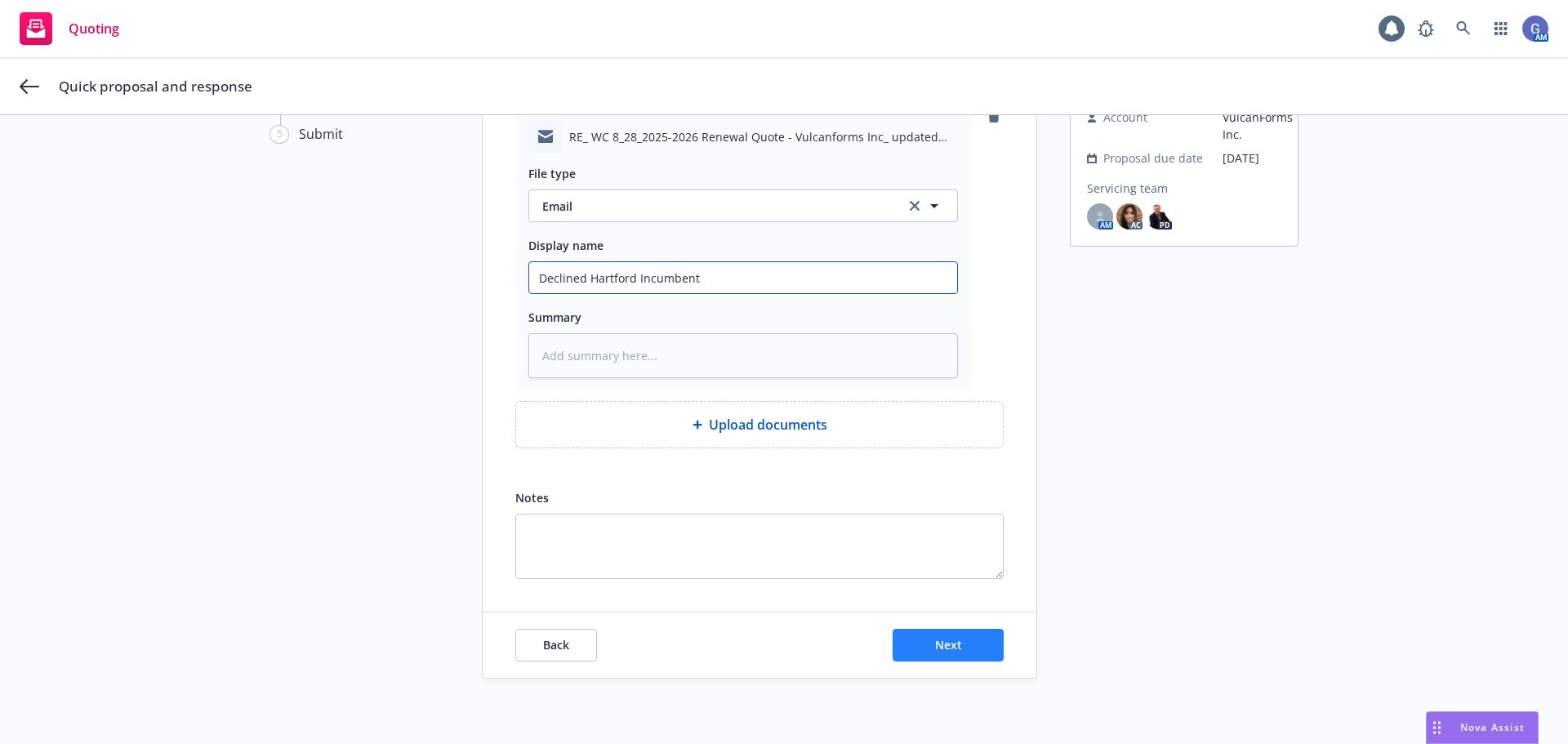
type input "Declined Hartford Incumbent"
click at [966, 635] on button "Next" at bounding box center [949, 645] width 111 height 33
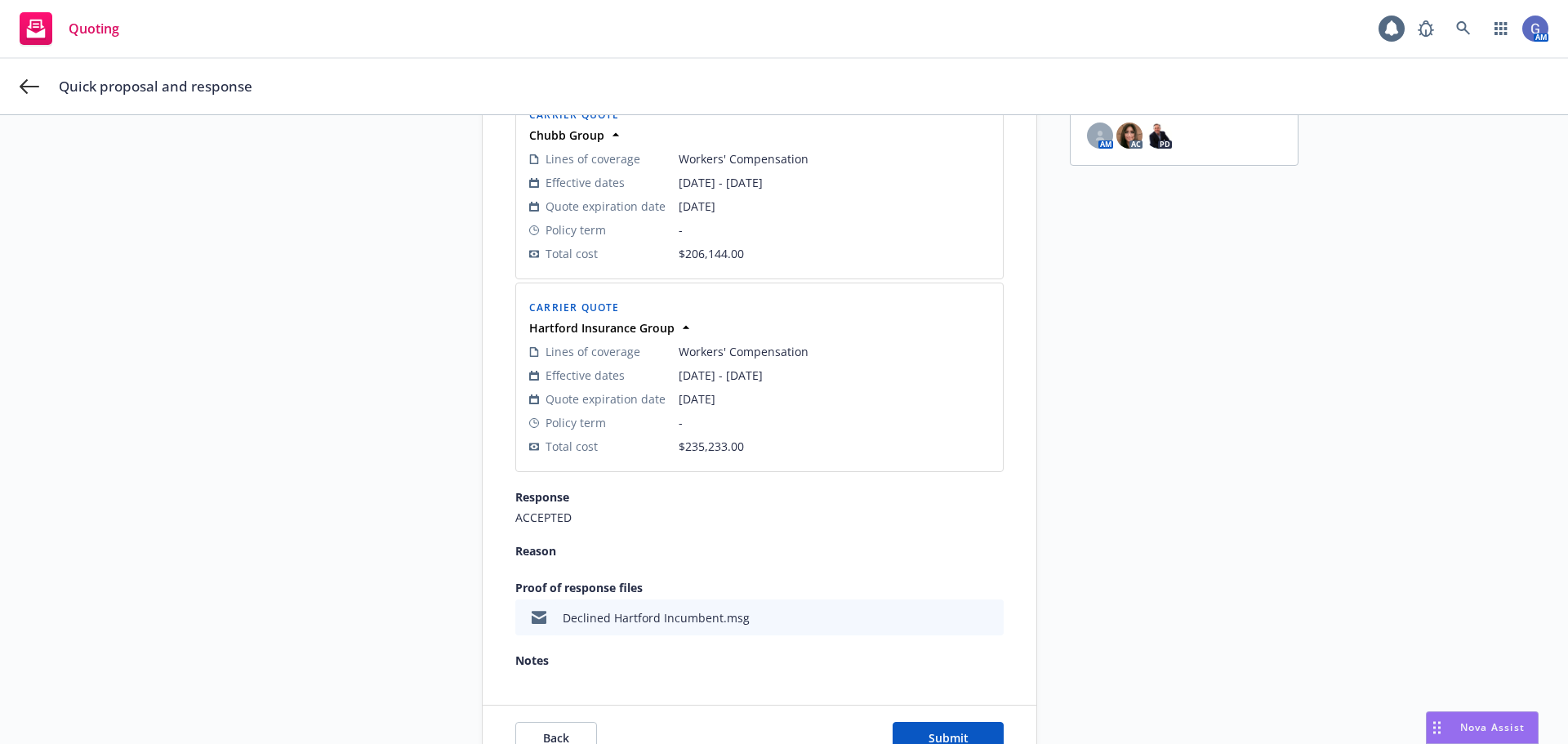
scroll to position [361, 0]
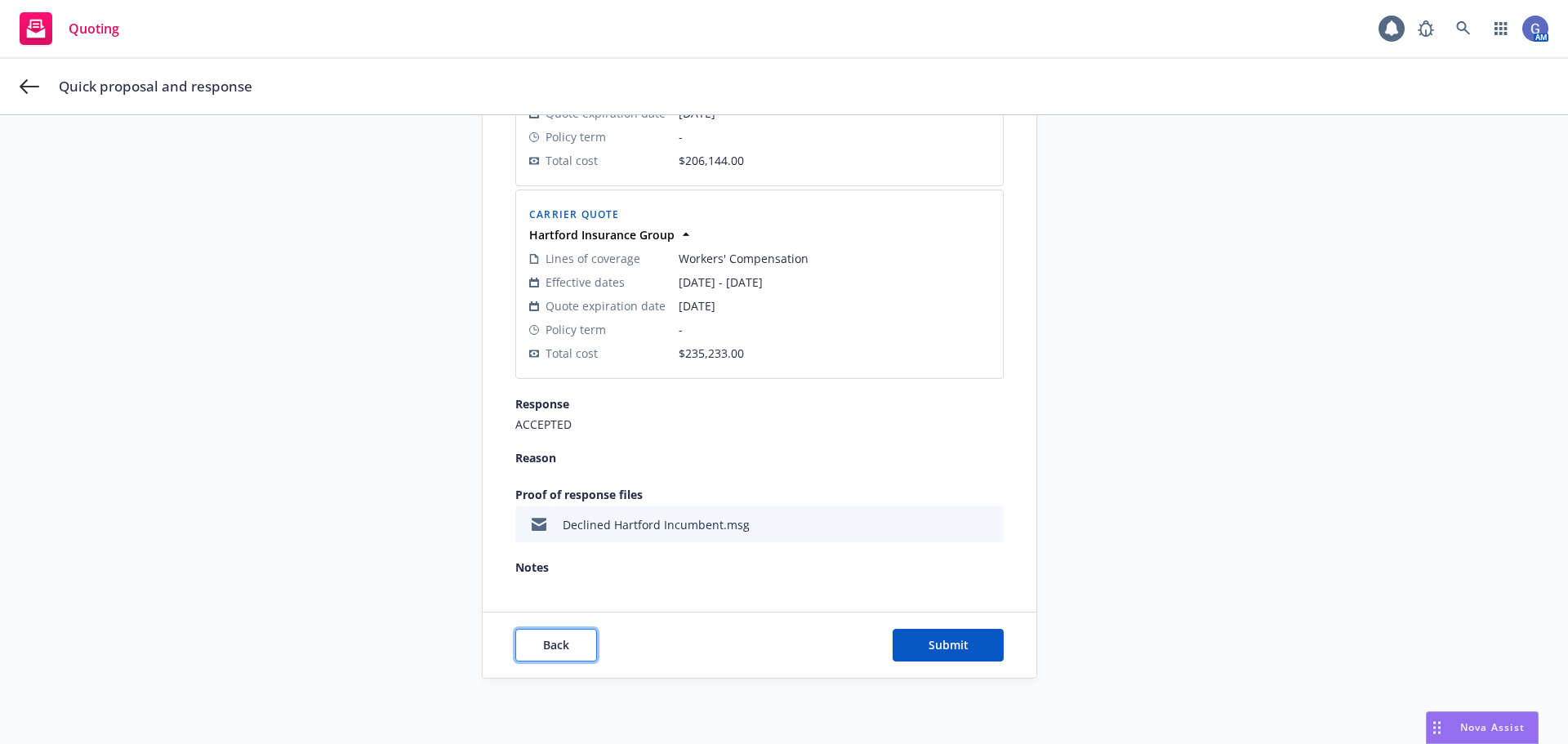
click at [560, 654] on button "Back" at bounding box center [555, 645] width 81 height 33
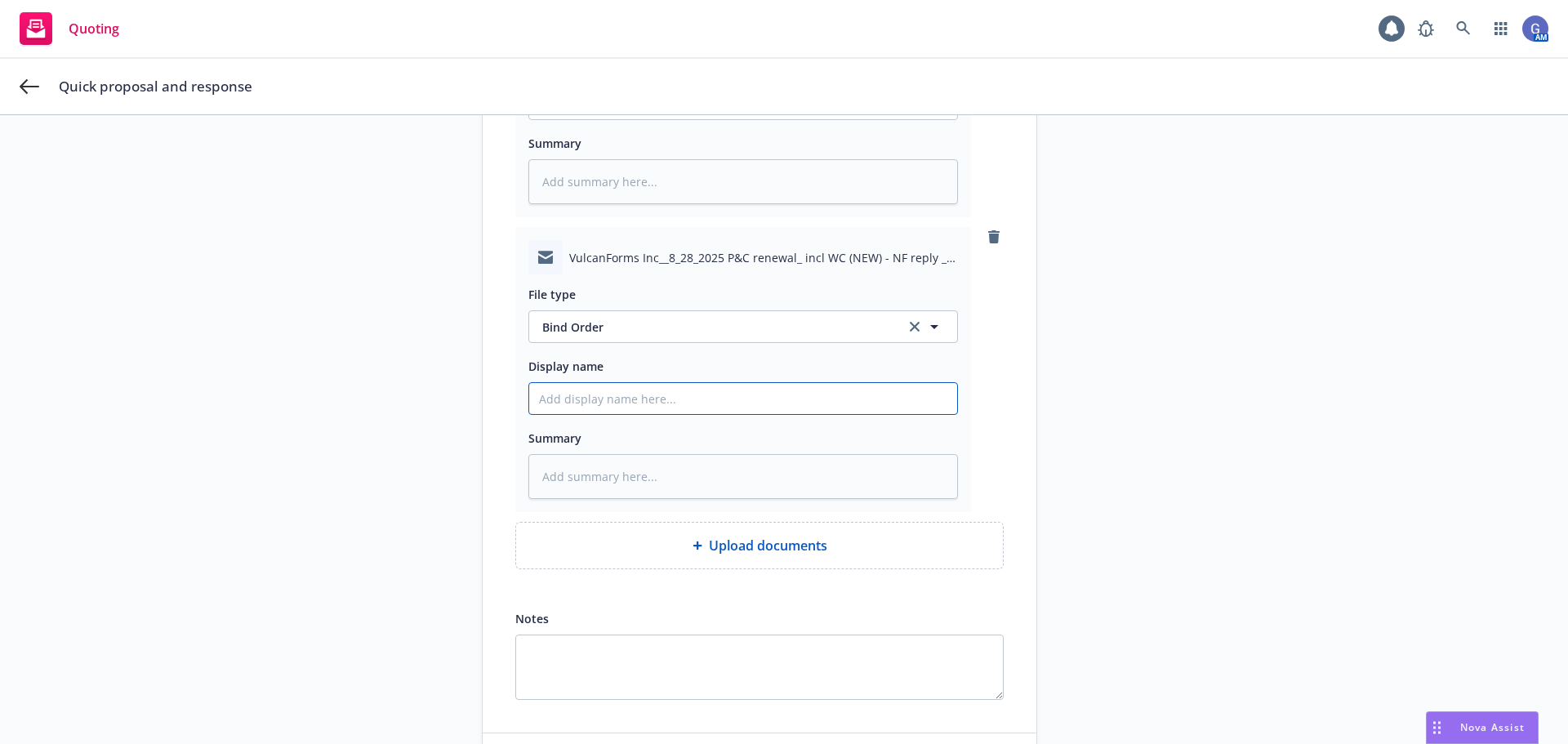
click at [614, 120] on input "Display name" at bounding box center [743, 103] width 428 height 31
type textarea "x"
type input "B"
type textarea "x"
type input "Bi"
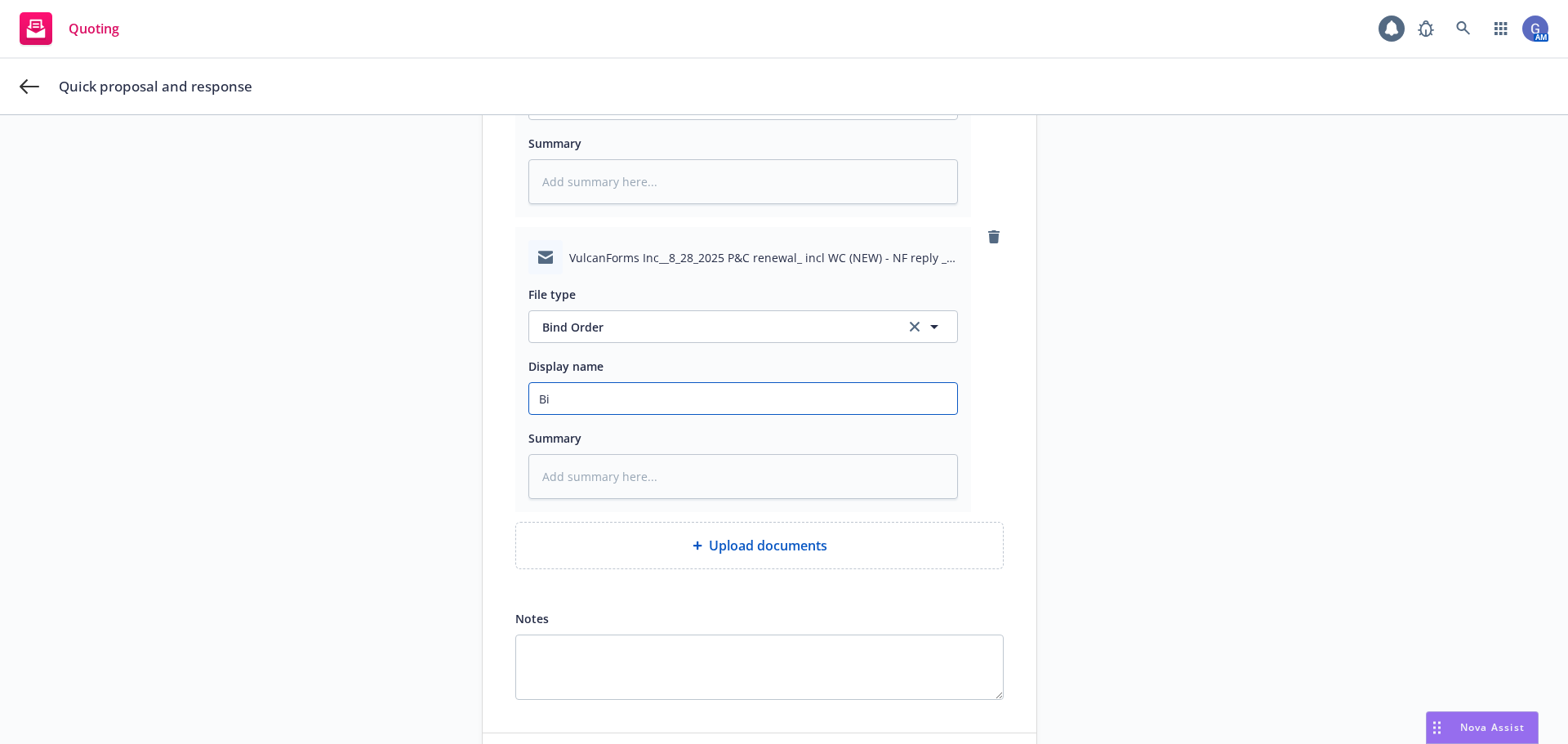
type textarea "x"
type input "Bin"
type textarea "x"
type input "Bind"
type textarea "x"
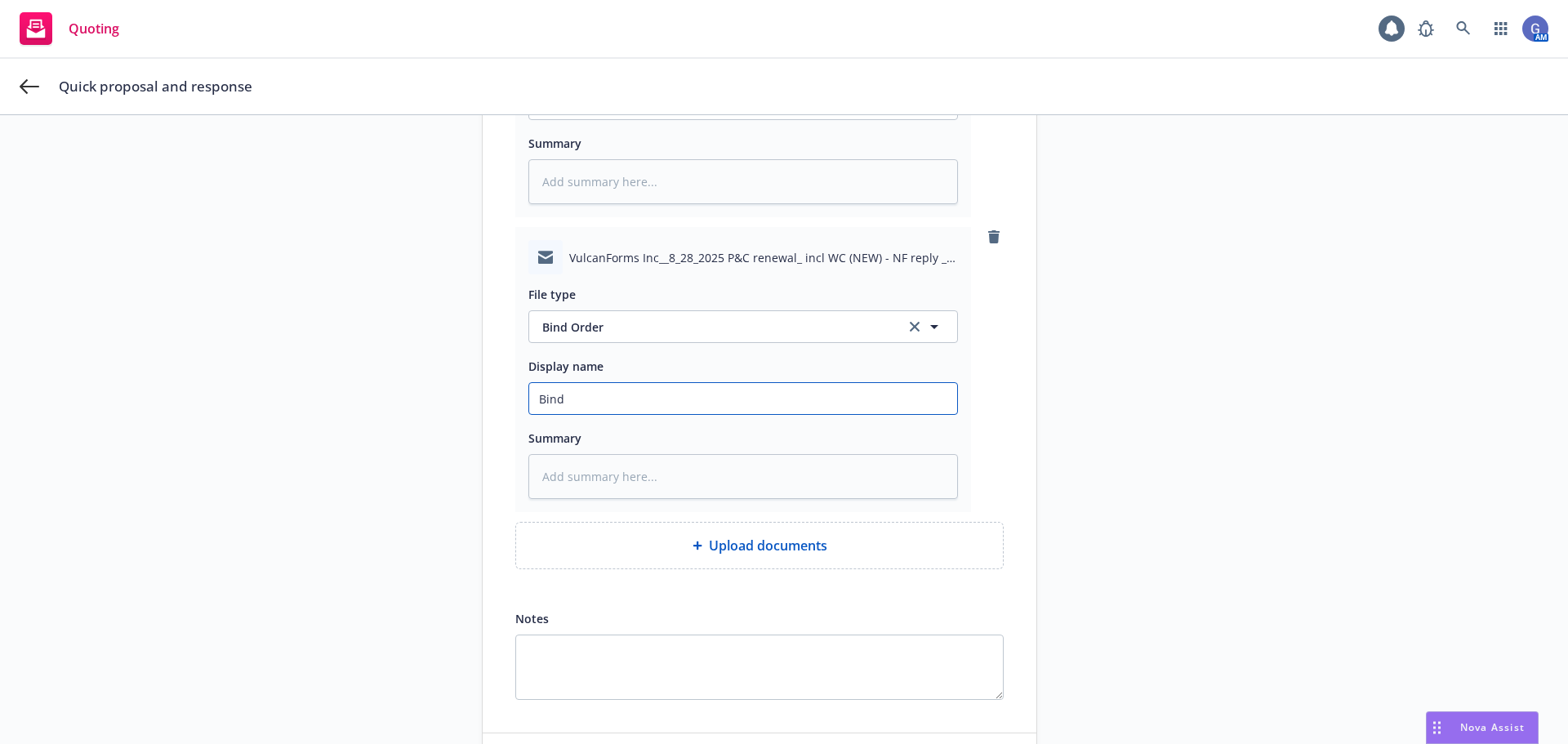
type input "Bin"
type textarea "x"
type input "Bind"
type textarea "x"
type input "Bind"
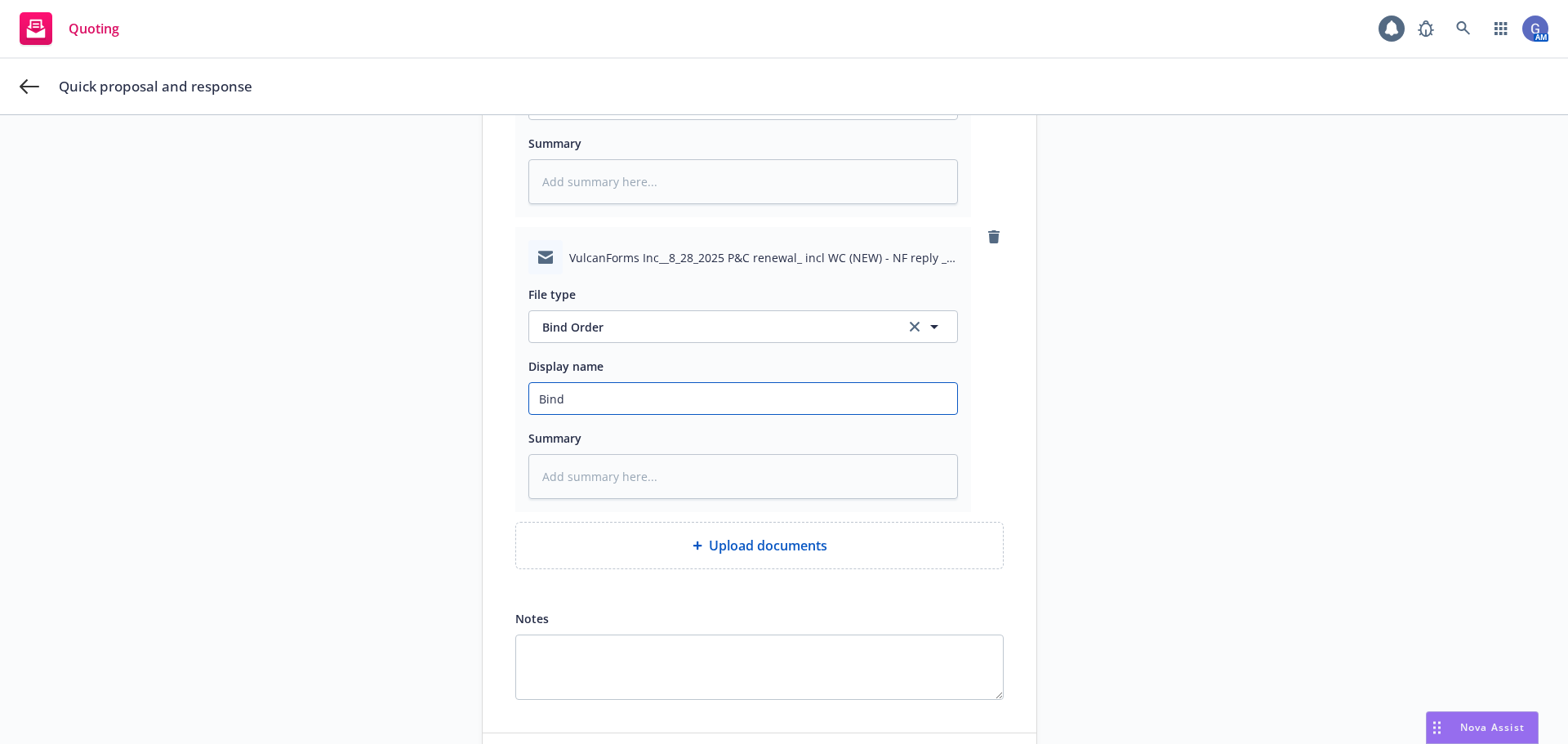
type textarea "x"
type input "Bind o"
type textarea "x"
type input "Bind or"
type textarea "x"
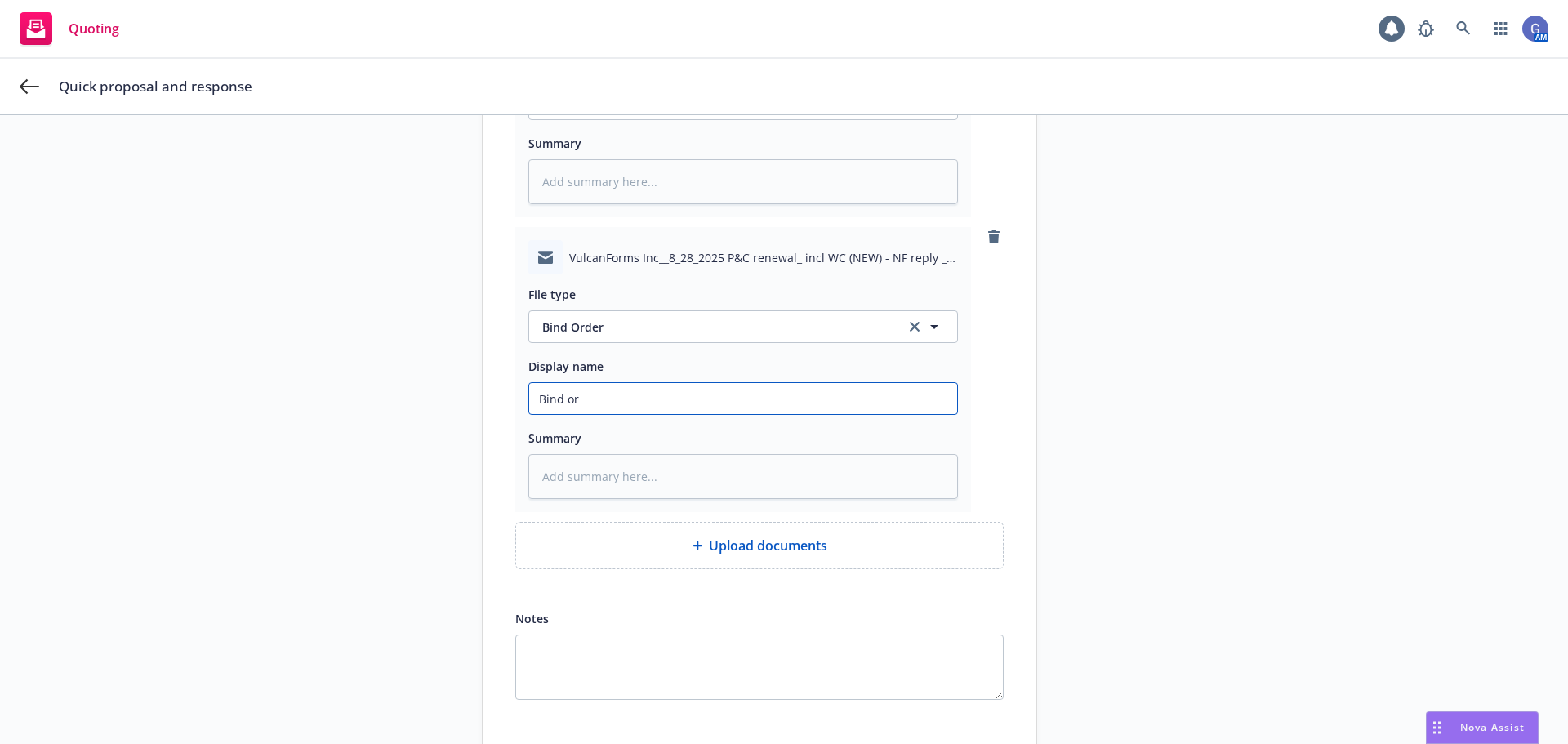
type input "Bind ord"
type textarea "x"
type input "Bind orde"
type textarea "x"
type input "Bind order"
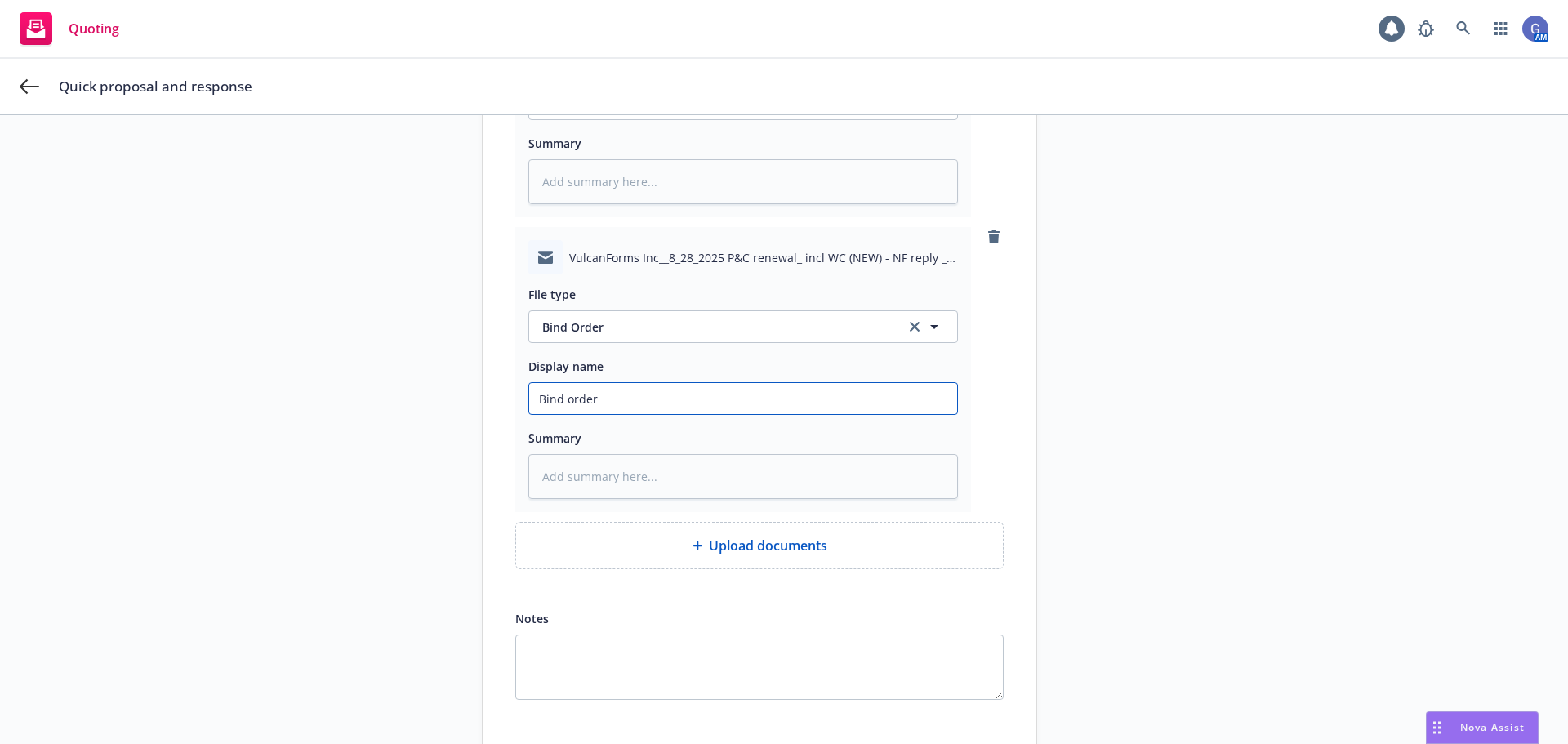
type textarea "x"
type input "Bind order"
type textarea "x"
type input "Bind order W"
type textarea "x"
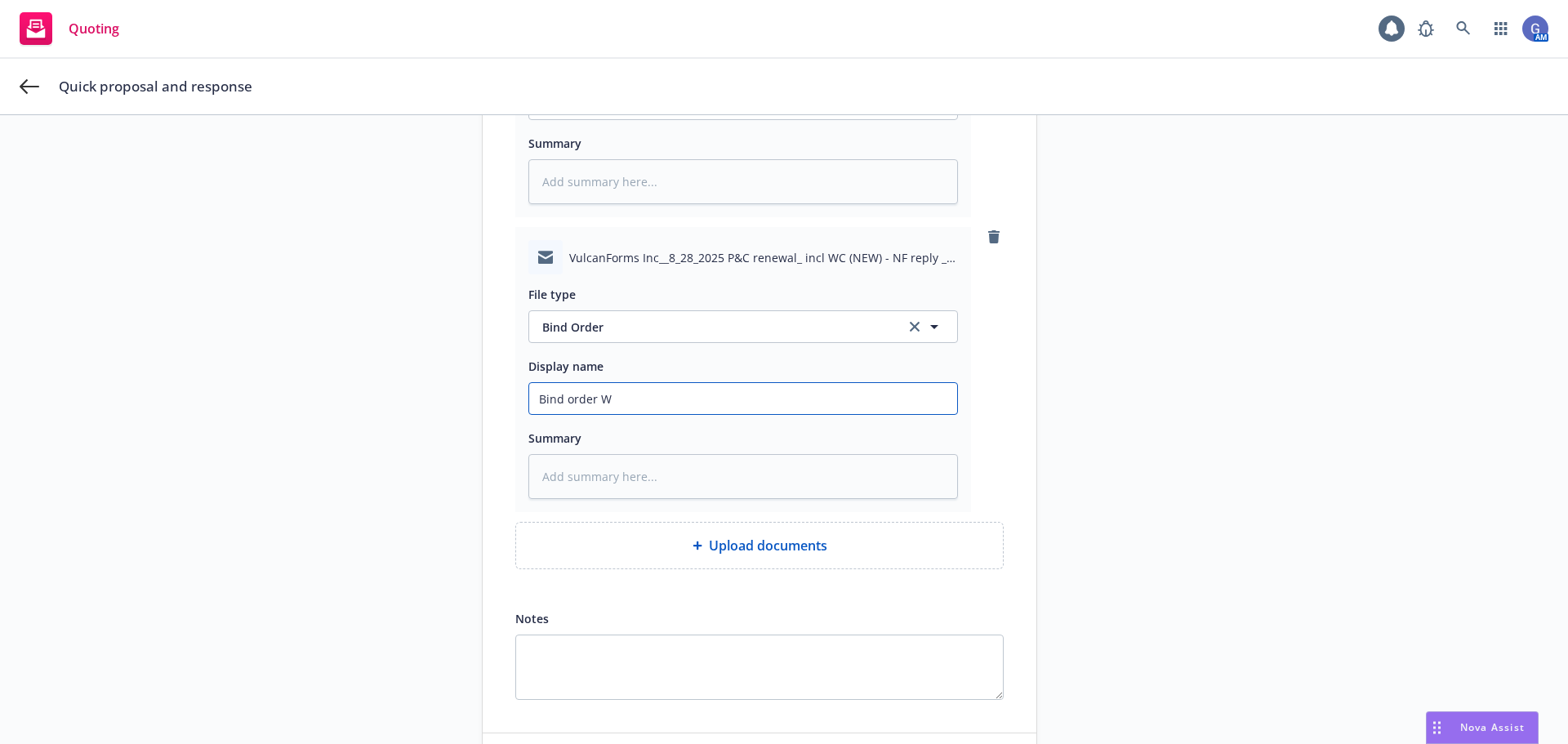
type input "Bind order WC"
type textarea "x"
type input "Bind order WC"
type textarea "x"
type input "Bind order WC a"
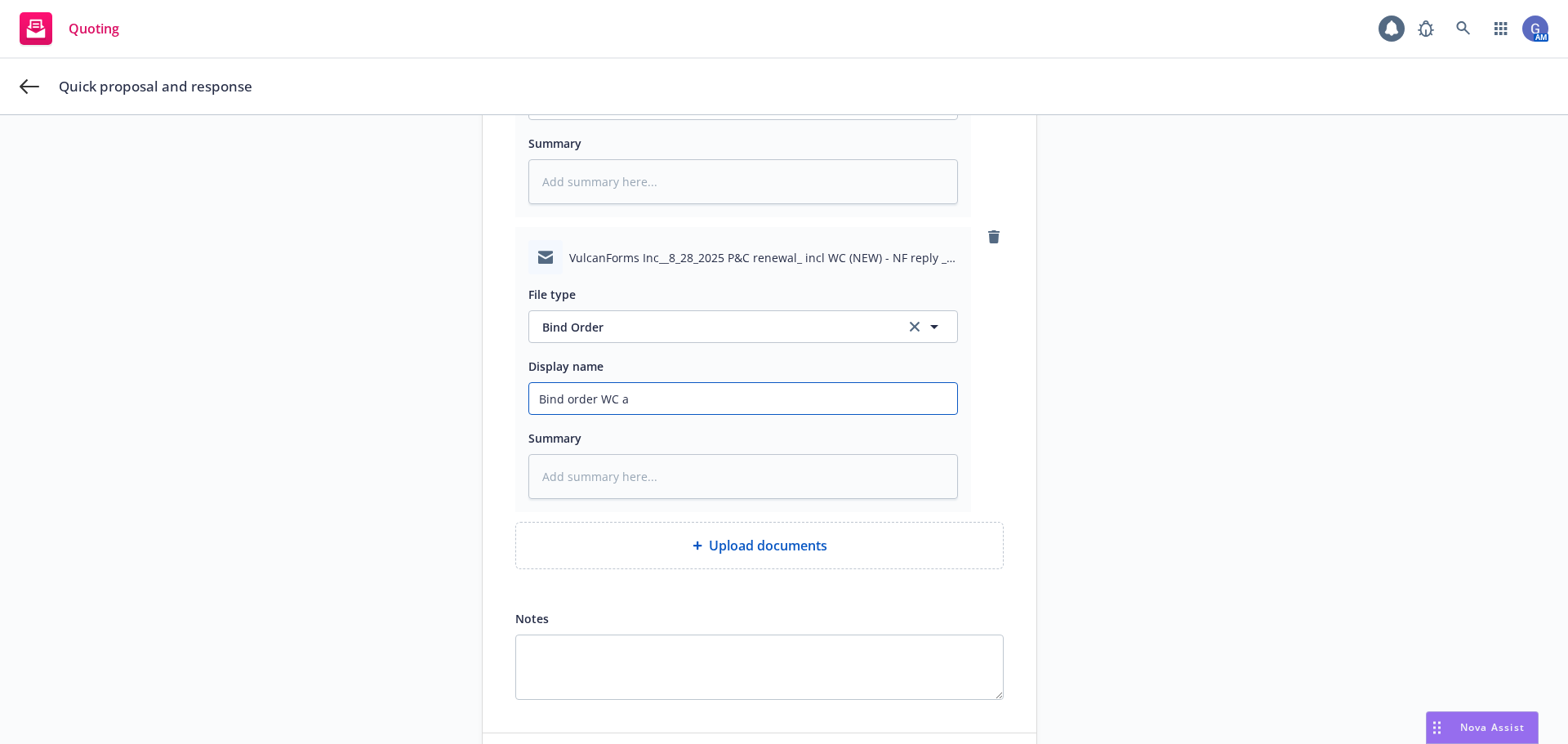
type textarea "x"
type input "Bind order WC an"
type textarea "x"
type input "Bind order WC and"
type textarea "x"
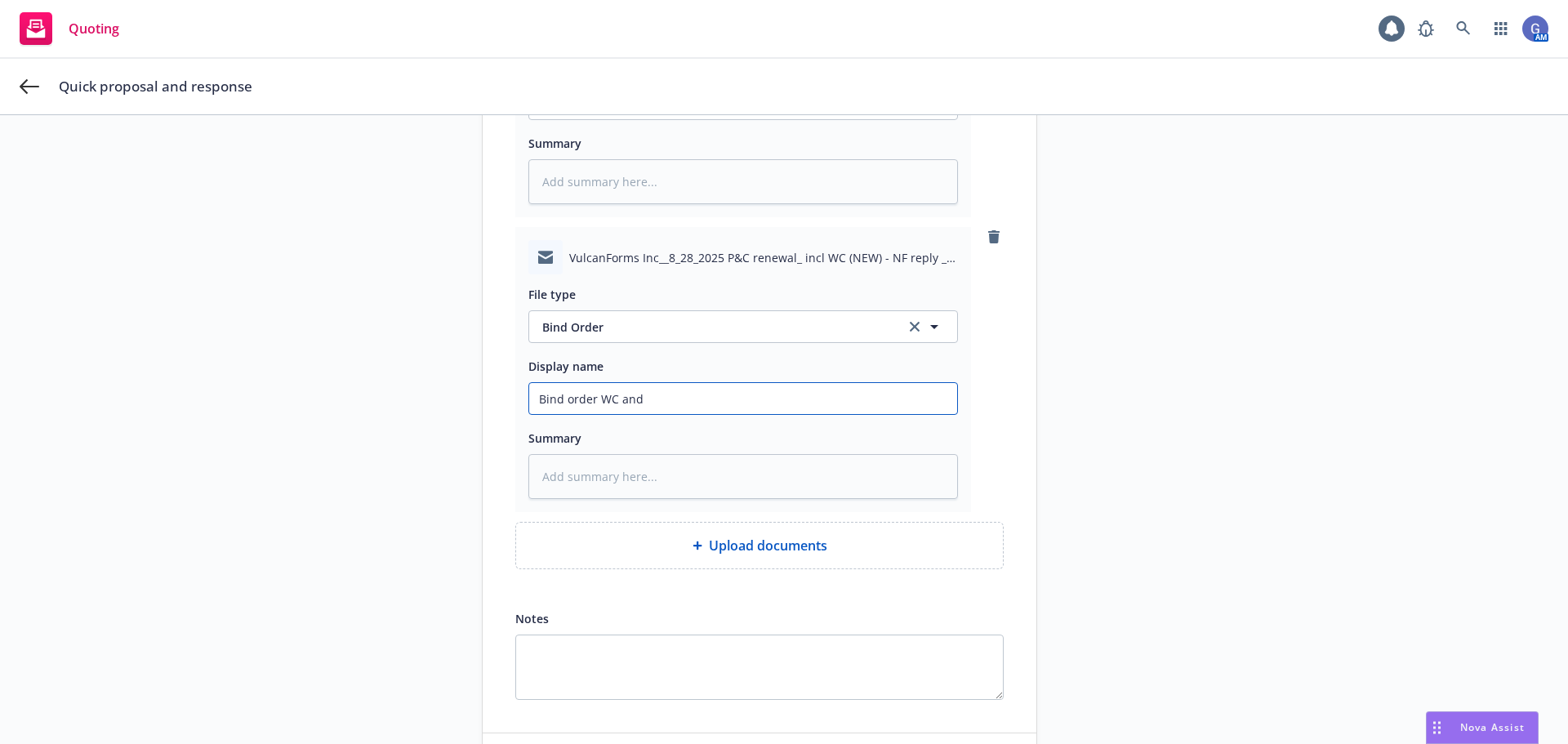
type input "Bind order WC and"
type textarea "x"
type input "Bind order WC and A"
type textarea "x"
type input "Bind order WC and Al"
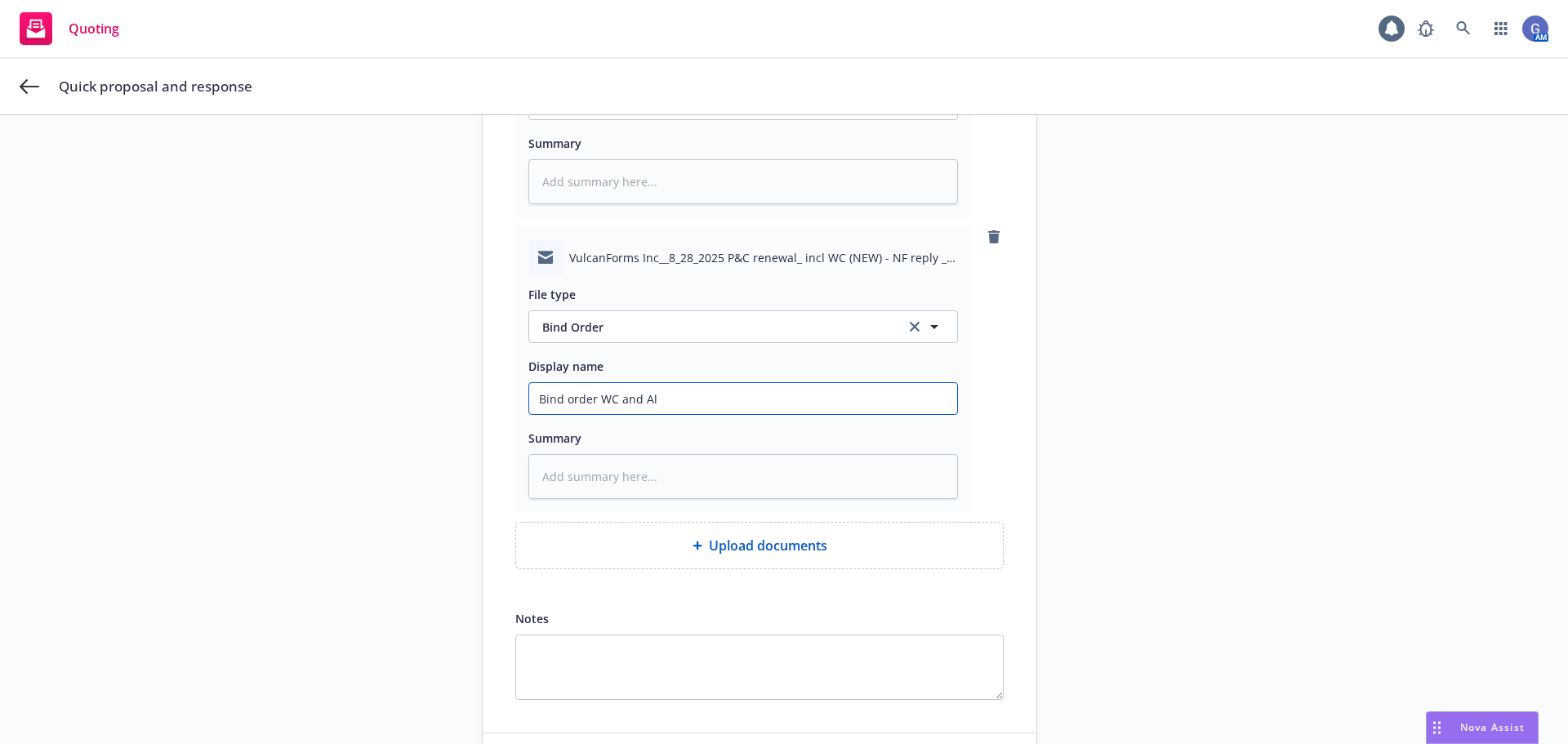
type textarea "x"
type input "Bind order WC and All"
type textarea "x"
type input "Bind order WC and All"
type textarea "x"
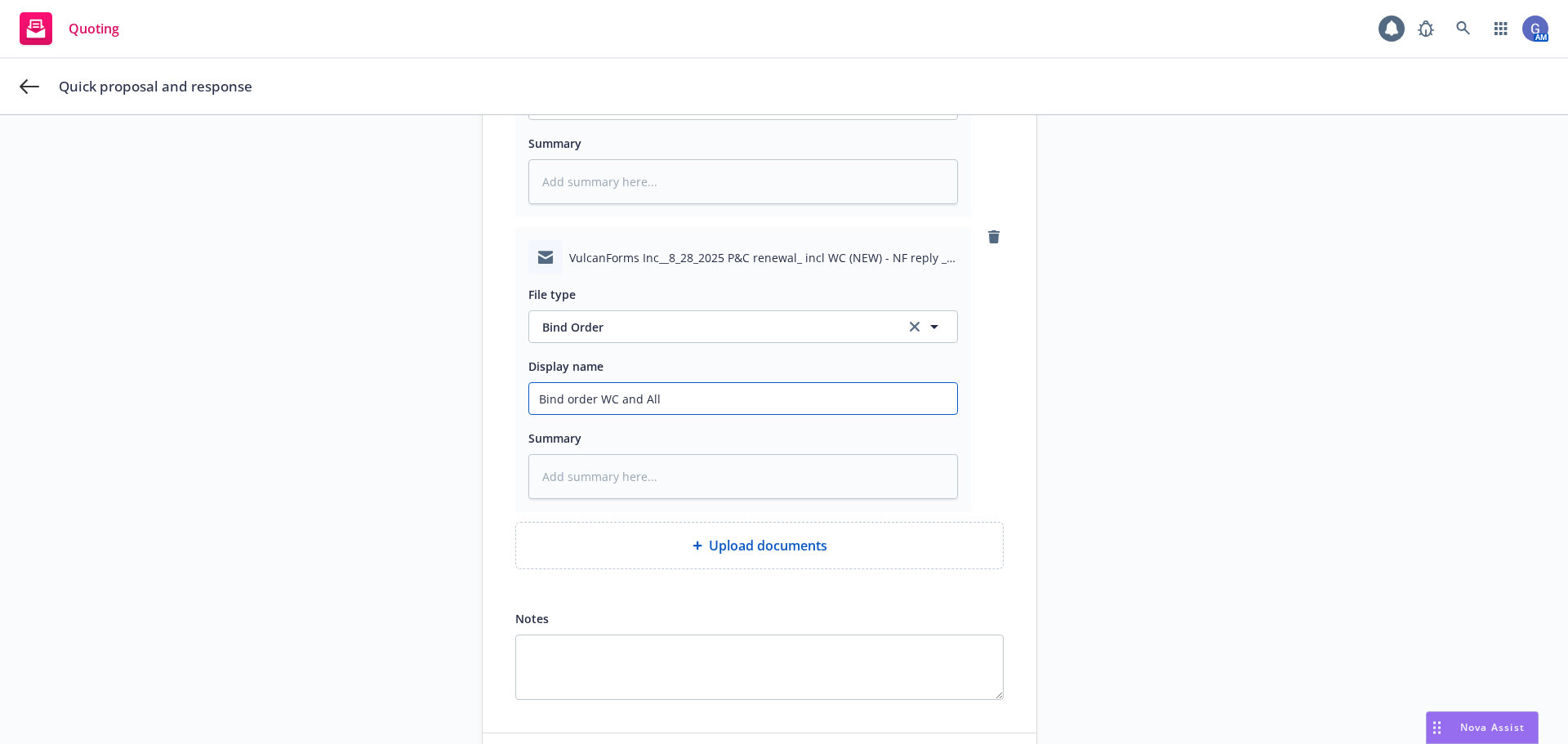
type input "Bind order WC and All L"
type textarea "x"
type input "Bind order WC and All Li"
type textarea "x"
type input "Bind order WC and All Lin"
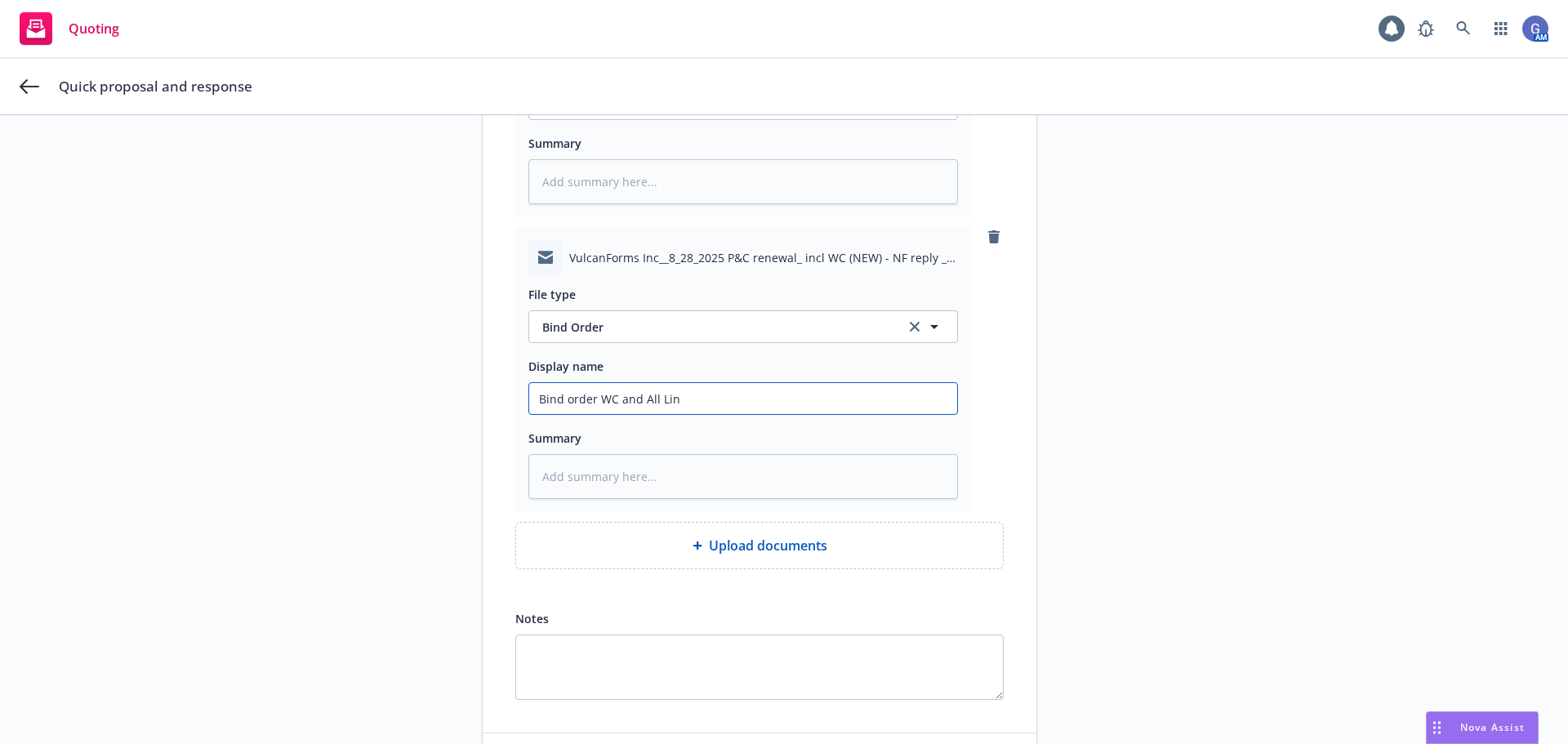
type textarea "x"
type input "Bind order WC and All Line"
type textarea "x"
type input "Bind order WC and All Lines"
type textarea "x"
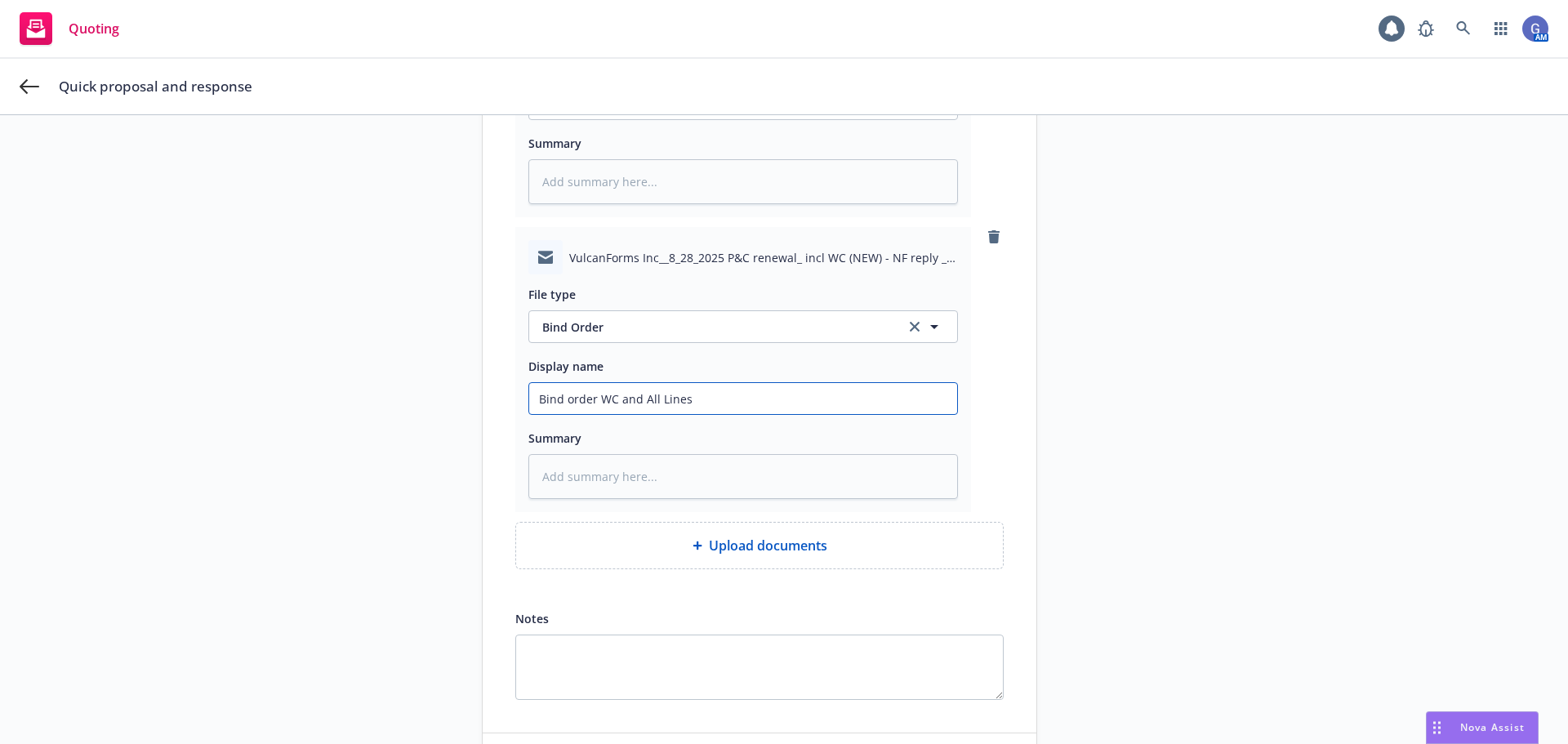
type input "Bind order WC and All Lines"
type textarea "x"
type input "Bind order WC and All Lines w"
type textarea "x"
type input "Bind order WC and All Lines wi"
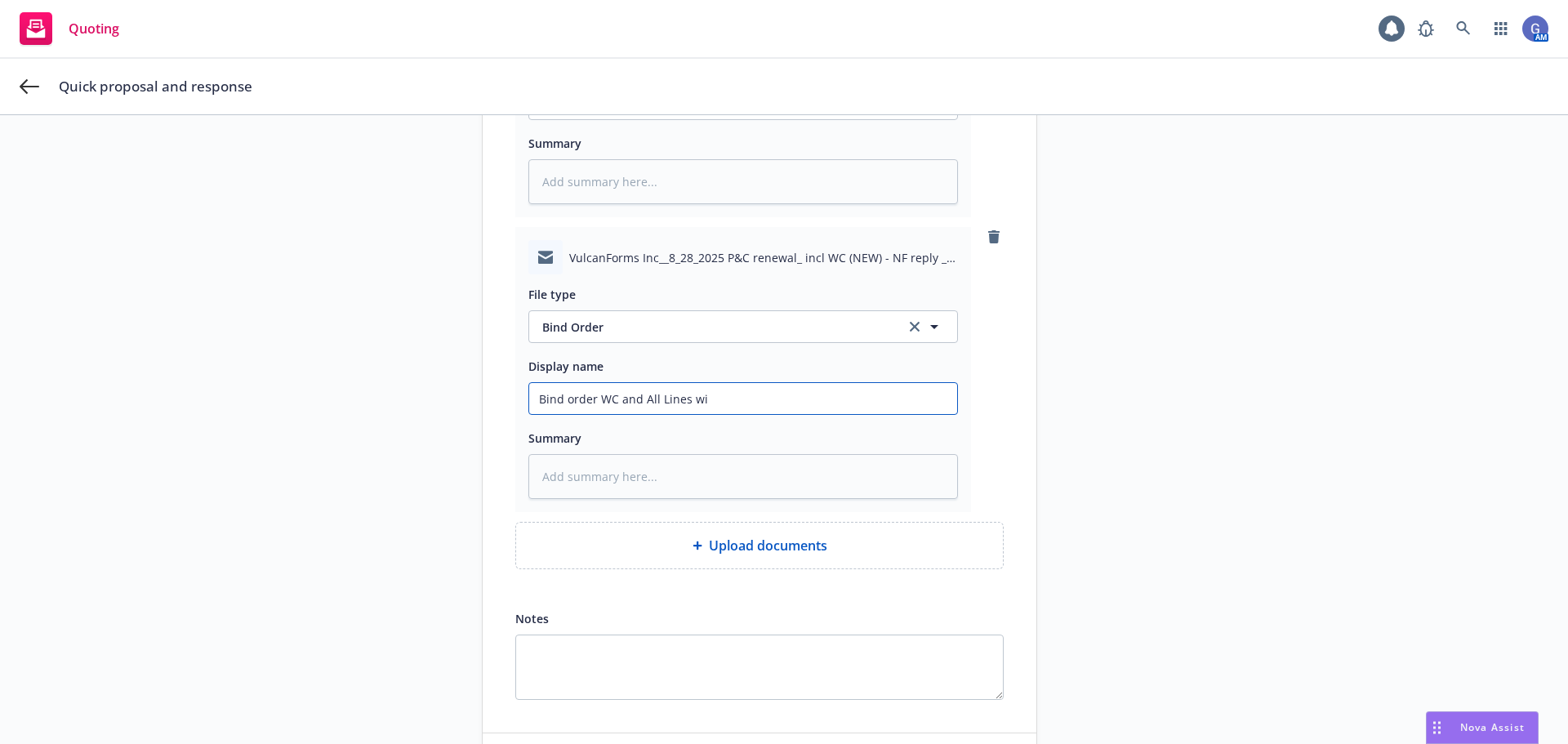
type textarea "x"
type input "Bind order WC and All Lines wit"
type textarea "x"
type input "Bind order WC and All Lines with"
type textarea "x"
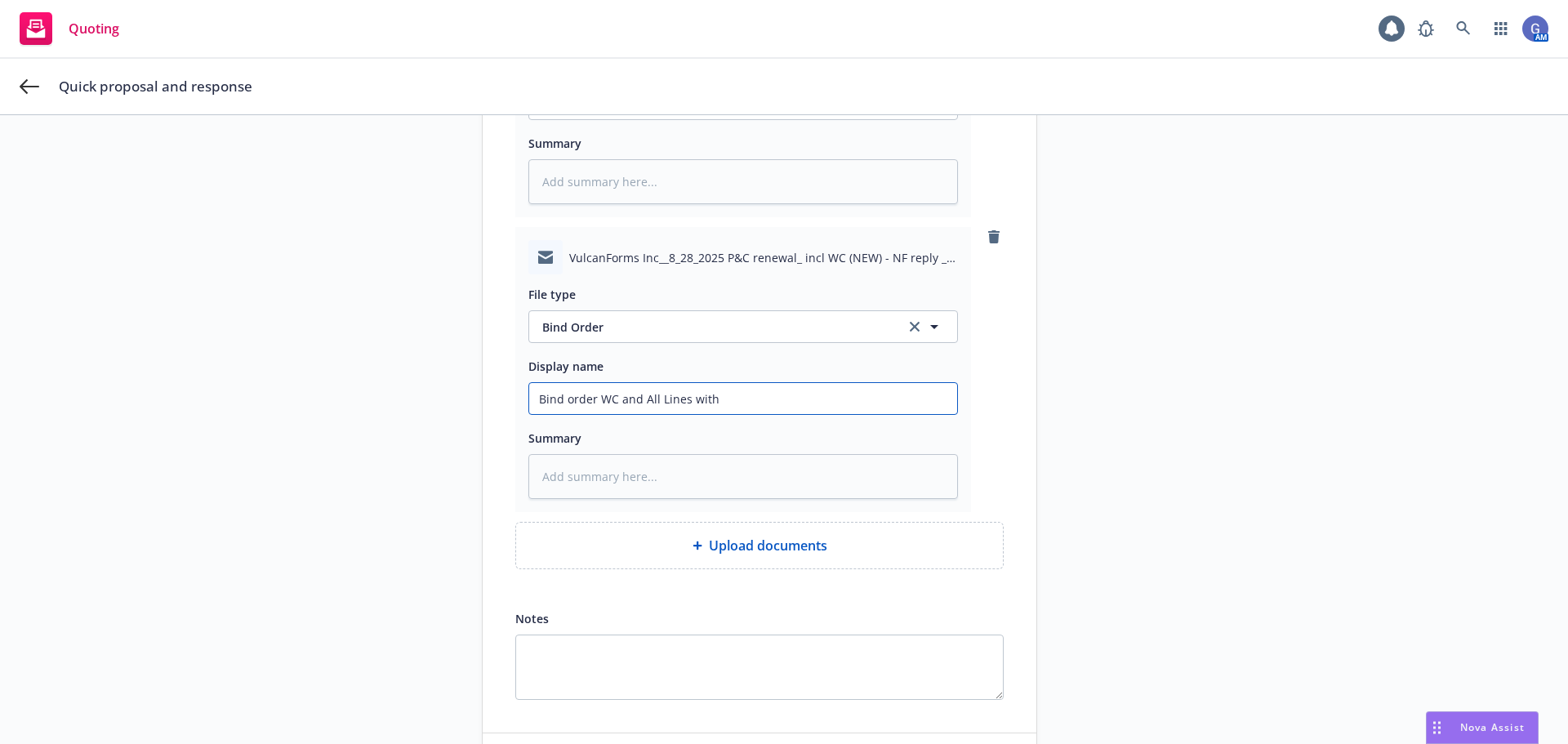
type input "Bind order WC and All Lines with"
type textarea "x"
type input "Bind order WC and All Lines with C"
type textarea "x"
type input "Bind order WC and All Lines with Ch"
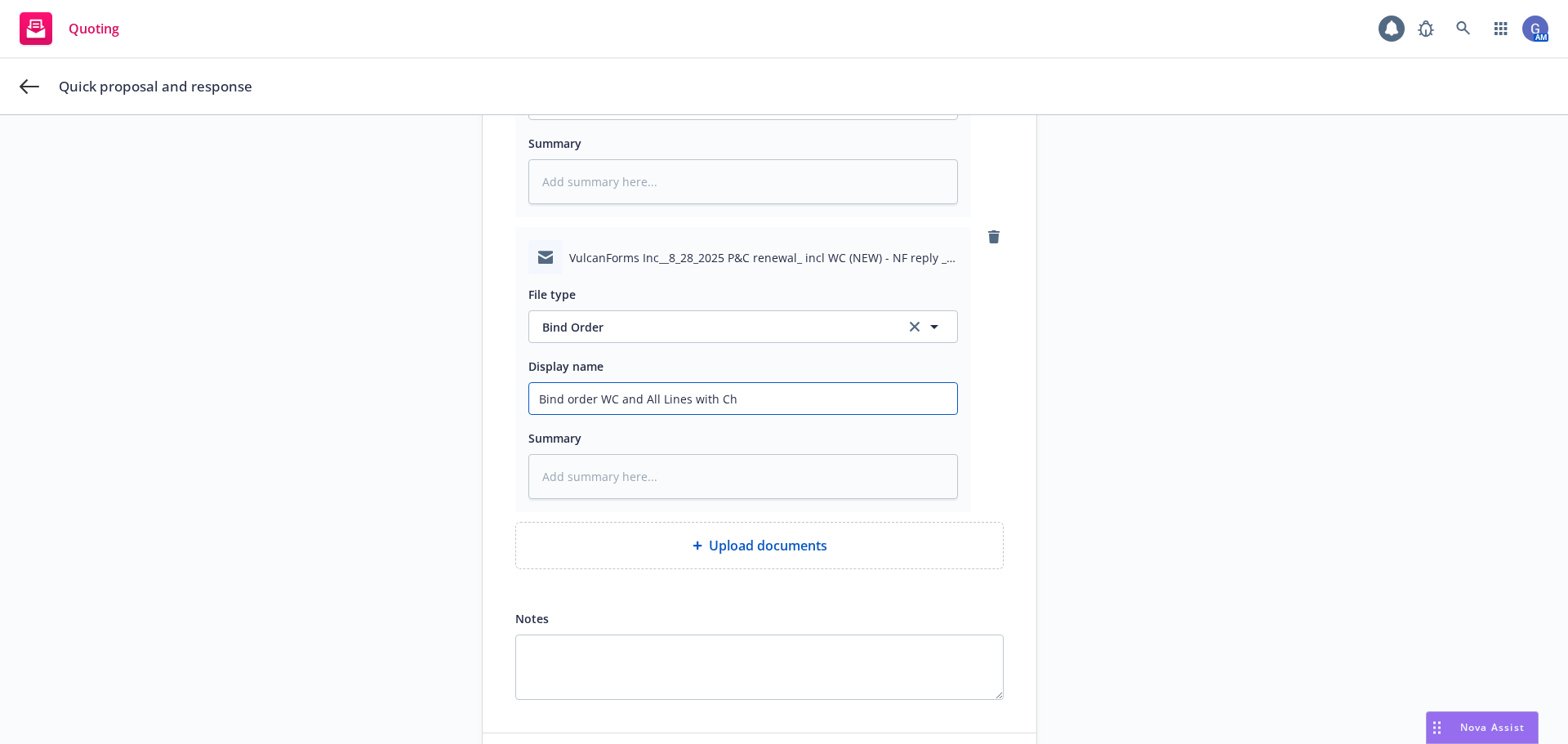
type textarea "x"
type input "Bind order WC and All Lines with [PERSON_NAME]"
type textarea "x"
type input "Bind order WC and All Lines with Chub"
type textarea "x"
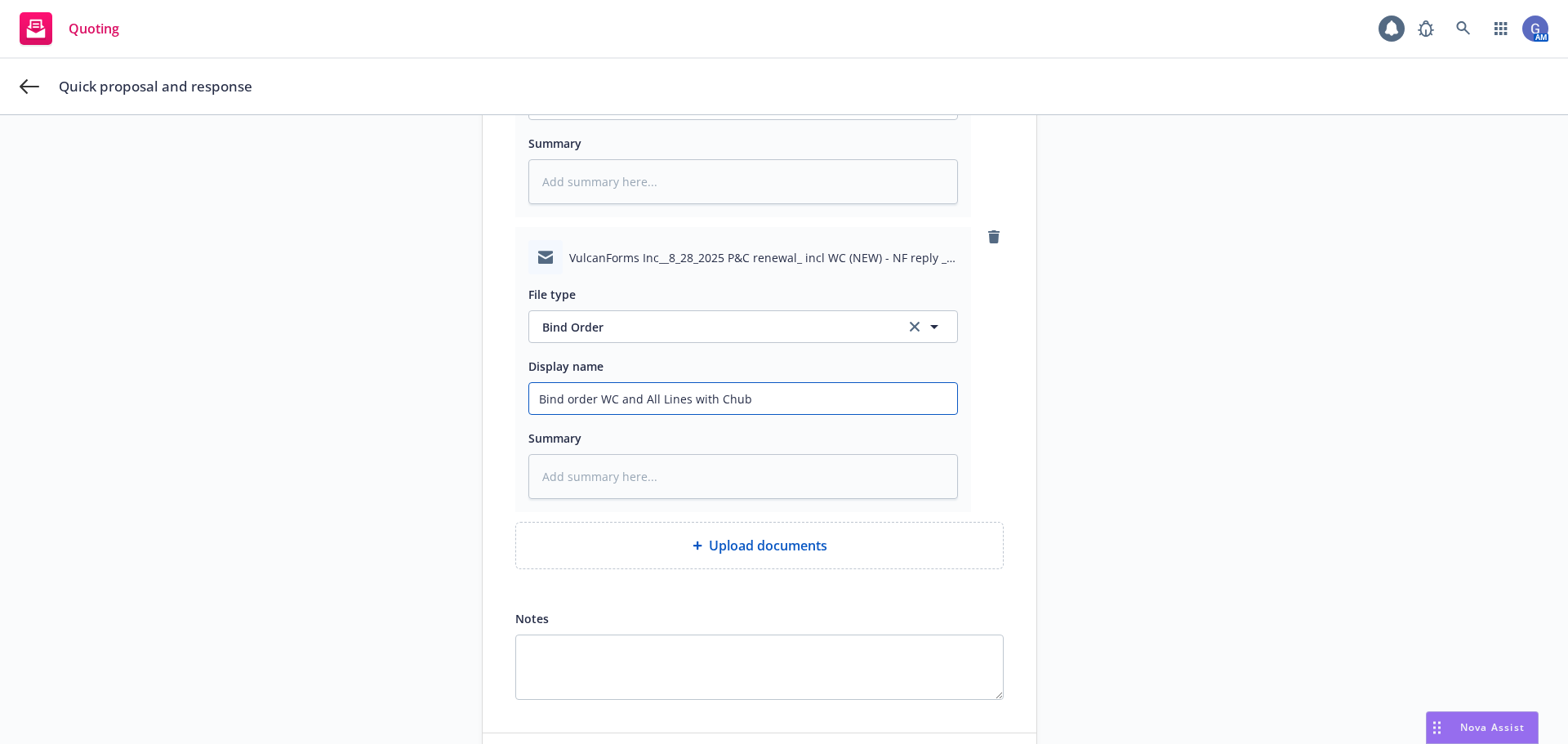
type input "Bind order WC and All Lines with Chubb"
click at [614, 120] on input "Bind order WC and All Lines with Chubb" at bounding box center [743, 103] width 428 height 31
type textarea "x"
type input "Bind order WC (and All Lines with Chubb"
type textarea "x"
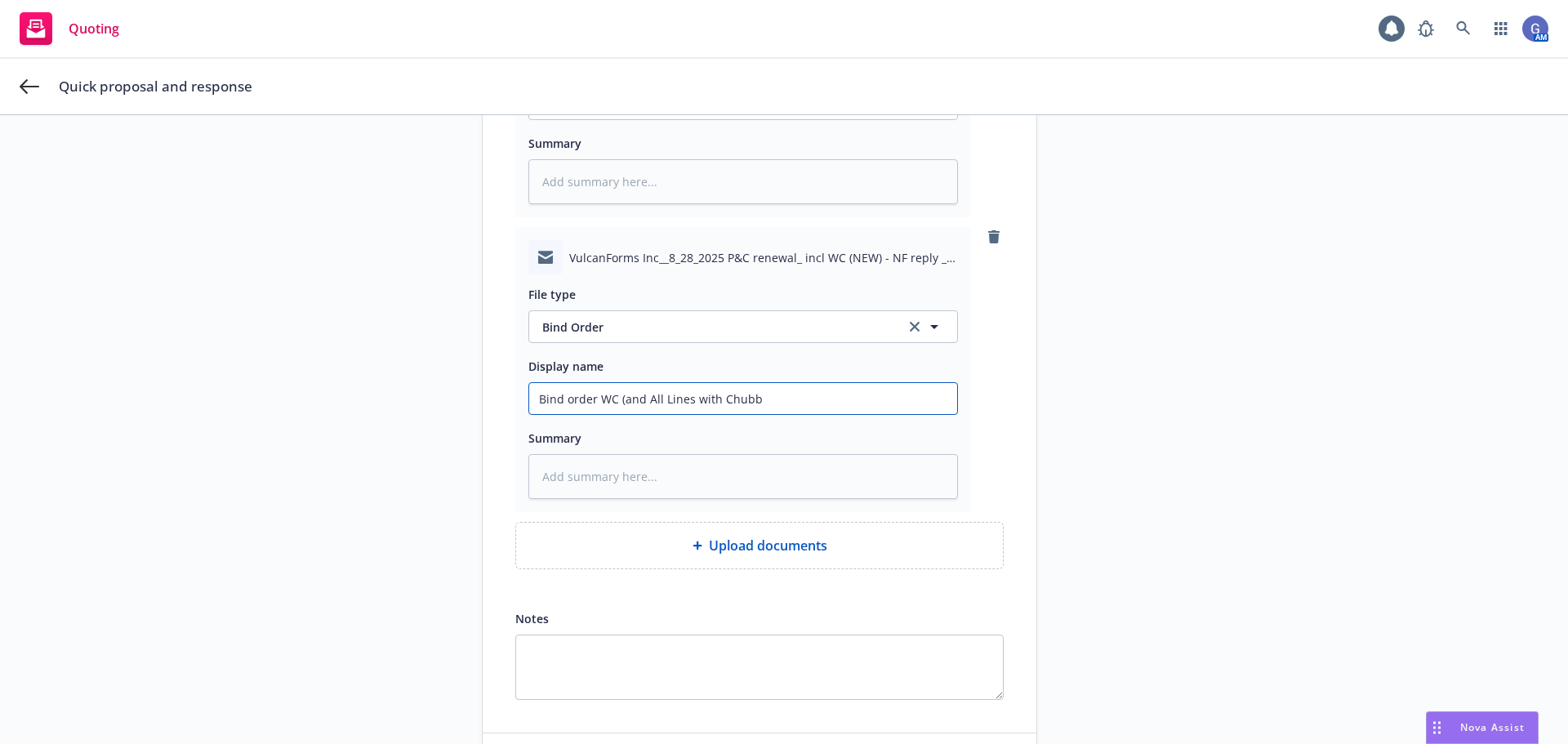
type input "Bind order WC (Nand All Lines with Chubb"
type textarea "x"
type input "Bind order WC (NEand All Lines with Chubb"
type textarea "x"
type input "Bind order WC (NEWand All Lines with Chubb"
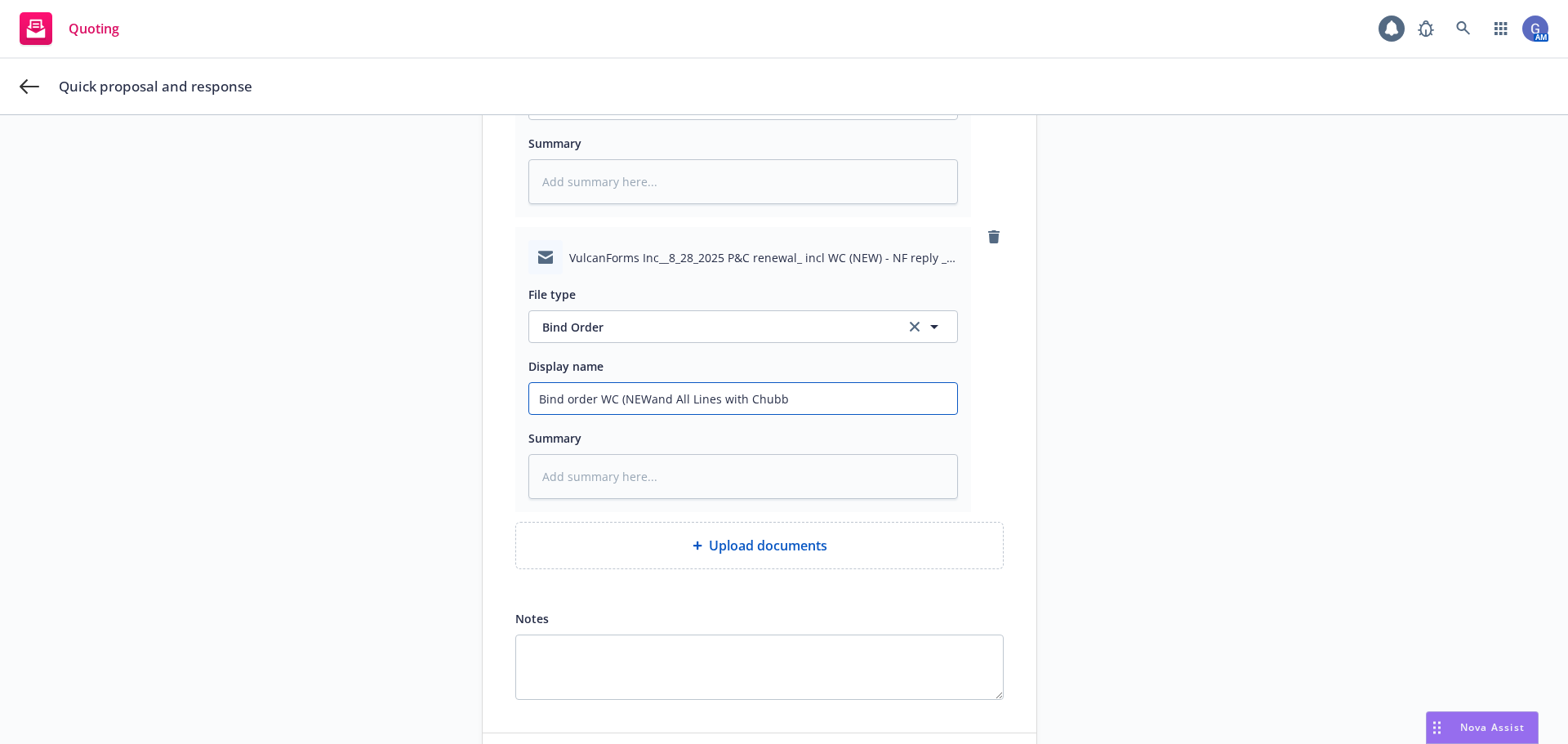
type textarea "x"
type input "Bind order WC (NEW)and All Lines with Chubb"
type textarea "x"
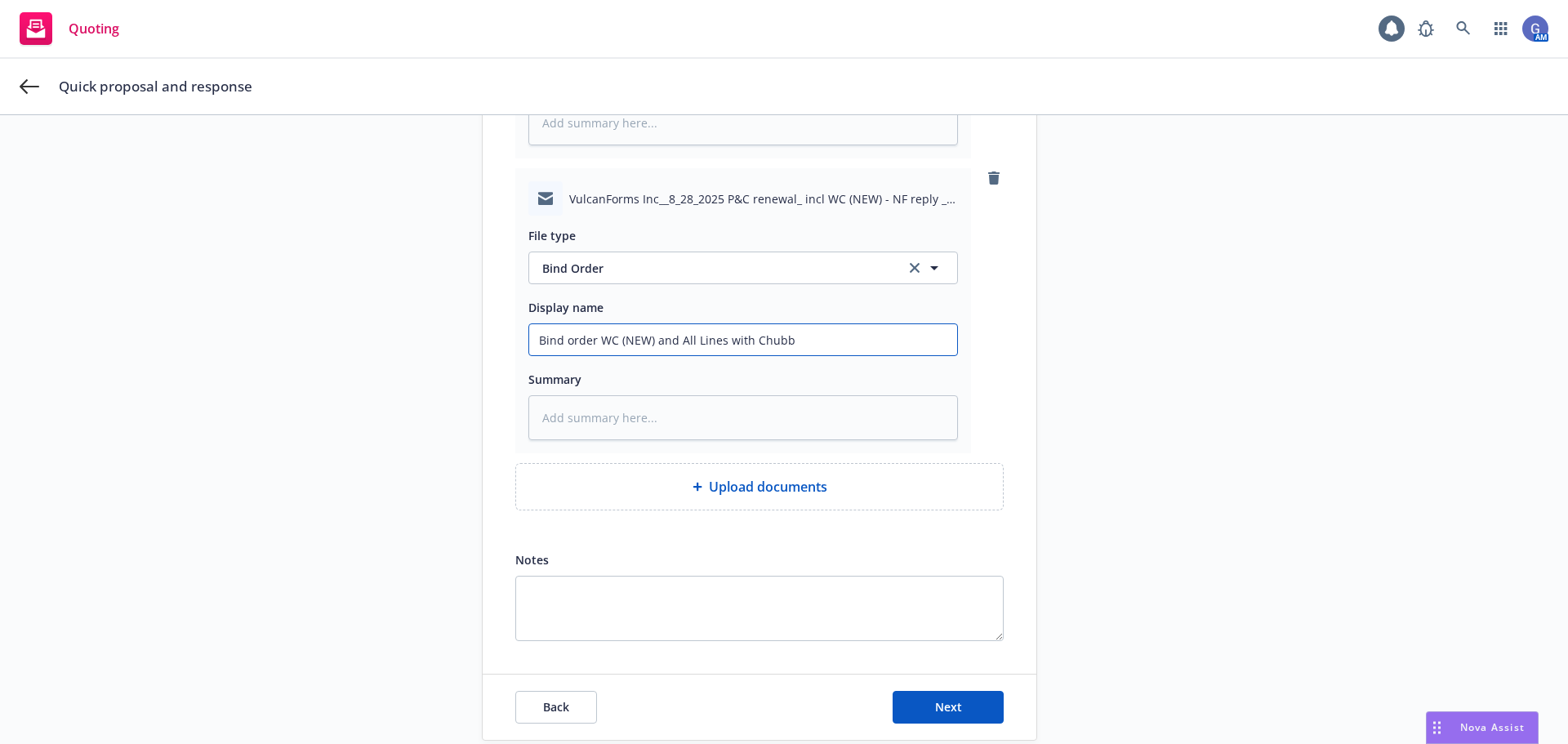
scroll to position [482, 0]
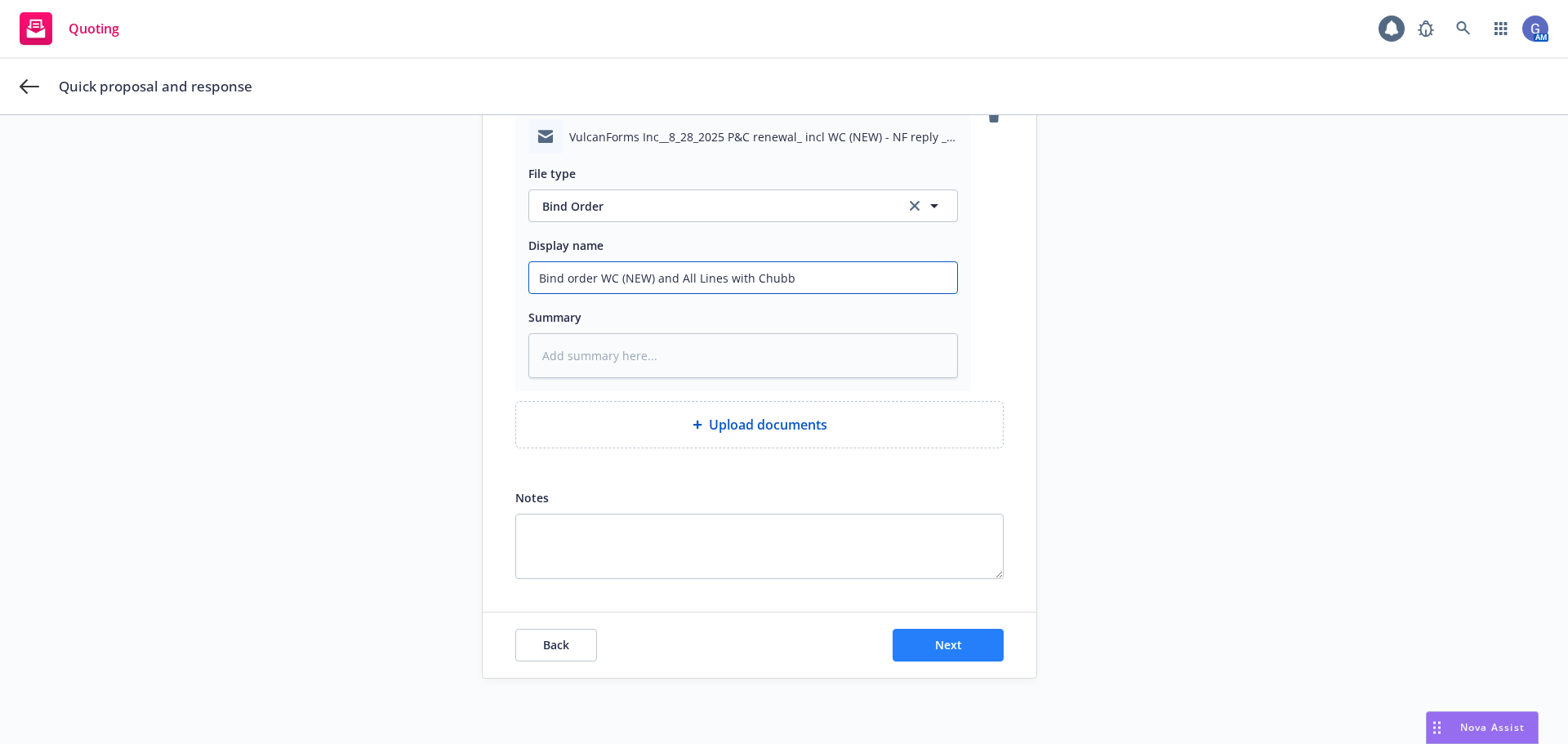
type input "Bind order WC (NEW) and All Lines with Chubb"
click at [949, 649] on span "Next" at bounding box center [949, 645] width 27 height 15
type textarea "x"
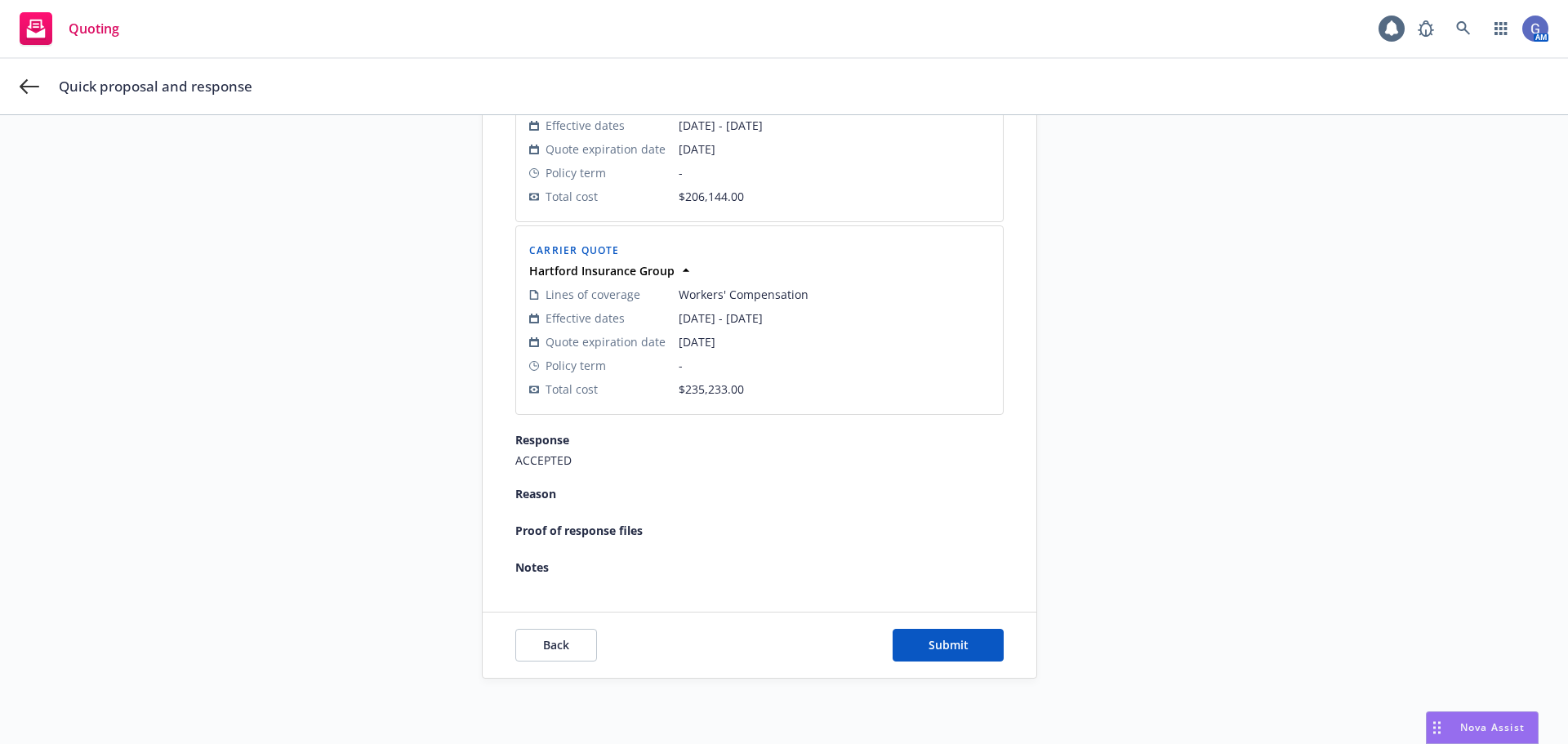
scroll to position [404, 0]
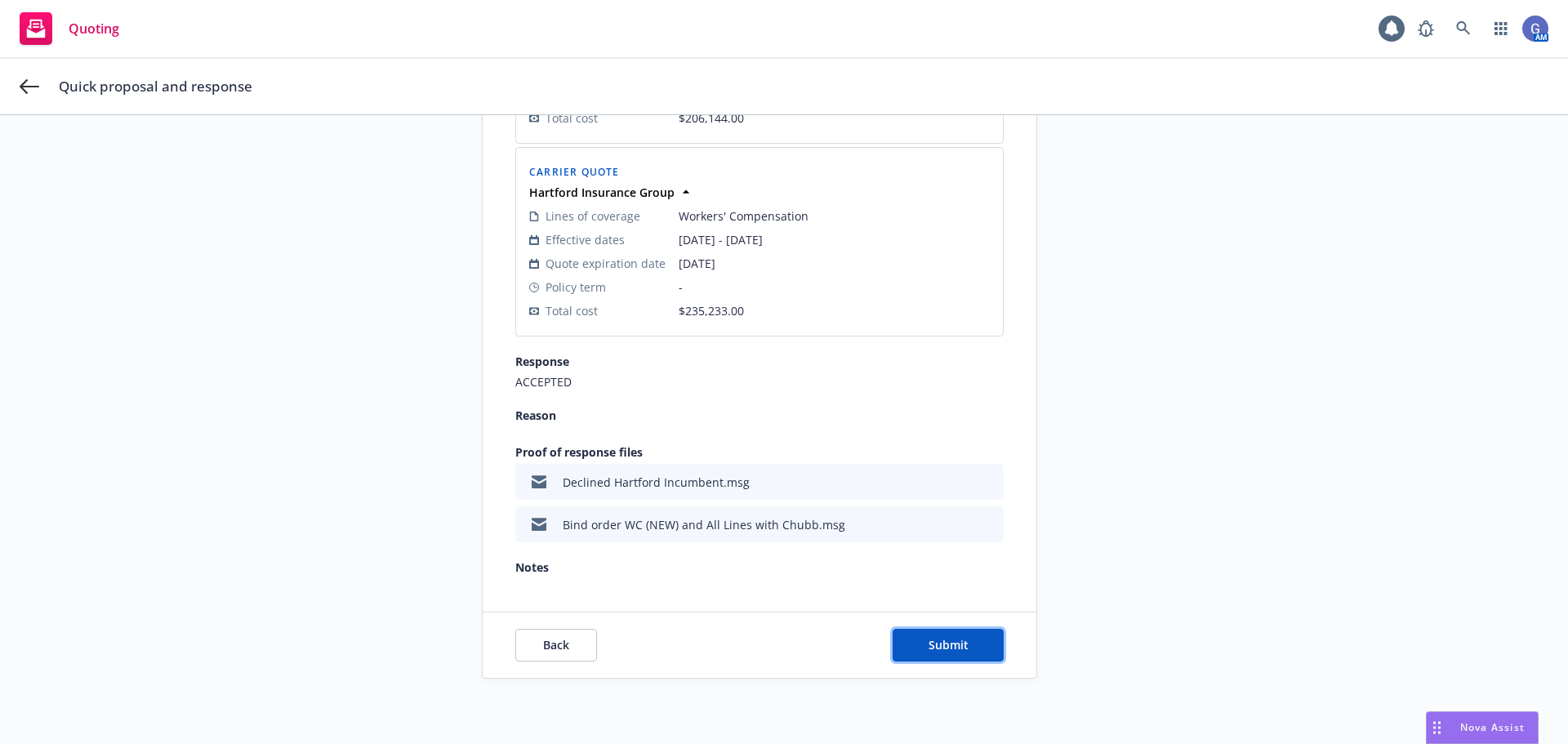
click at [949, 649] on span "Submit" at bounding box center [949, 645] width 40 height 15
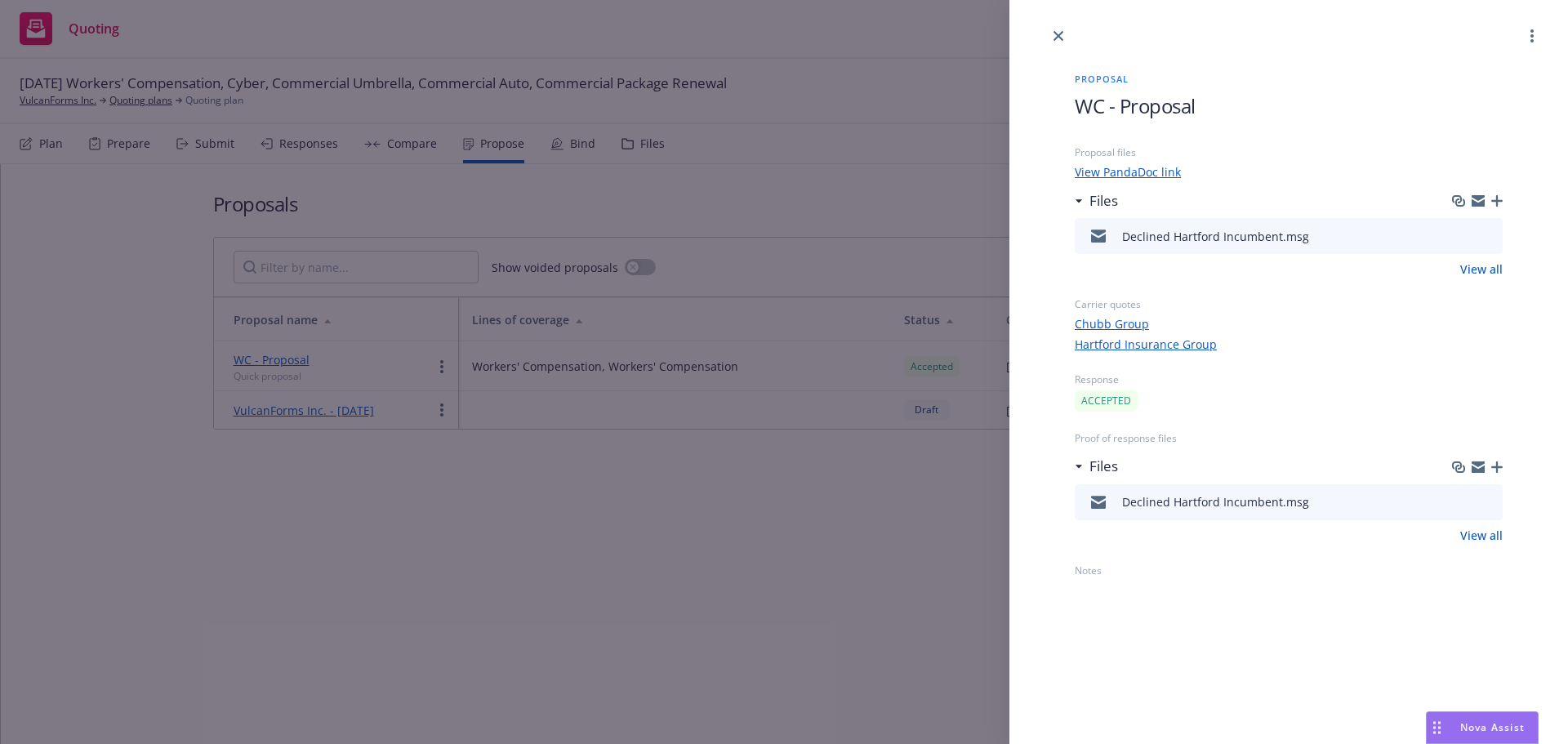
click at [1464, 273] on link "View all" at bounding box center [1482, 269] width 42 height 17
